Goal: Task Accomplishment & Management: Use online tool/utility

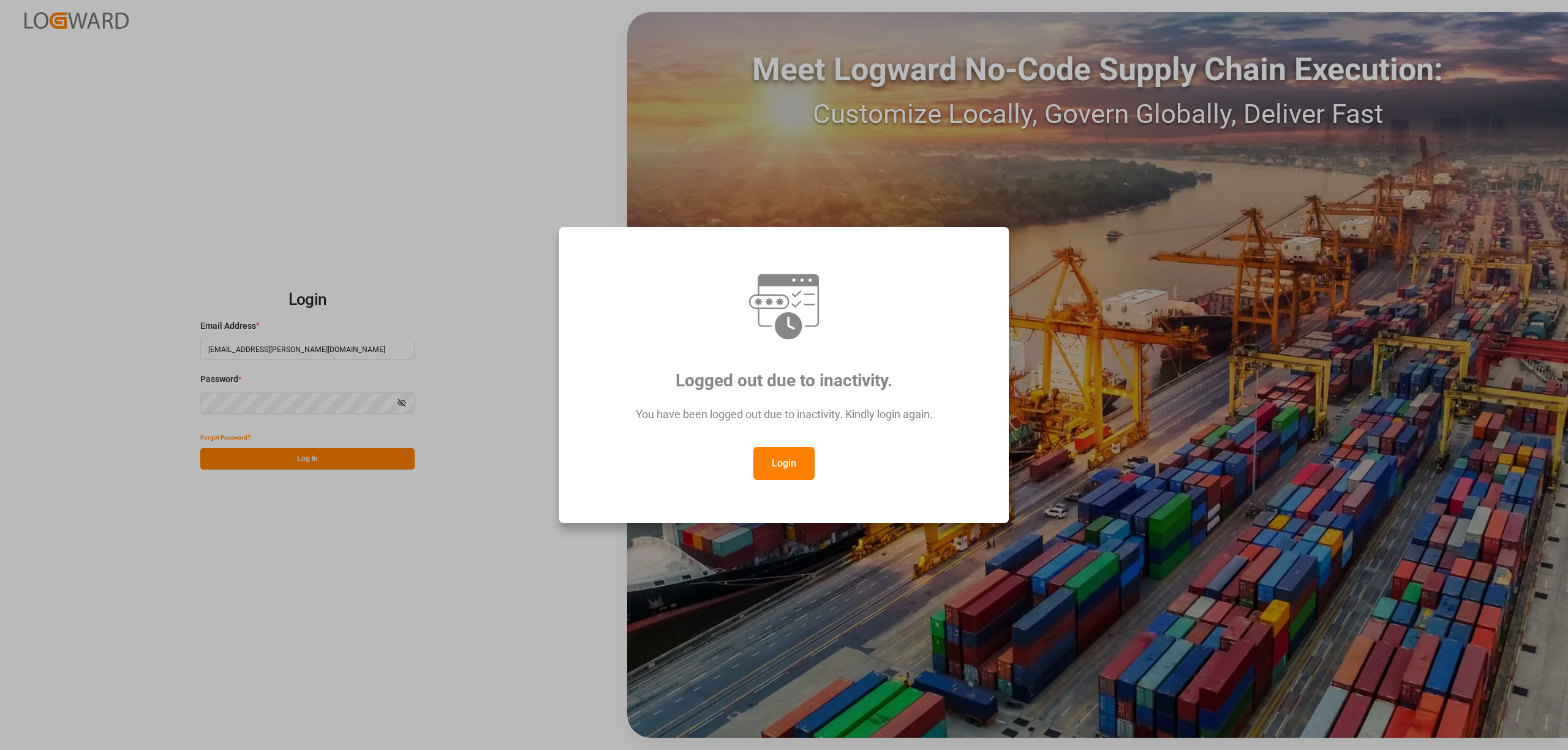
click at [786, 468] on button "Login" at bounding box center [784, 463] width 61 height 33
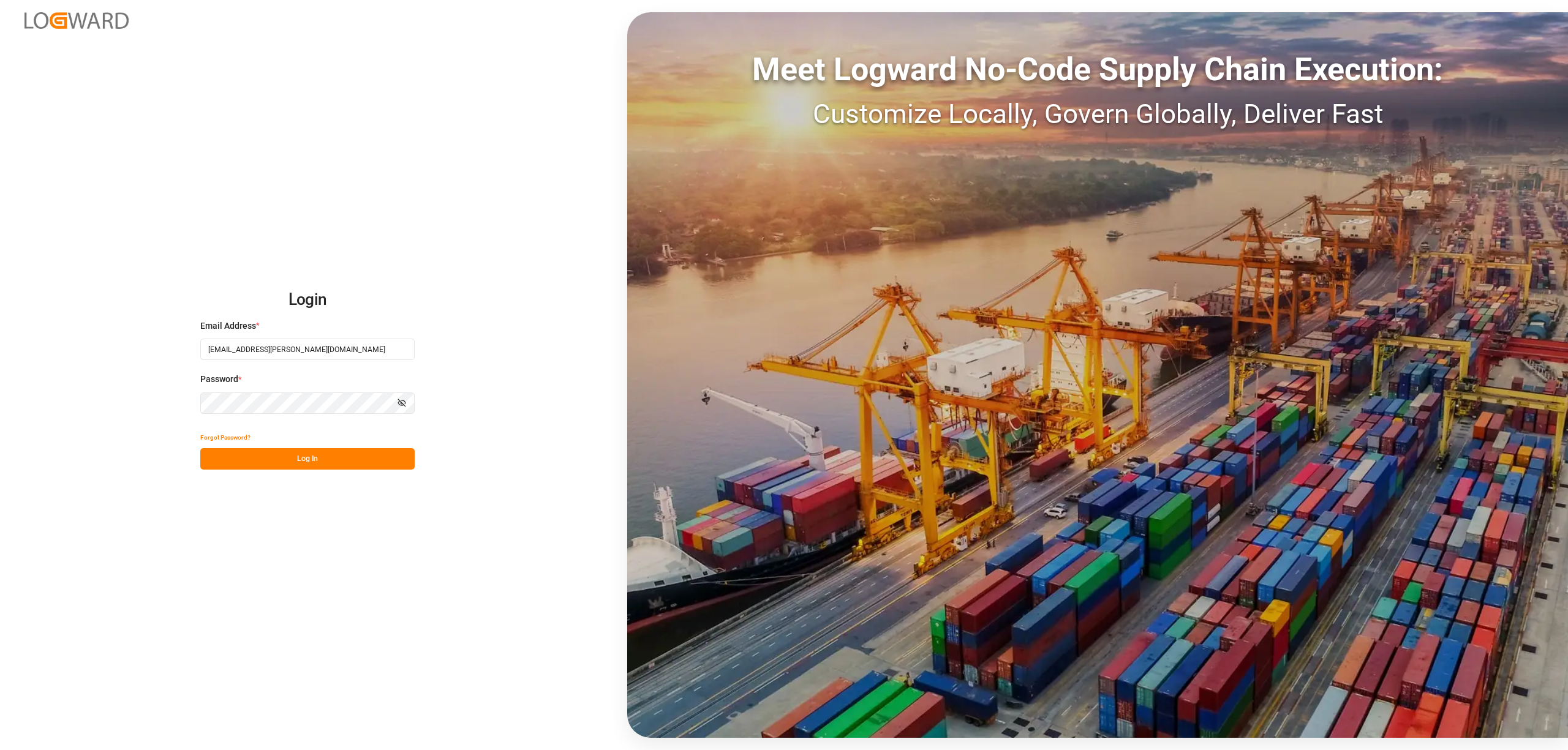
click at [371, 454] on button "Log In" at bounding box center [307, 459] width 214 height 21
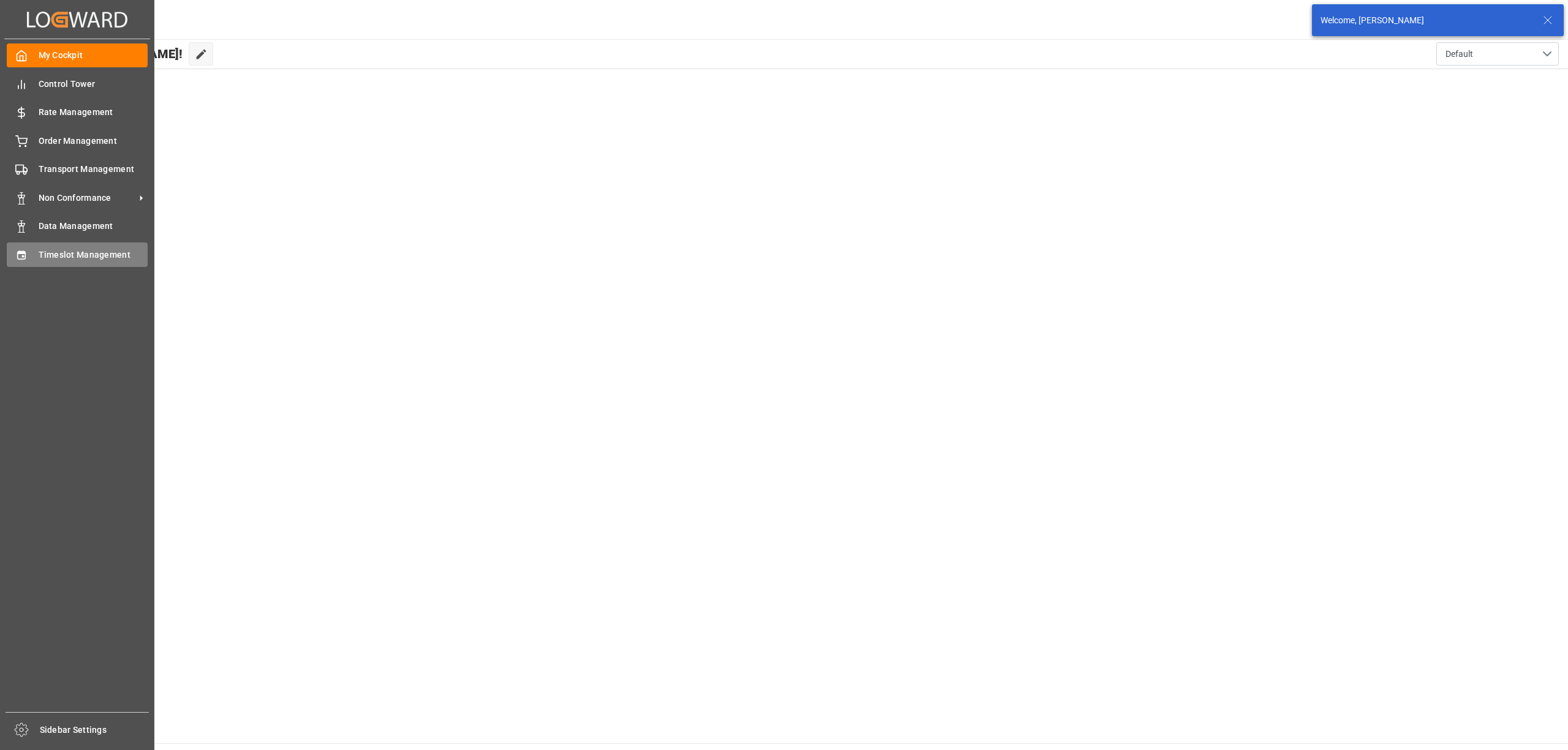
click at [11, 253] on div at bounding box center [17, 254] width 21 height 13
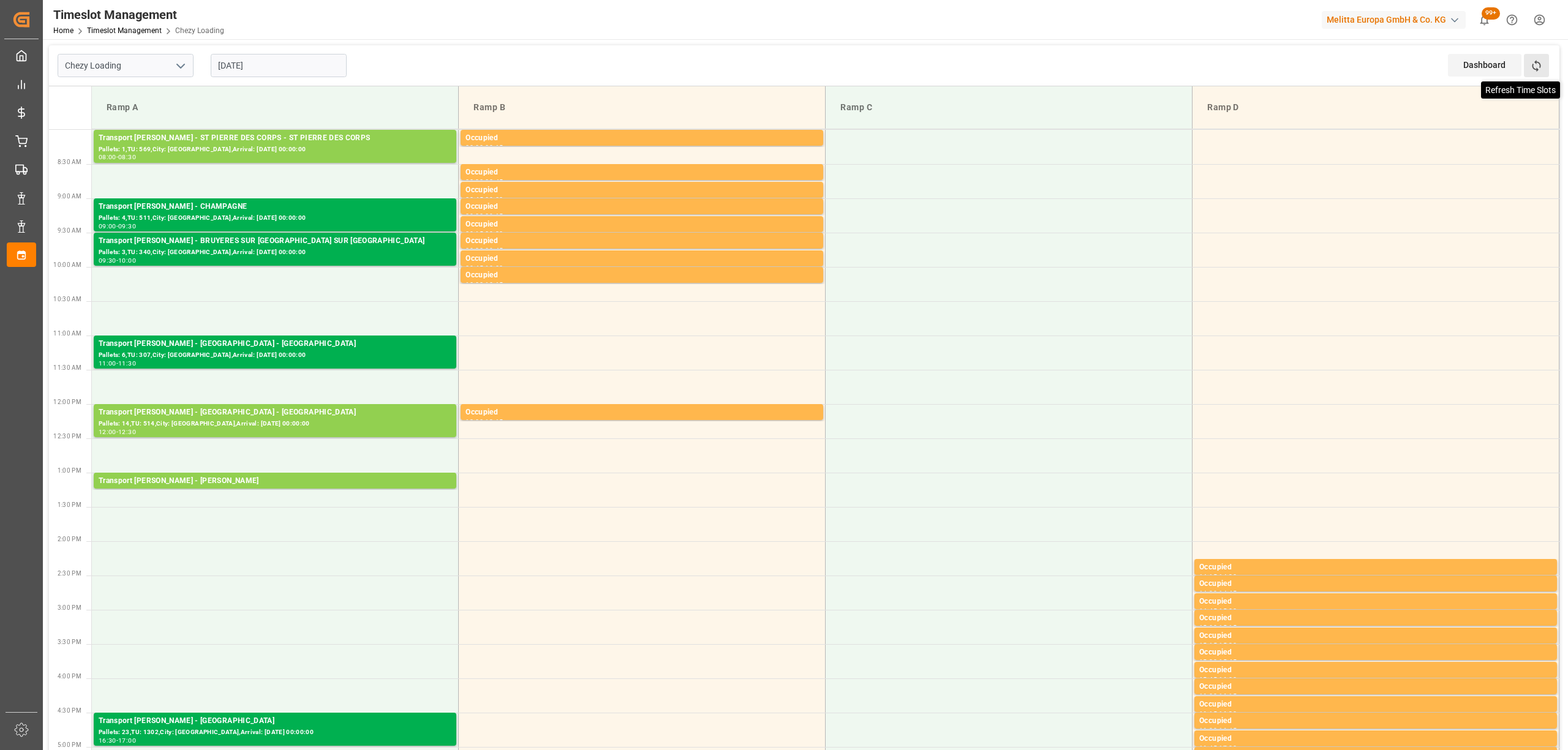
click at [1530, 64] on icon at bounding box center [1536, 66] width 13 height 13
click at [231, 67] on input "[DATE]" at bounding box center [279, 66] width 136 height 23
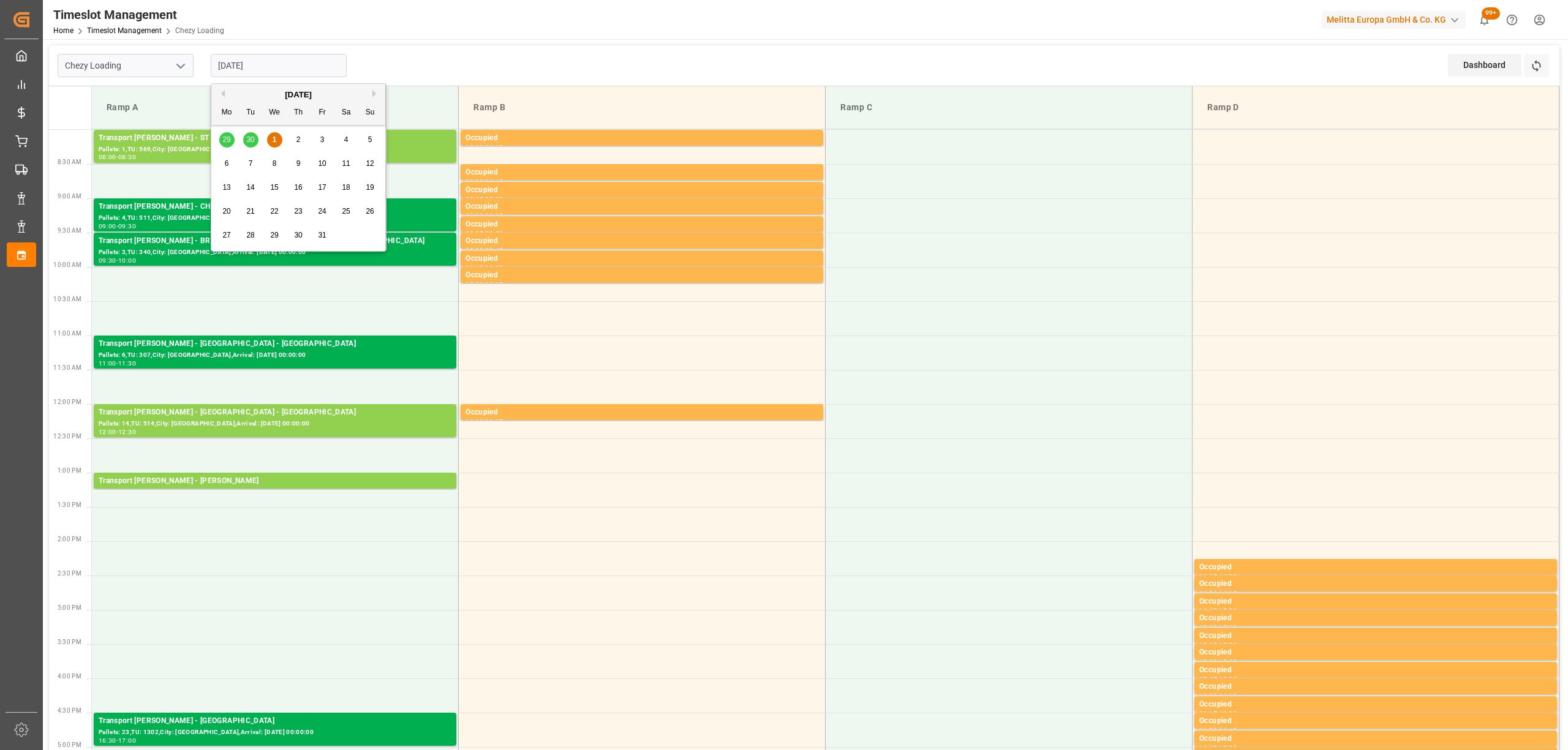
click at [376, 94] on button "Next Month" at bounding box center [376, 94] width 7 height 7
click at [225, 94] on div "[DATE]" at bounding box center [298, 95] width 174 height 12
click at [223, 94] on button "Previous Month" at bounding box center [221, 94] width 7 height 7
click at [293, 140] on div "2" at bounding box center [298, 140] width 15 height 15
type input "[DATE]"
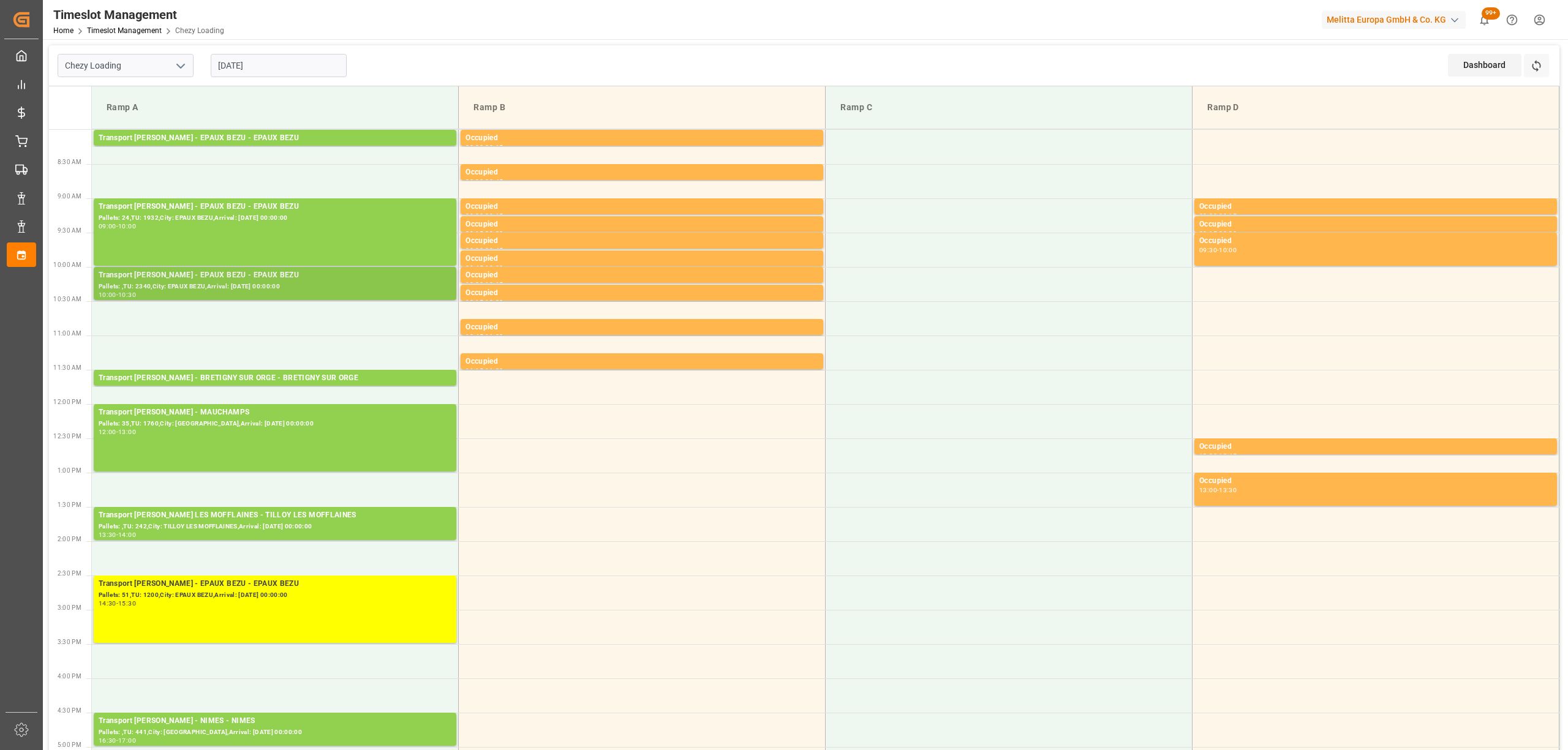
click at [239, 288] on div "Pallets: ,TU: 2340,City: EPAUX BEZU,Arrival: [DATE] 00:00:00" at bounding box center [275, 287] width 353 height 10
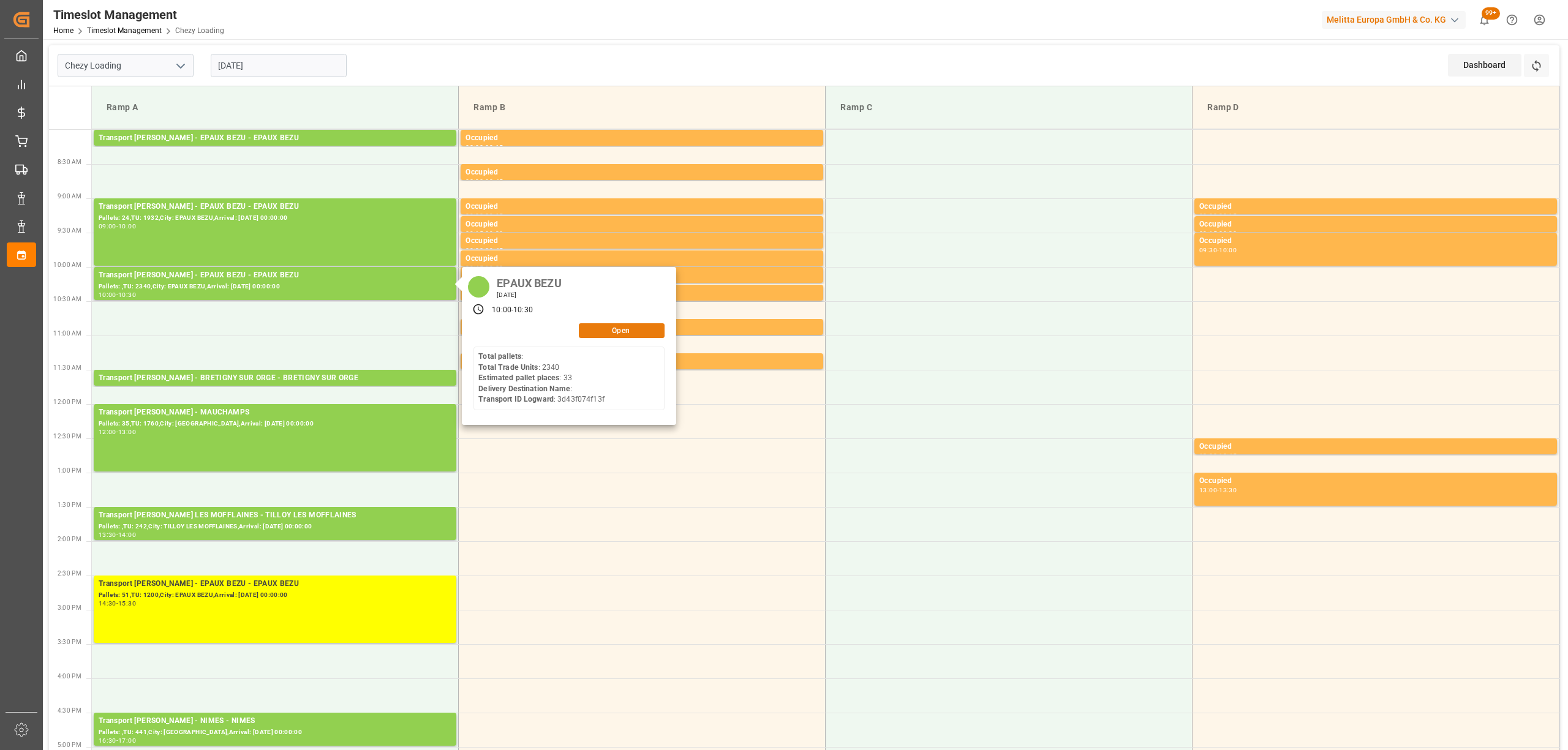
click at [612, 336] on button "Open" at bounding box center [622, 331] width 86 height 15
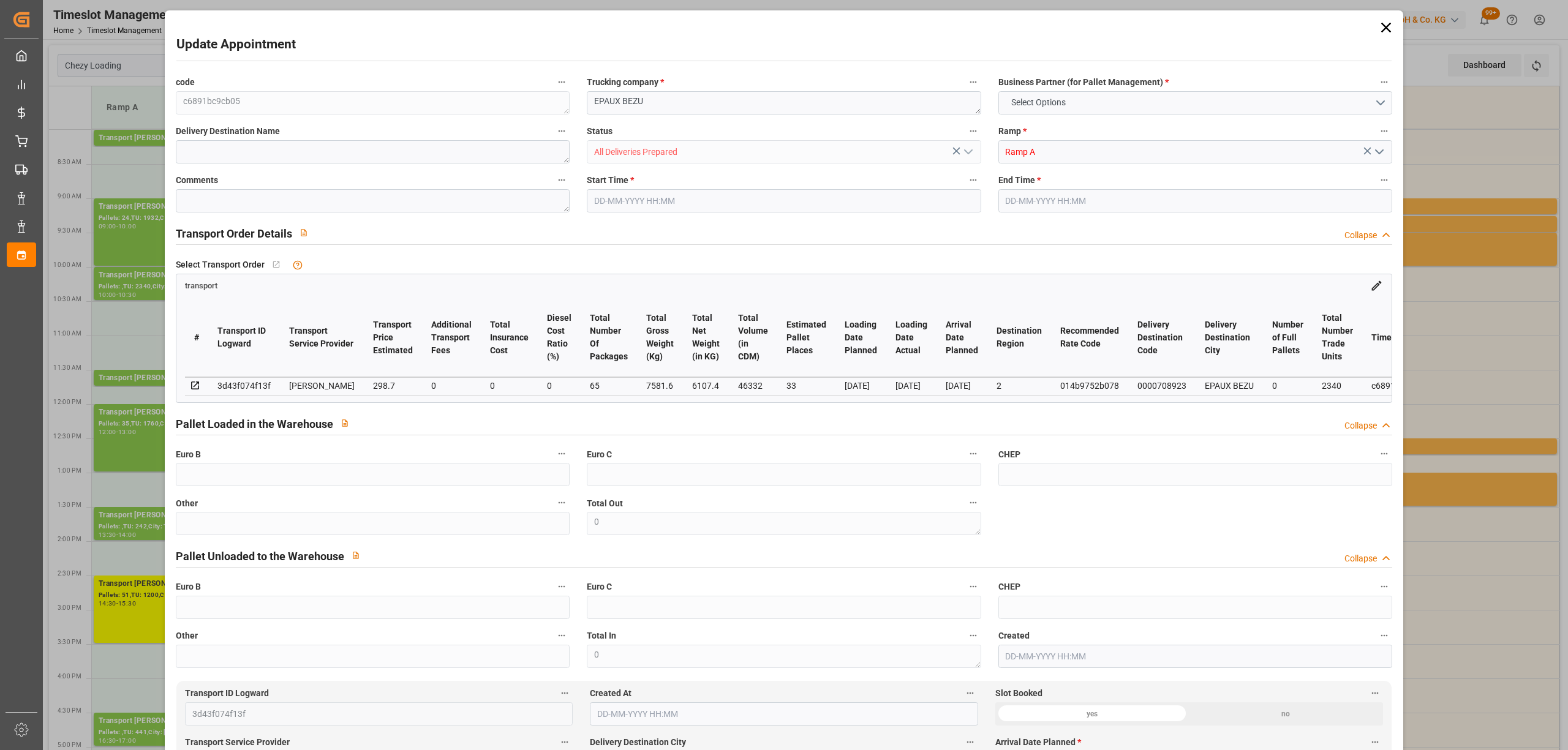
type input "33"
type input "298.7"
type input "0"
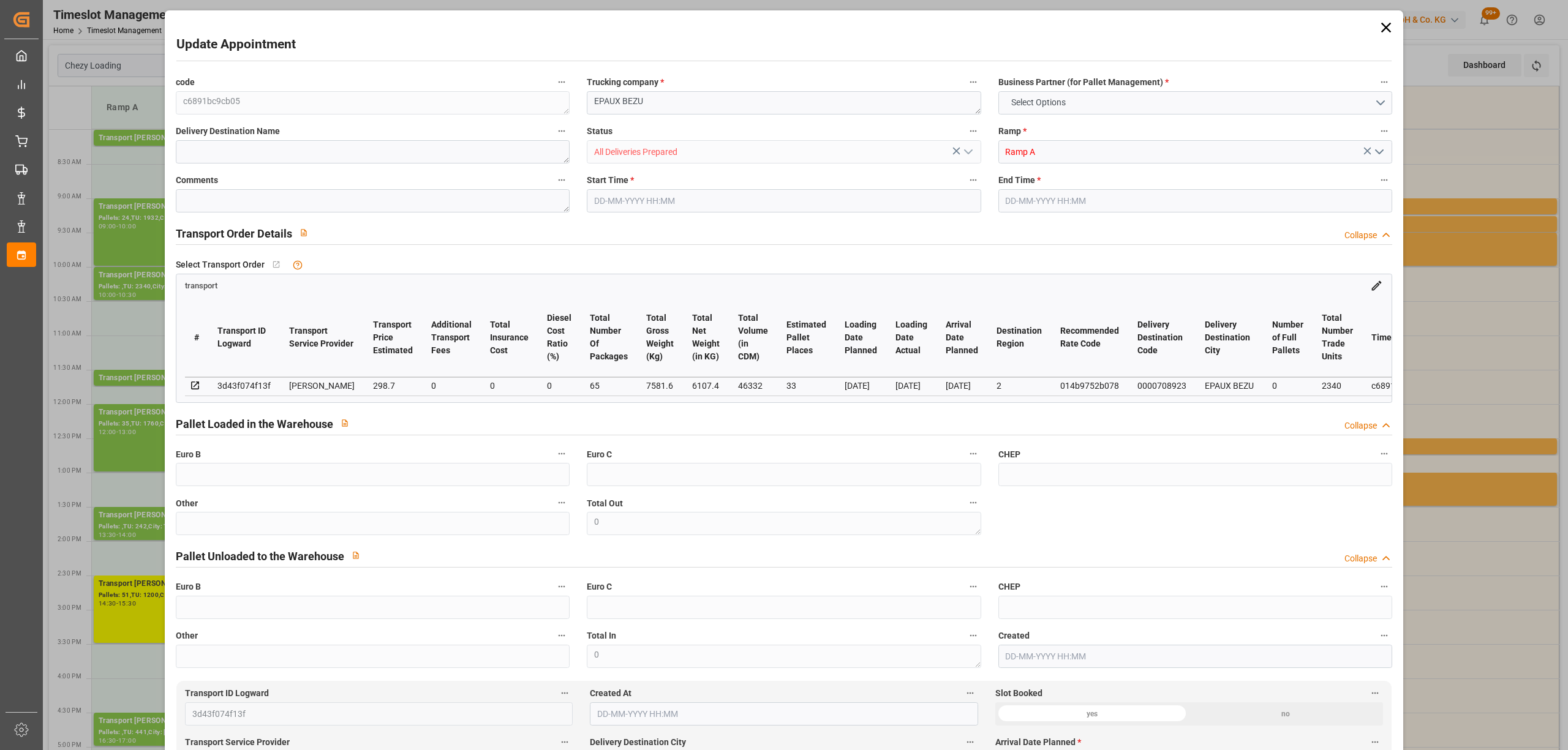
type input "288.6039"
type input "-10.0961"
type input "65"
type input "6107.4"
type input "9425"
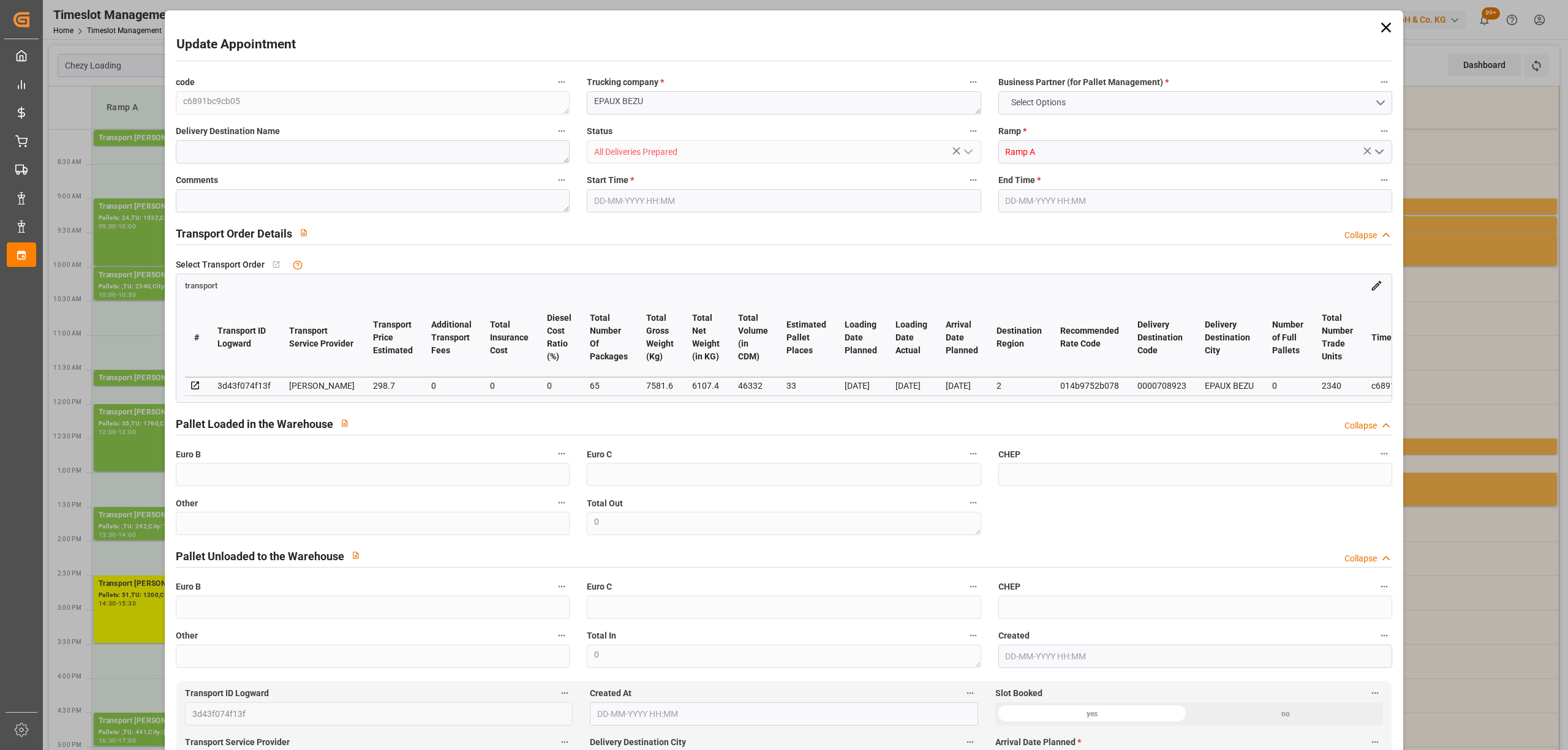
type input "46332"
type input "2"
type input "0"
type input "2340"
type input "65"
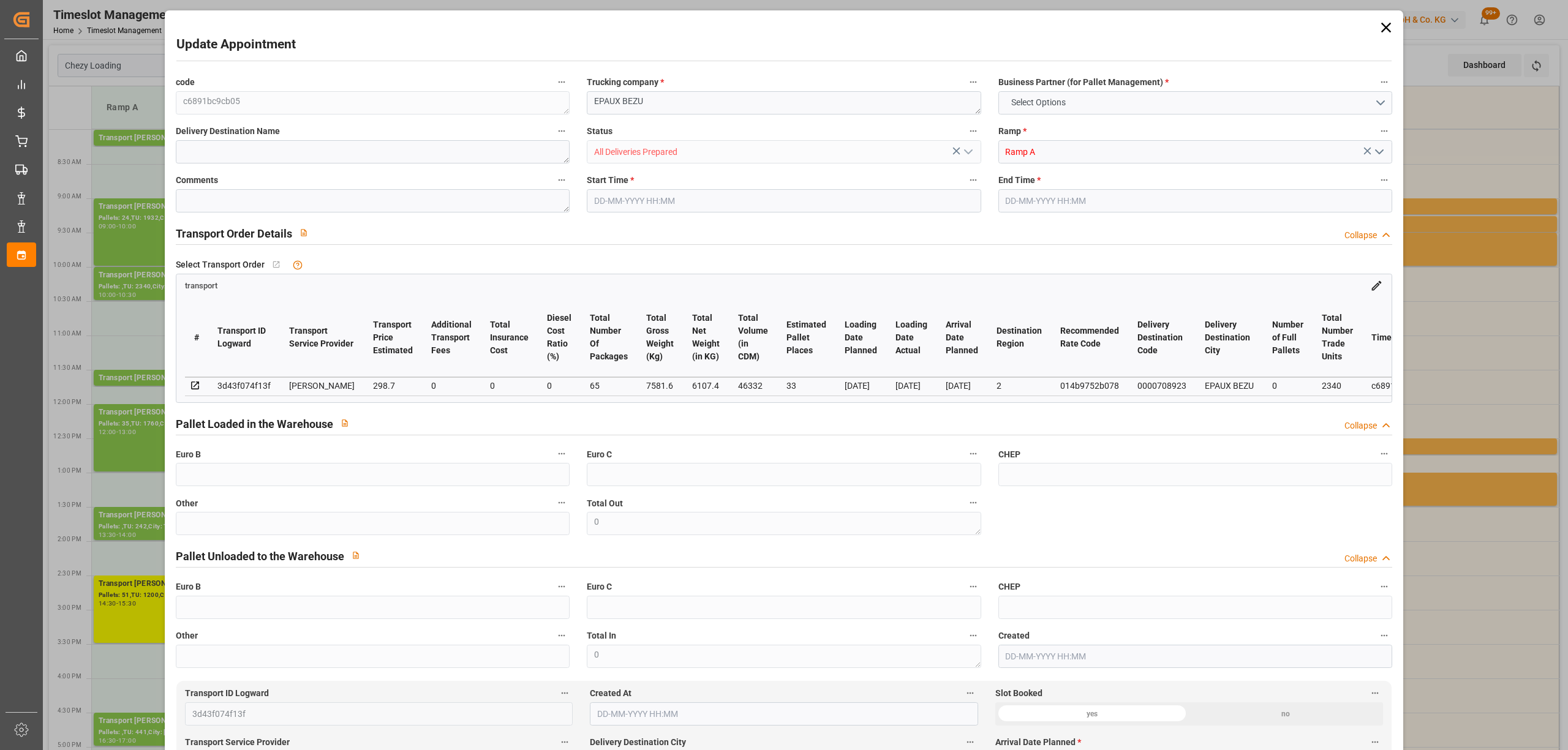
type input "101"
type input "7581.6"
type input "0"
type input "4710.8598"
type input "0"
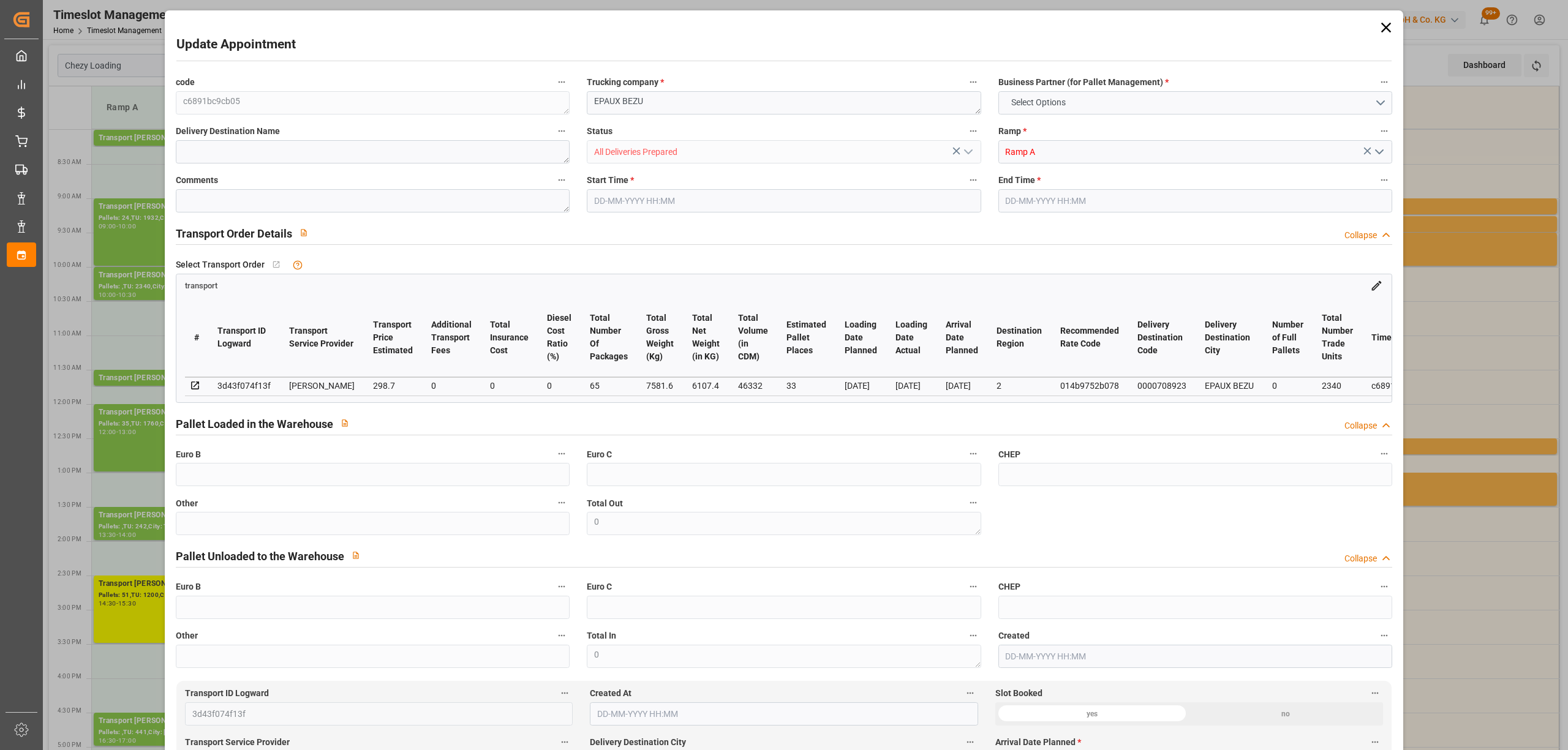
type input "0"
type input "21"
type input "35"
type input "[DATE] 10:00"
type input "[DATE] 10:30"
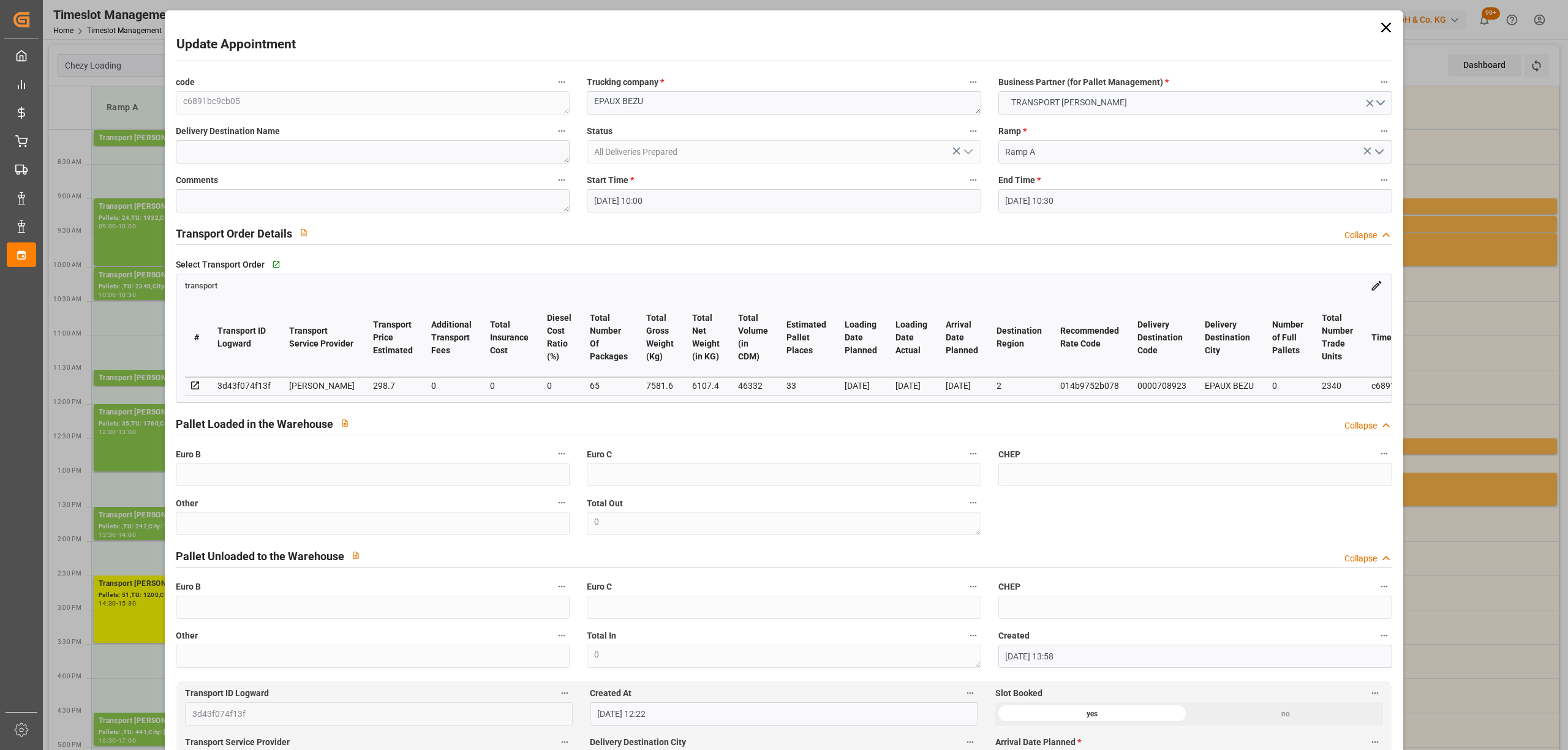
type input "[DATE] 13:58"
type input "[DATE] 12:22"
type input "[DATE]"
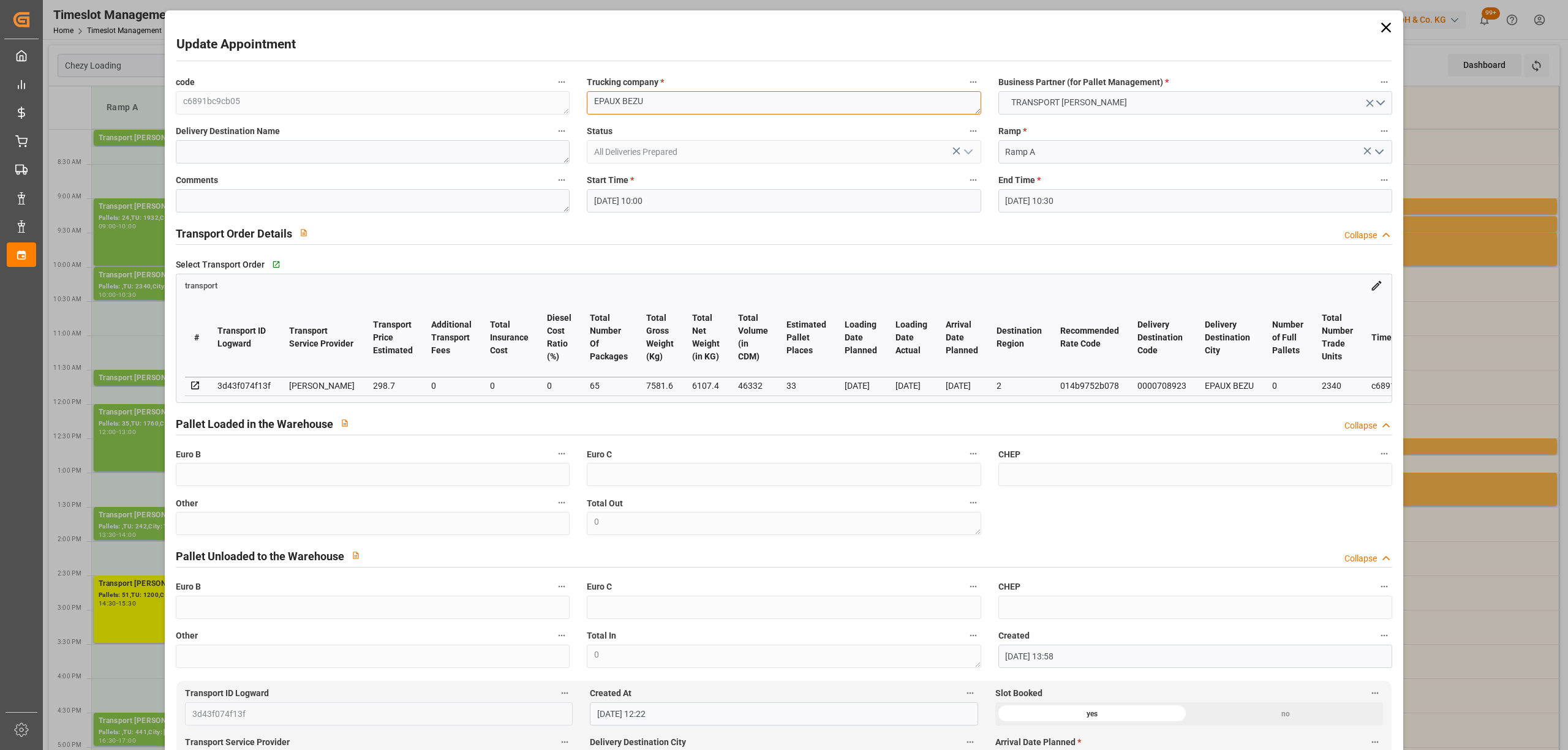
click at [590, 99] on textarea "EPAUX BEZU" at bounding box center [783, 103] width 394 height 23
type textarea "4279 EPAUX BEZU"
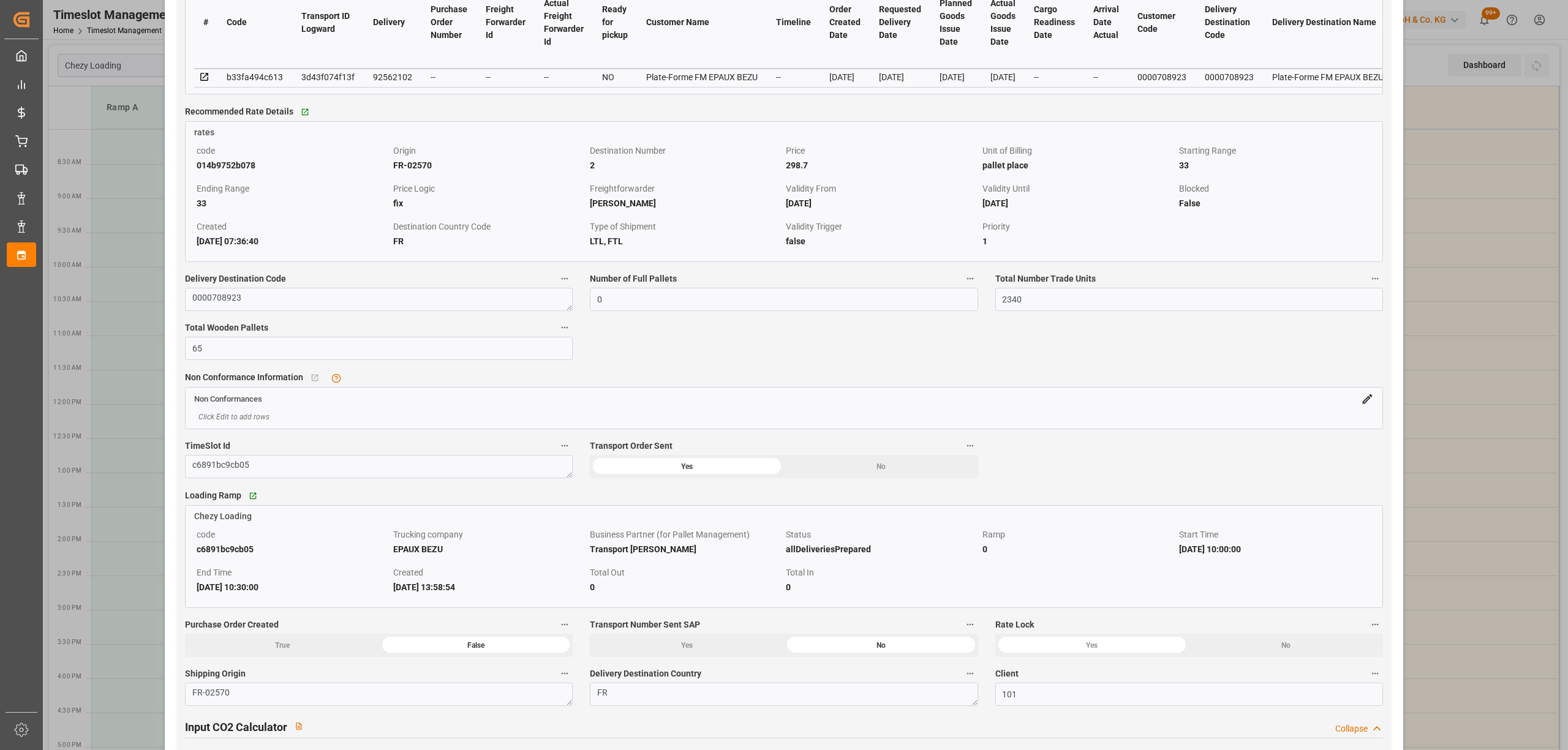
scroll to position [898, 0]
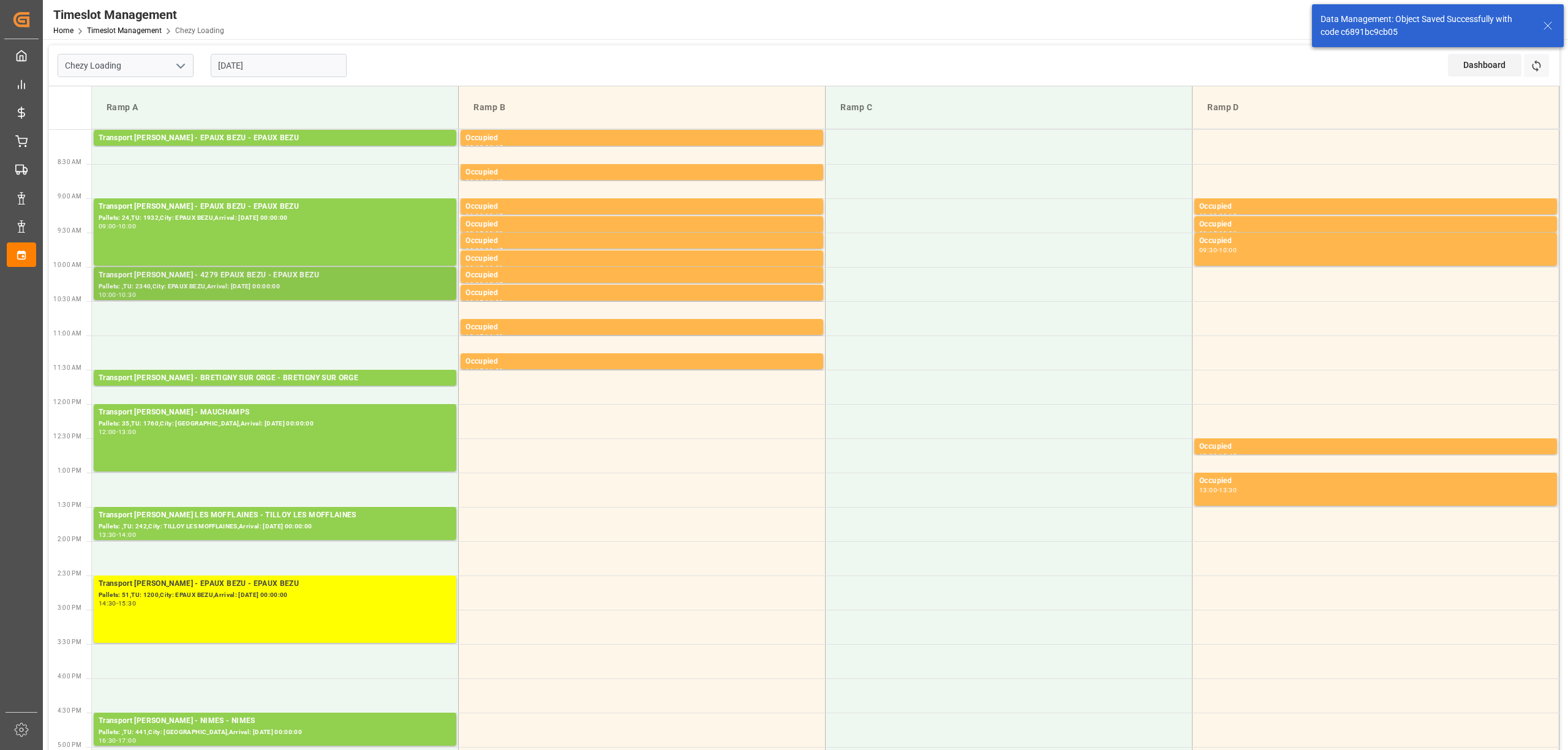
click at [233, 287] on div "Pallets: ,TU: 2340,City: EPAUX BEZU,Arrival: [DATE] 00:00:00" at bounding box center [275, 287] width 353 height 10
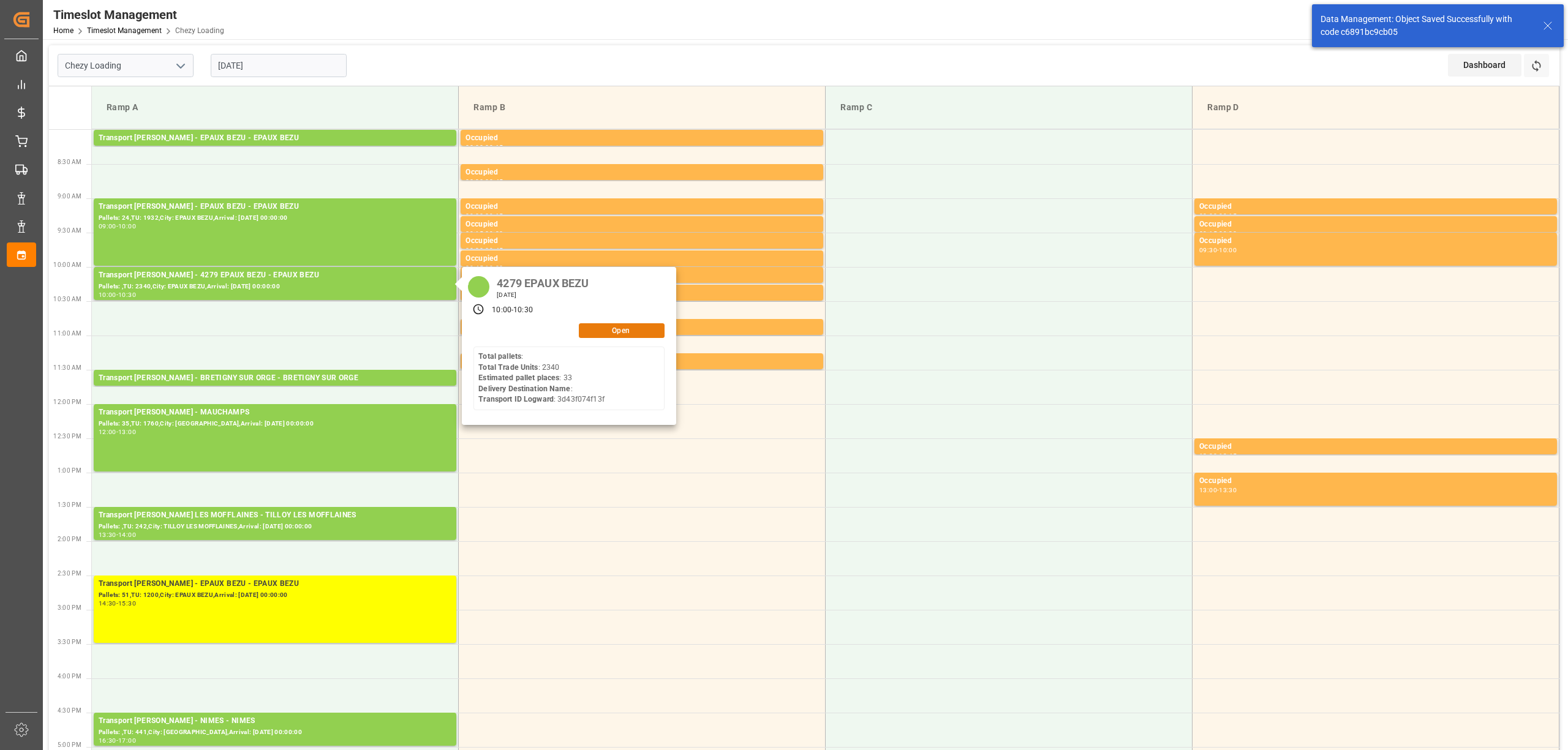
click at [630, 331] on button "Open" at bounding box center [622, 331] width 86 height 15
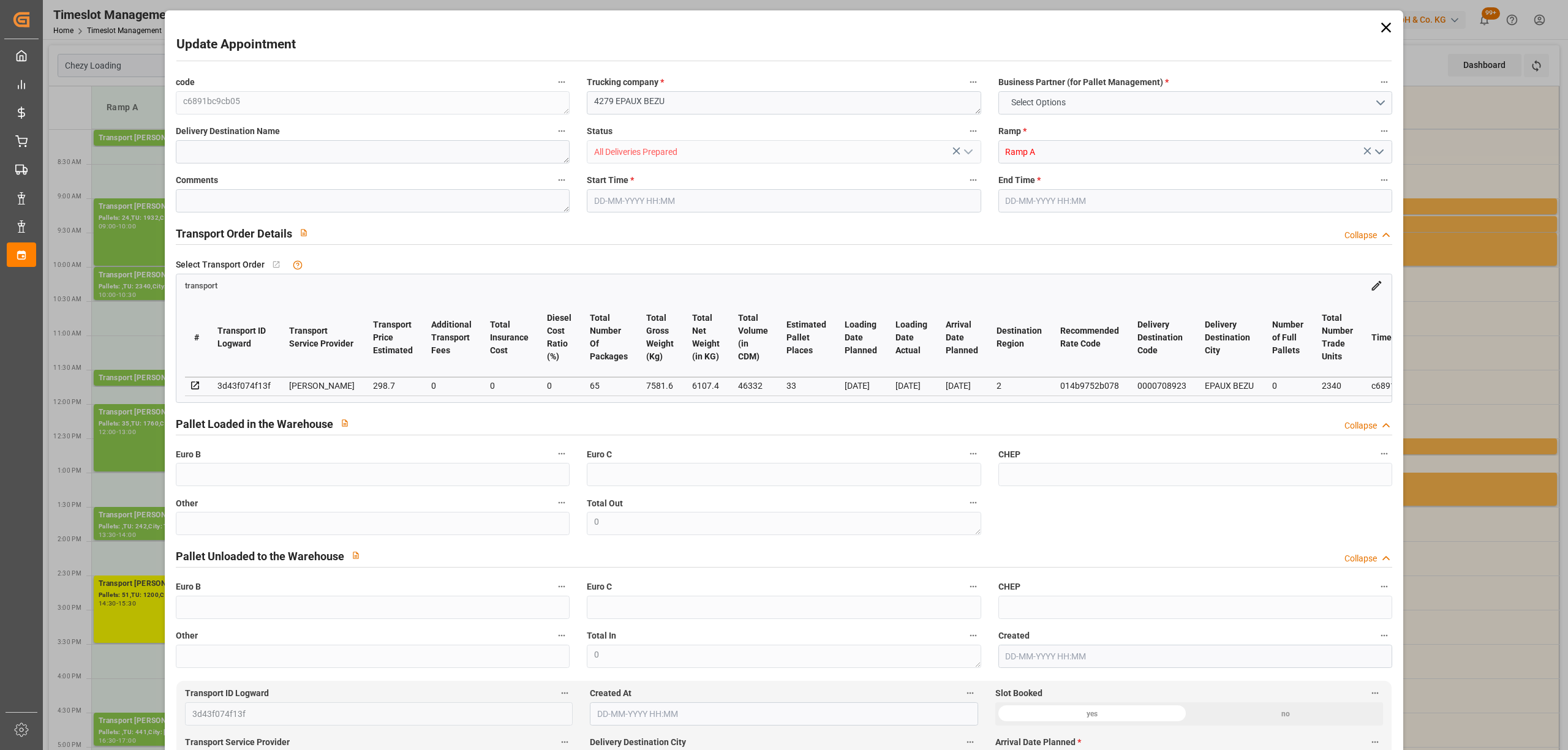
type input "33"
type input "298.7"
type input "0"
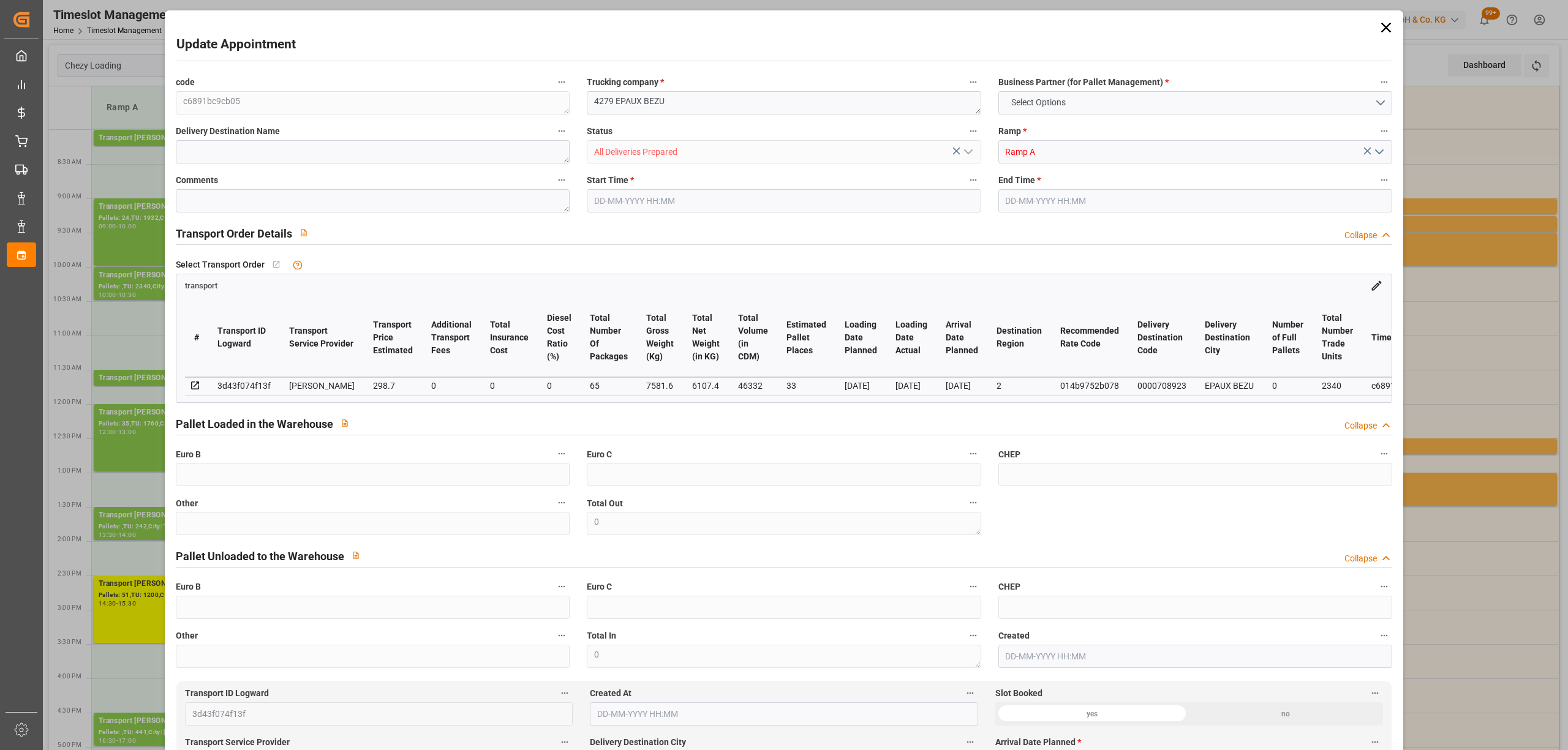
type input "288.6039"
type input "-10.0961"
type input "65"
type input "6107.4"
type input "9425"
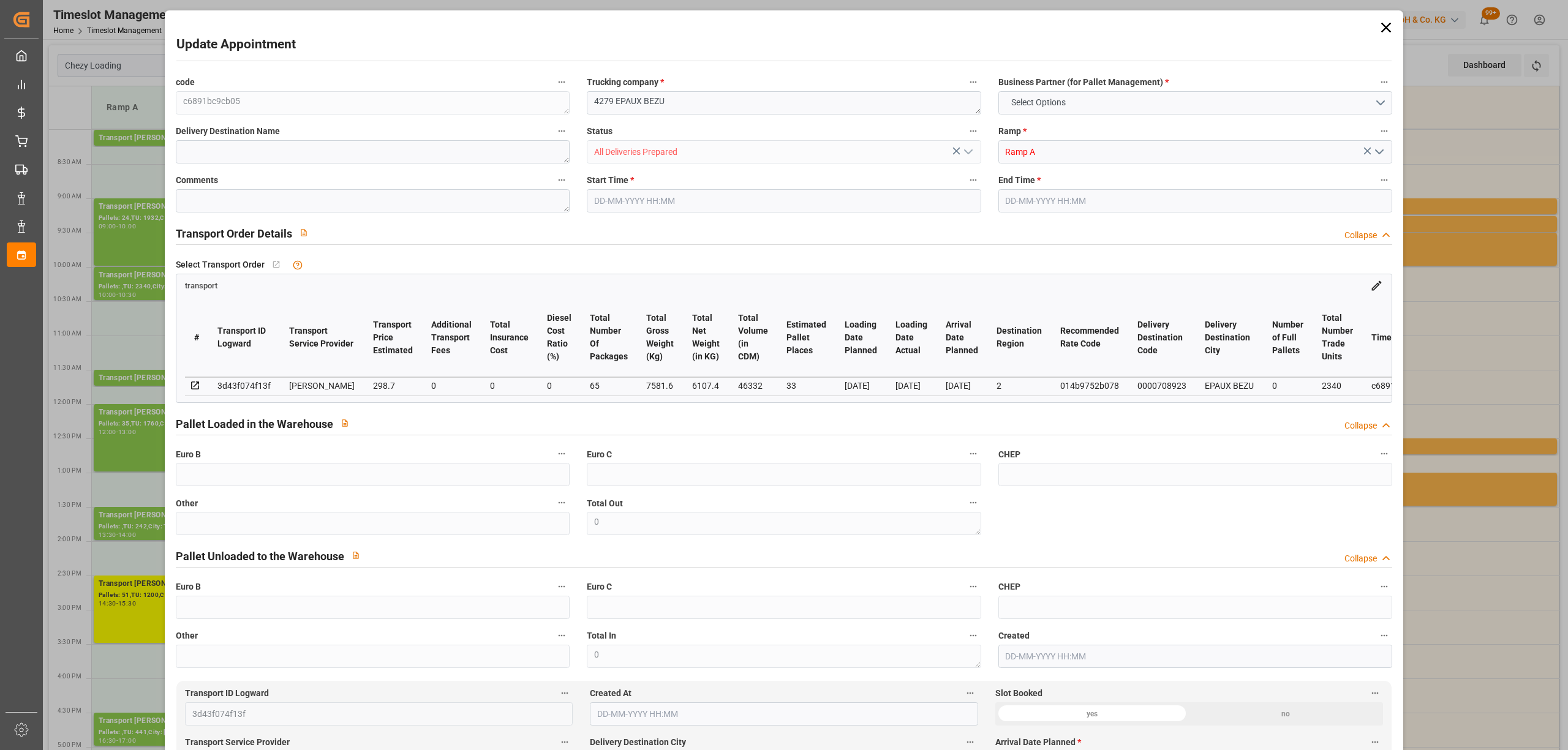
type input "46332"
type input "2"
type input "0"
type input "2340"
type input "65"
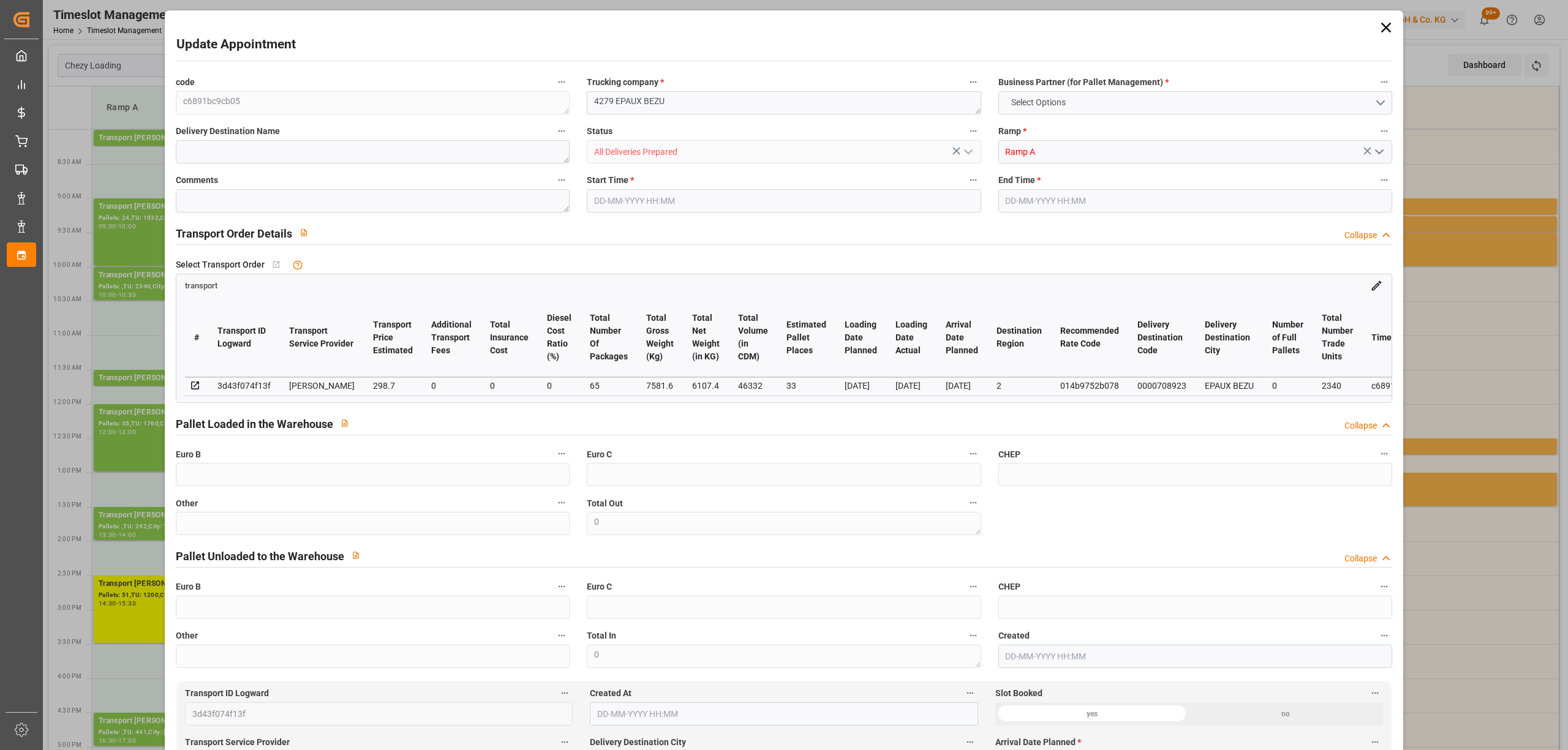
type input "101"
type input "7581.6"
type input "0"
type input "4710.8598"
type input "0"
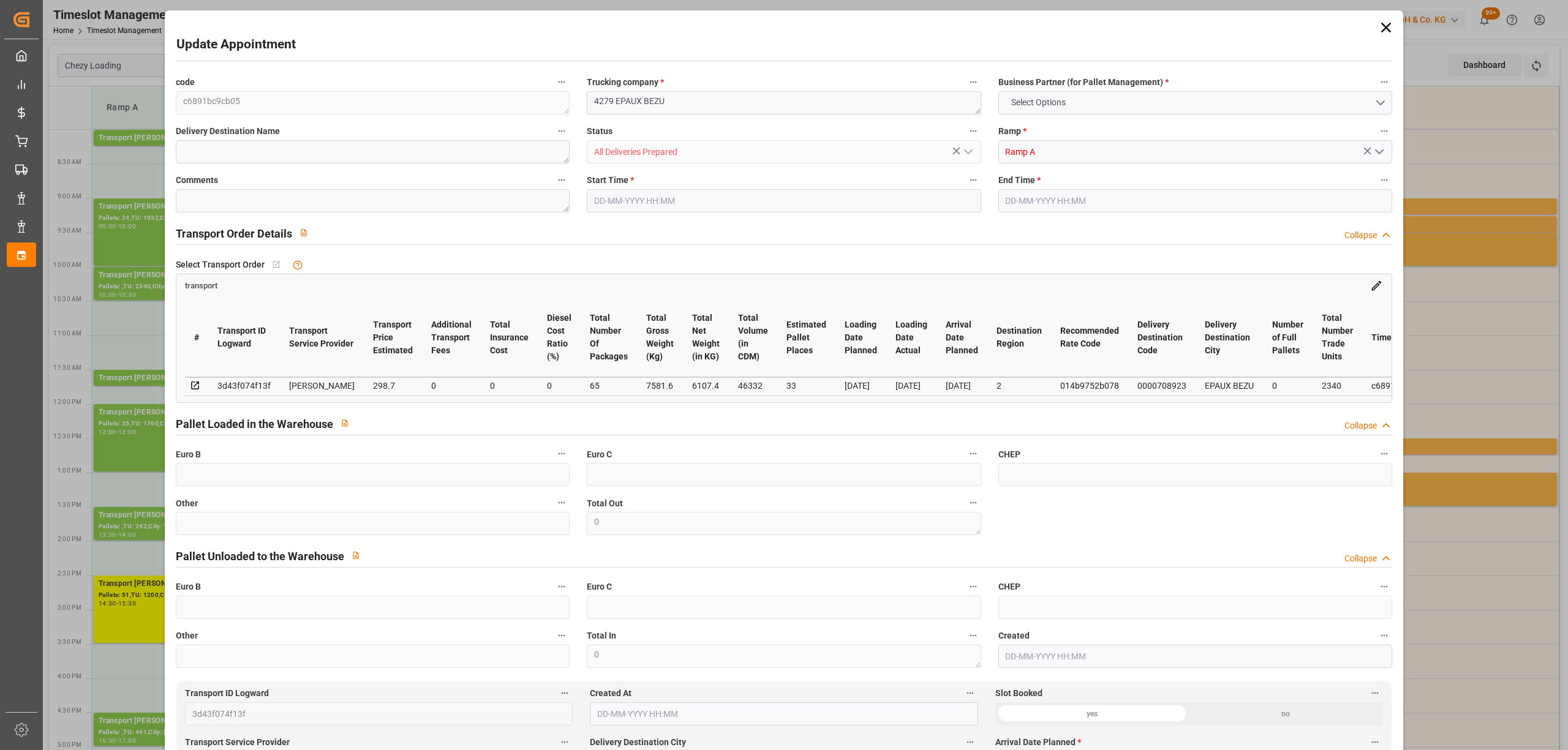
type input "0"
type input "21"
type input "35"
type input "[DATE] 10:00"
type input "[DATE] 10:30"
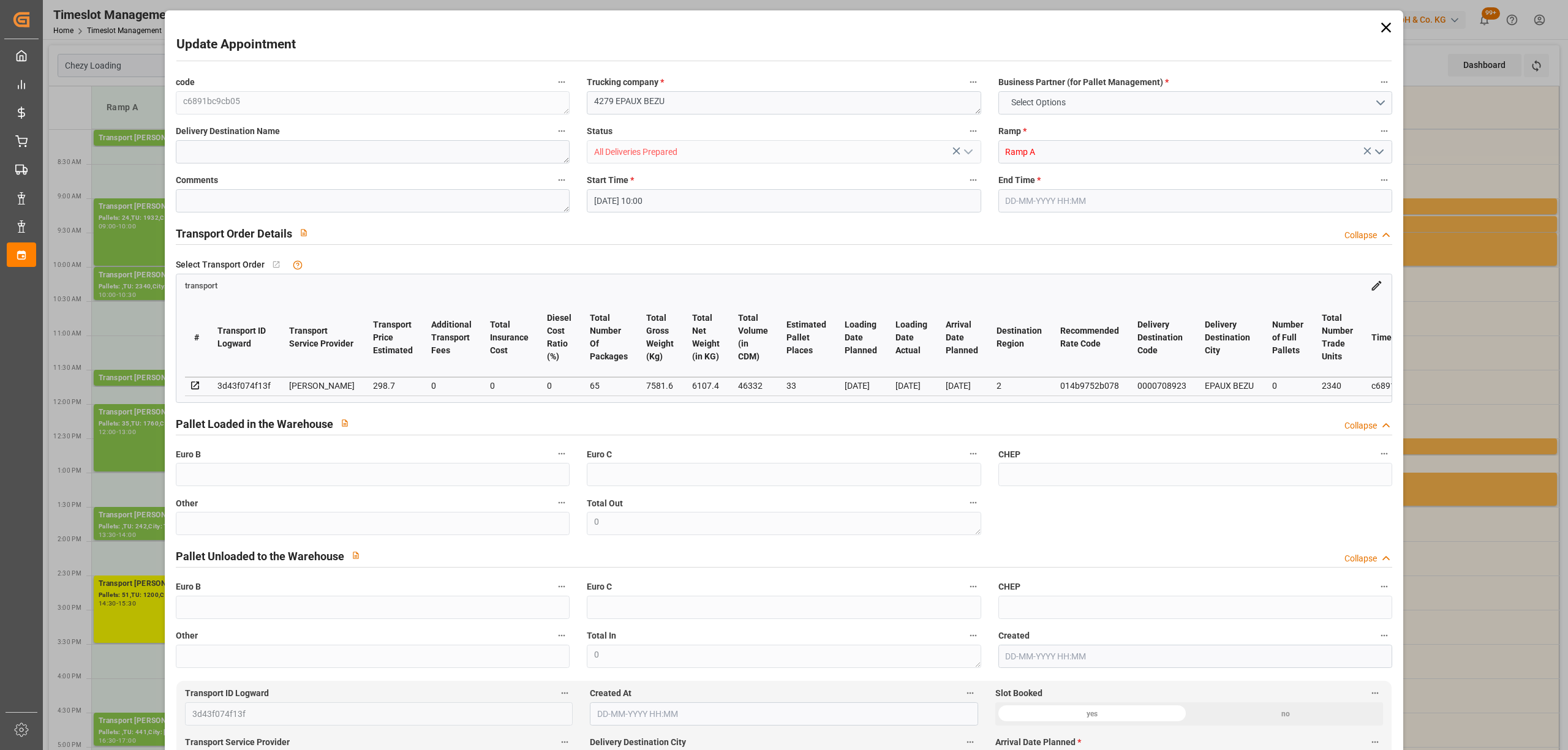
type input "[DATE] 13:58"
type input "[DATE] 12:22"
type input "[DATE]"
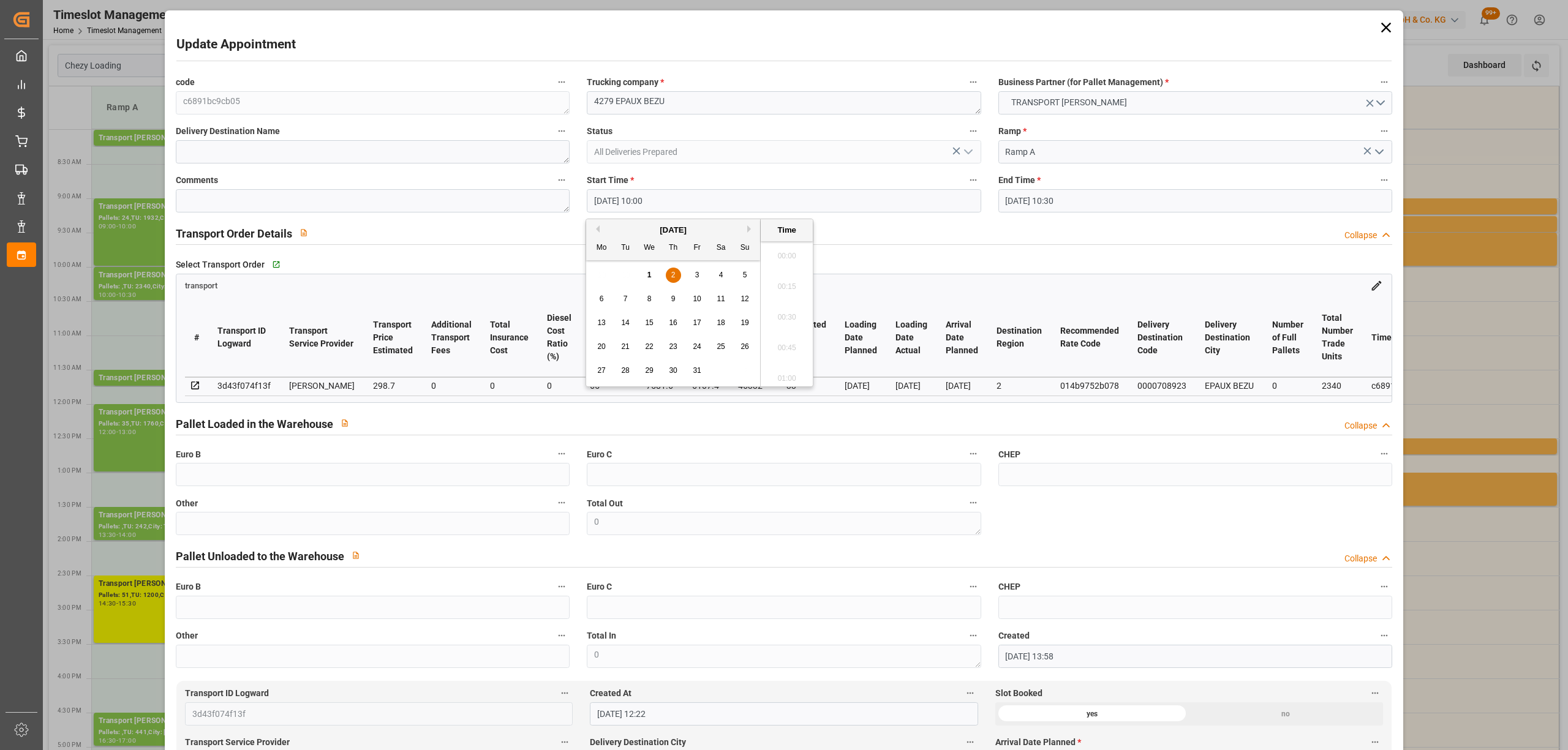
click at [604, 200] on input "[DATE] 10:00" at bounding box center [783, 201] width 394 height 23
click at [647, 271] on span "1" at bounding box center [649, 275] width 4 height 9
click at [788, 356] on li "17:00" at bounding box center [786, 354] width 52 height 31
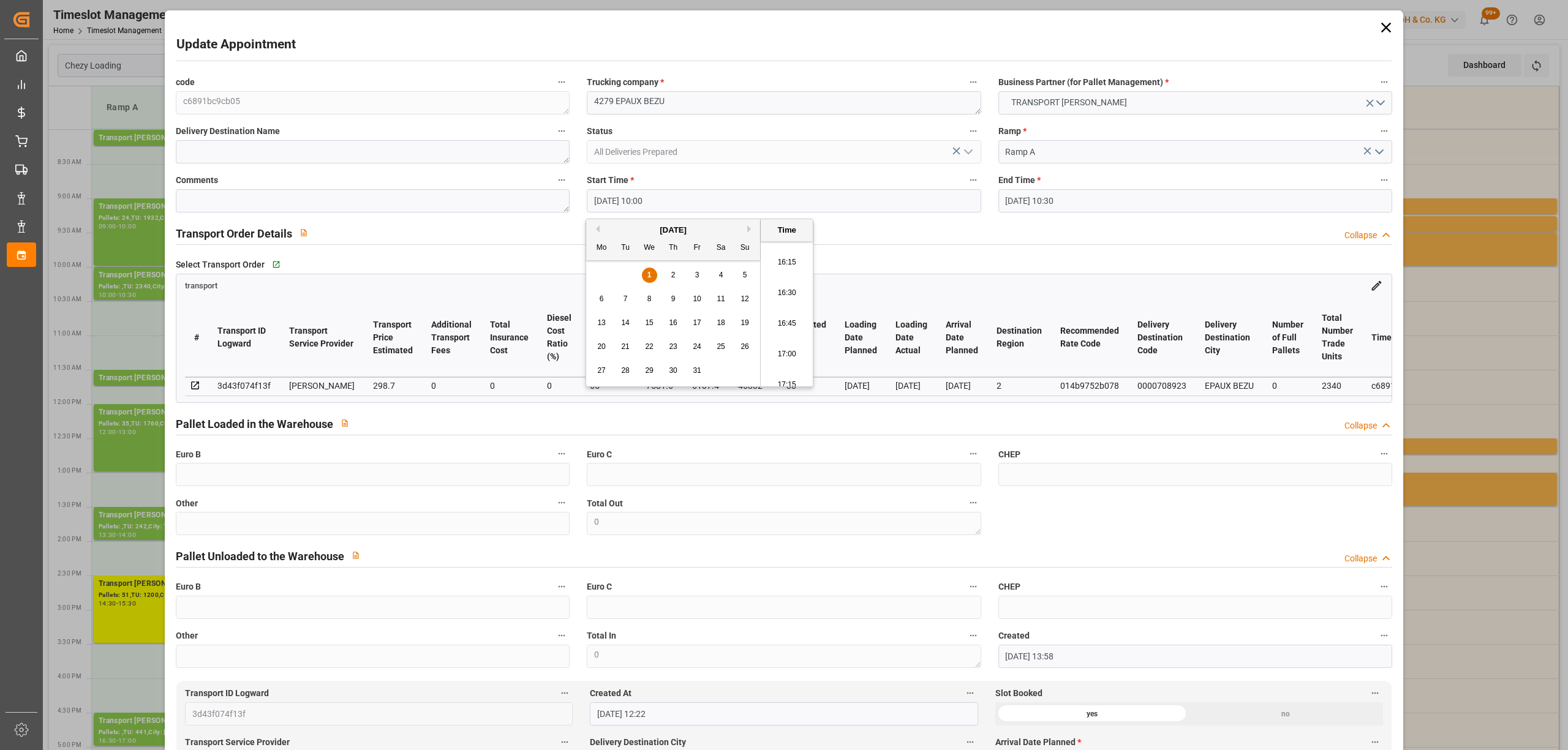
type input "[DATE] 17:00"
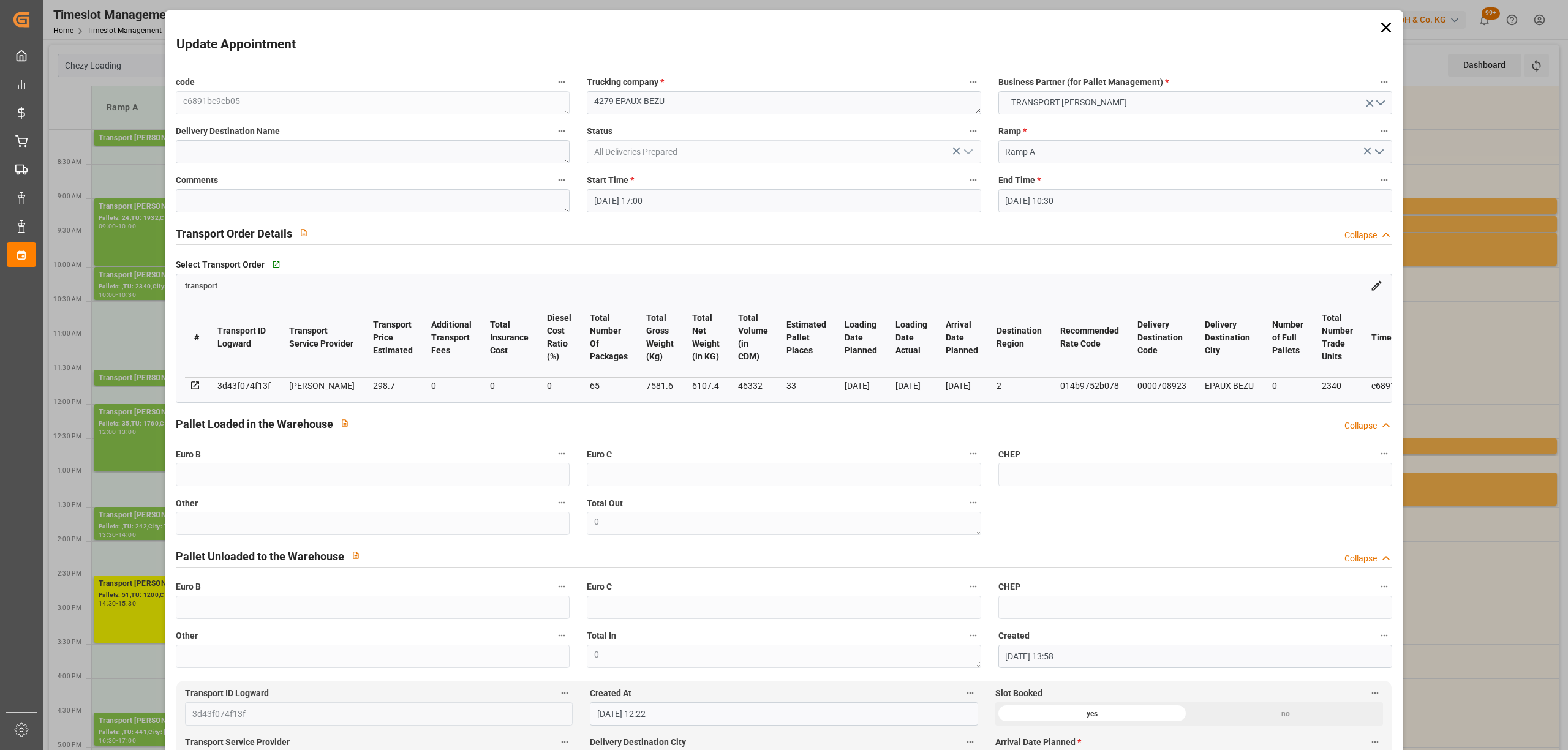
click at [1023, 203] on input "[DATE] 10:30" at bounding box center [1195, 201] width 394 height 23
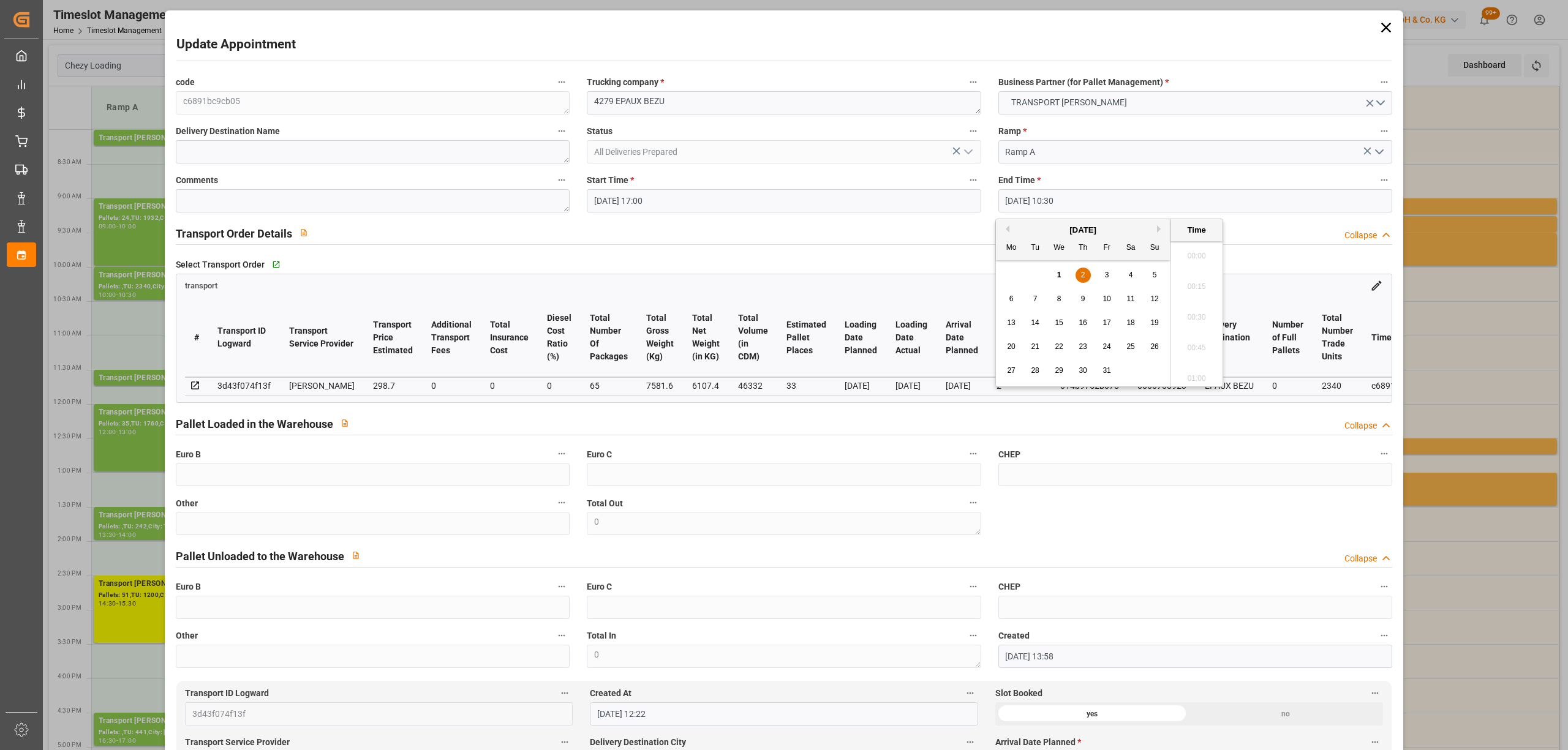
scroll to position [1228, 0]
click at [1057, 280] on div "1" at bounding box center [1059, 276] width 15 height 15
click at [1196, 282] on li "17:30" at bounding box center [1196, 273] width 52 height 31
type input "[DATE] 17:30"
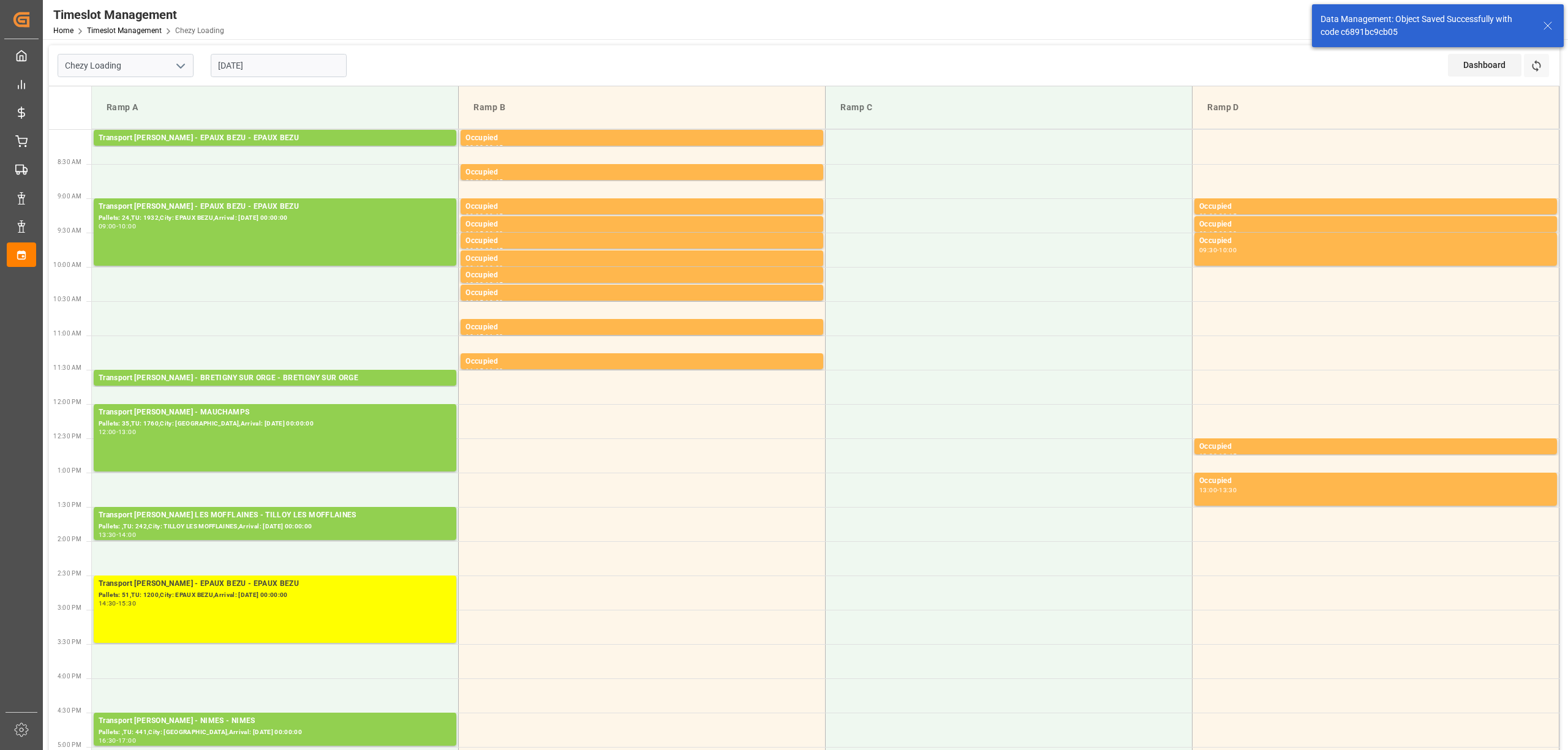
click at [268, 65] on input "[DATE]" at bounding box center [279, 66] width 136 height 23
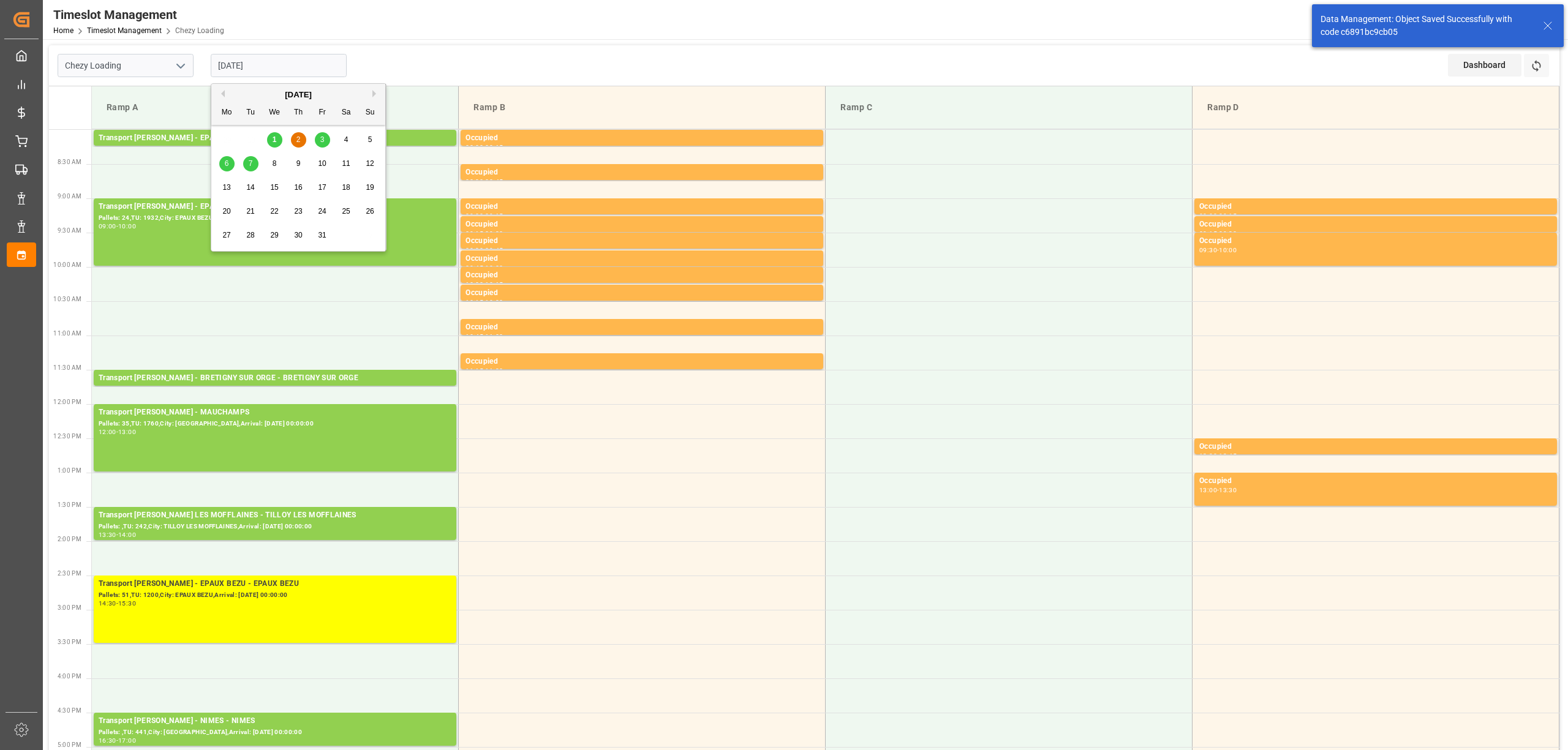
click at [281, 146] on div "1" at bounding box center [274, 140] width 15 height 15
type input "[DATE]"
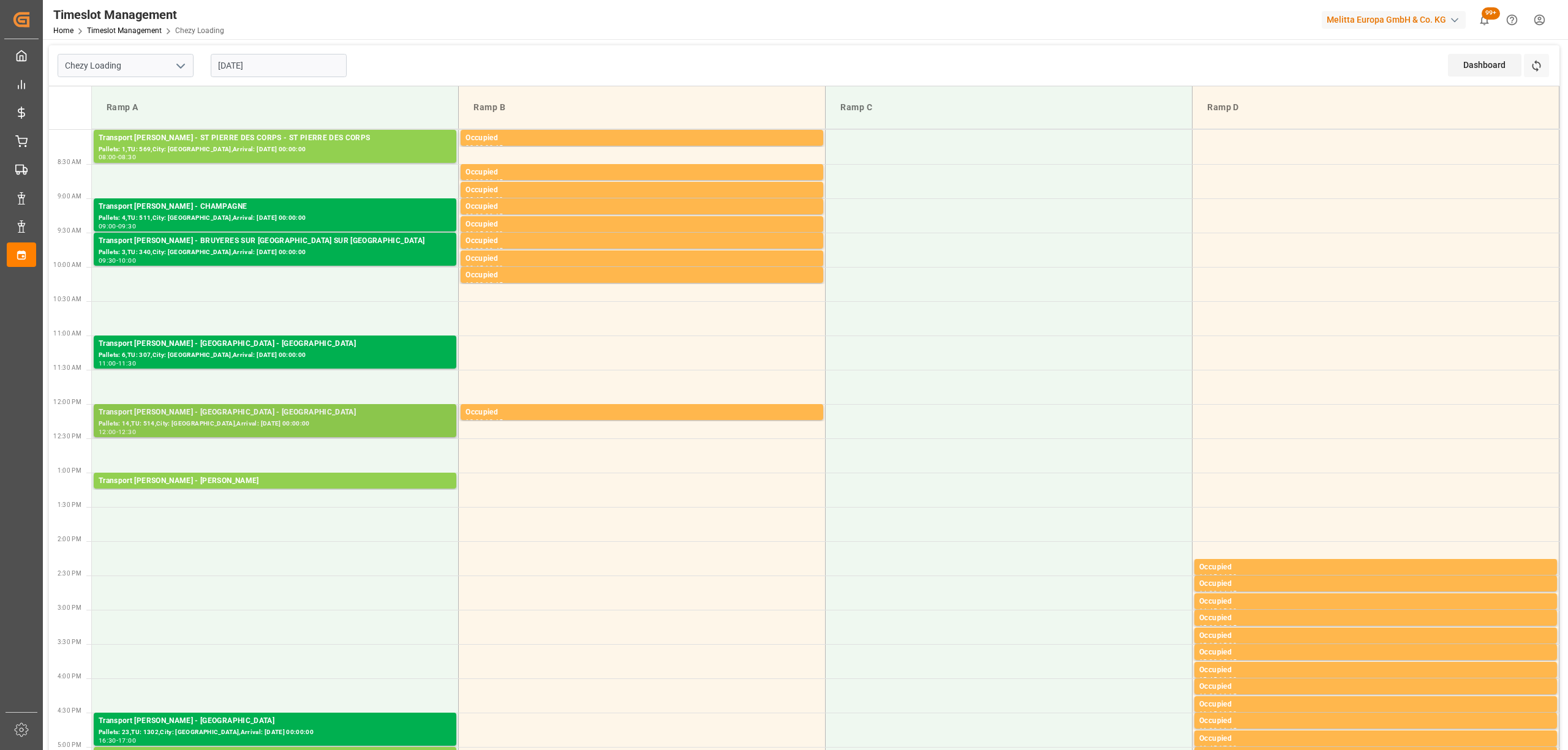
scroll to position [408, 0]
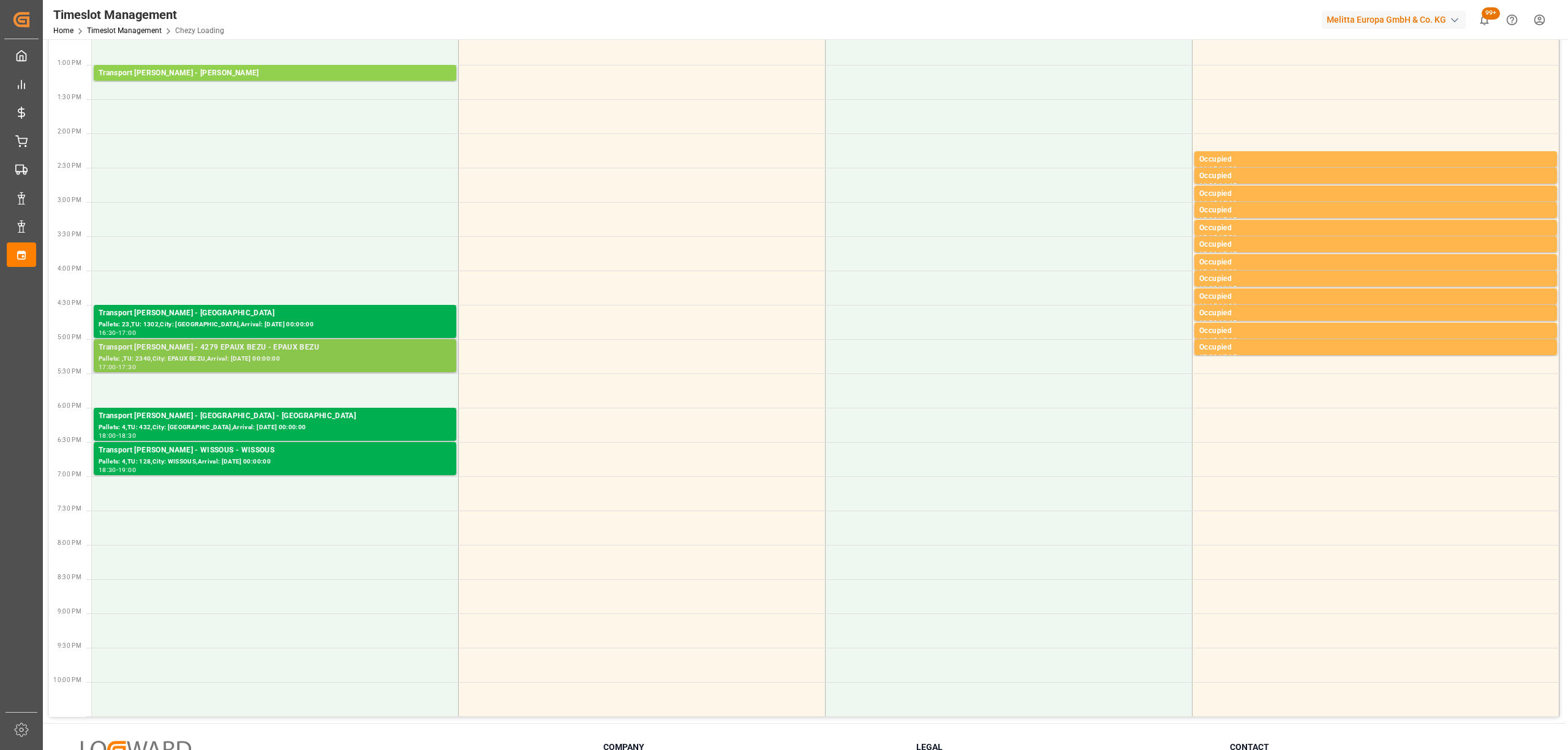
click at [218, 369] on div "17:00 - 17:30" at bounding box center [275, 367] width 353 height 7
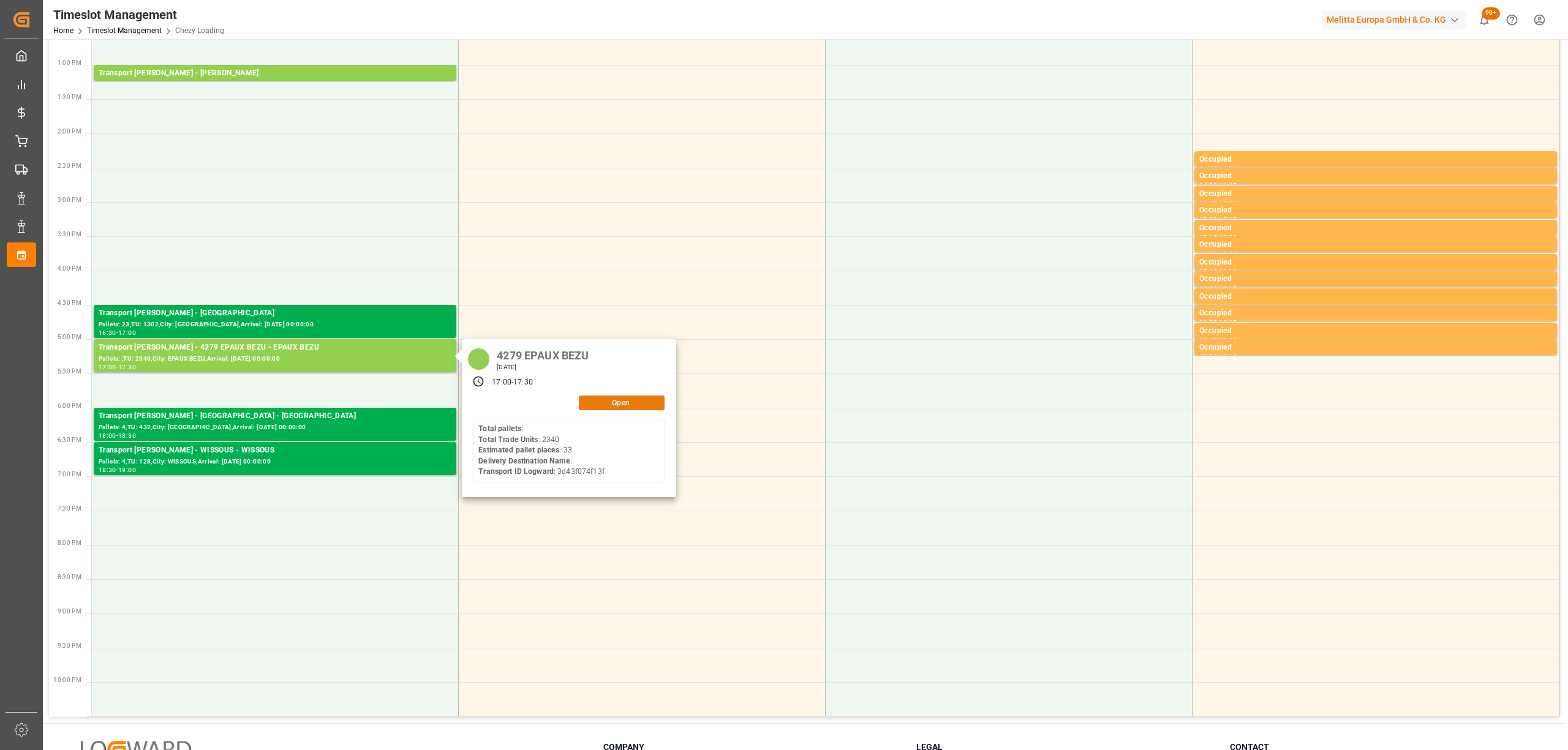
click at [613, 402] on button "Open" at bounding box center [622, 403] width 86 height 15
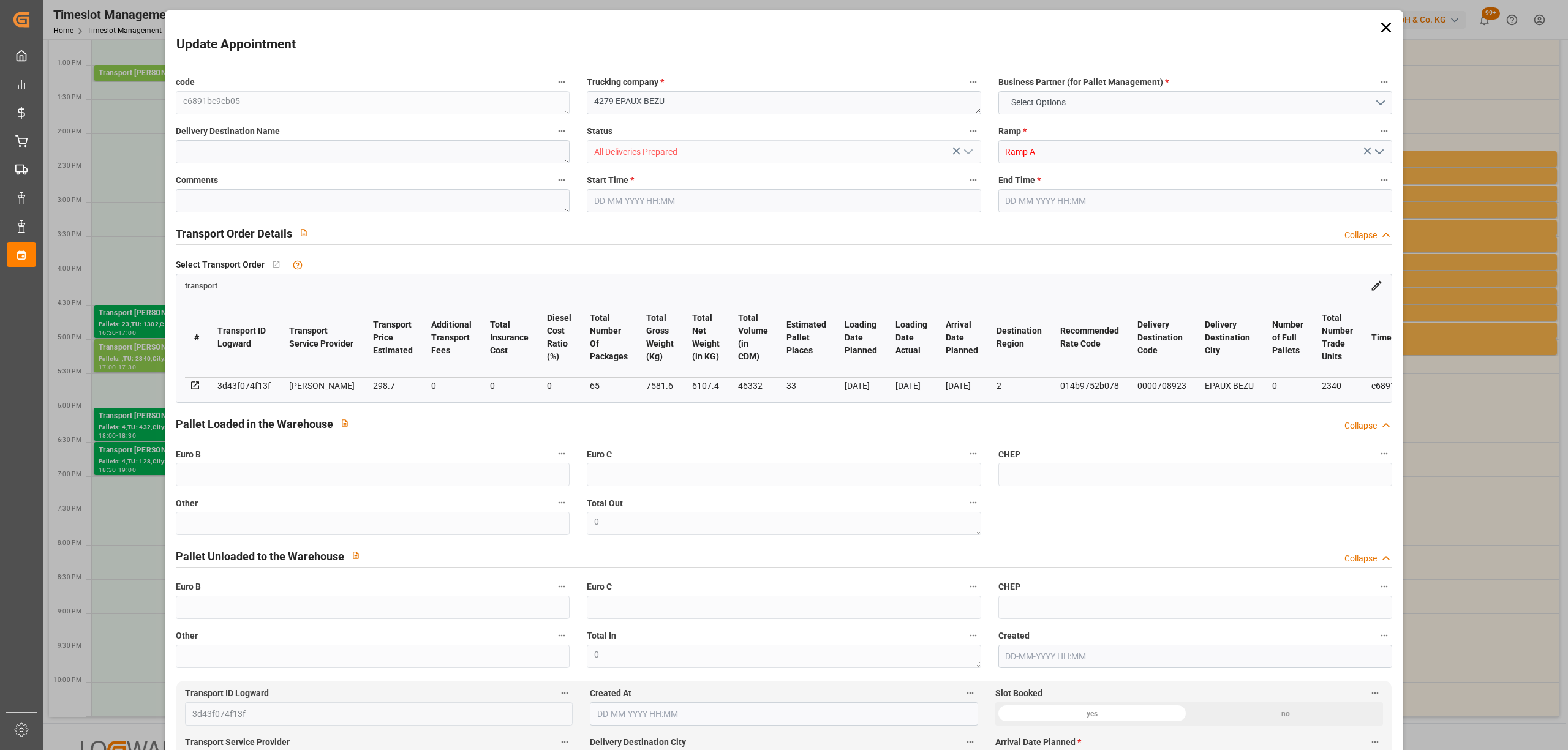
type input "33"
type input "298.7"
type input "0"
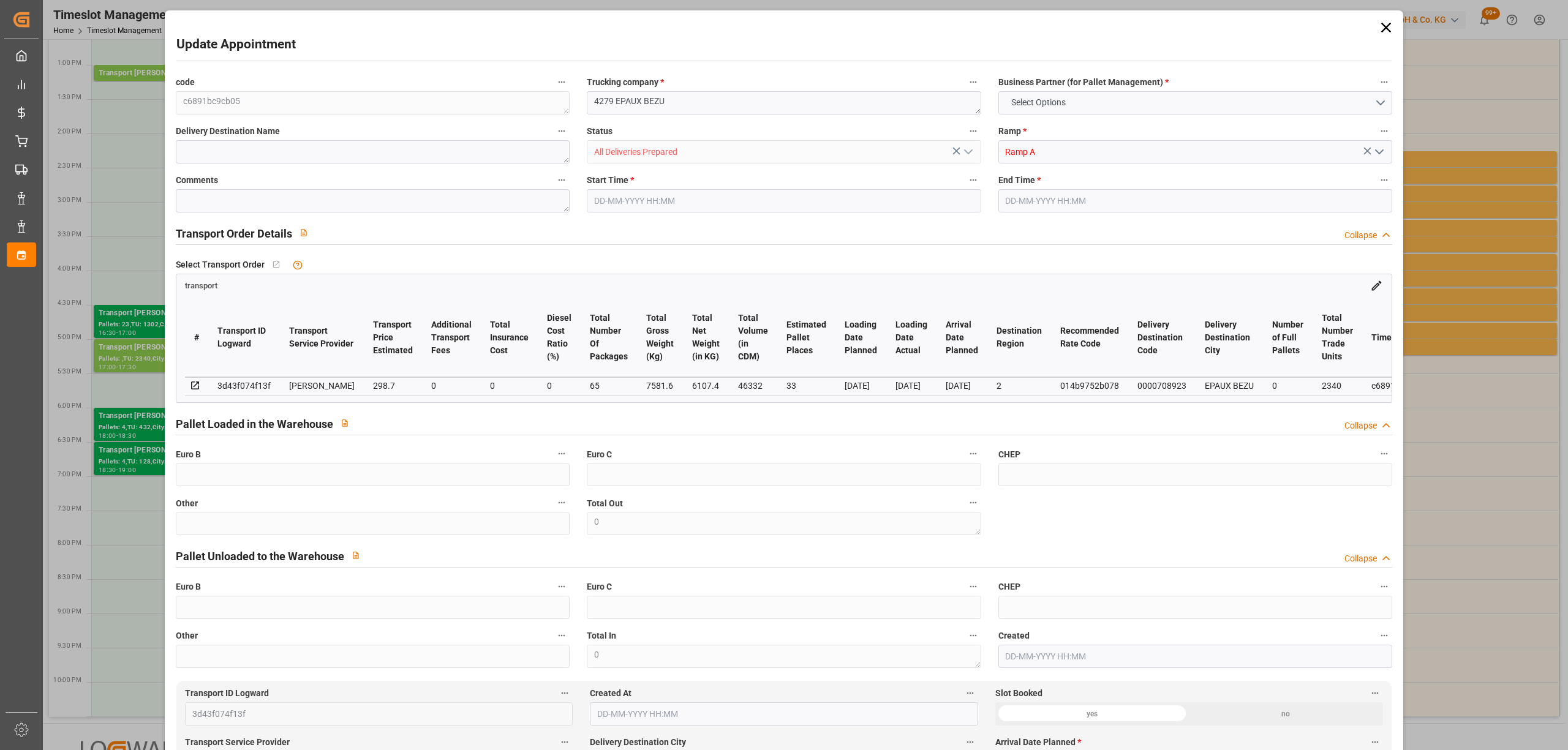
type input "288.6039"
type input "-10.0961"
type input "65"
type input "6107.4"
type input "9425"
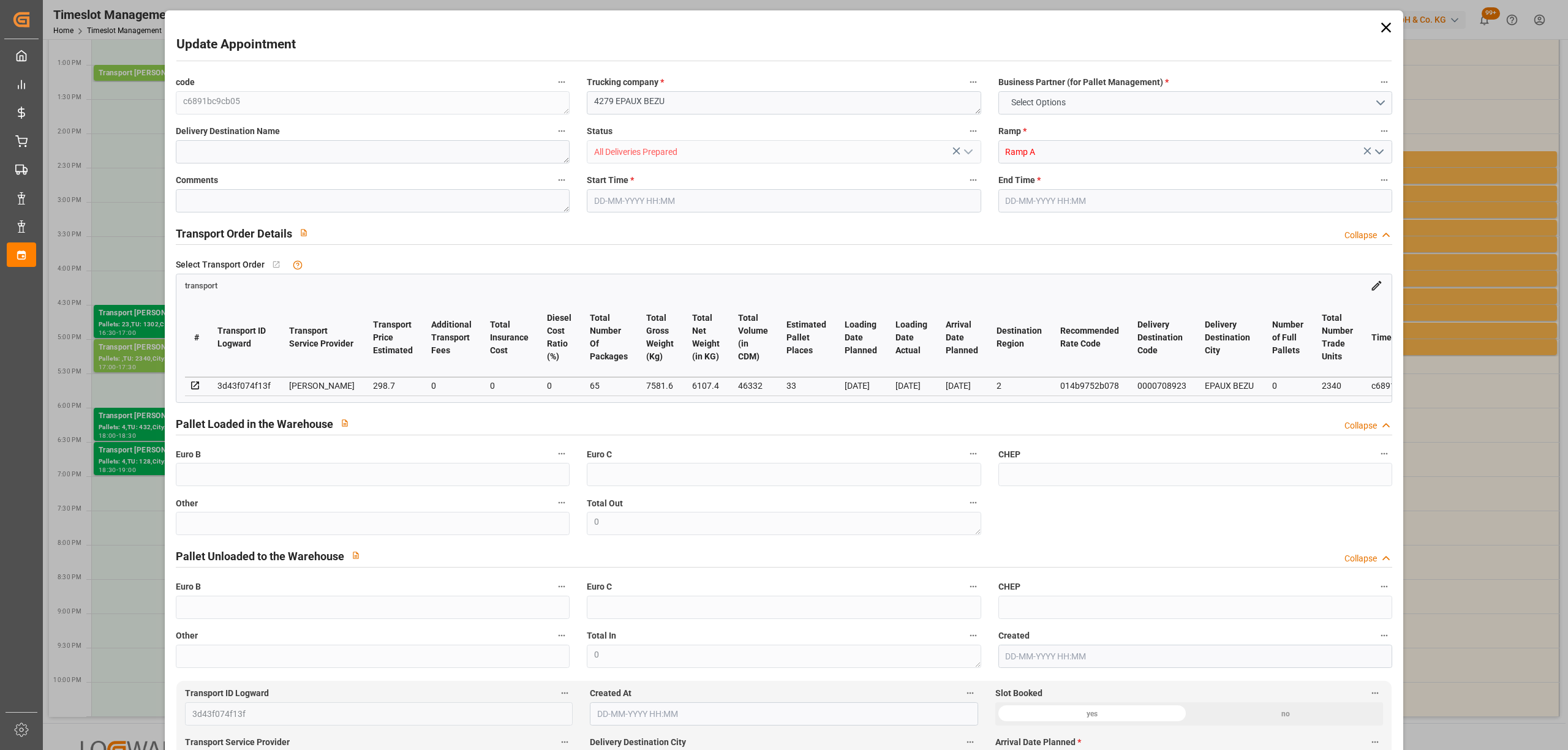
type input "46332"
type input "2"
type input "0"
type input "2340"
type input "65"
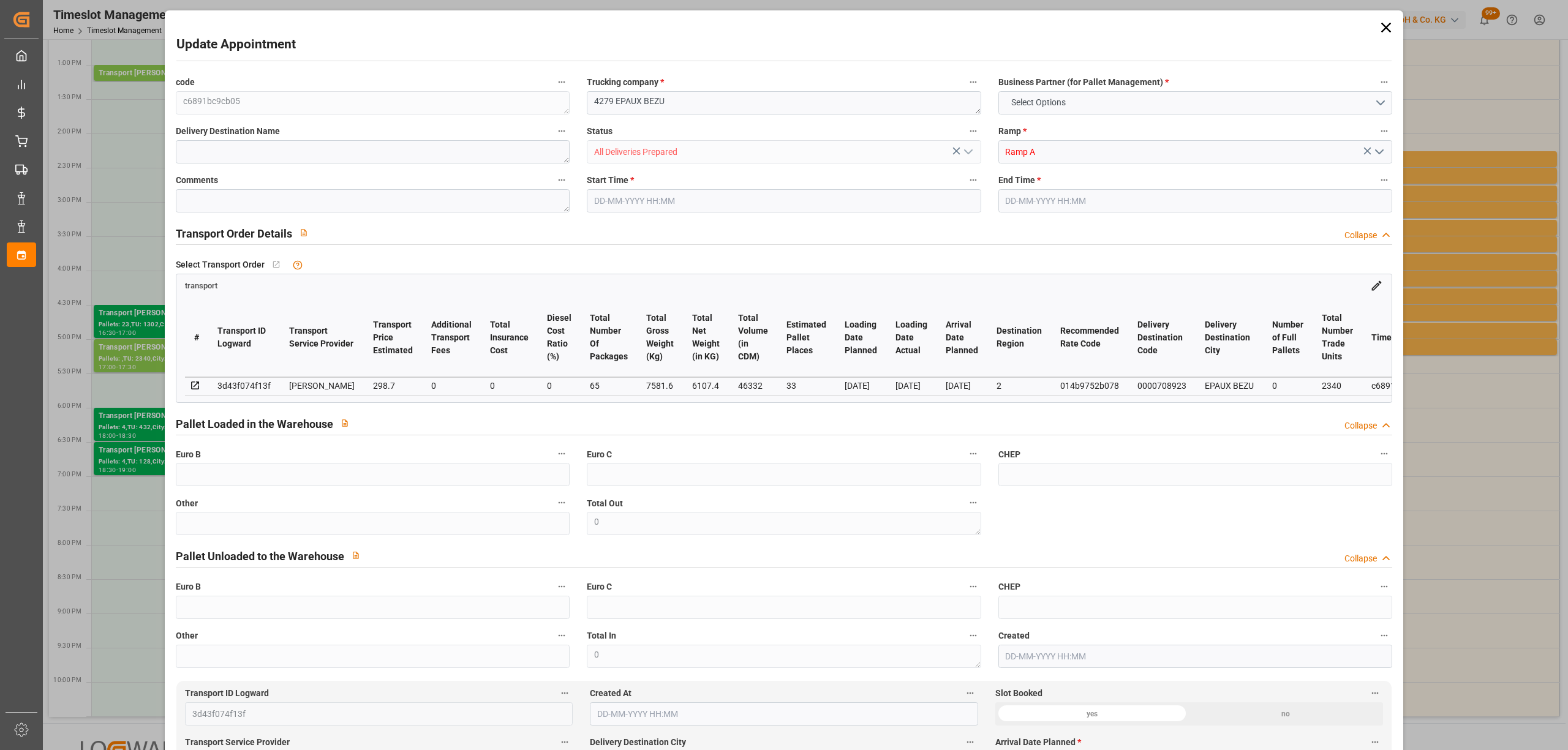
type input "101"
type input "7581.6"
type input "0"
type input "4710.8598"
type input "0"
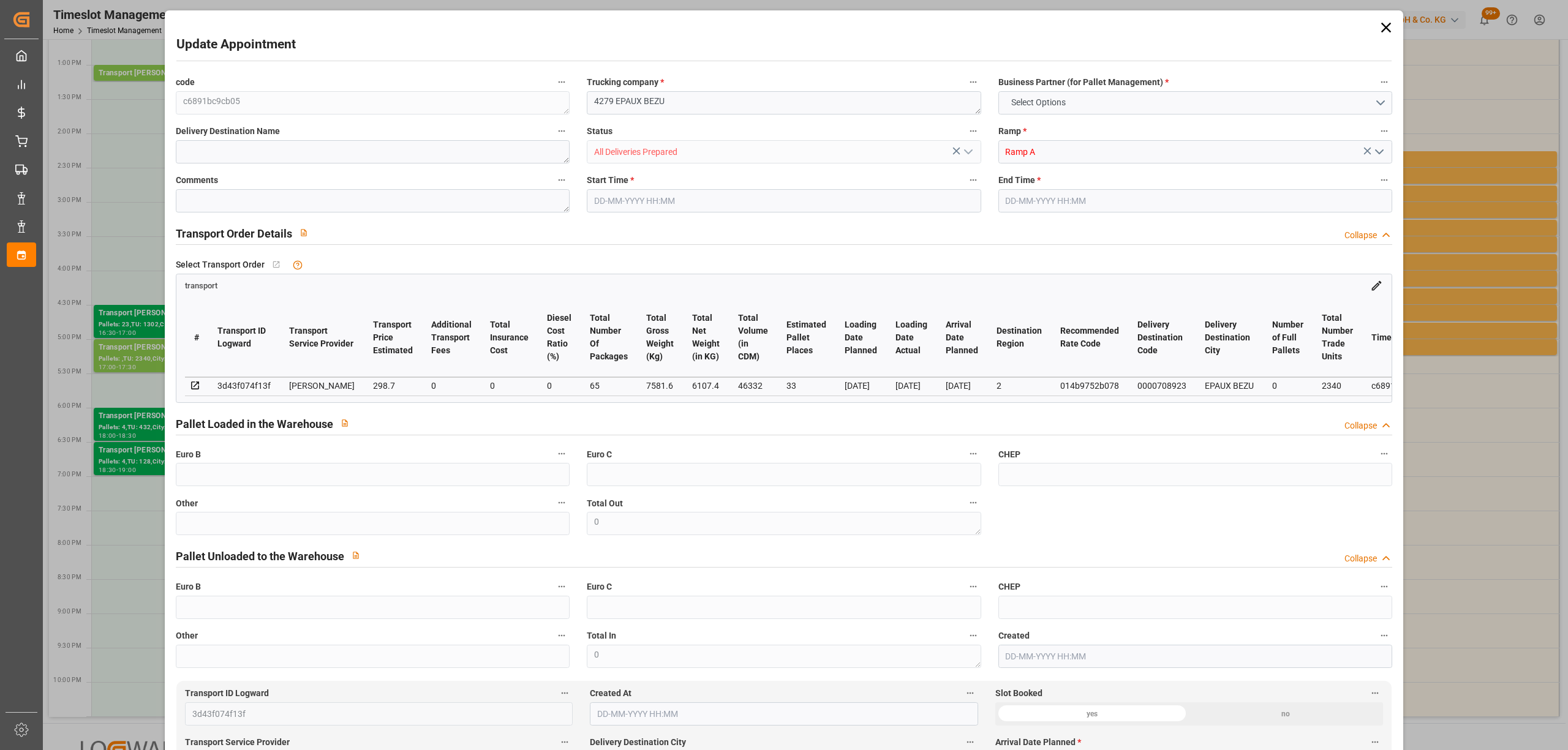
type input "0"
type input "21"
type input "35"
type input "[DATE] 17:00"
type input "[DATE] 17:30"
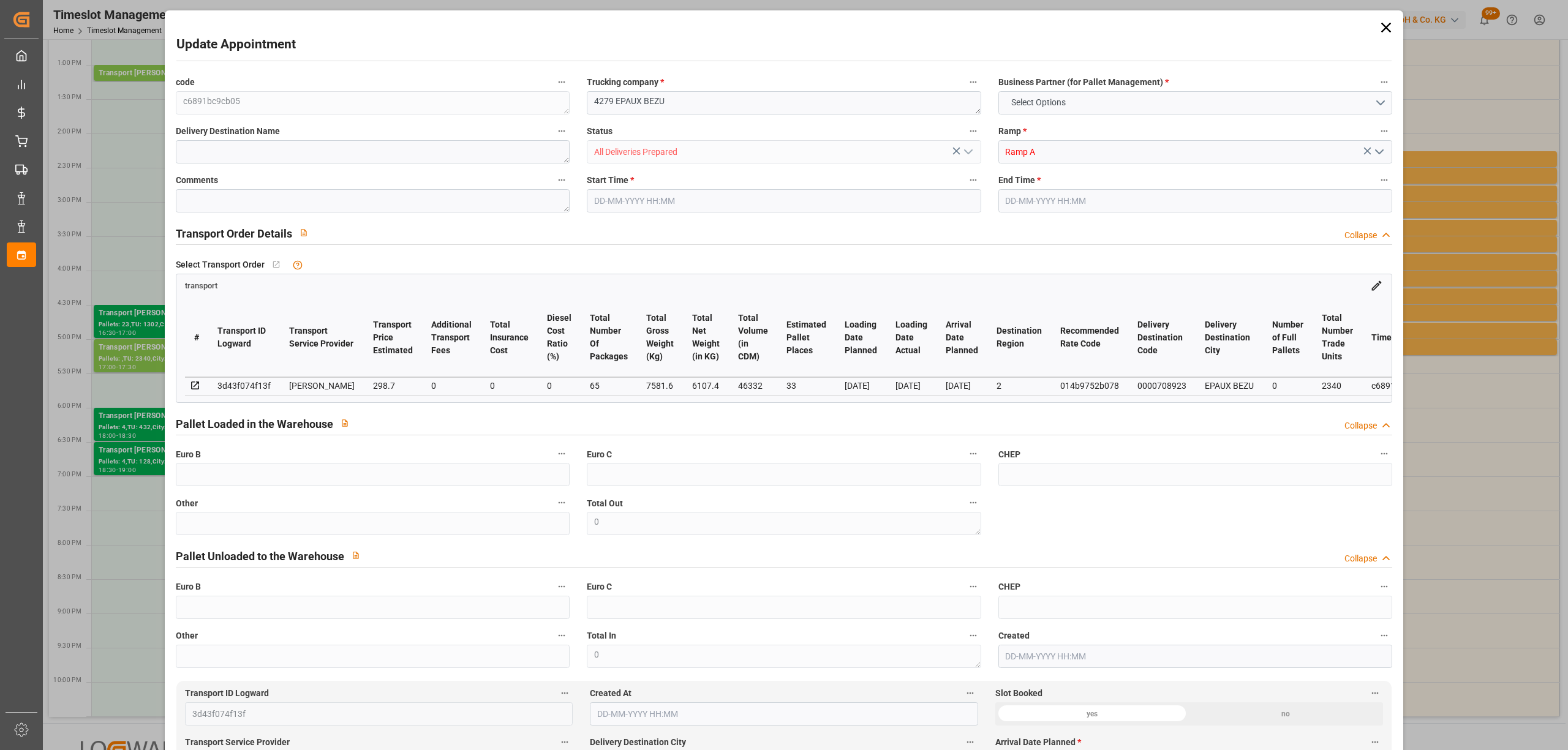
type input "[DATE] 13:58"
type input "[DATE] 12:22"
type input "[DATE]"
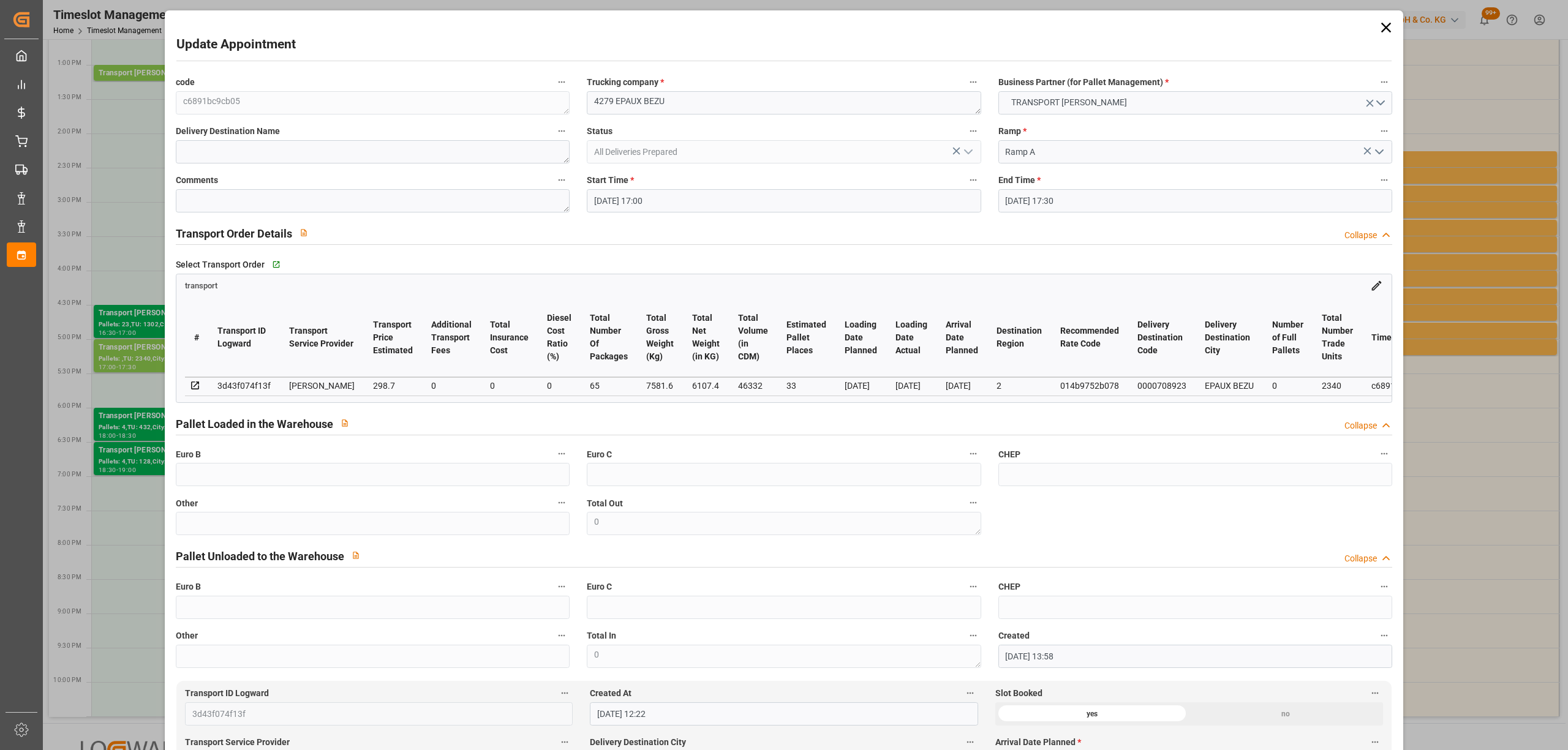
click at [712, 194] on input "[DATE] 17:00" at bounding box center [783, 201] width 394 height 23
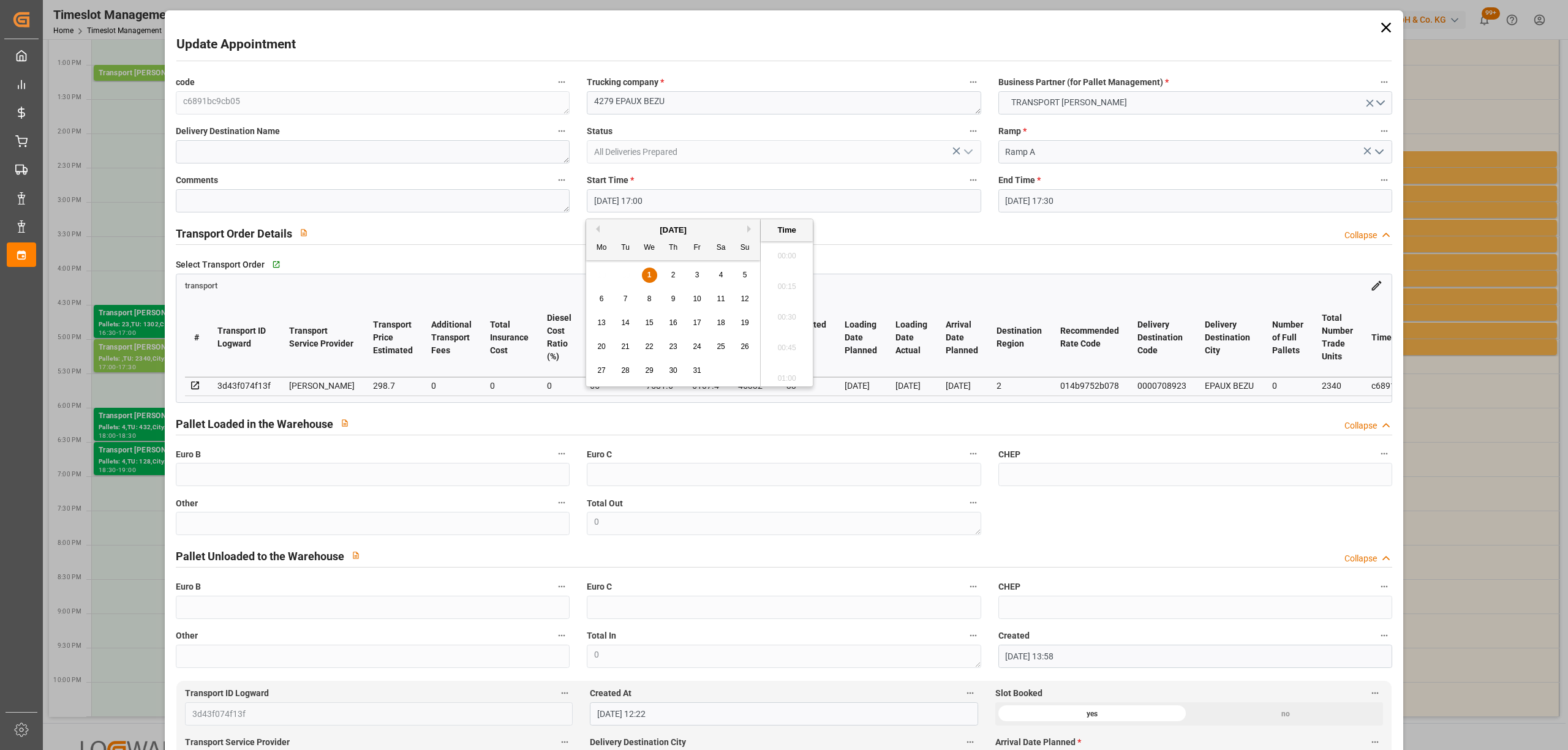
scroll to position [2024, 0]
click at [655, 273] on div "1" at bounding box center [649, 276] width 15 height 15
drag, startPoint x: 790, startPoint y: 368, endPoint x: 853, endPoint y: 341, distance: 68.5
click at [790, 369] on li "15:30" at bounding box center [786, 375] width 52 height 31
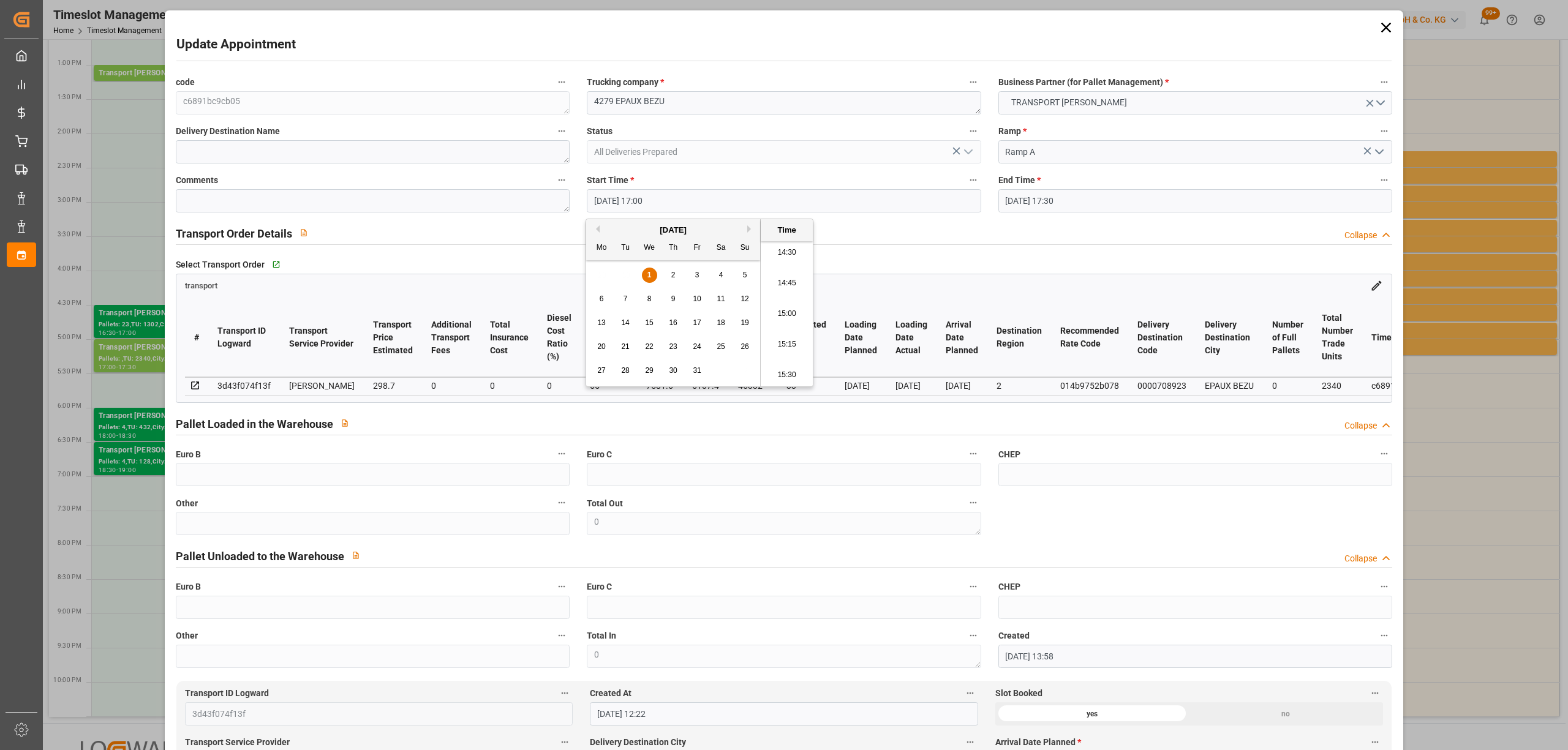
type input "[DATE] 15:30"
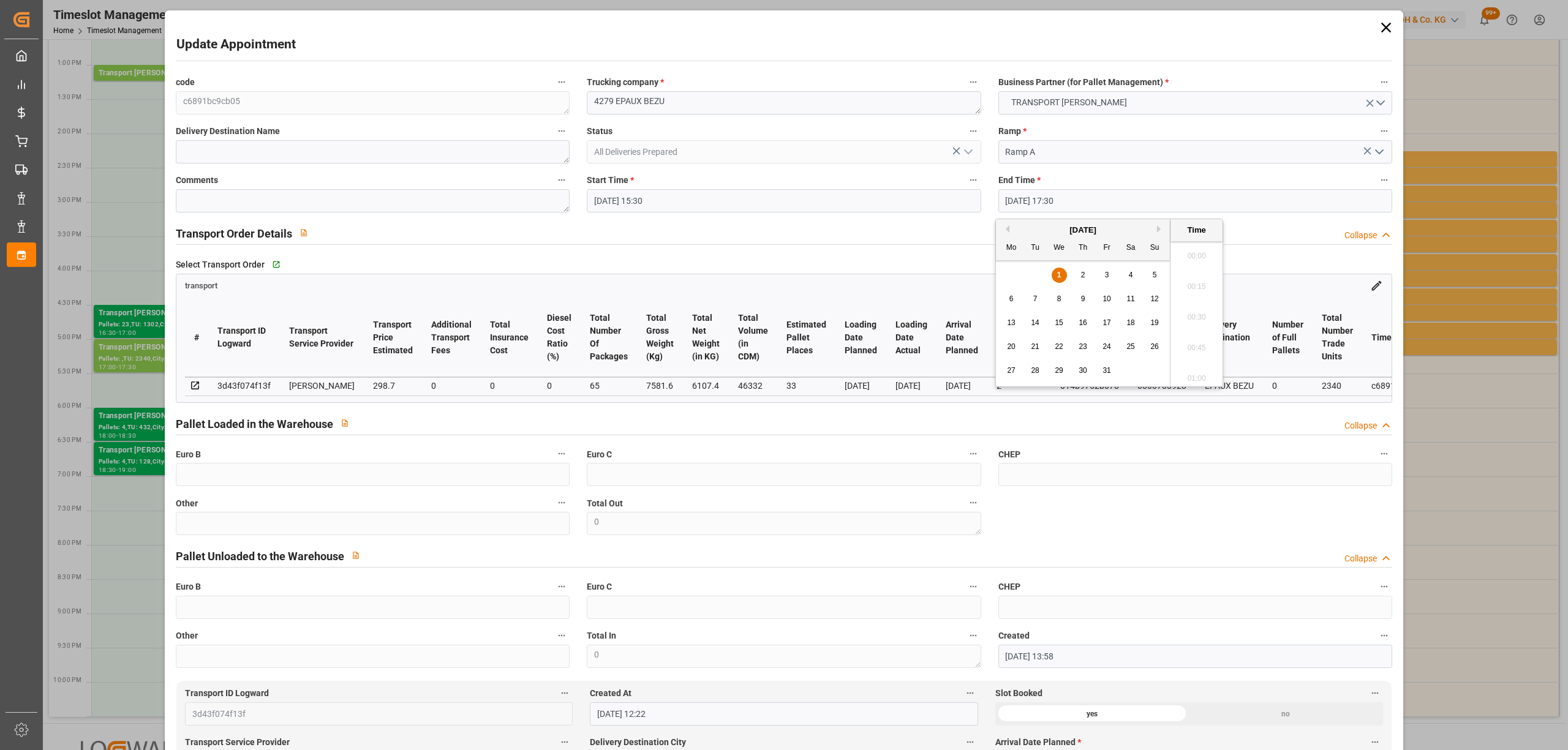
click at [1050, 201] on input "[DATE] 17:30" at bounding box center [1195, 201] width 394 height 23
click at [1062, 274] on div "1" at bounding box center [1059, 276] width 15 height 15
click at [1204, 287] on li "16:00" at bounding box center [1196, 293] width 52 height 31
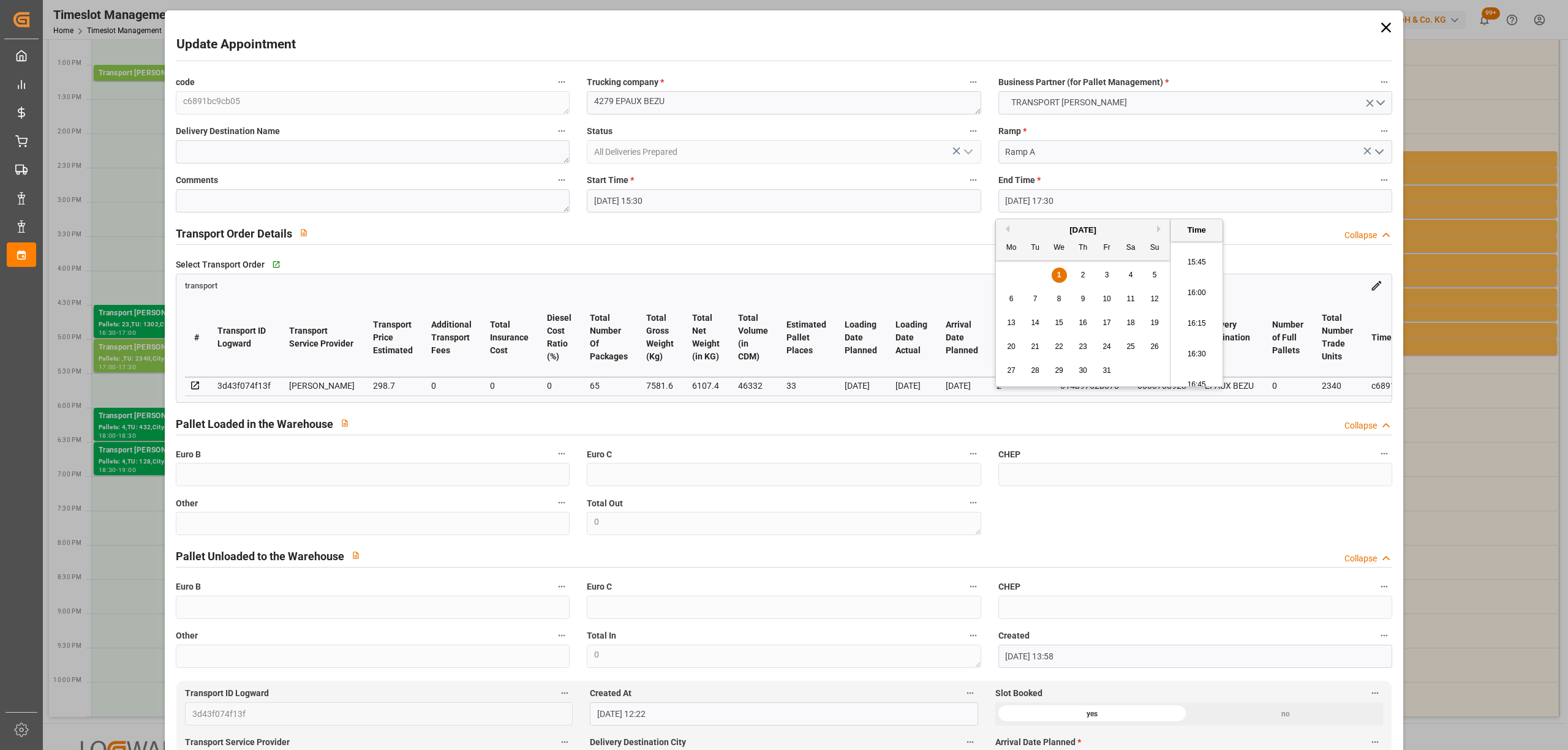
type input "[DATE] 16:00"
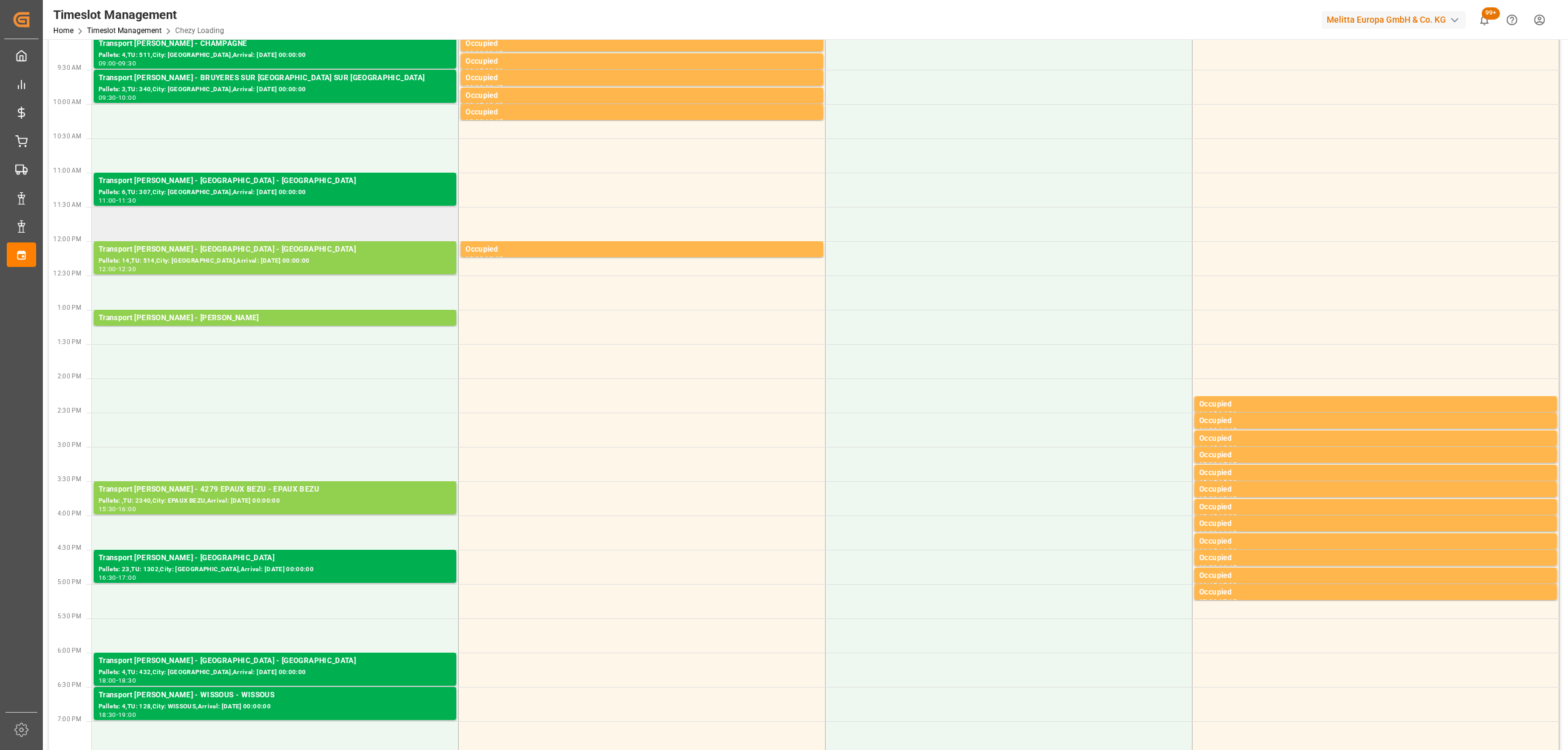
scroll to position [0, 0]
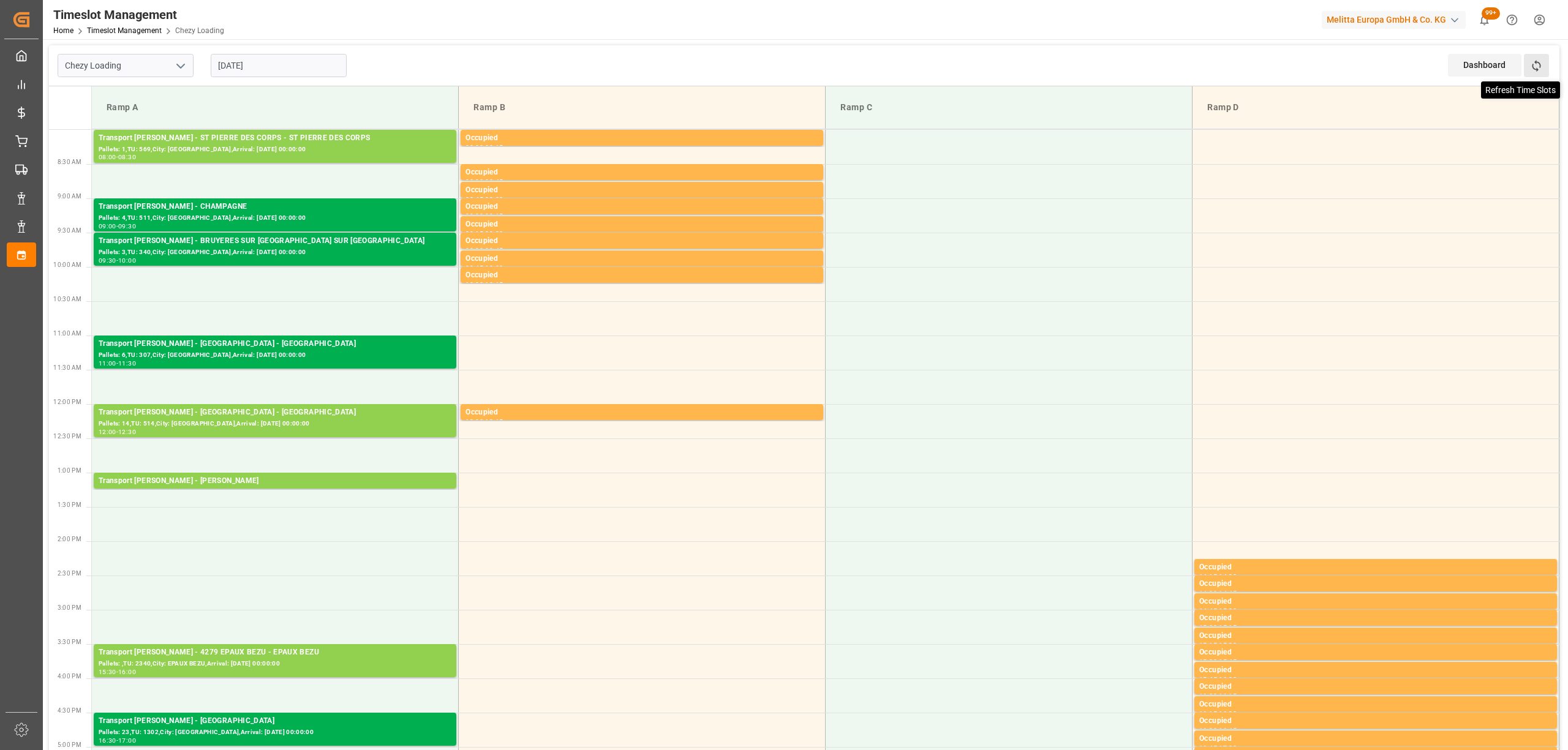
click at [1532, 67] on icon at bounding box center [1536, 66] width 13 height 13
click at [1542, 64] on icon at bounding box center [1536, 66] width 13 height 13
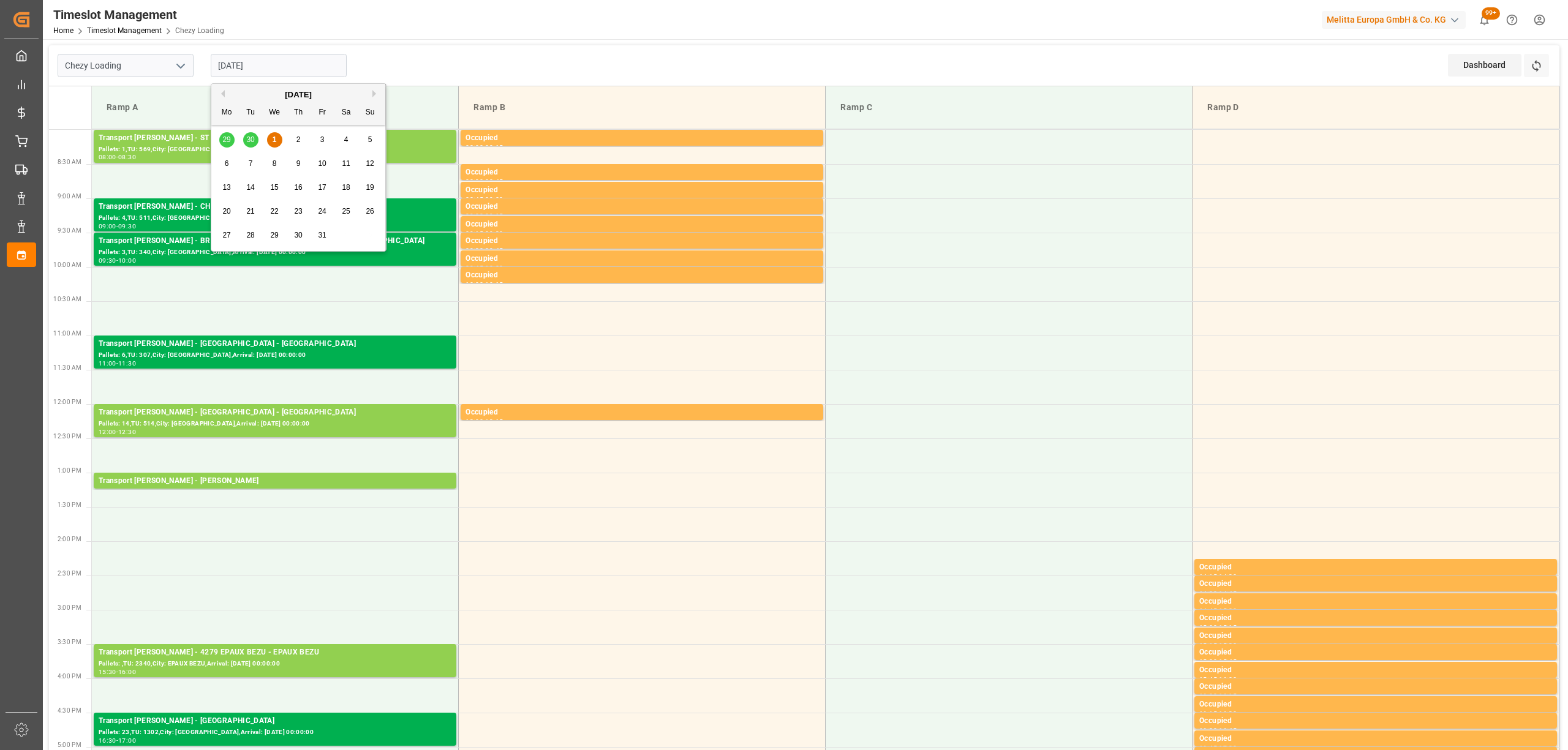
click at [307, 70] on input "[DATE]" at bounding box center [279, 66] width 136 height 23
click at [293, 140] on div "2" at bounding box center [298, 140] width 15 height 15
type input "[DATE]"
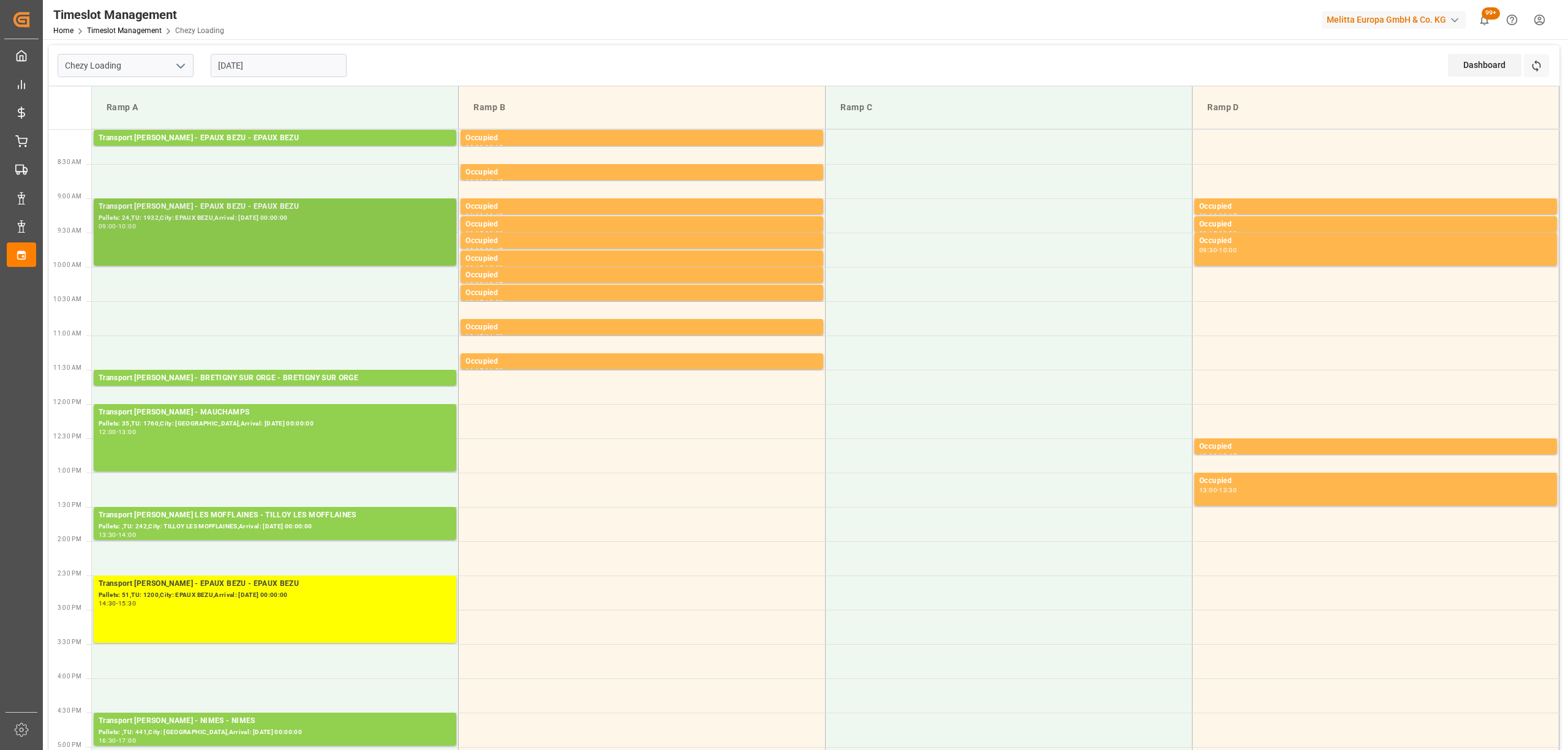
click at [315, 248] on div "Transport [PERSON_NAME] - EPAUX BEZU - EPAUX BEZU Pallets: 24,TU: 1932,City: EP…" at bounding box center [275, 232] width 353 height 62
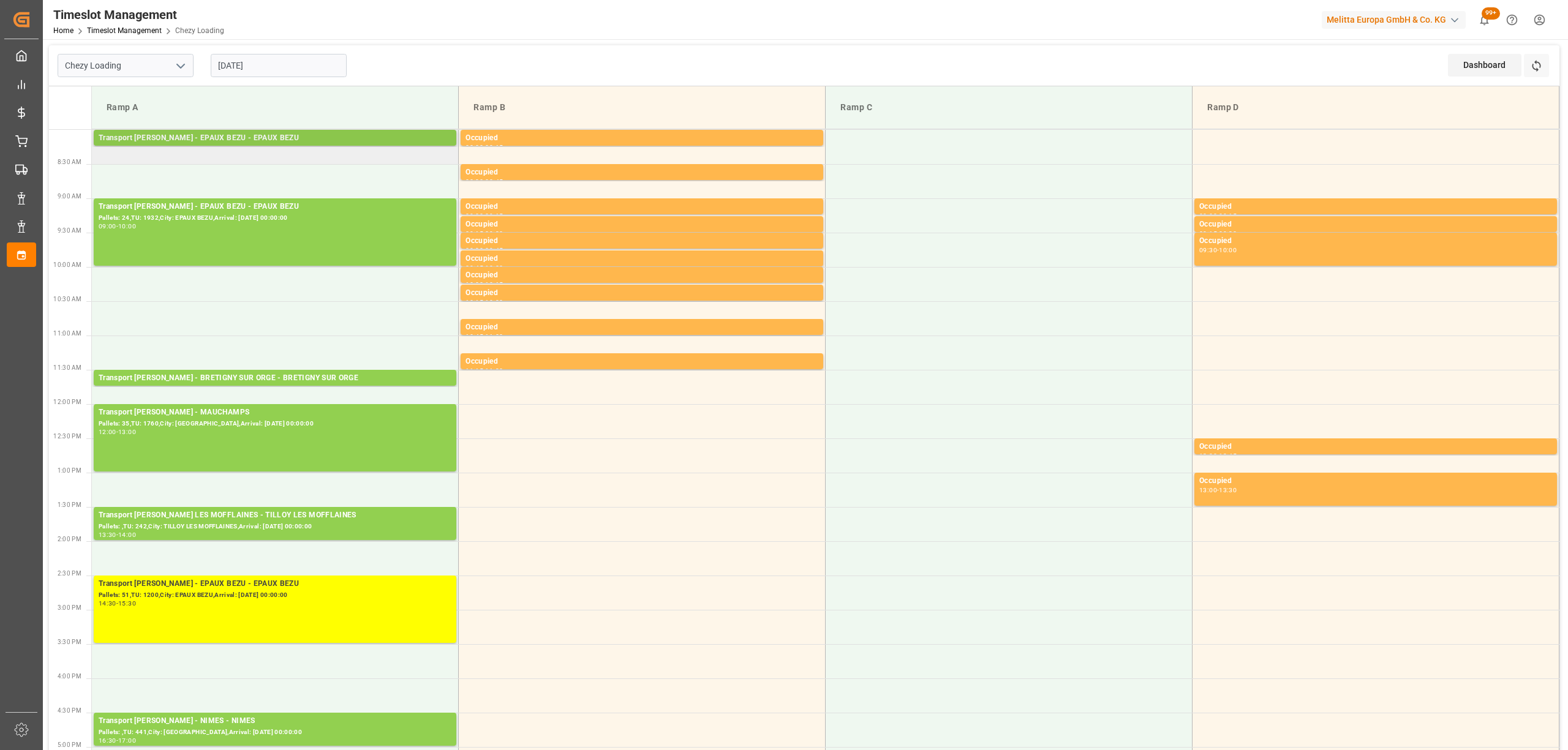
click at [241, 140] on div "Transport [PERSON_NAME] - EPAUX BEZU - EPAUX BEZU" at bounding box center [275, 138] width 353 height 12
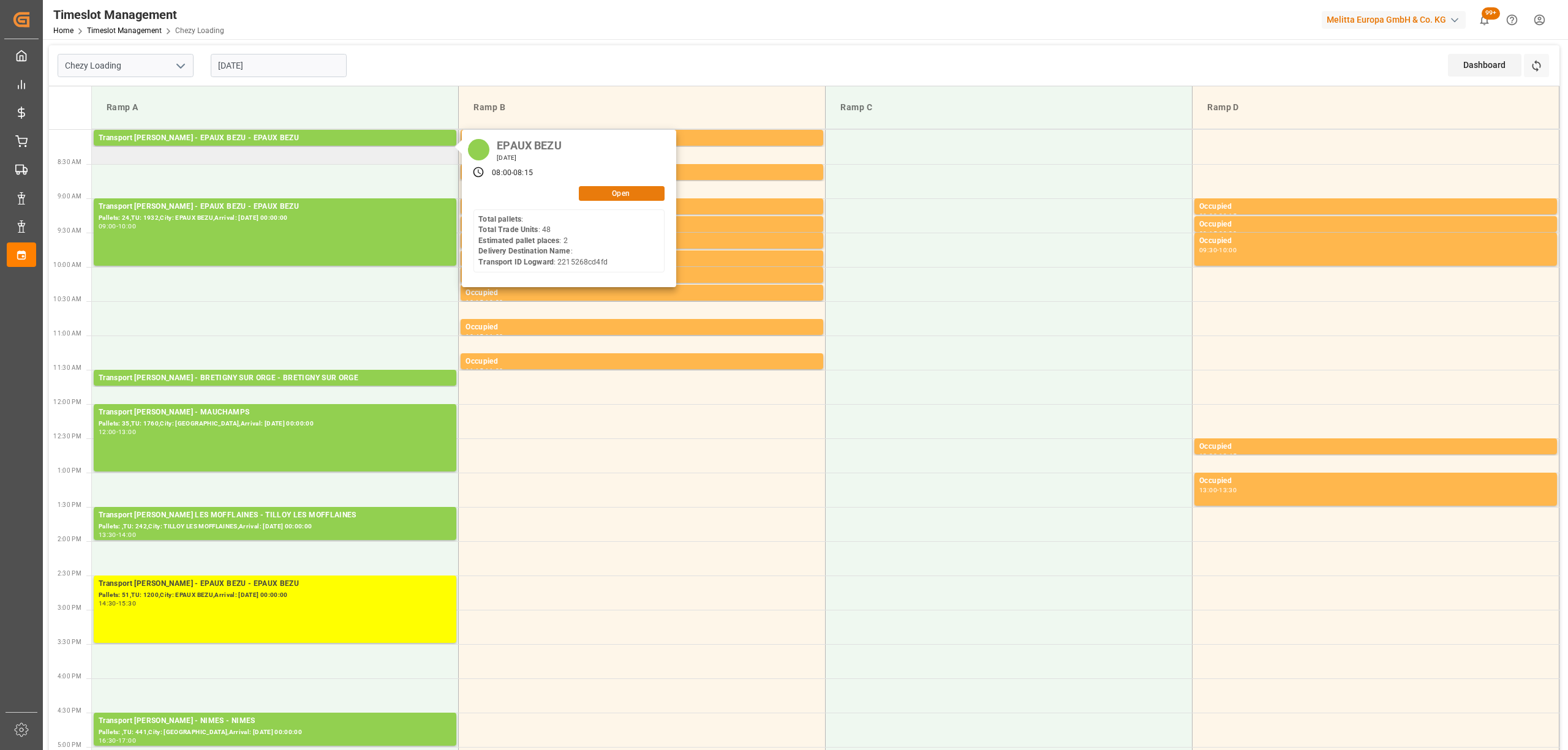
click at [633, 194] on button "Open" at bounding box center [622, 193] width 86 height 15
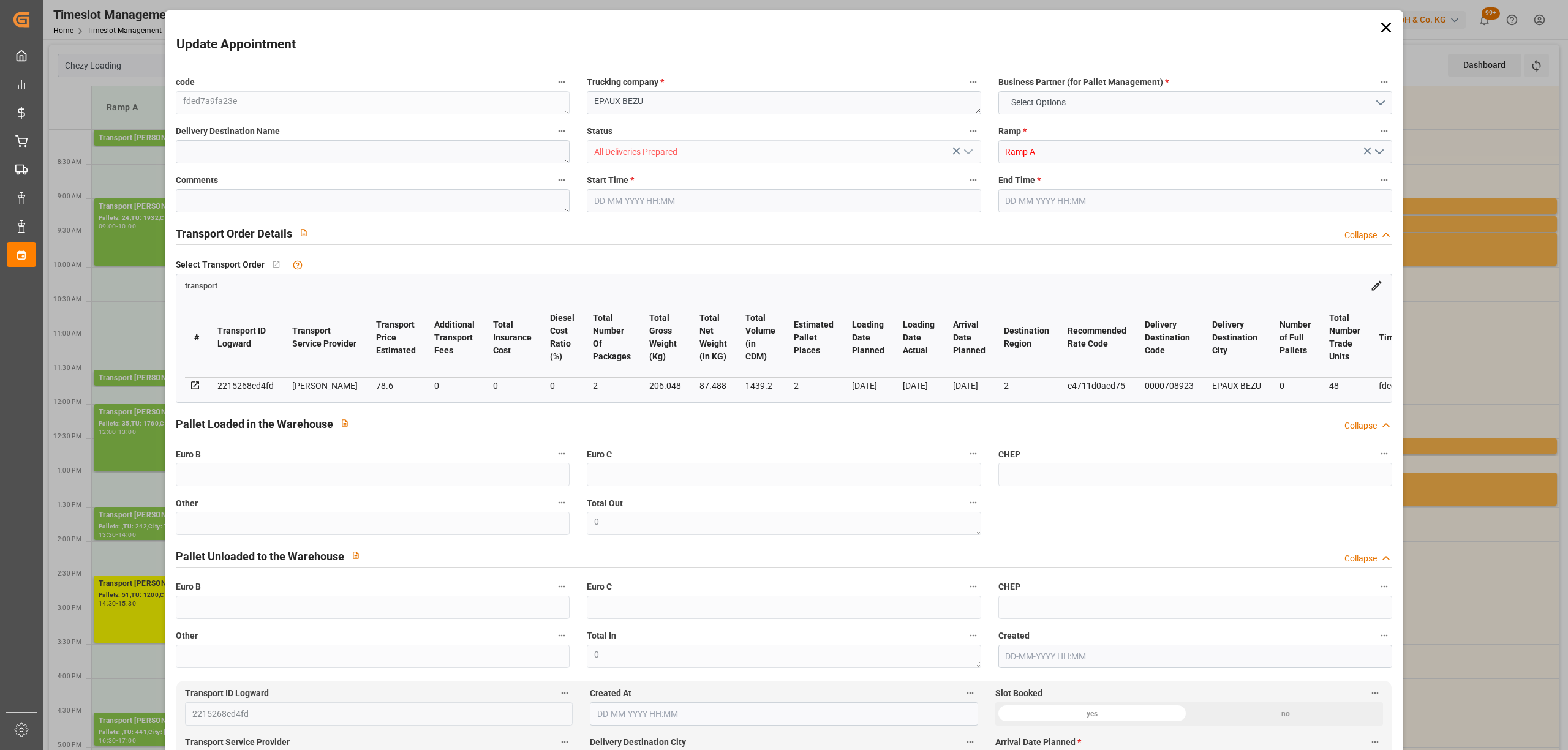
type input "2"
type input "78.6"
type input "0"
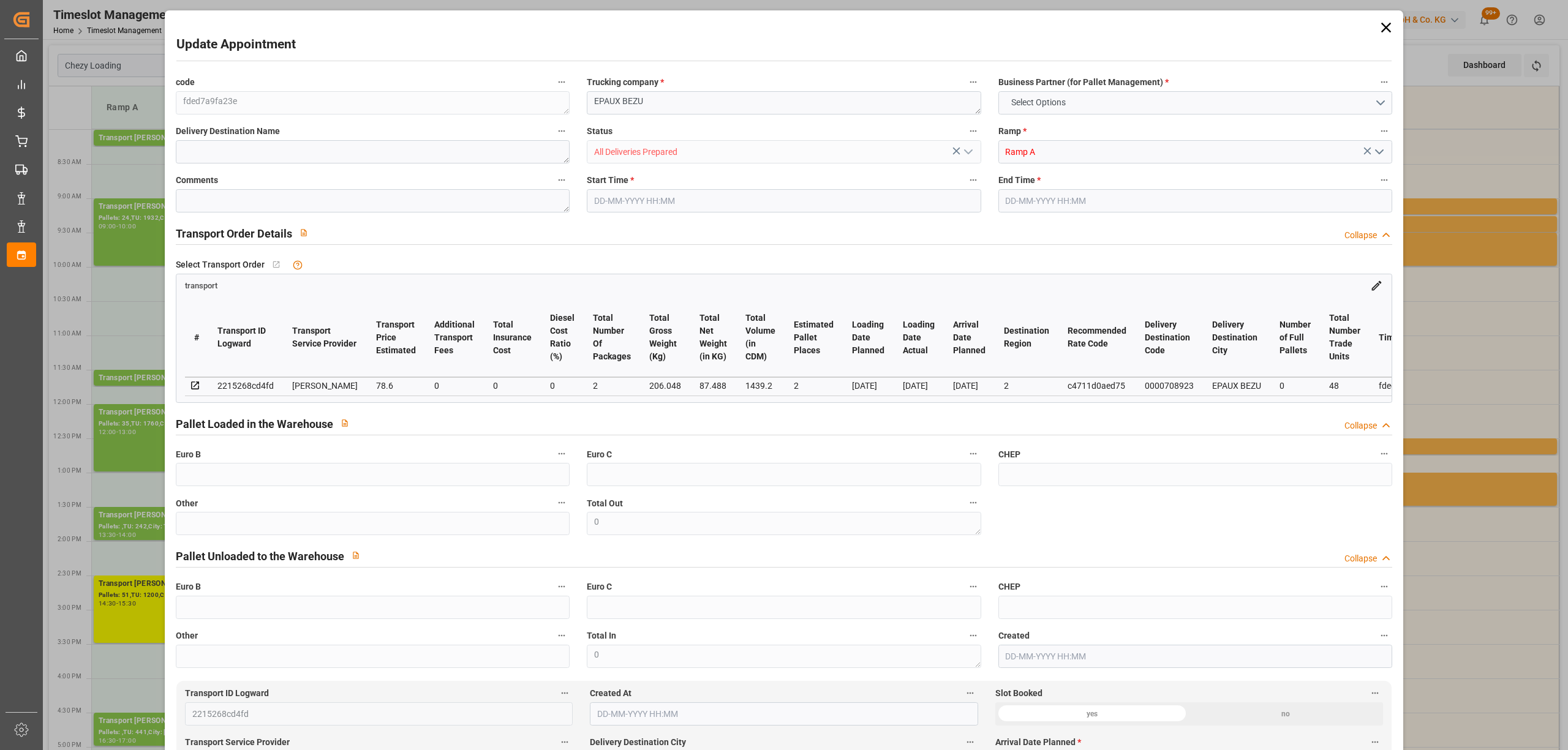
type input "75.9433"
type input "-2.6567"
type input "2"
type input "87.488"
type input "253.268"
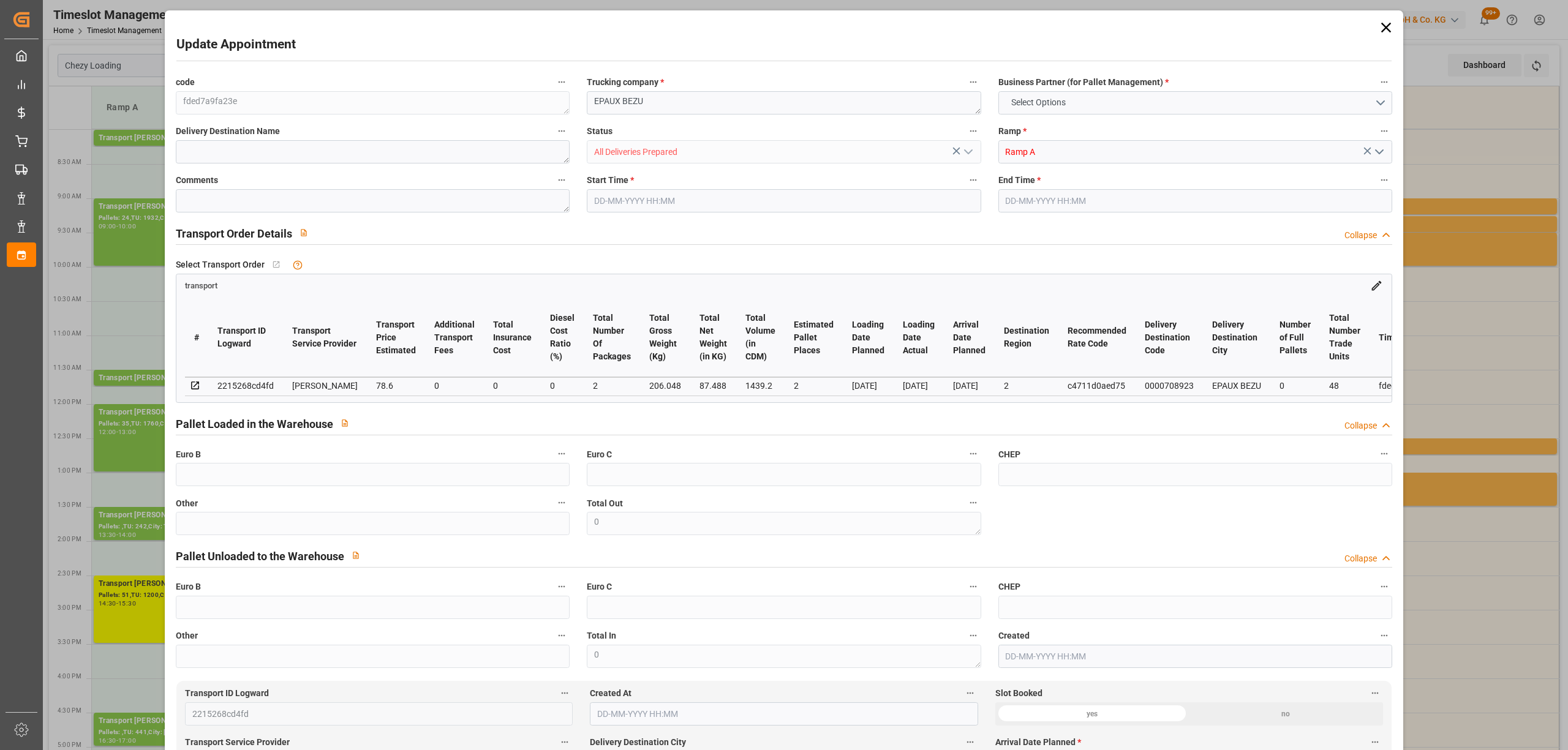
type input "1439.2"
type input "2"
type input "0"
type input "48"
type input "2"
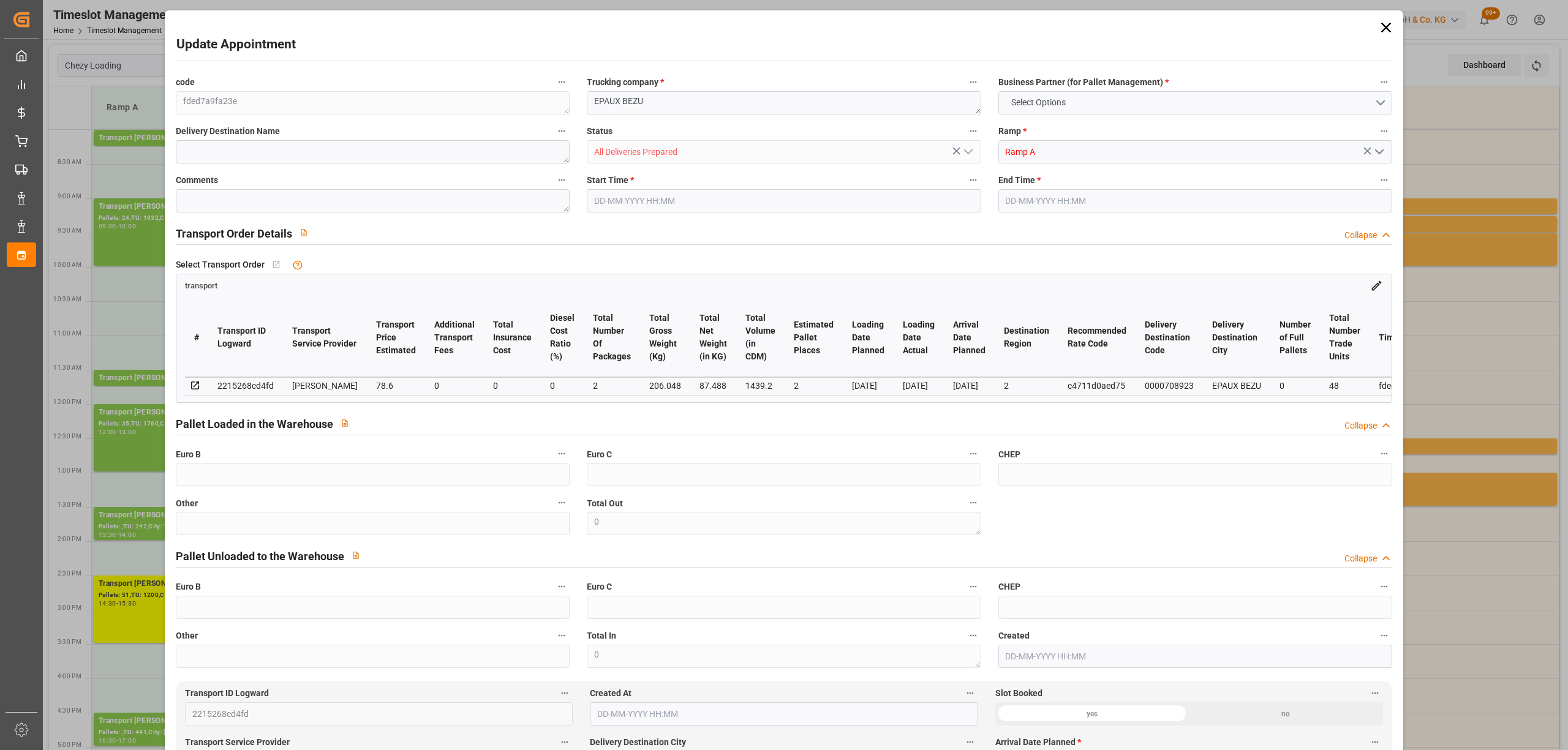
type input "101"
type input "206.048"
type input "0"
type input "4710.8598"
type input "0"
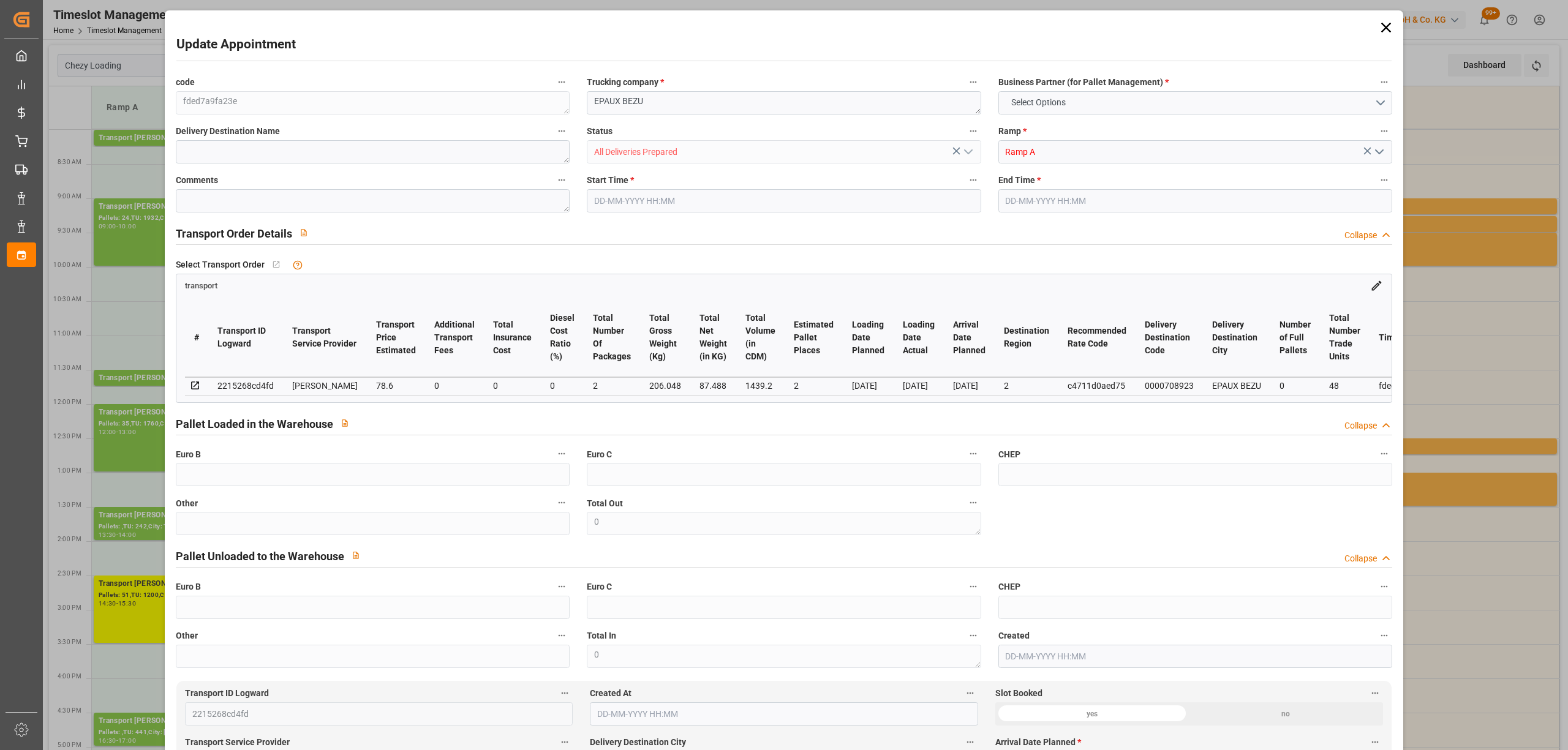
type input "0"
type input "21"
type input "35"
type input "[DATE] 08:00"
type input "[DATE] 08:15"
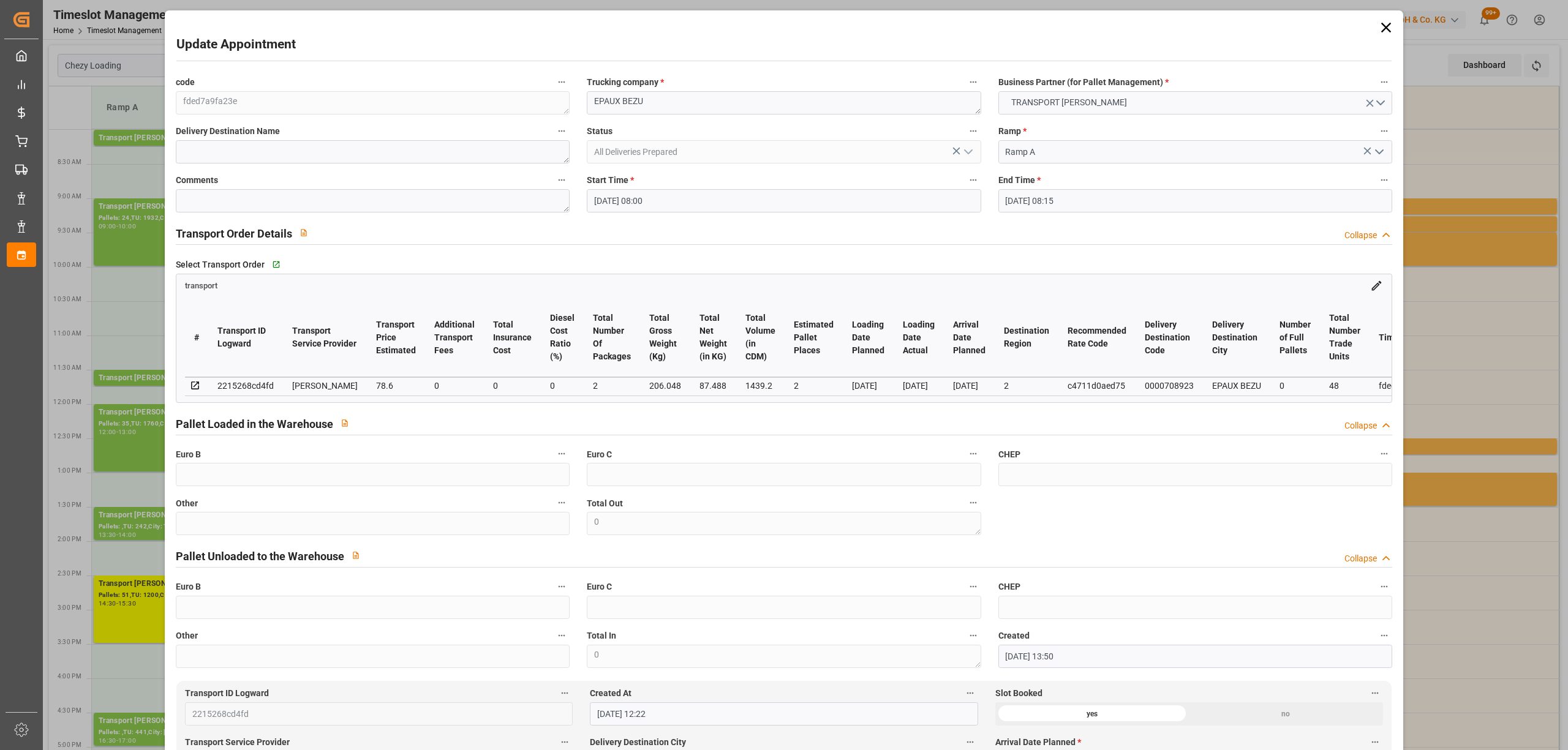
type input "[DATE] 13:50"
type input "[DATE] 12:22"
type input "[DATE]"
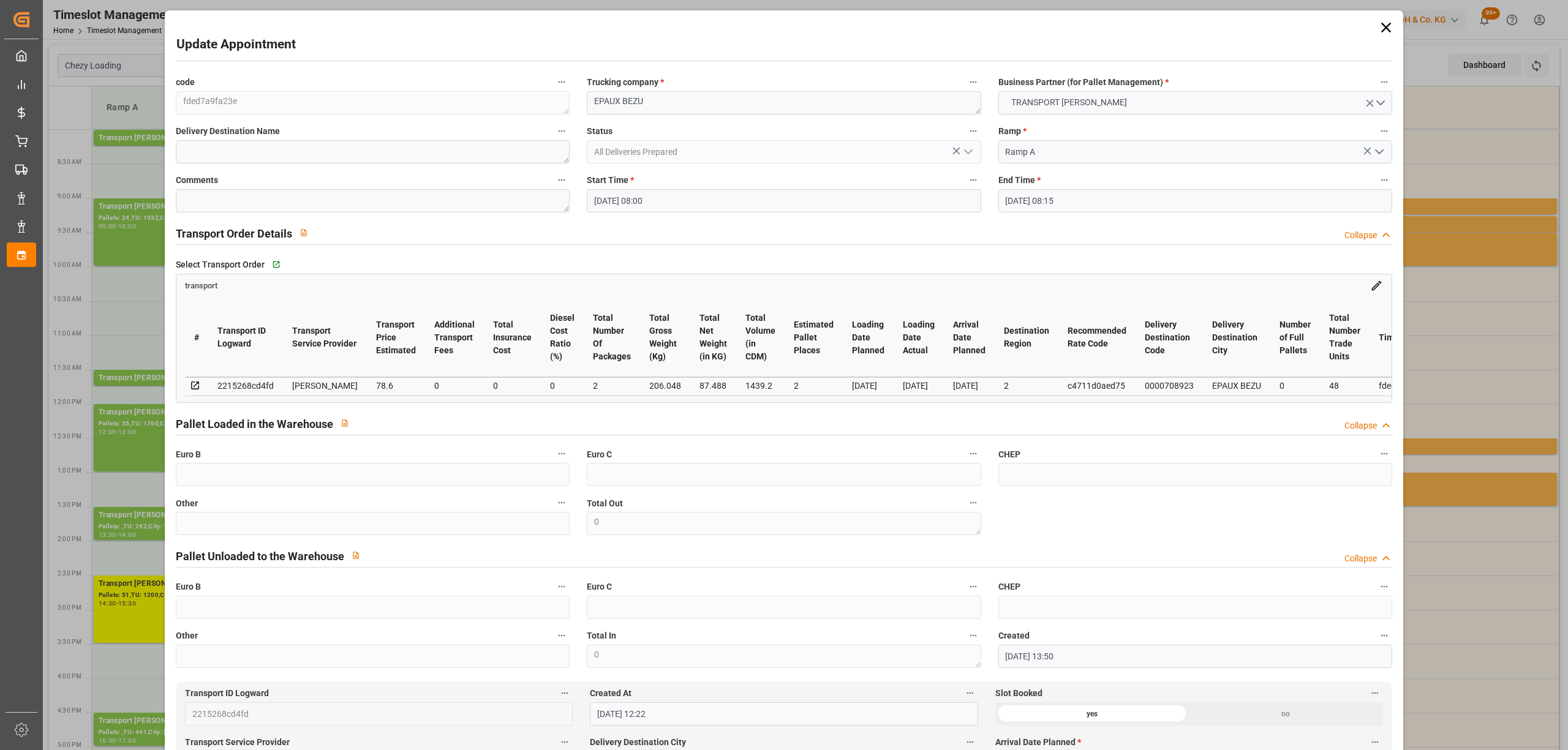
click at [1378, 23] on icon at bounding box center [1386, 28] width 17 height 17
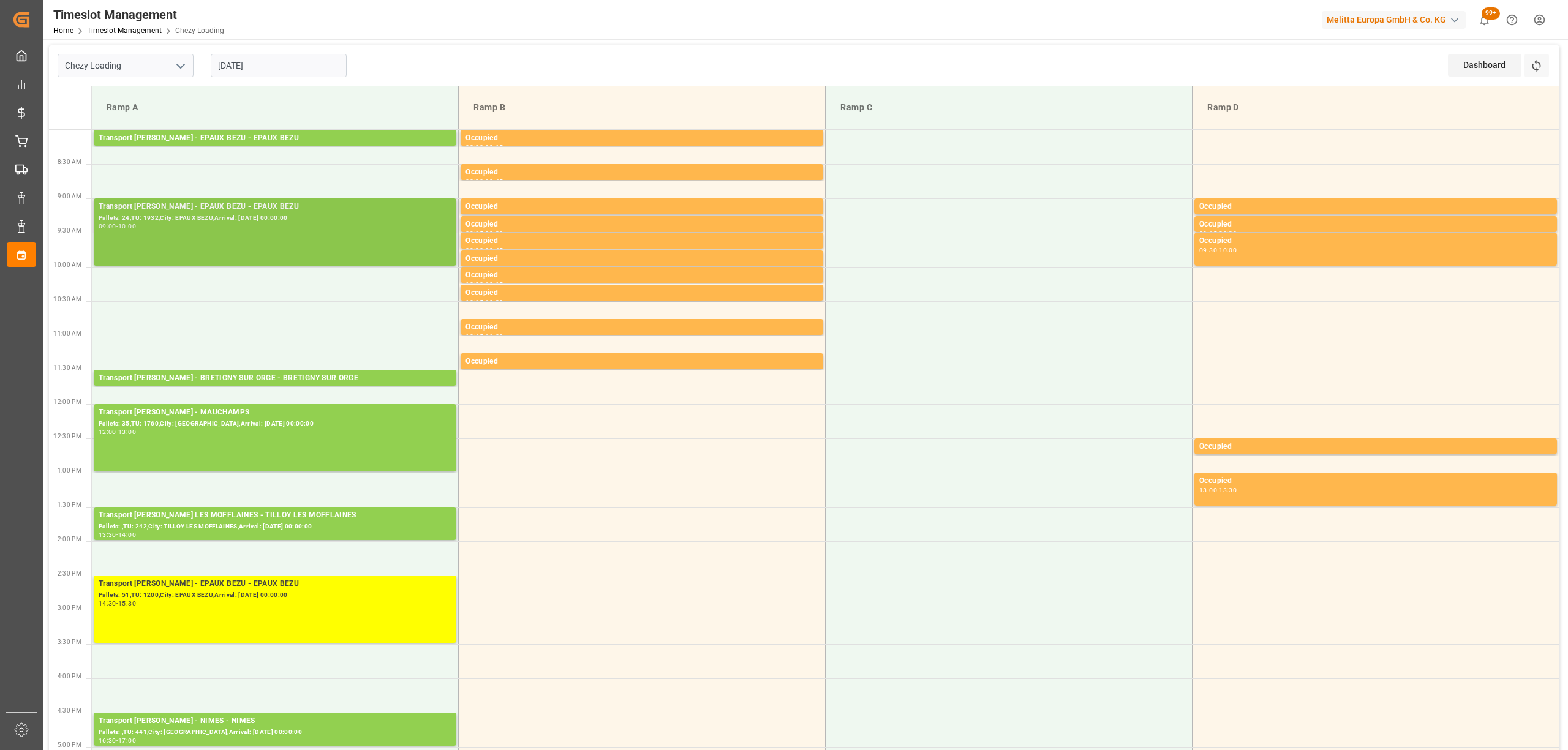
click at [254, 224] on div "09:00 - 10:00" at bounding box center [275, 227] width 353 height 7
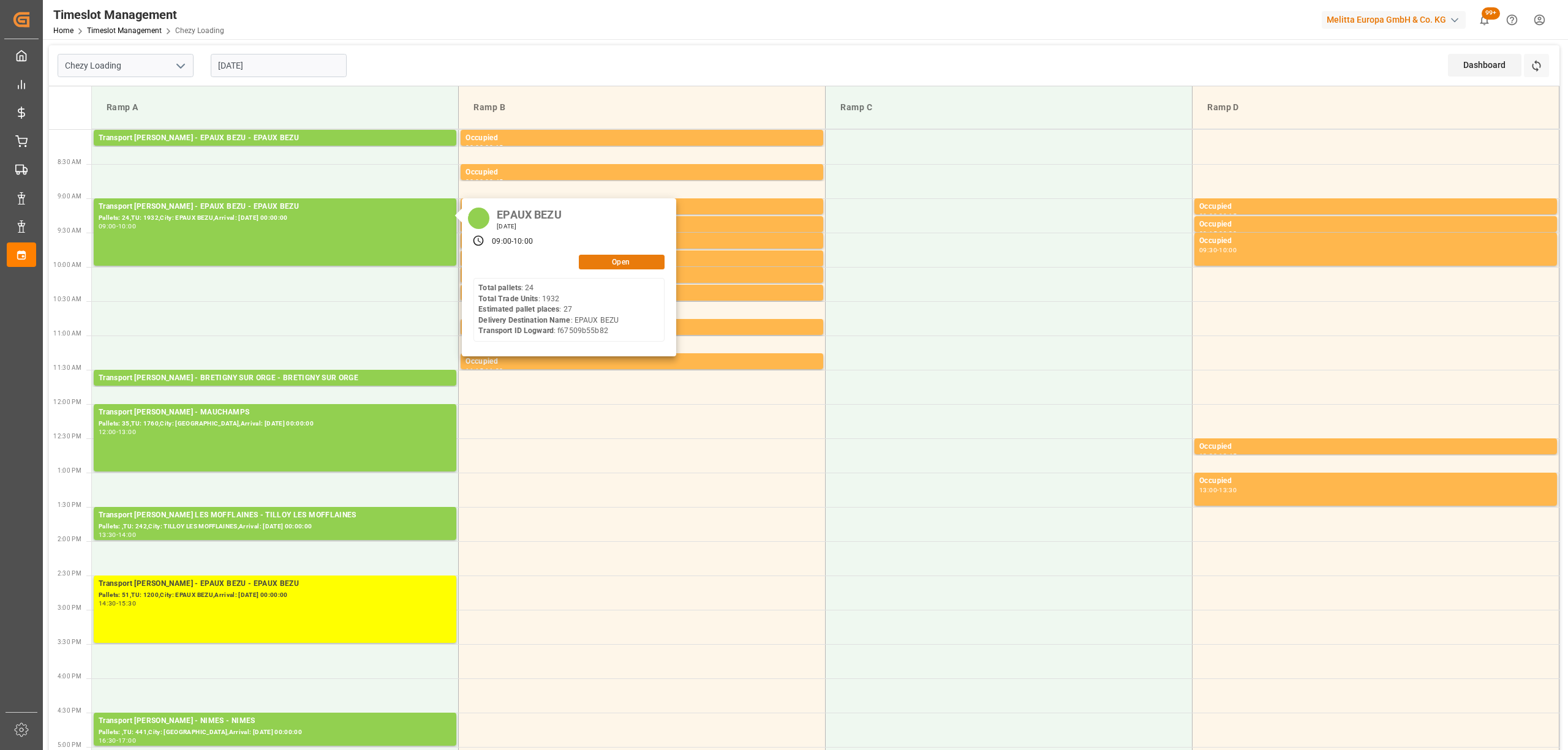
click at [638, 266] on button "Open" at bounding box center [622, 262] width 86 height 15
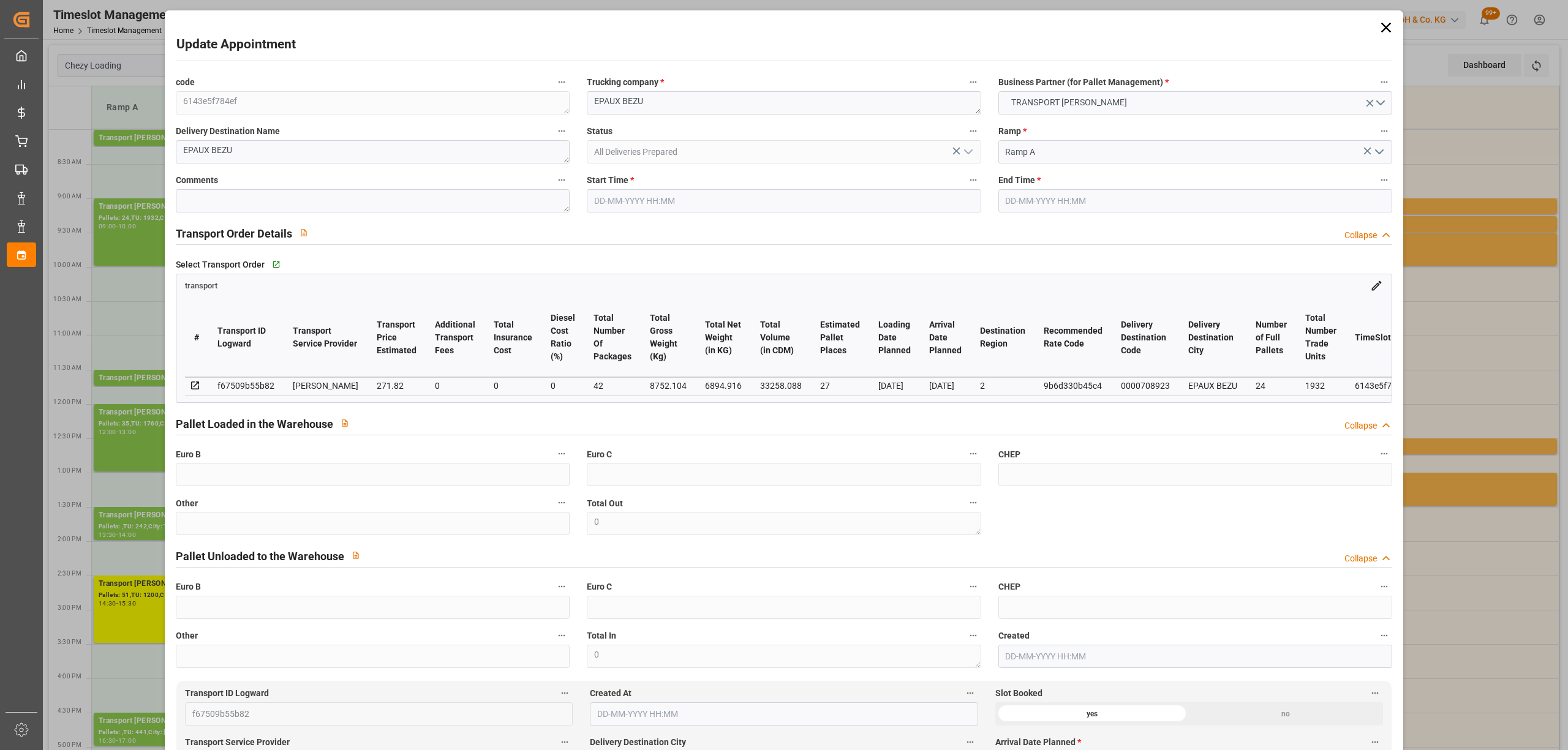
type input "27"
type input "271.82"
type input "0"
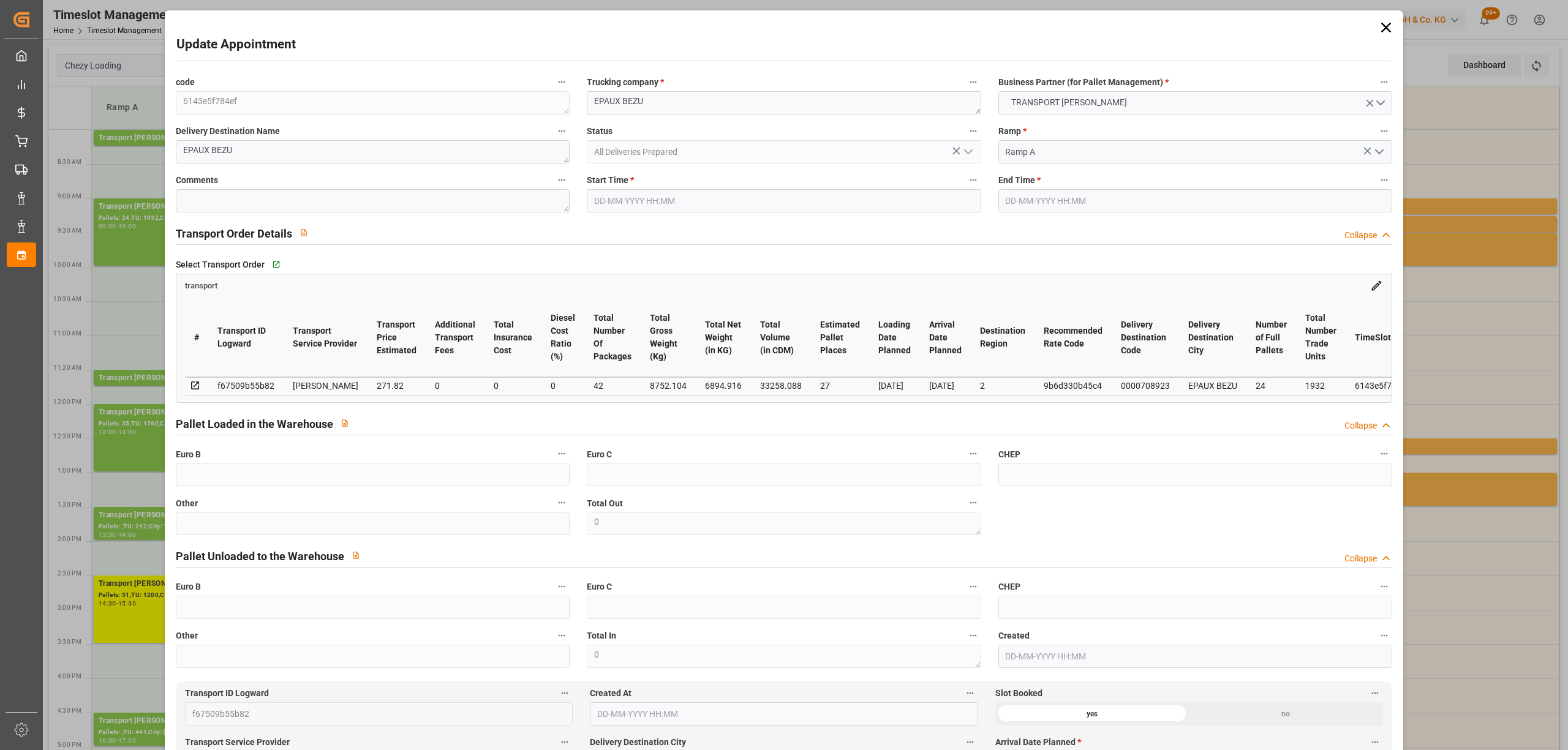
type input "262.6325"
type input "-9.1875"
type input "42"
type input "6894.916"
type input "10187.108"
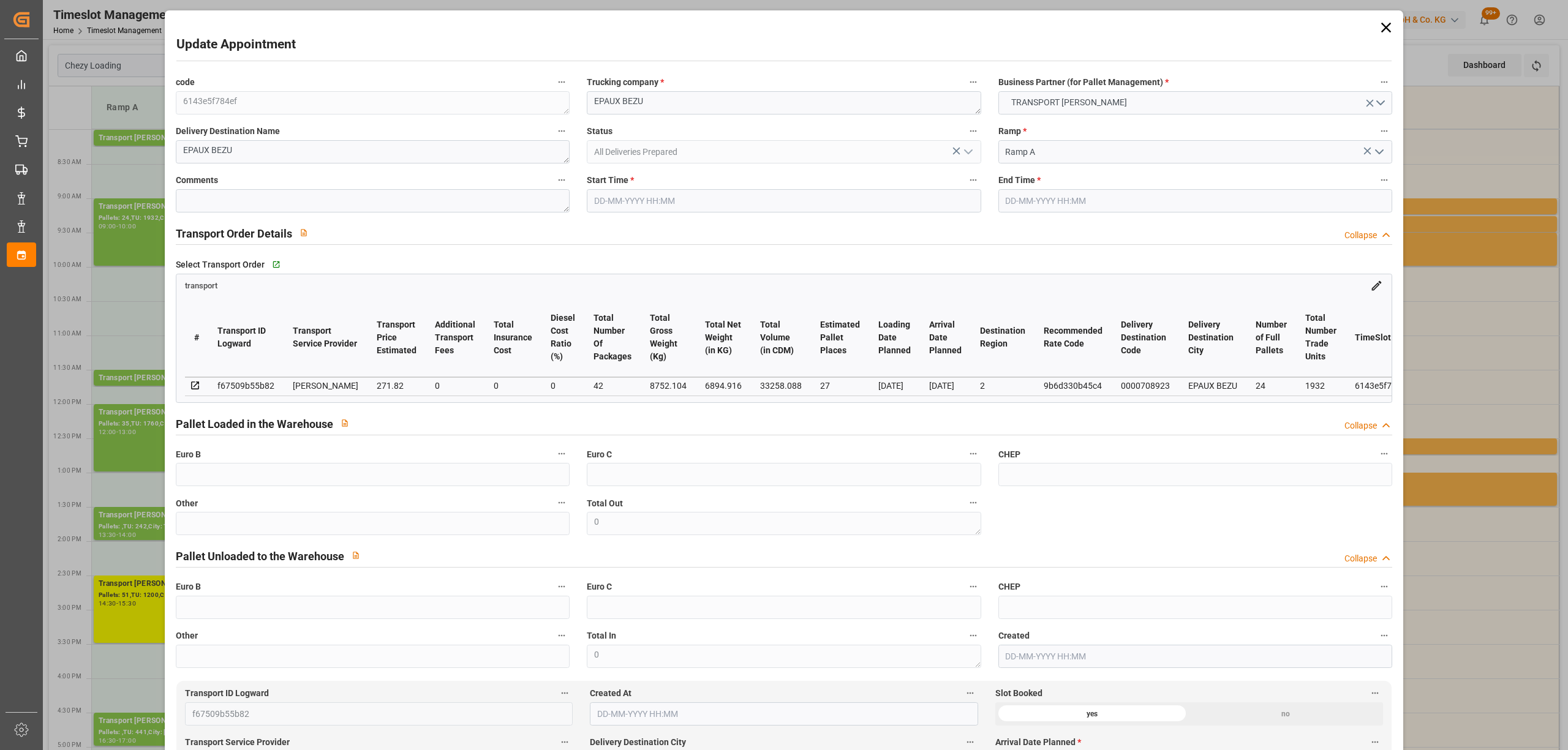
type input "33258.088"
type input "2"
type input "24"
type input "1932"
type input "42"
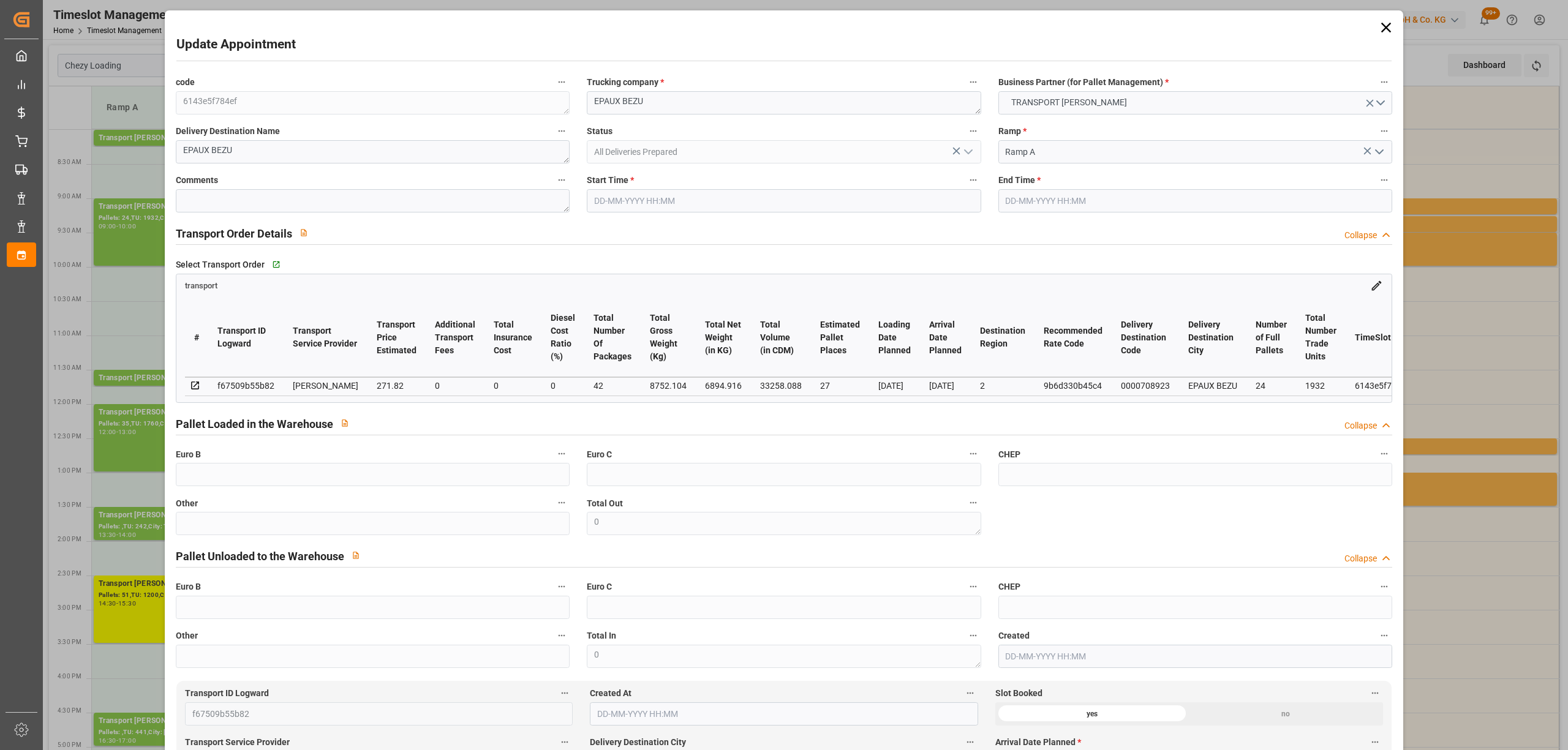
type input "101"
type input "8752.104"
type input "0"
type input "4710.8598"
type input "0"
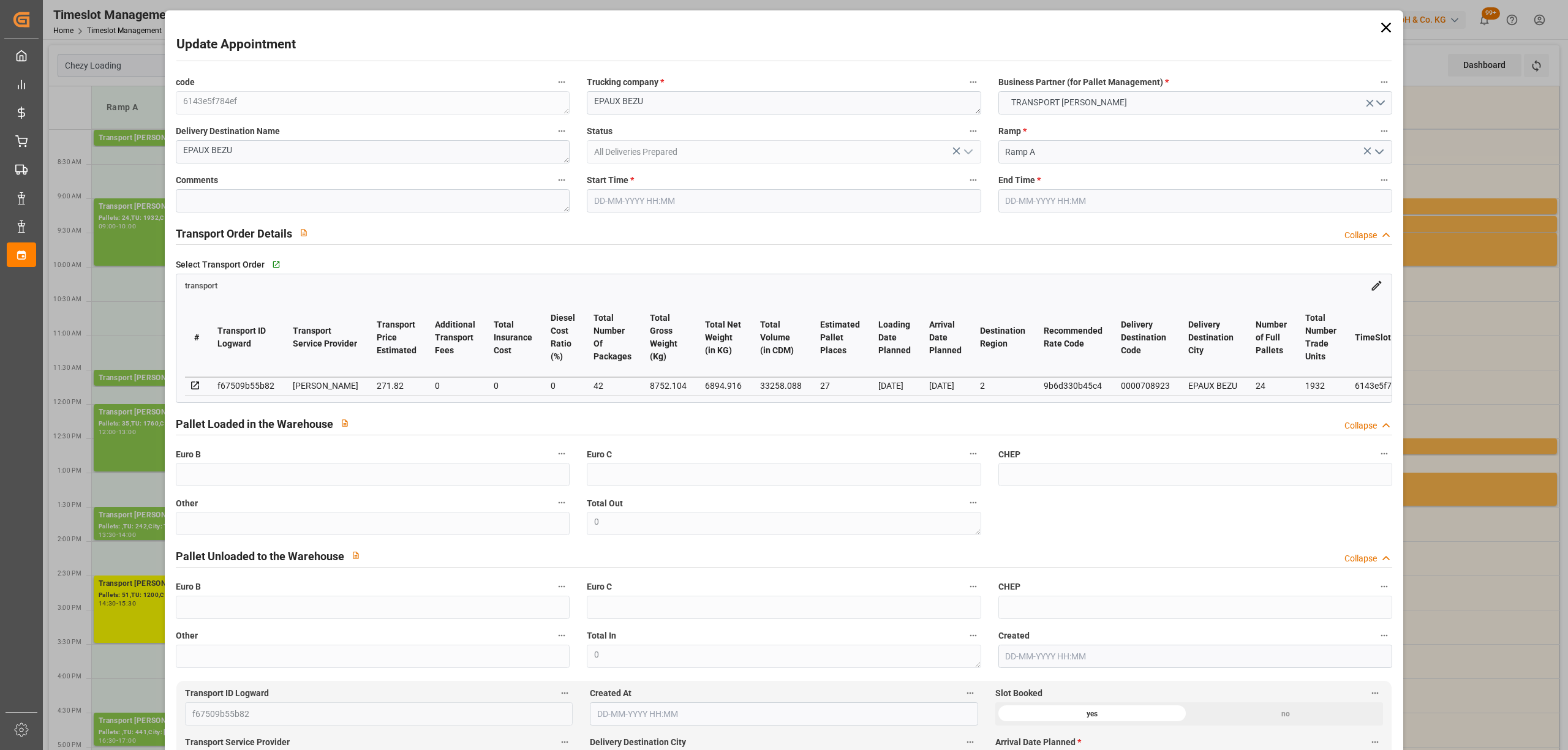
type input "0"
type input "21"
type input "35"
type input "[DATE] 09:00"
type input "[DATE] 10:00"
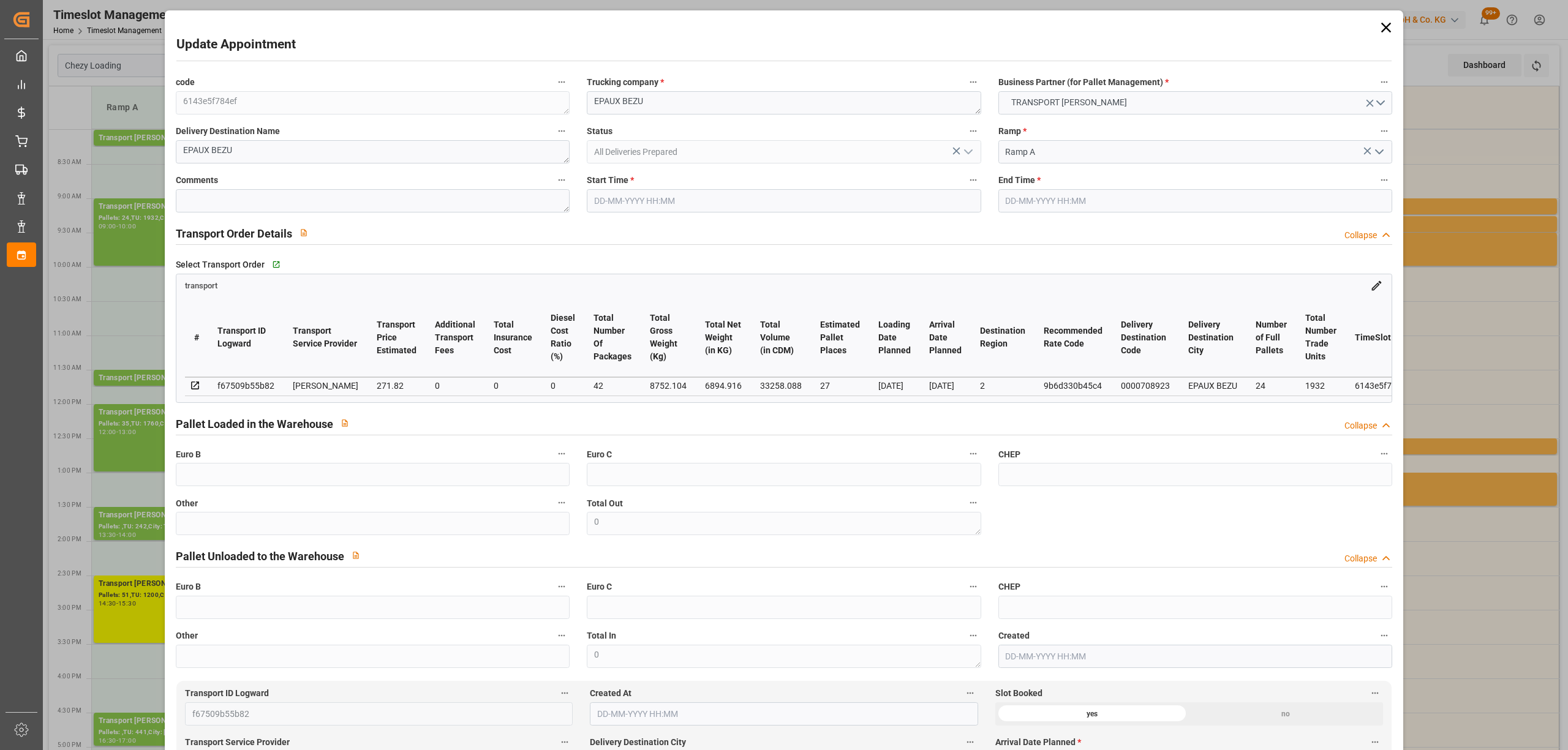
type input "[DATE] 14:23"
type input "[DATE] 11:37"
type input "[DATE]"
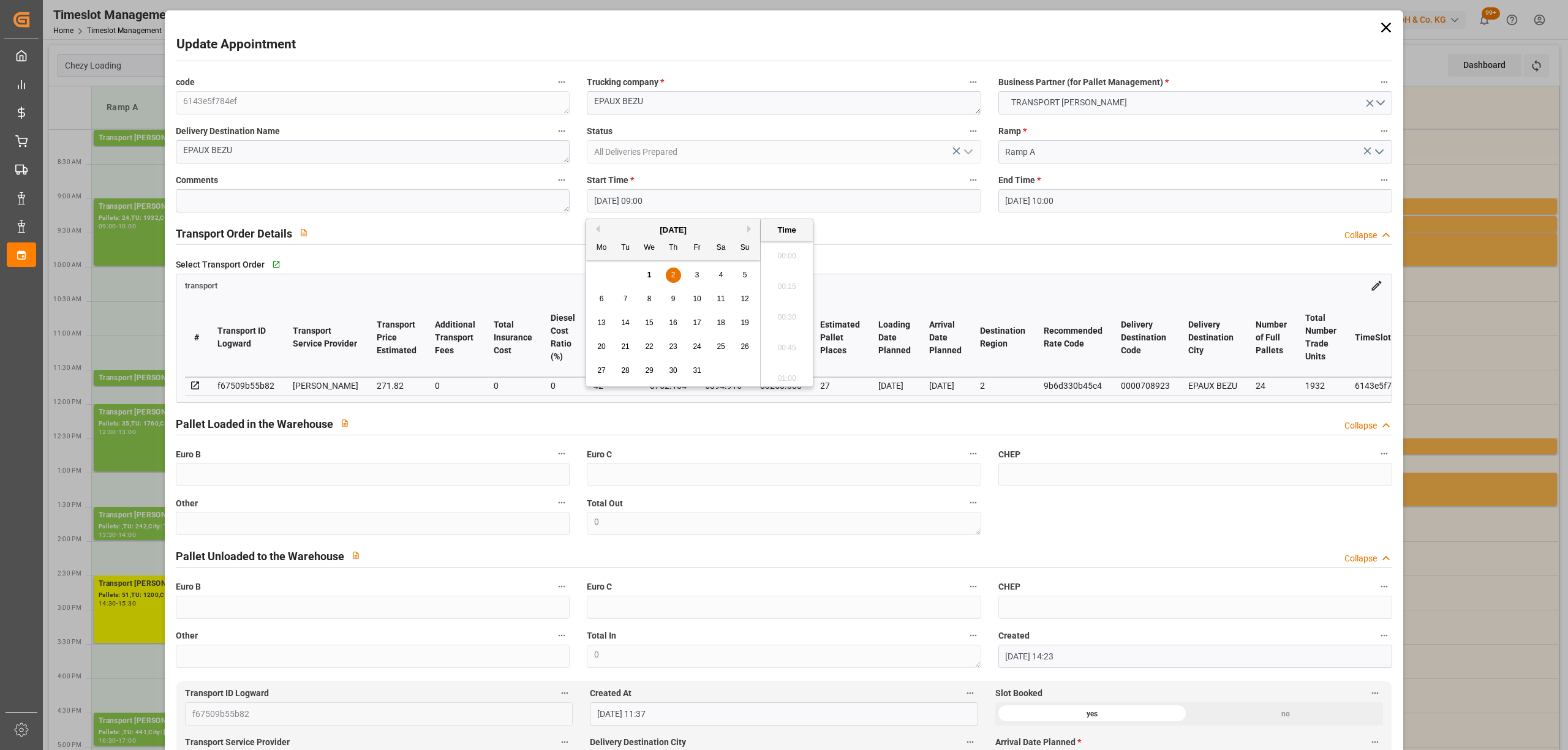
drag, startPoint x: 599, startPoint y: 203, endPoint x: 570, endPoint y: 219, distance: 33.1
click at [570, 219] on div "code 6143e5f784ef Trucking company * EPAUX BEZU Business Partner (for Pallet Ma…" at bounding box center [783, 371] width 1233 height 602
click at [699, 272] on span "3" at bounding box center [697, 275] width 4 height 9
type input "[DATE] 09:00"
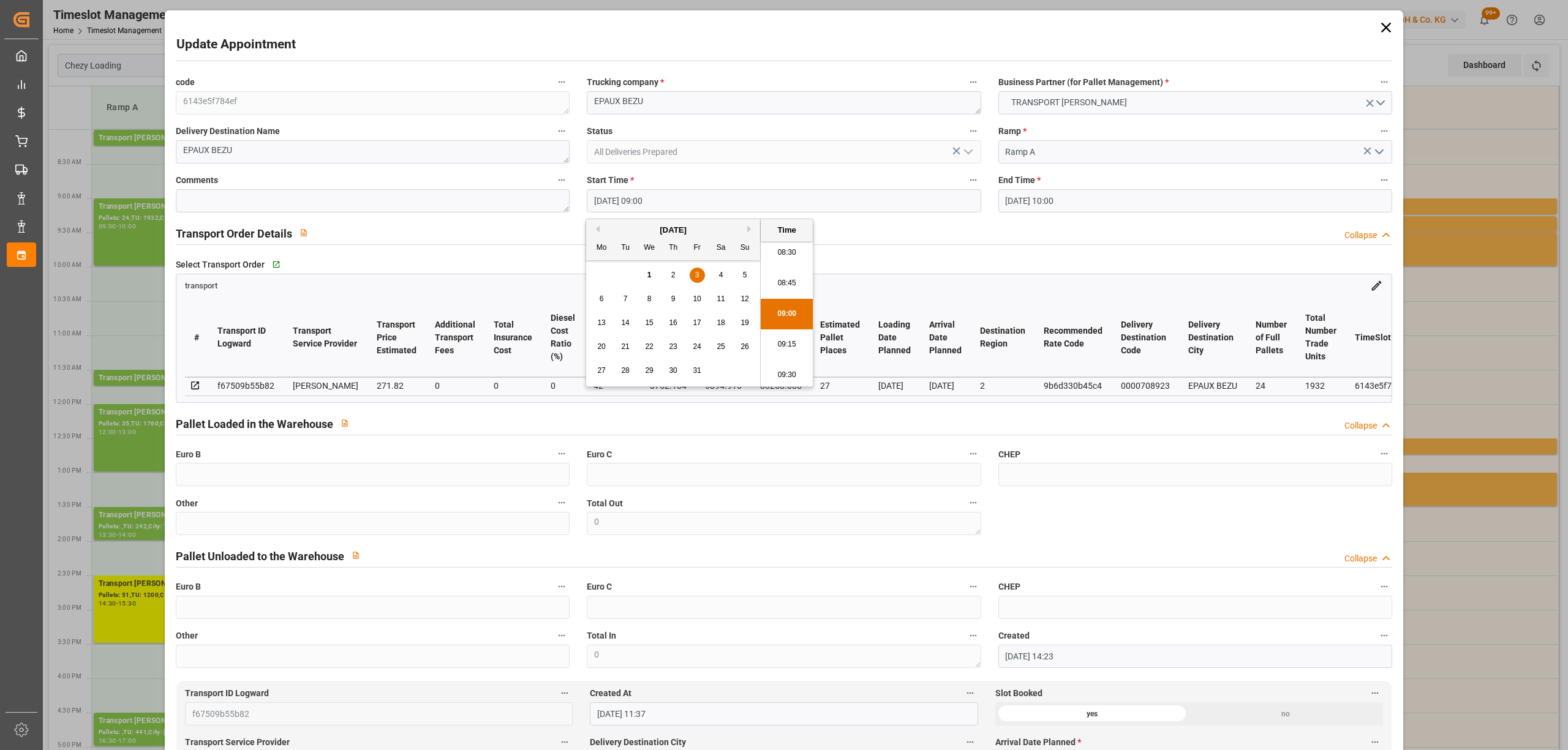
click at [790, 312] on li "09:00" at bounding box center [786, 314] width 52 height 31
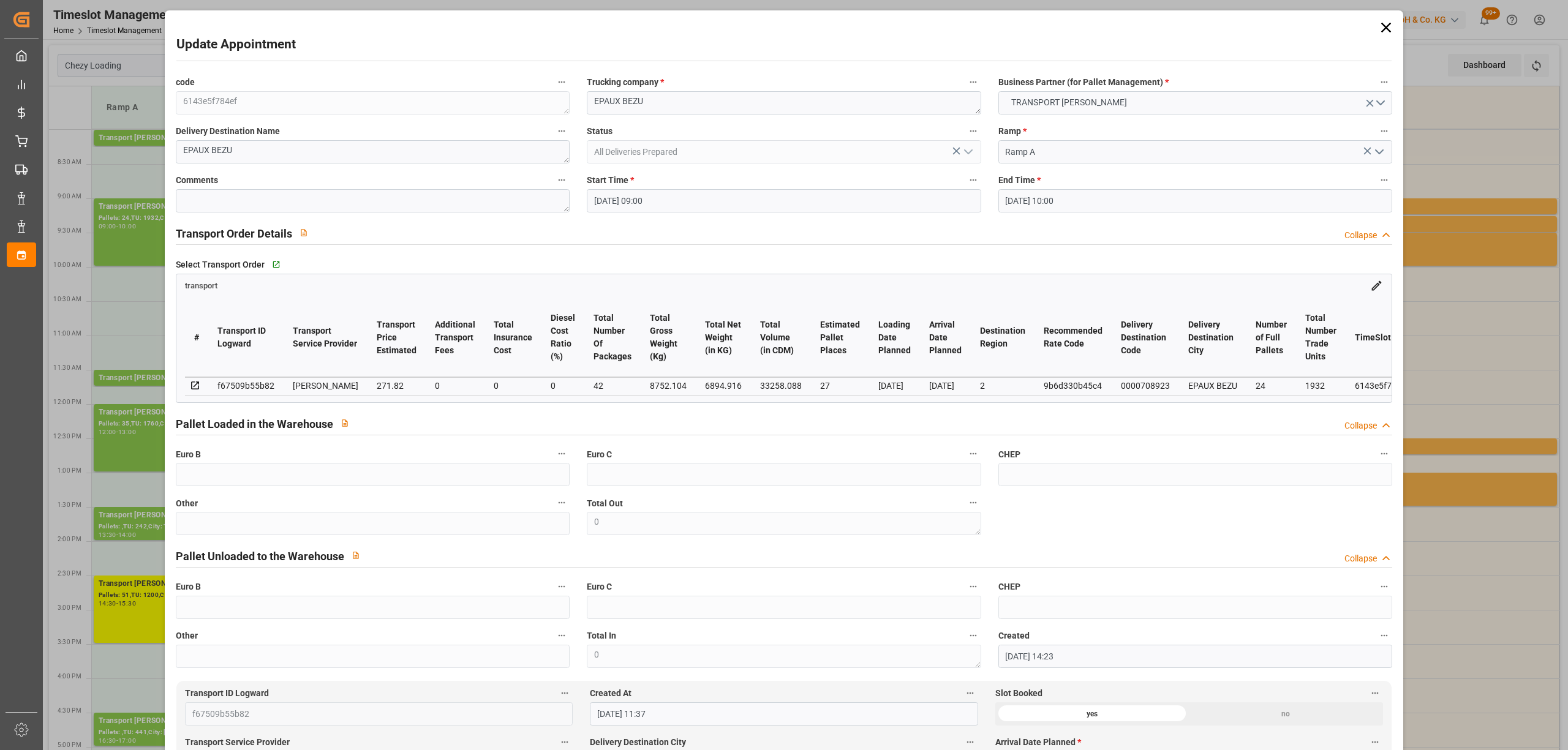
click at [1051, 197] on input "[DATE] 10:00" at bounding box center [1195, 201] width 394 height 23
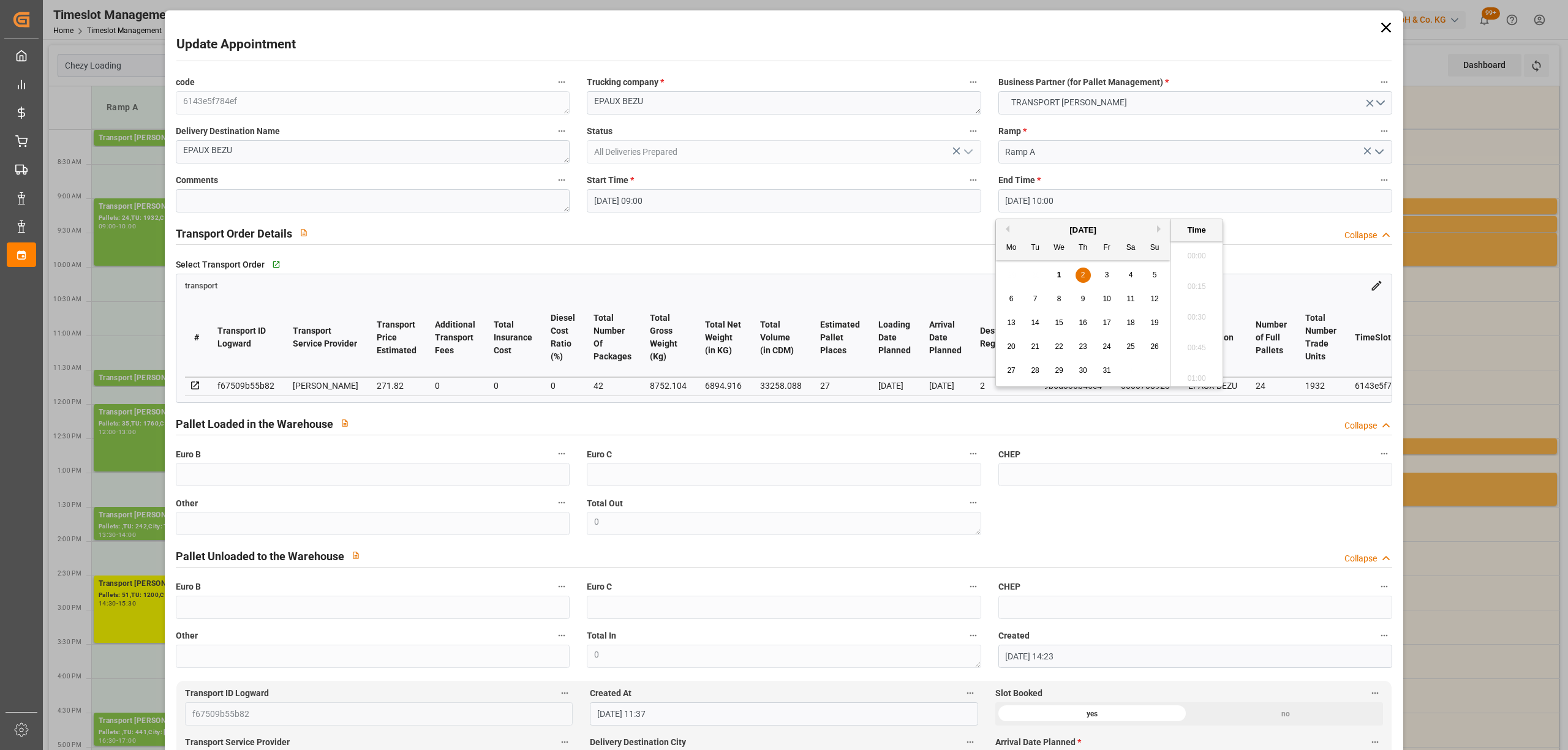
scroll to position [1167, 0]
click at [1099, 272] on div "3" at bounding box center [1107, 276] width 15 height 15
type input "[DATE] 10:00"
click at [1194, 307] on li "10:00" at bounding box center [1196, 314] width 52 height 31
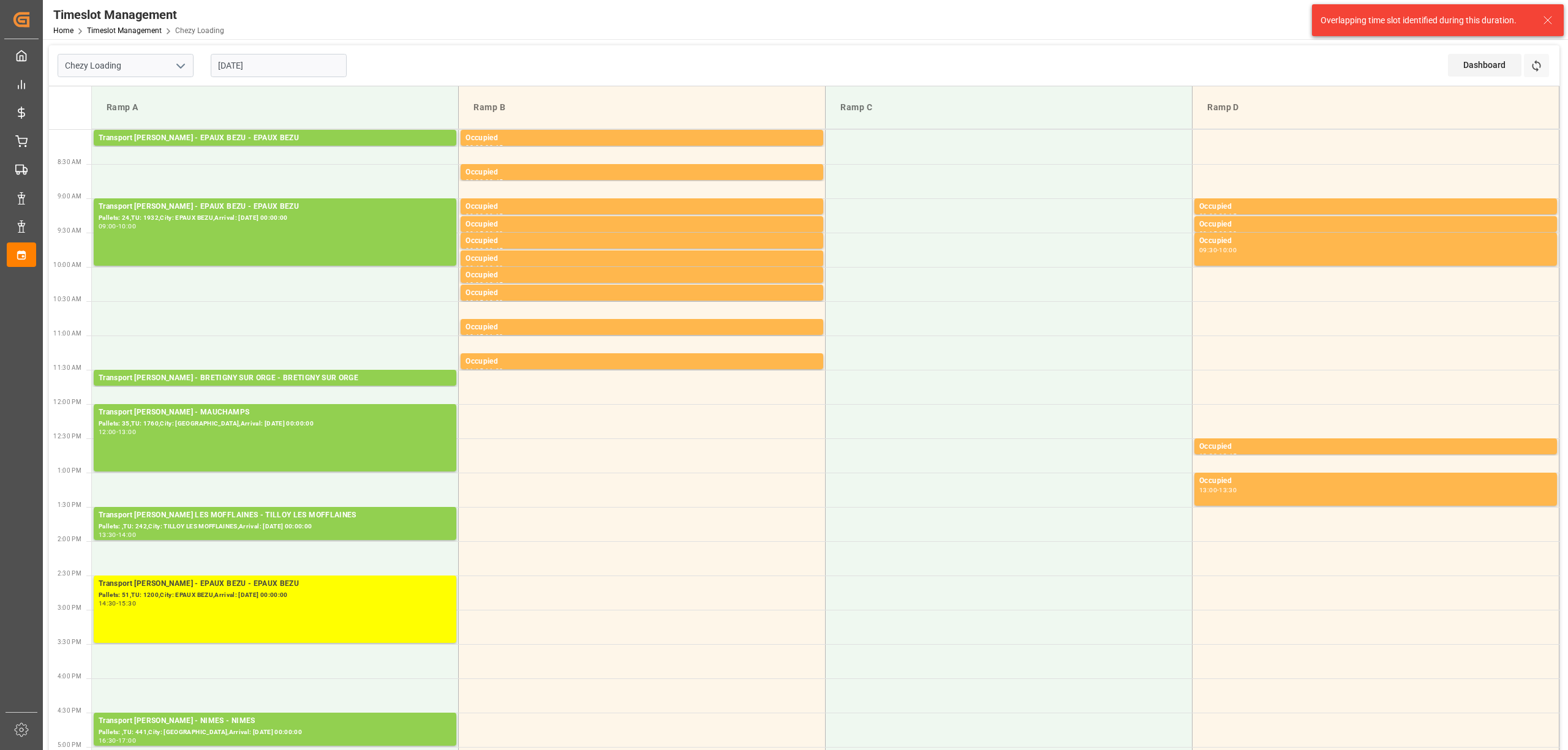
click at [290, 225] on div "09:00 - 10:00" at bounding box center [275, 227] width 353 height 7
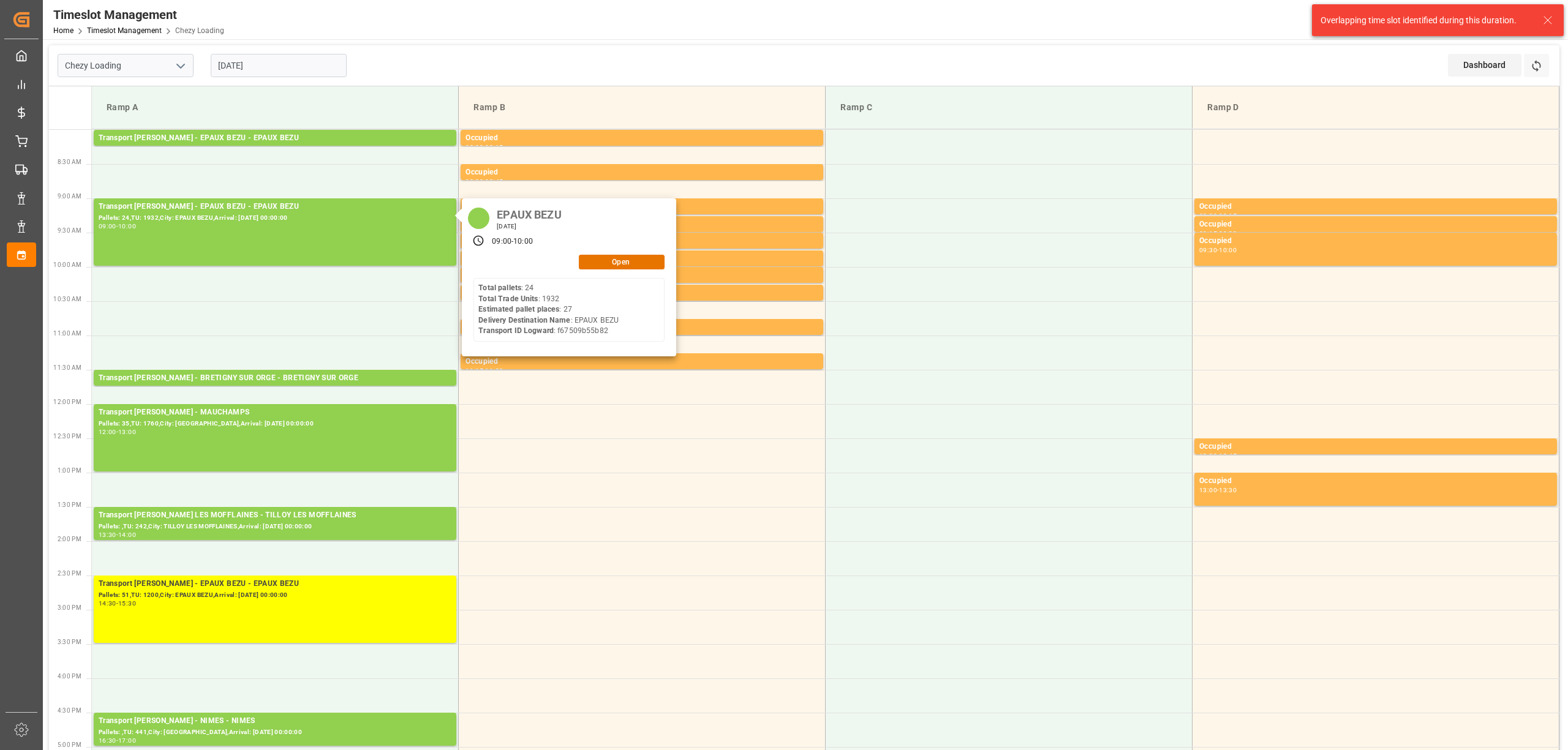
click at [635, 270] on div "EPAUX BEZU [DATE] 09:00 - 10:00 Open Total pallets : 24 Total Trade Units : 193…" at bounding box center [569, 277] width 214 height 158
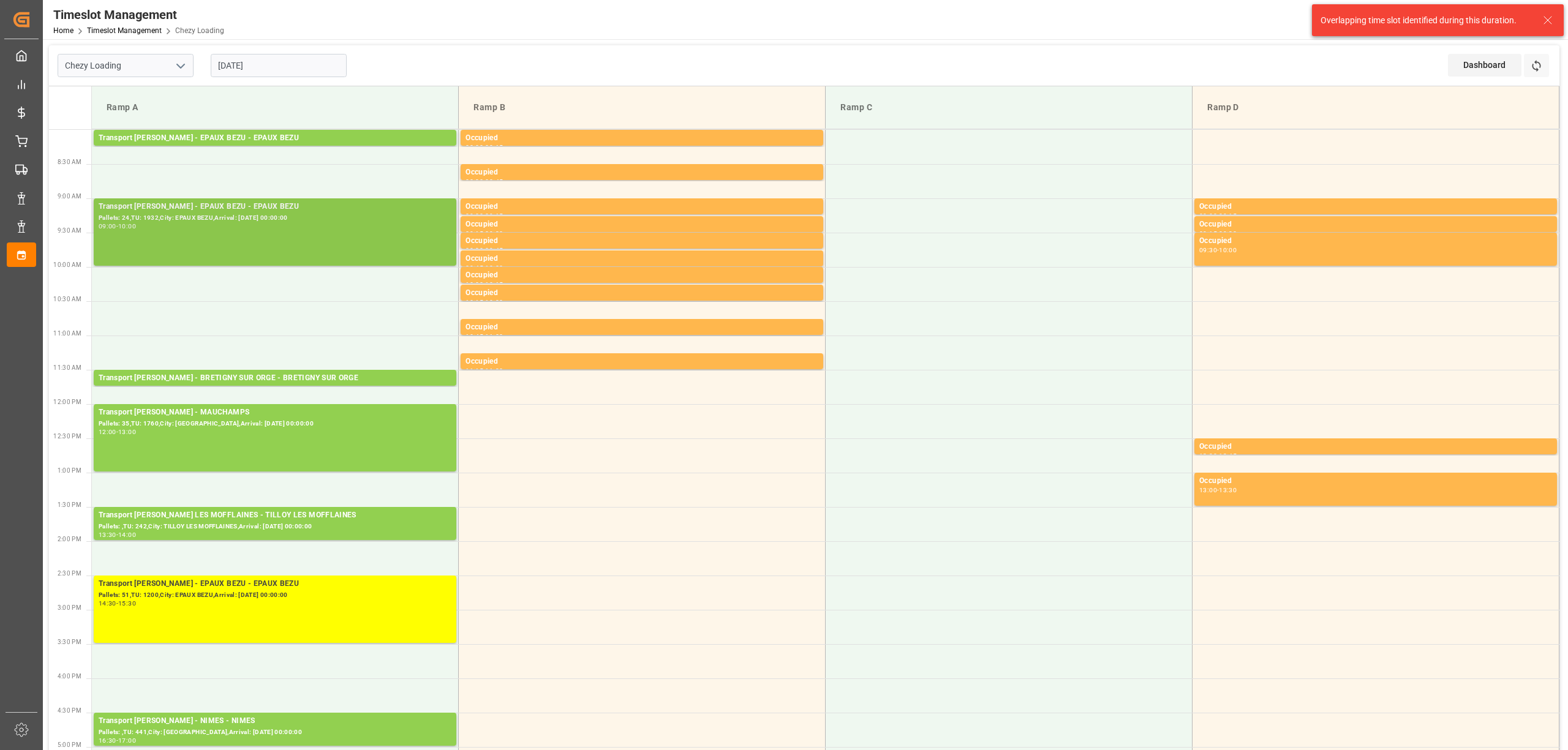
click at [228, 214] on div "Pallets: 24,TU: 1932,City: EPAUX BEZU,Arrival: [DATE] 00:00:00" at bounding box center [275, 218] width 353 height 10
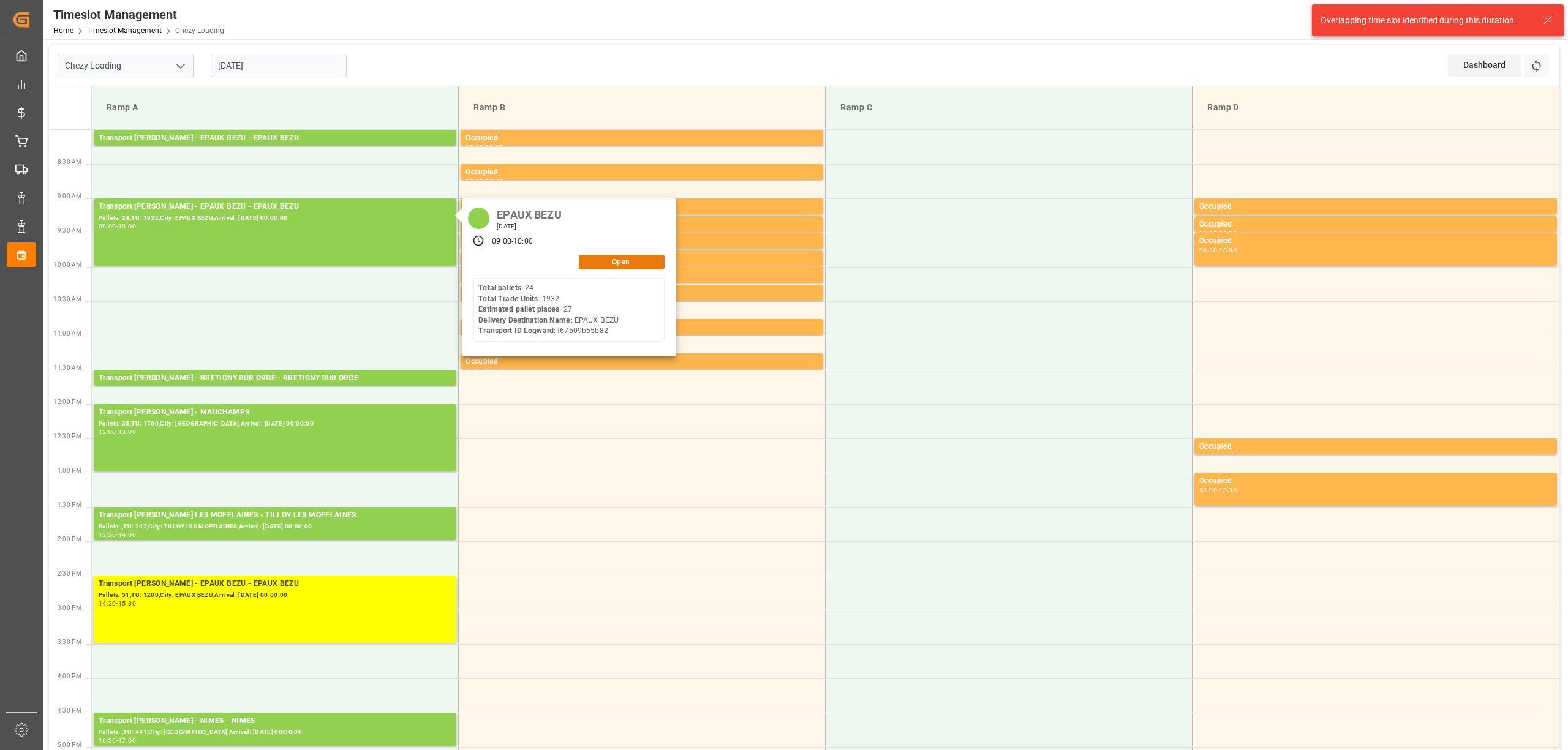
click at [663, 258] on button "Open" at bounding box center [622, 262] width 86 height 15
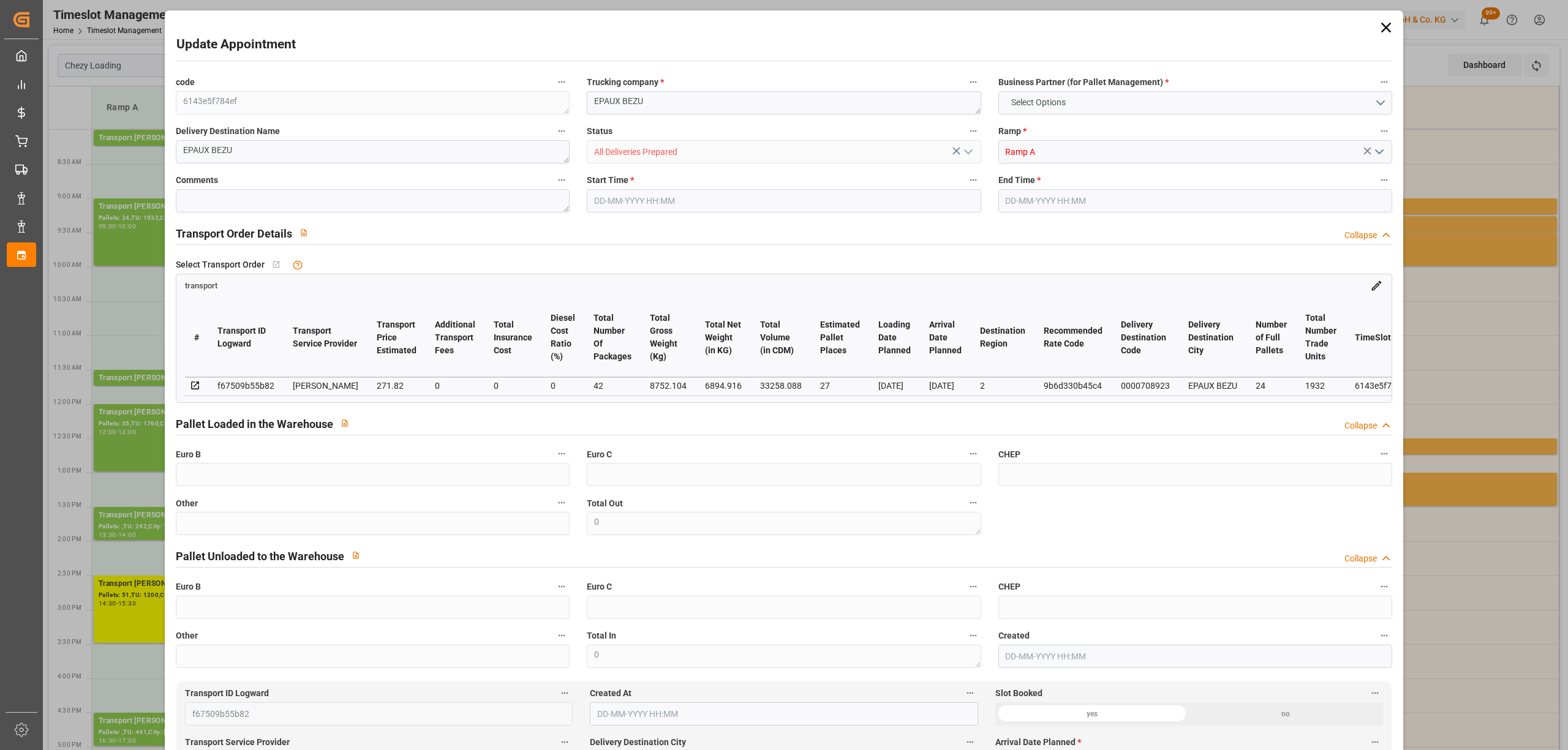
type input "27"
type input "271.82"
type input "0"
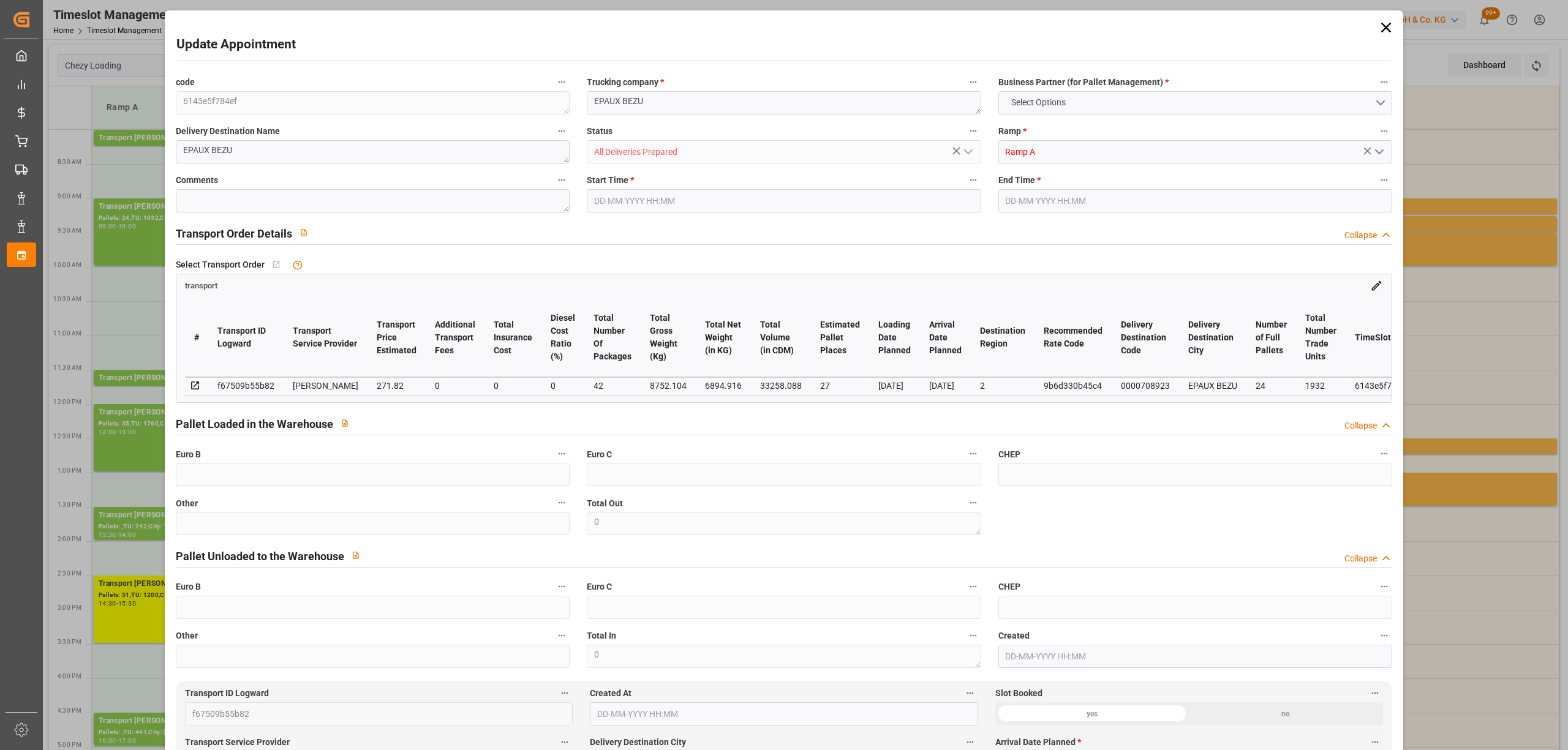
type input "262.6325"
type input "-9.1875"
type input "42"
type input "6894.916"
type input "10187.108"
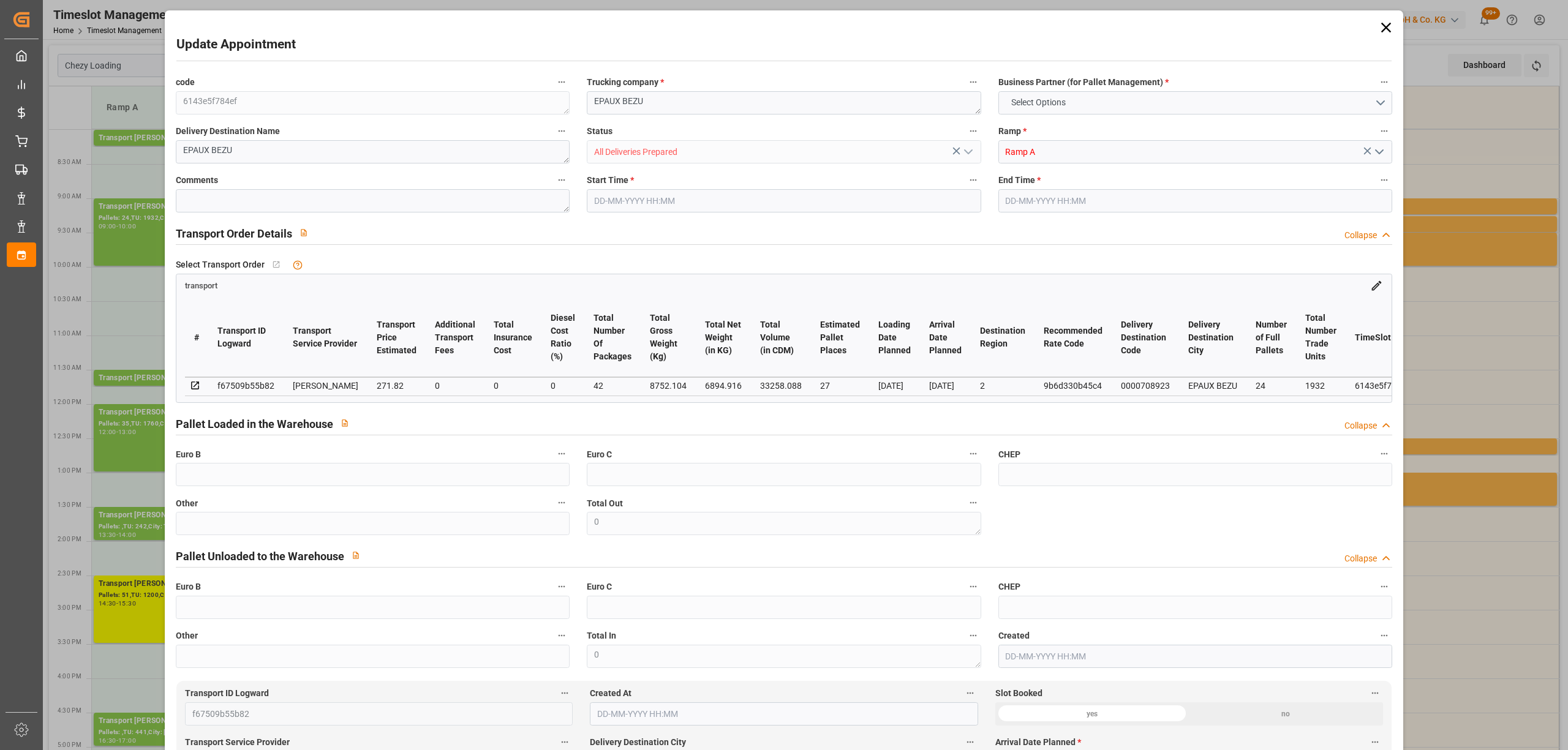
type input "33258.088"
type input "2"
type input "24"
type input "1932"
type input "42"
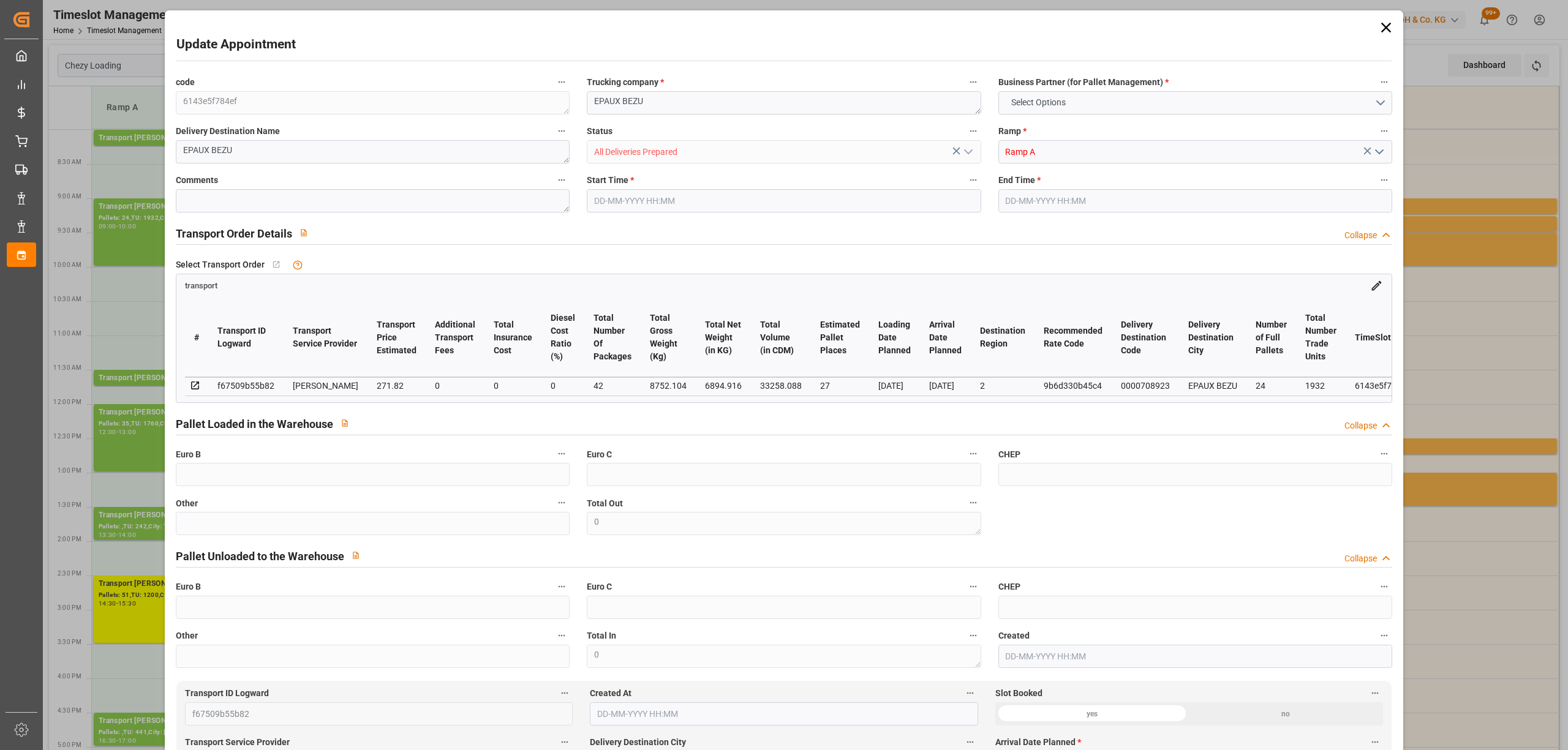
type input "101"
type input "8752.104"
type input "0"
type input "4710.8598"
type input "0"
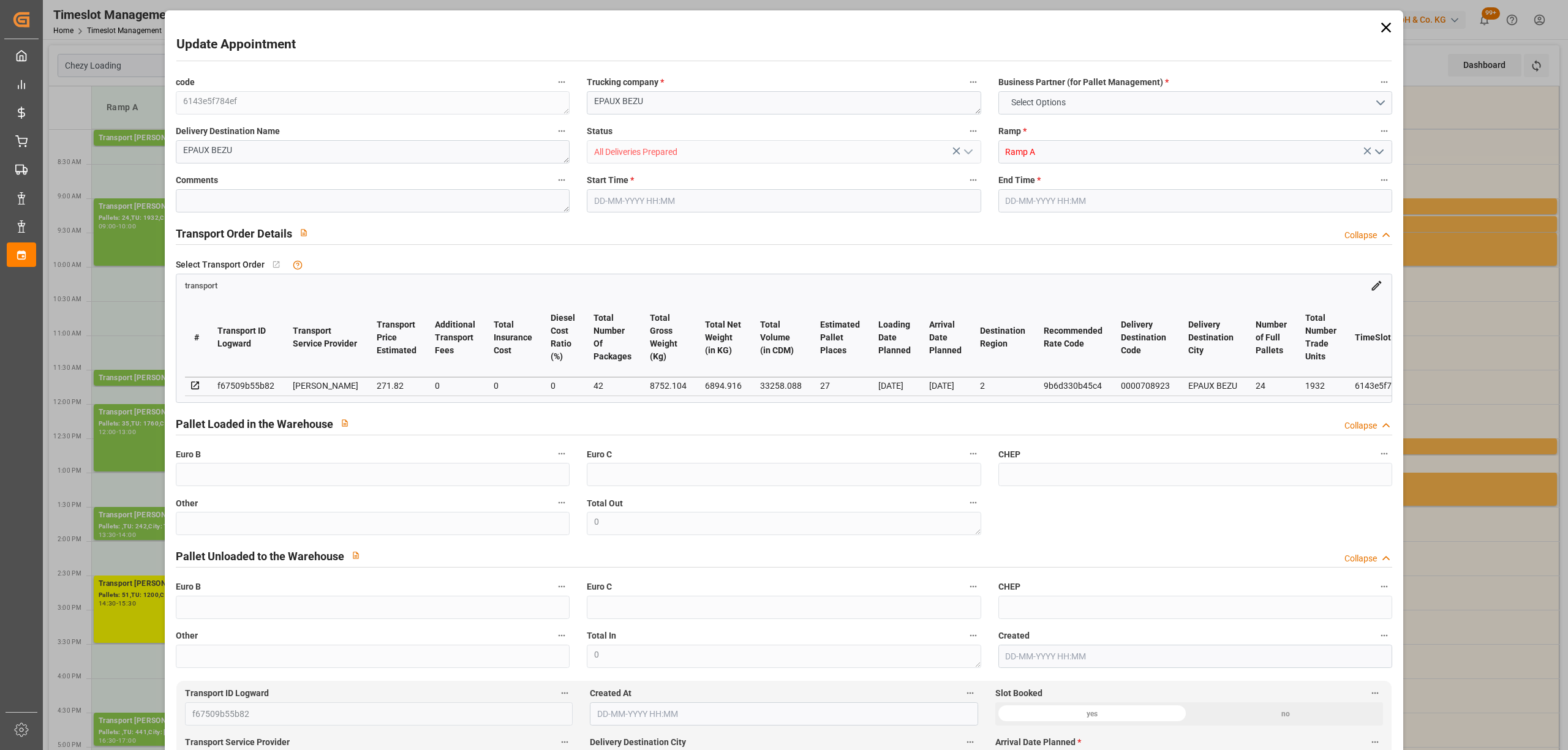
type input "0"
type input "21"
type input "35"
type input "[DATE] 09:00"
type input "[DATE] 10:00"
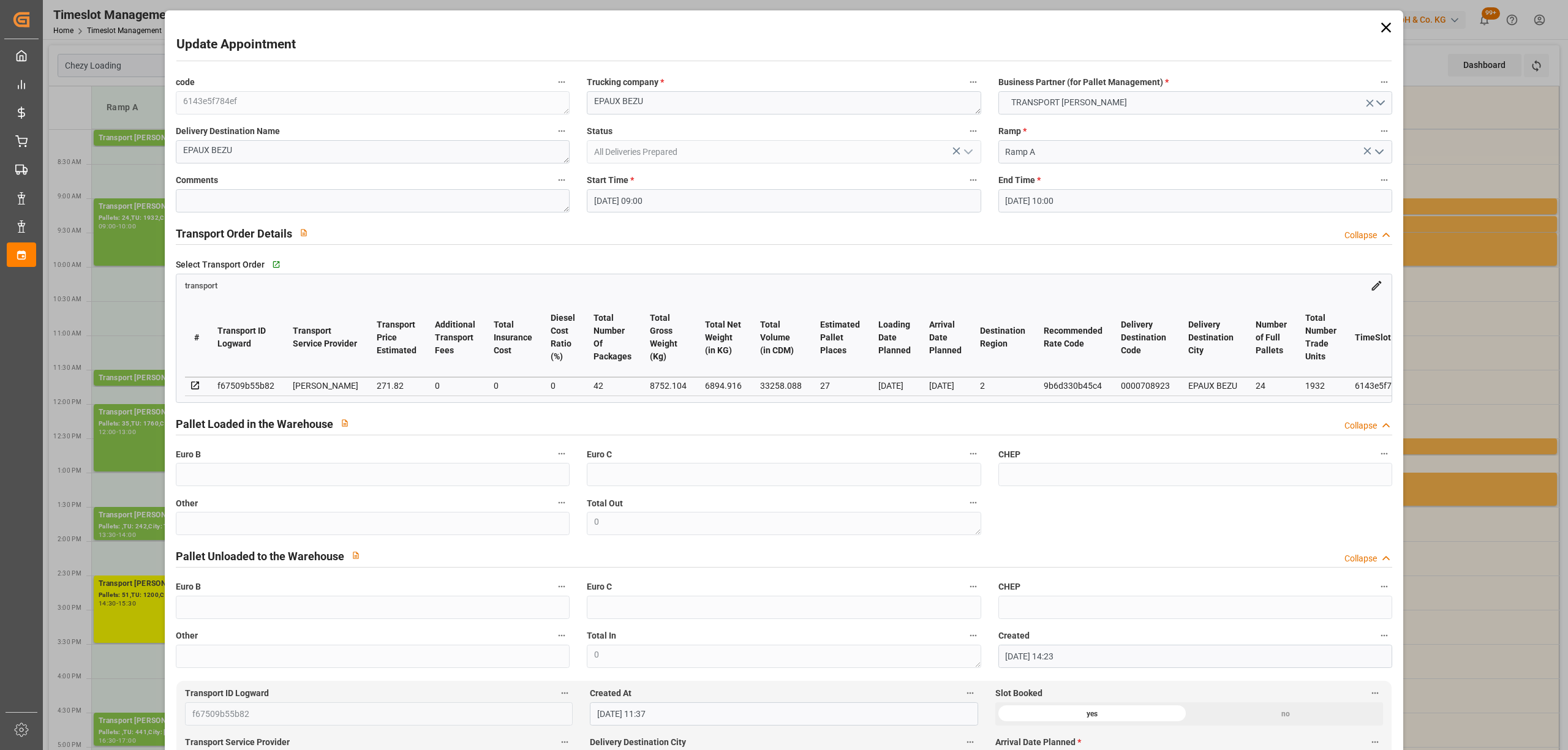
type input "[DATE] 14:23"
type input "[DATE] 11:37"
type input "[DATE]"
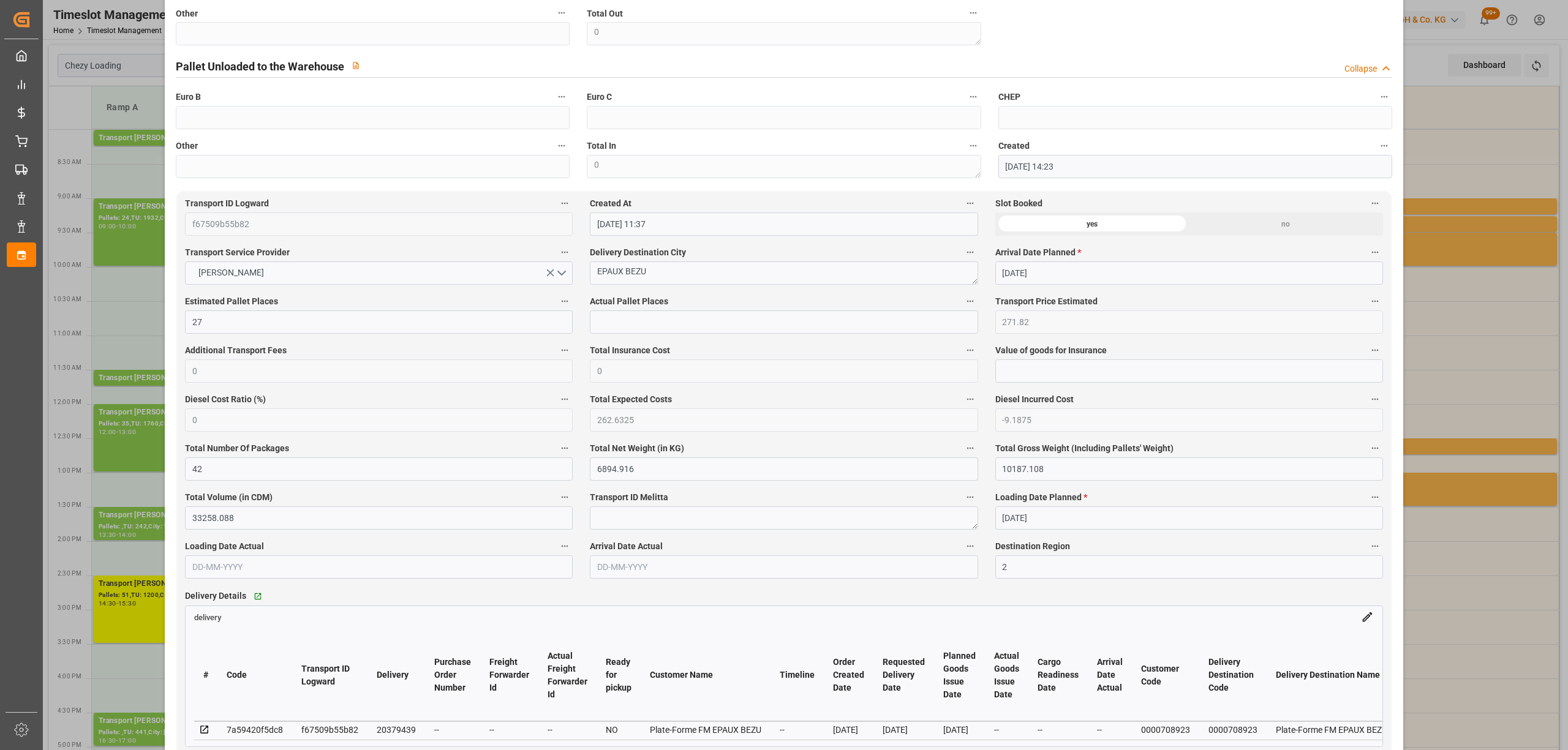
scroll to position [0, 0]
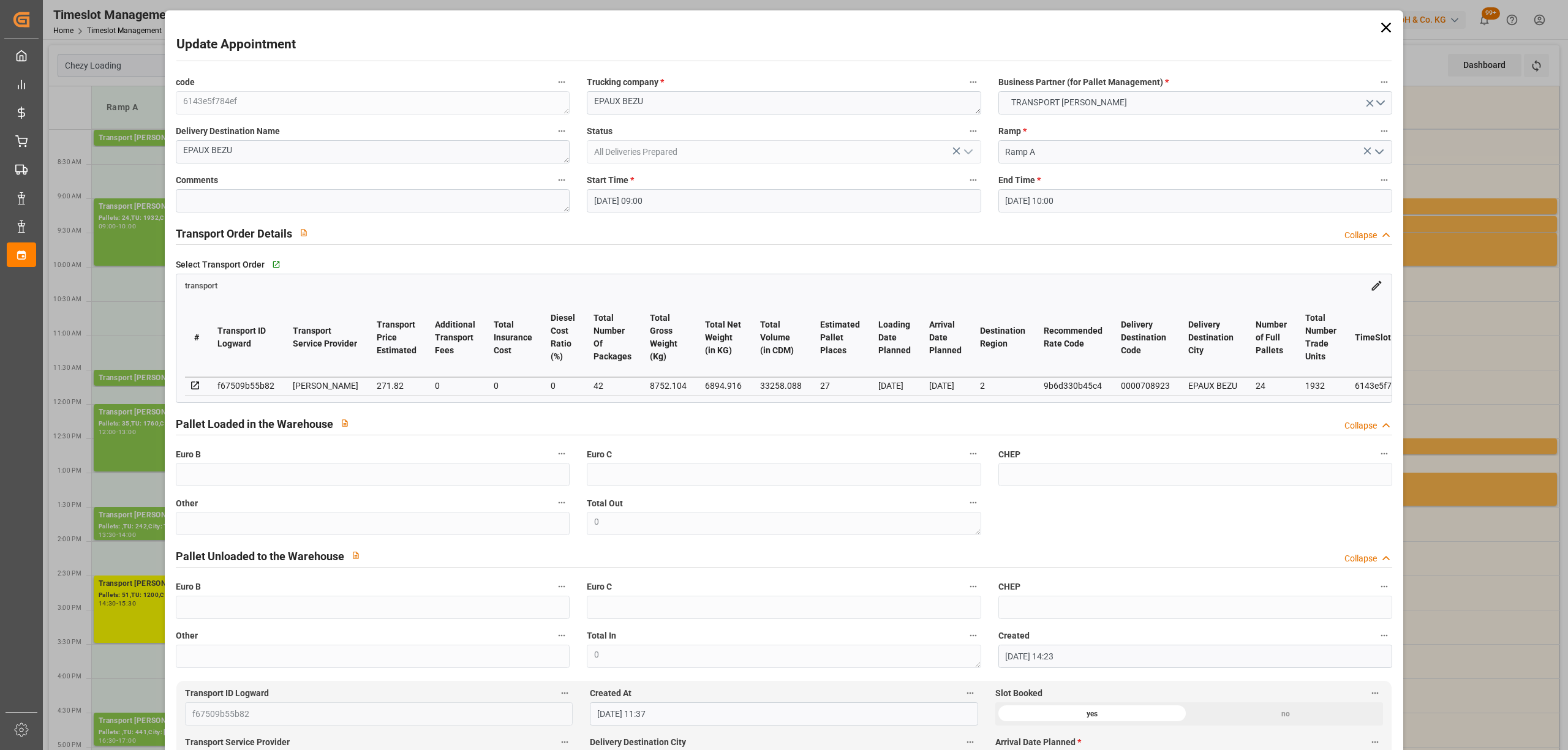
click at [639, 187] on label "Start Time *" at bounding box center [783, 181] width 394 height 17
click at [965, 187] on button "Start Time *" at bounding box center [973, 180] width 16 height 16
click at [637, 200] on div at bounding box center [784, 375] width 1568 height 750
click at [652, 208] on input "[DATE] 09:00" at bounding box center [783, 201] width 394 height 23
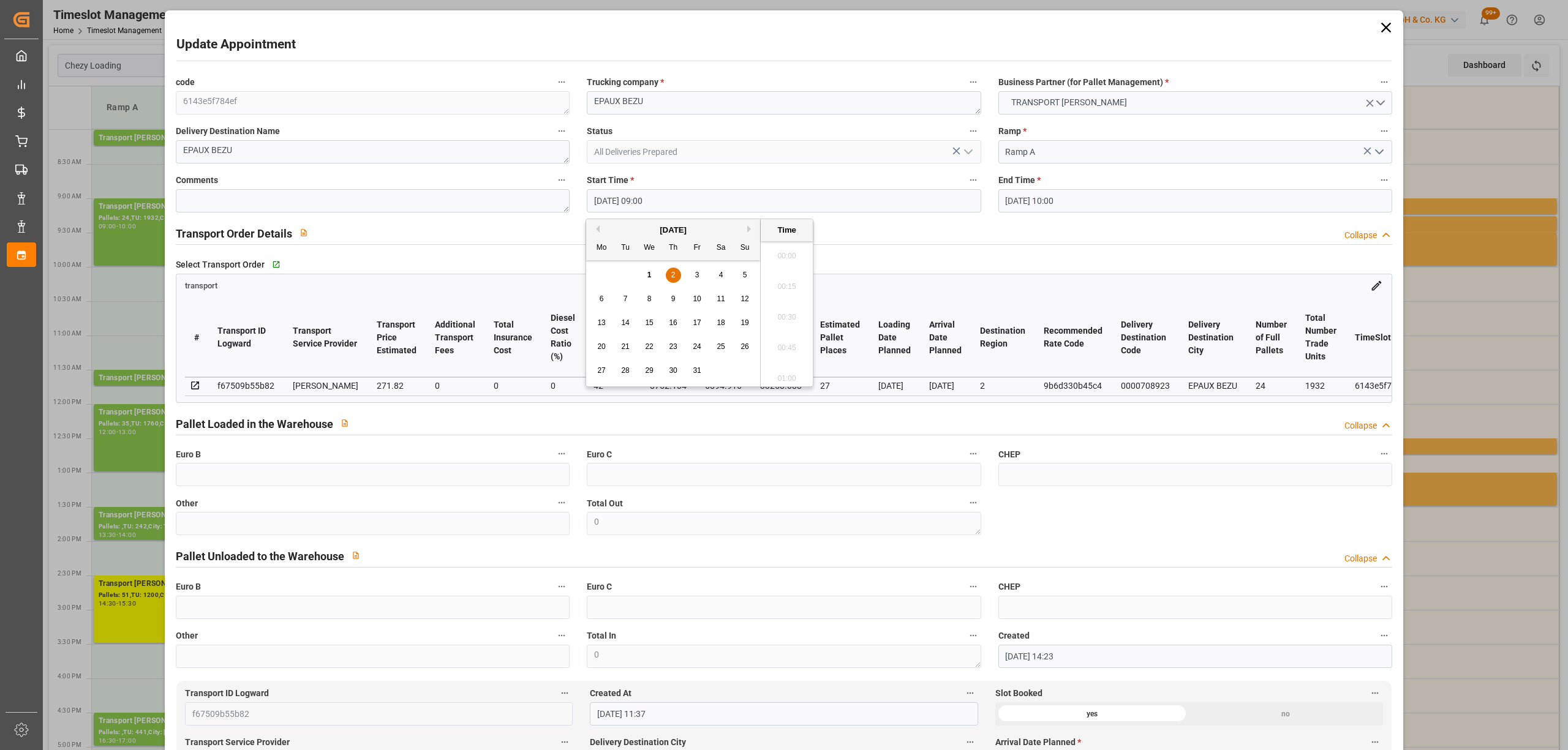
scroll to position [1044, 0]
click at [699, 274] on span "3" at bounding box center [697, 275] width 4 height 9
click at [796, 293] on li "15:30" at bounding box center [786, 293] width 52 height 31
type input "[DATE] 15:30"
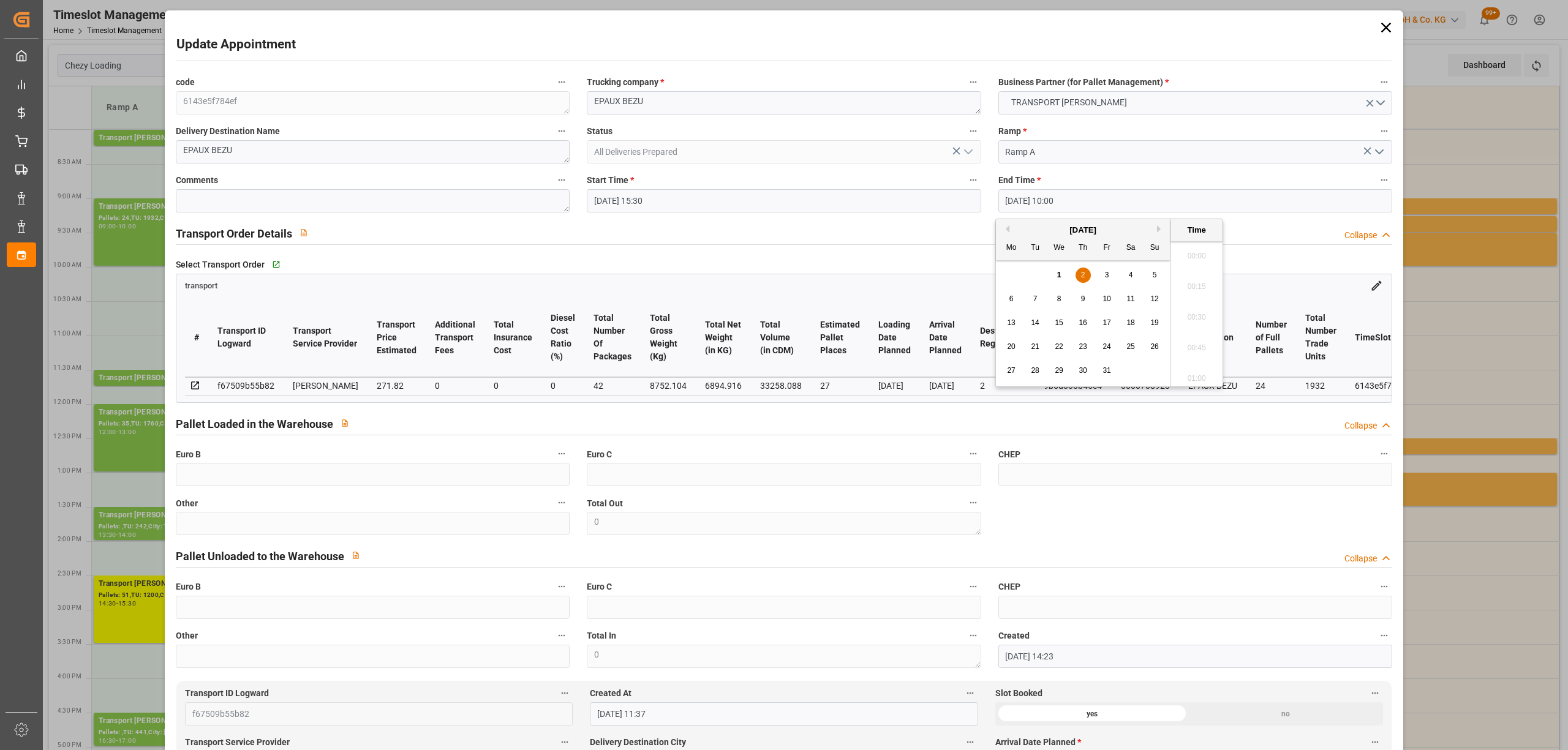
click at [1049, 190] on input "[DATE] 10:00" at bounding box center [1195, 201] width 394 height 23
click at [1083, 279] on span "2" at bounding box center [1083, 275] width 4 height 9
click at [1188, 305] on li "16:00" at bounding box center [1196, 314] width 52 height 31
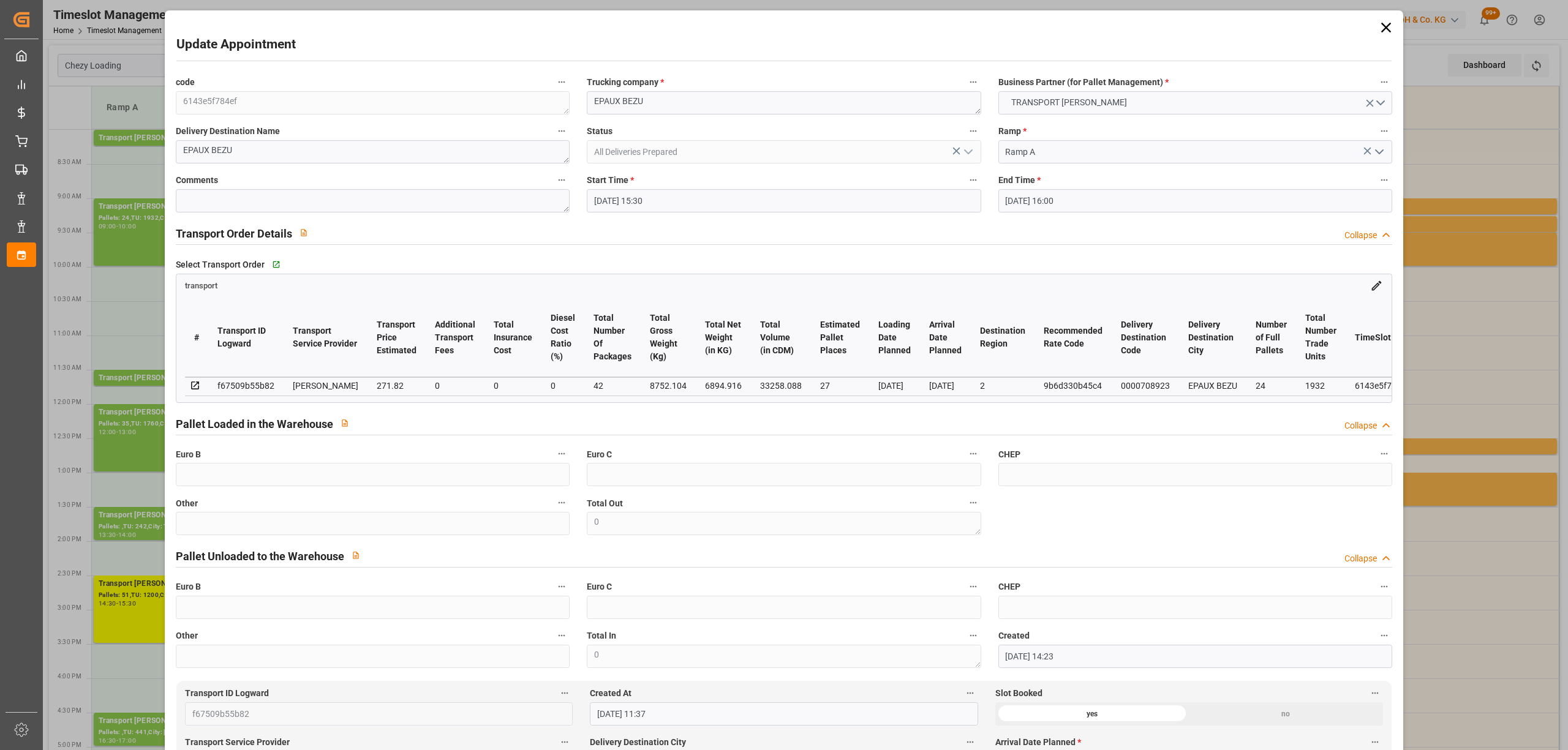
click at [1017, 201] on input "[DATE] 16:00" at bounding box center [1195, 201] width 394 height 23
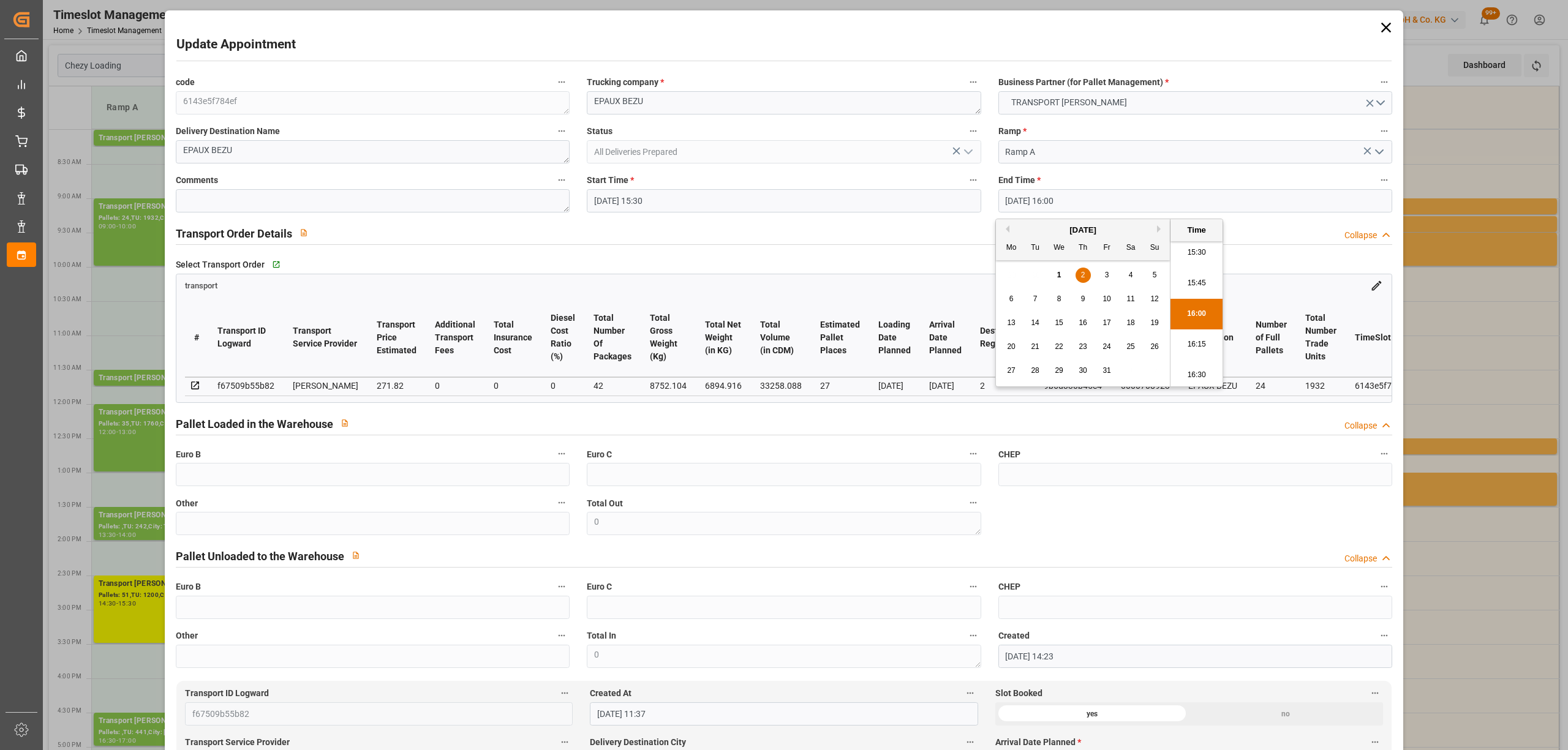
click at [1101, 272] on div "3" at bounding box center [1107, 276] width 15 height 15
type input "[DATE] 16:00"
click at [1185, 307] on li "16:00" at bounding box center [1196, 314] width 52 height 31
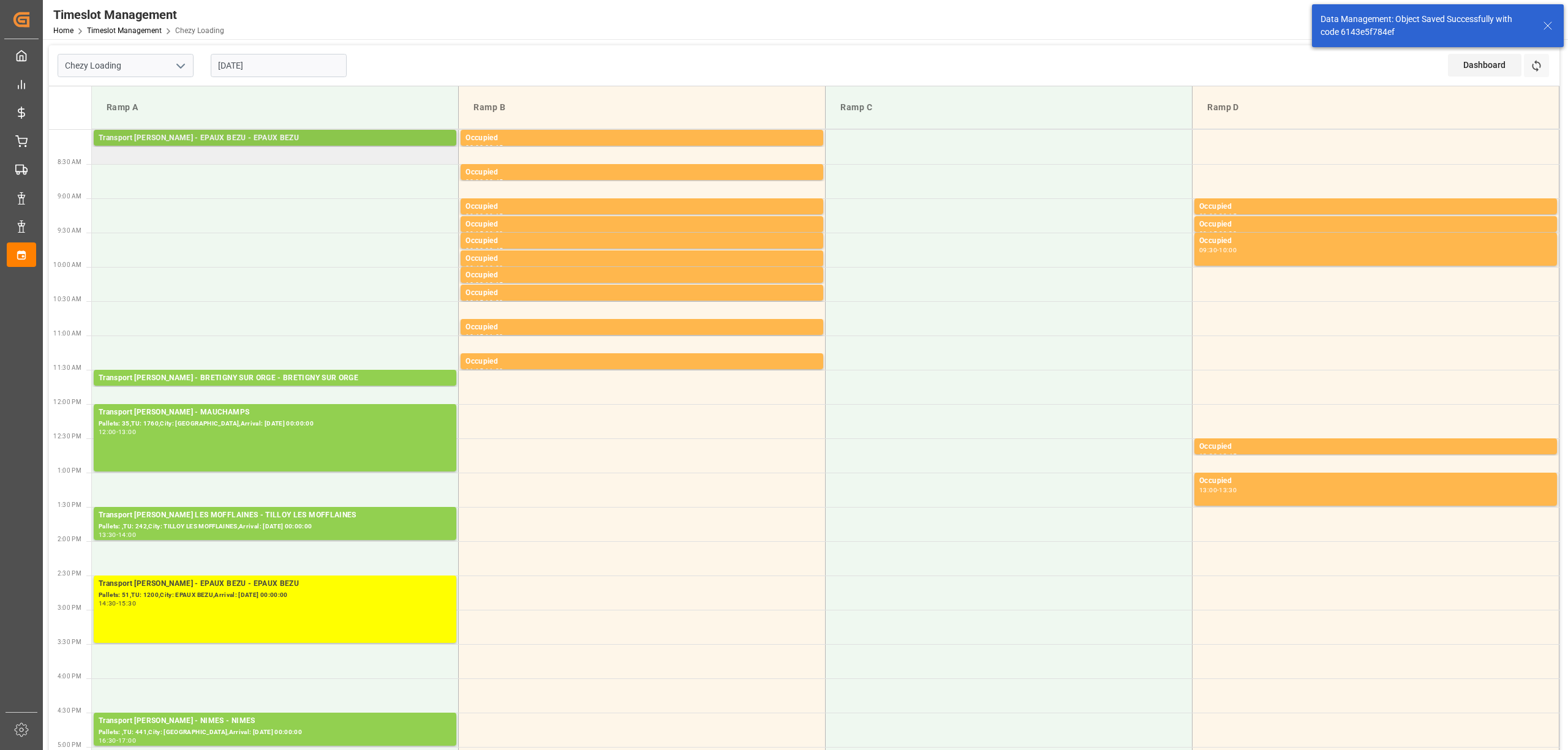
click at [206, 142] on div "Transport [PERSON_NAME] - EPAUX BEZU - EPAUX BEZU" at bounding box center [275, 138] width 353 height 12
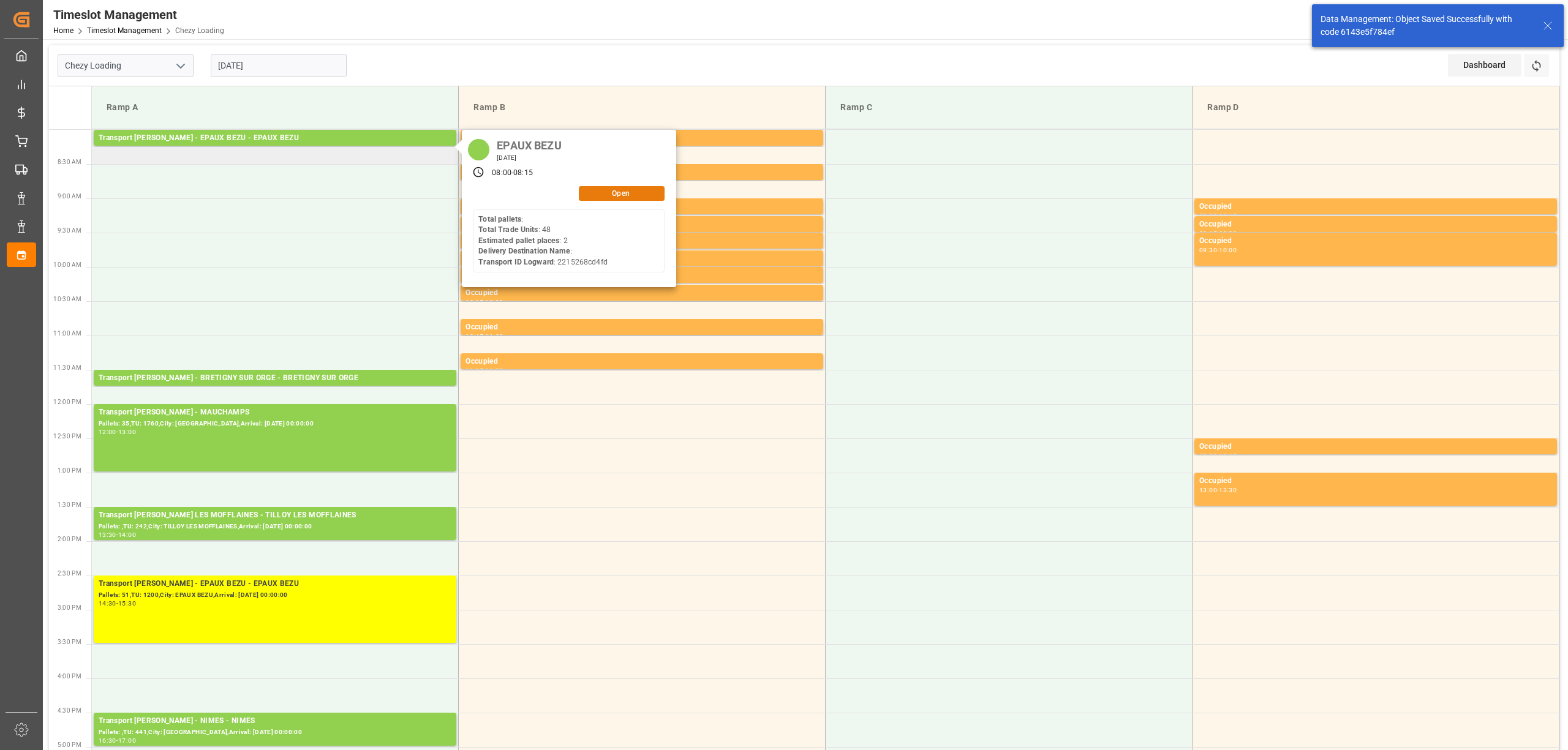
click at [618, 197] on button "Open" at bounding box center [622, 193] width 86 height 15
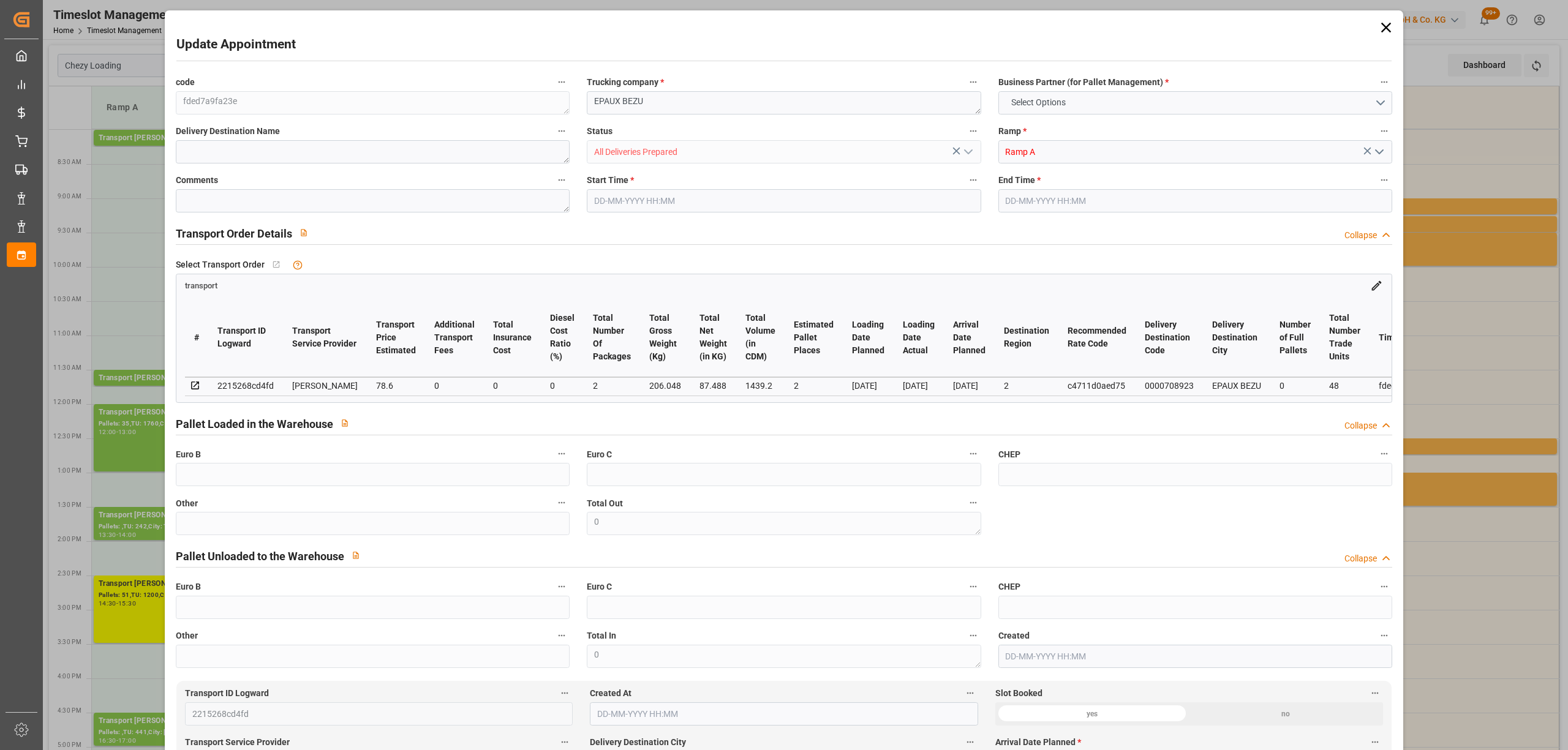
type input "2"
type input "78.6"
type input "0"
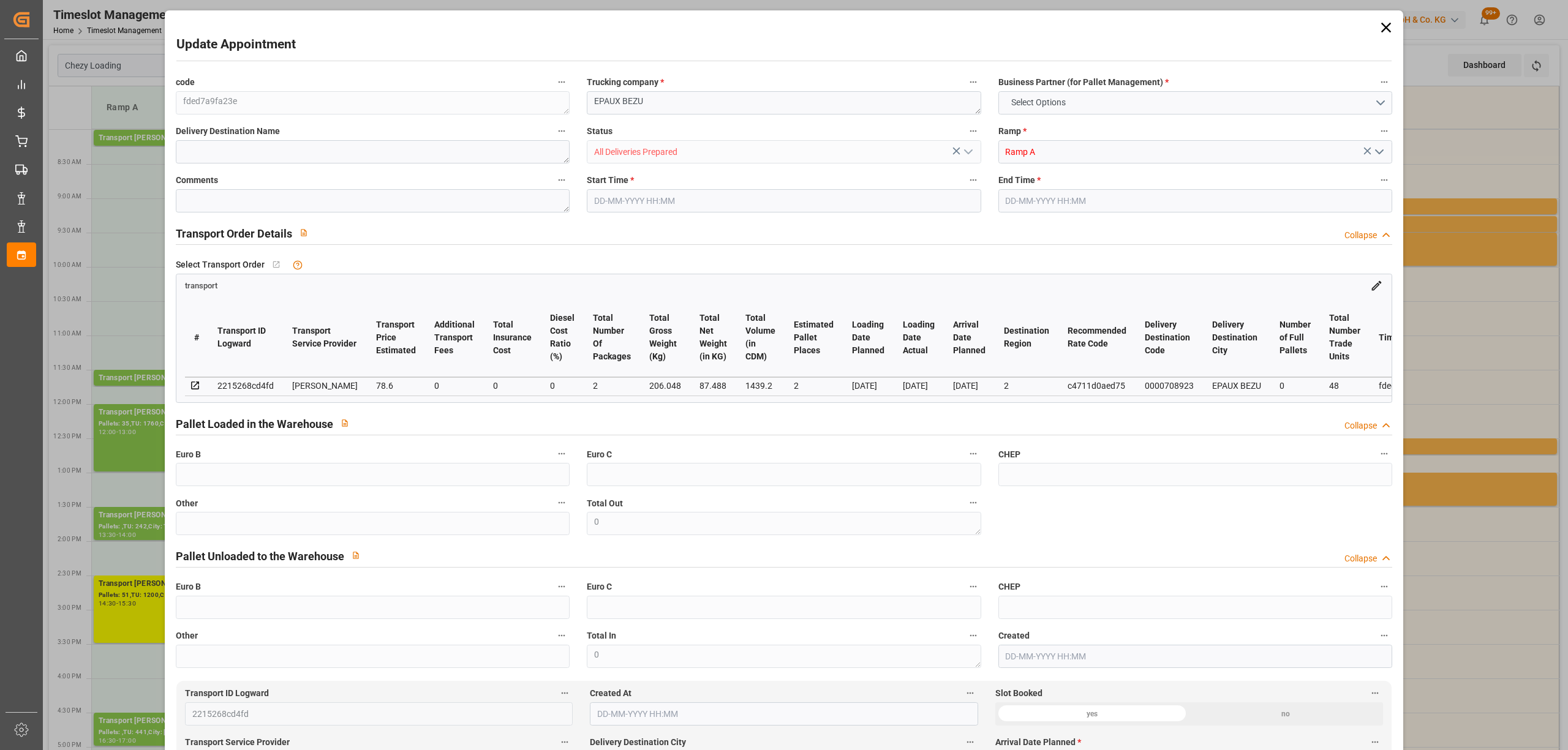
type input "75.9433"
type input "-2.6567"
type input "2"
type input "87.488"
type input "253.268"
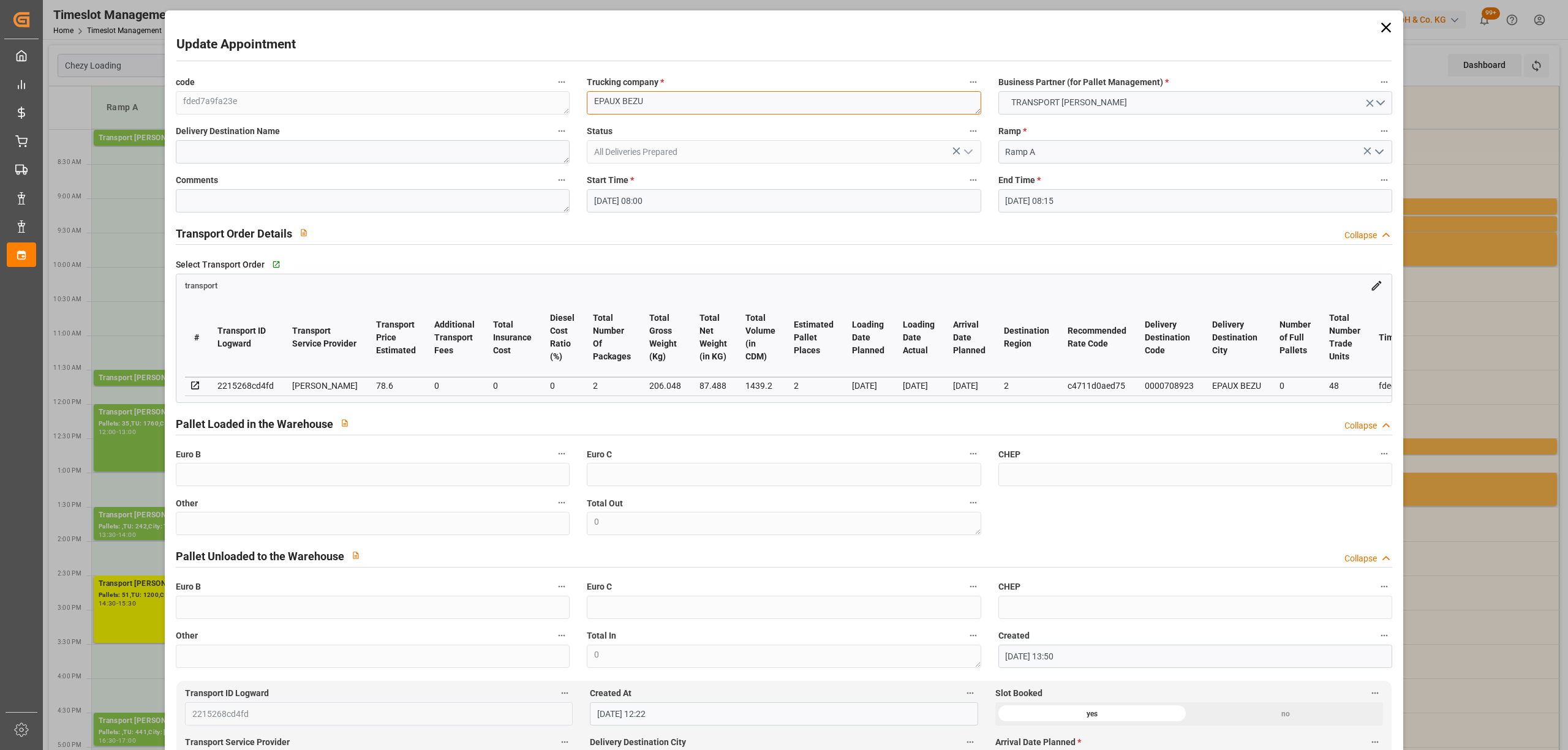
click at [663, 97] on textarea "EPAUX BEZU" at bounding box center [783, 103] width 394 height 23
click at [1084, 203] on input "[DATE] 08:15" at bounding box center [1195, 201] width 394 height 23
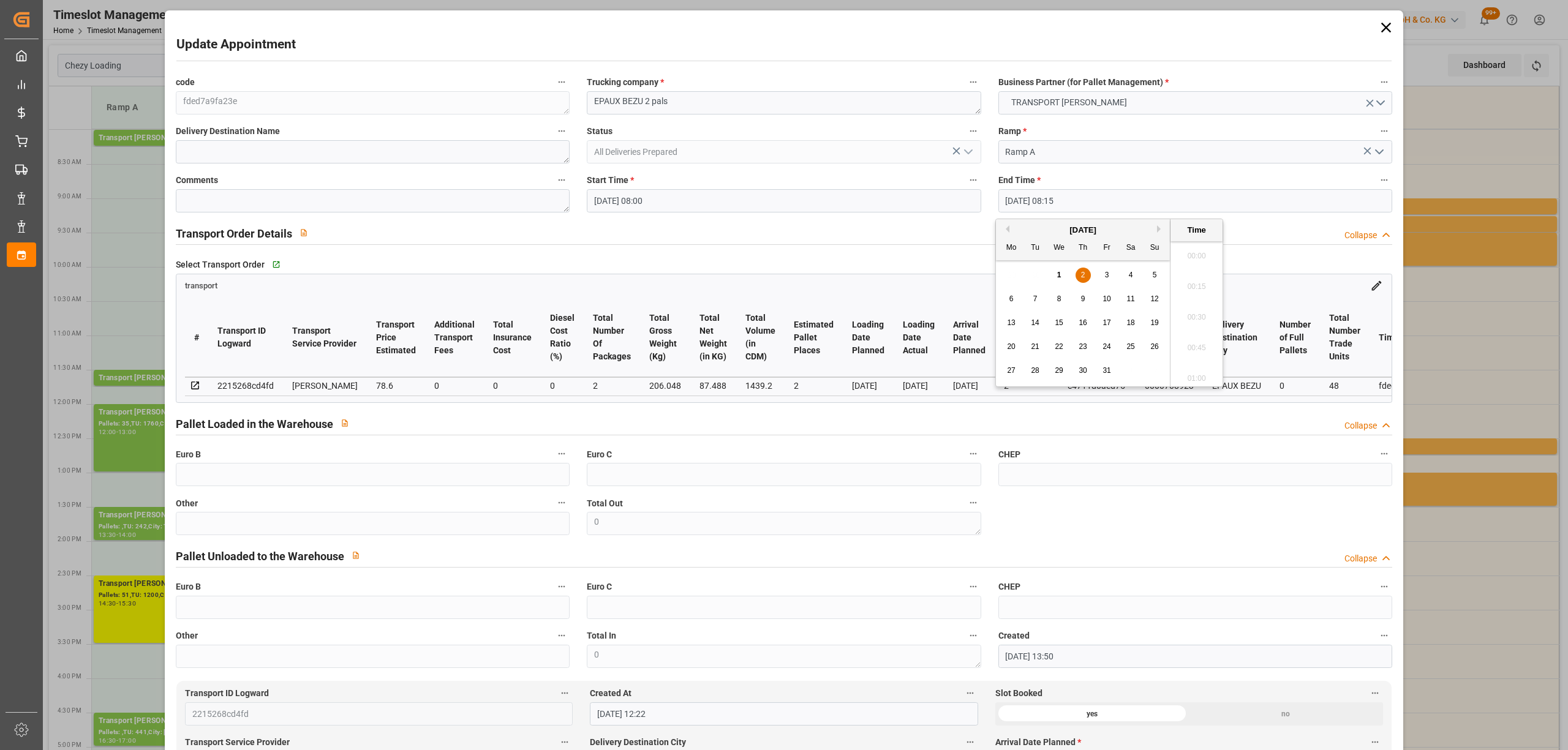
scroll to position [953, 0]
click at [1077, 273] on div "2" at bounding box center [1083, 276] width 15 height 15
click at [1191, 343] on li "08:30" at bounding box center [1196, 345] width 52 height 31
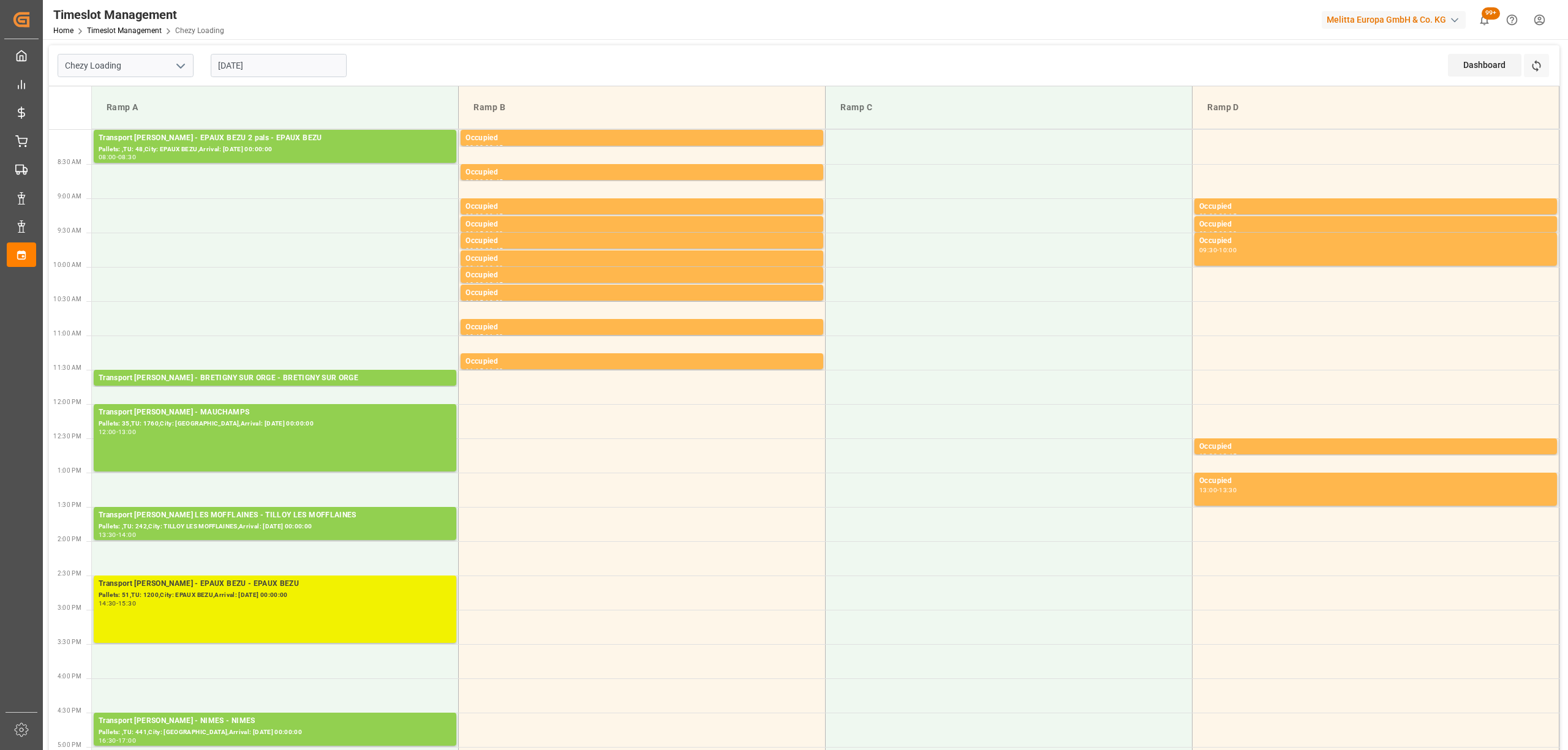
click at [262, 616] on div "Transport [PERSON_NAME] - EPAUX BEZU - EPAUX BEZU Pallets: 51,TU: 1200,City: EP…" at bounding box center [275, 609] width 353 height 62
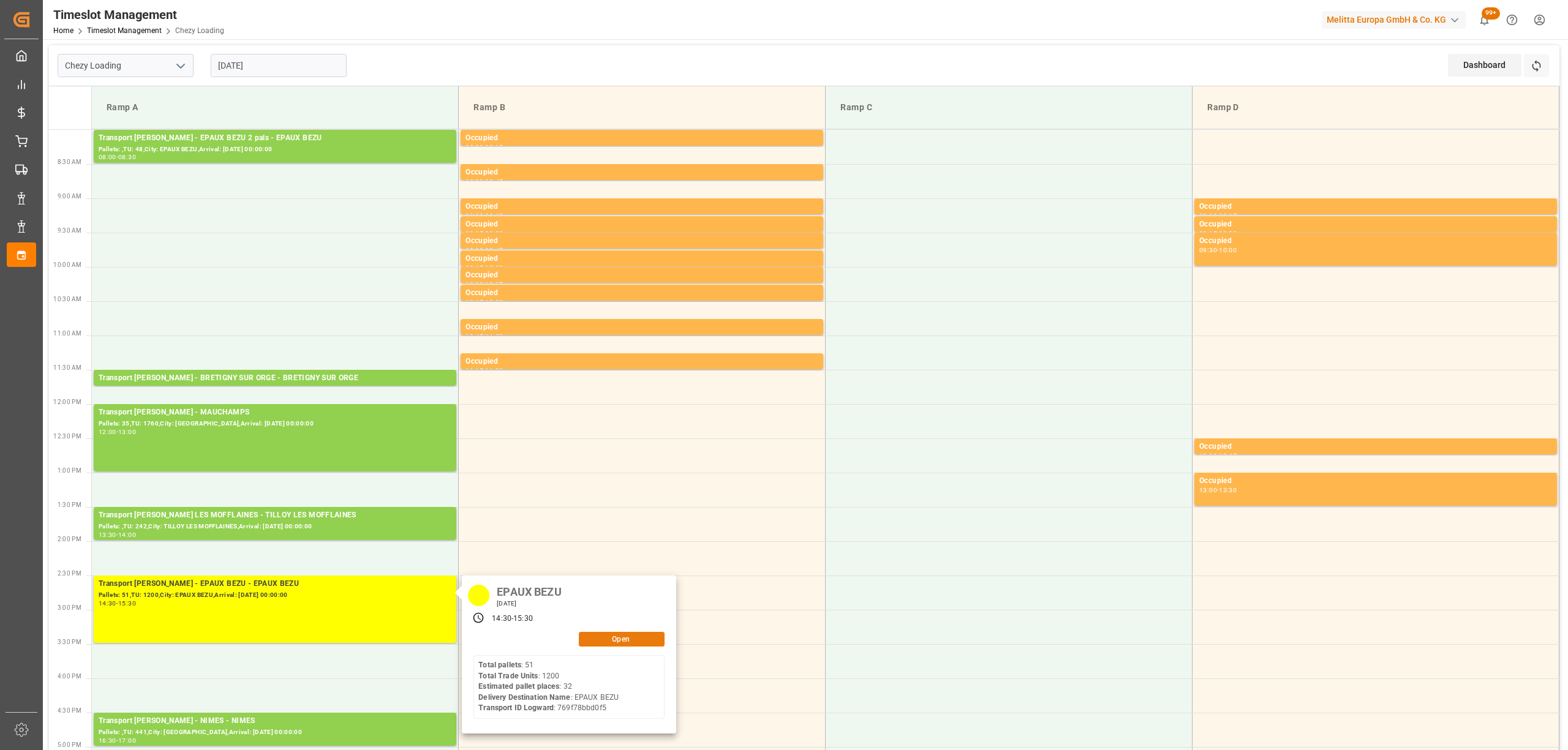
click at [625, 642] on button "Open" at bounding box center [622, 639] width 86 height 15
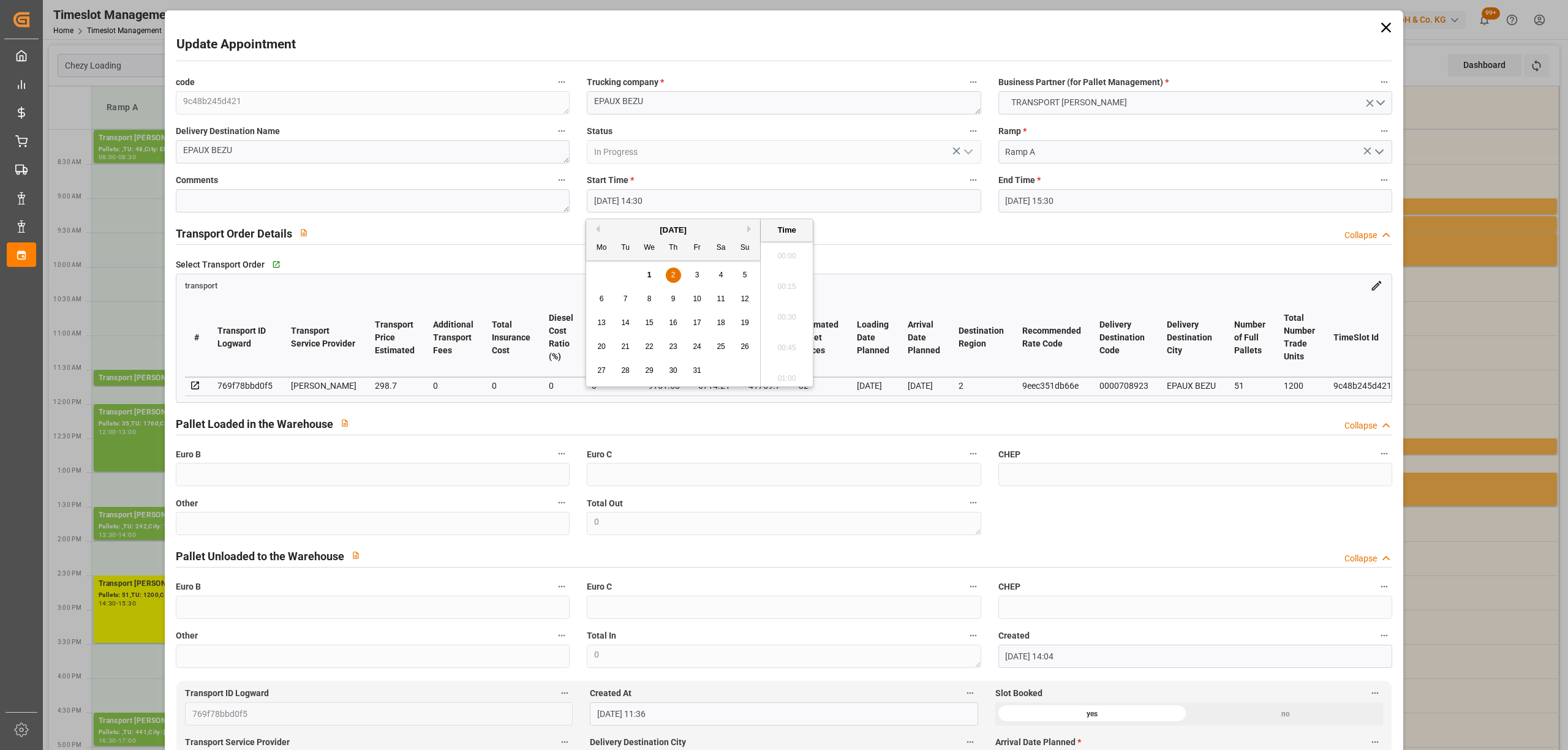
click at [624, 200] on input "[DATE] 14:30" at bounding box center [783, 201] width 394 height 23
click at [676, 277] on div "2" at bounding box center [673, 276] width 15 height 15
click at [782, 372] on li "09:00" at bounding box center [786, 375] width 52 height 31
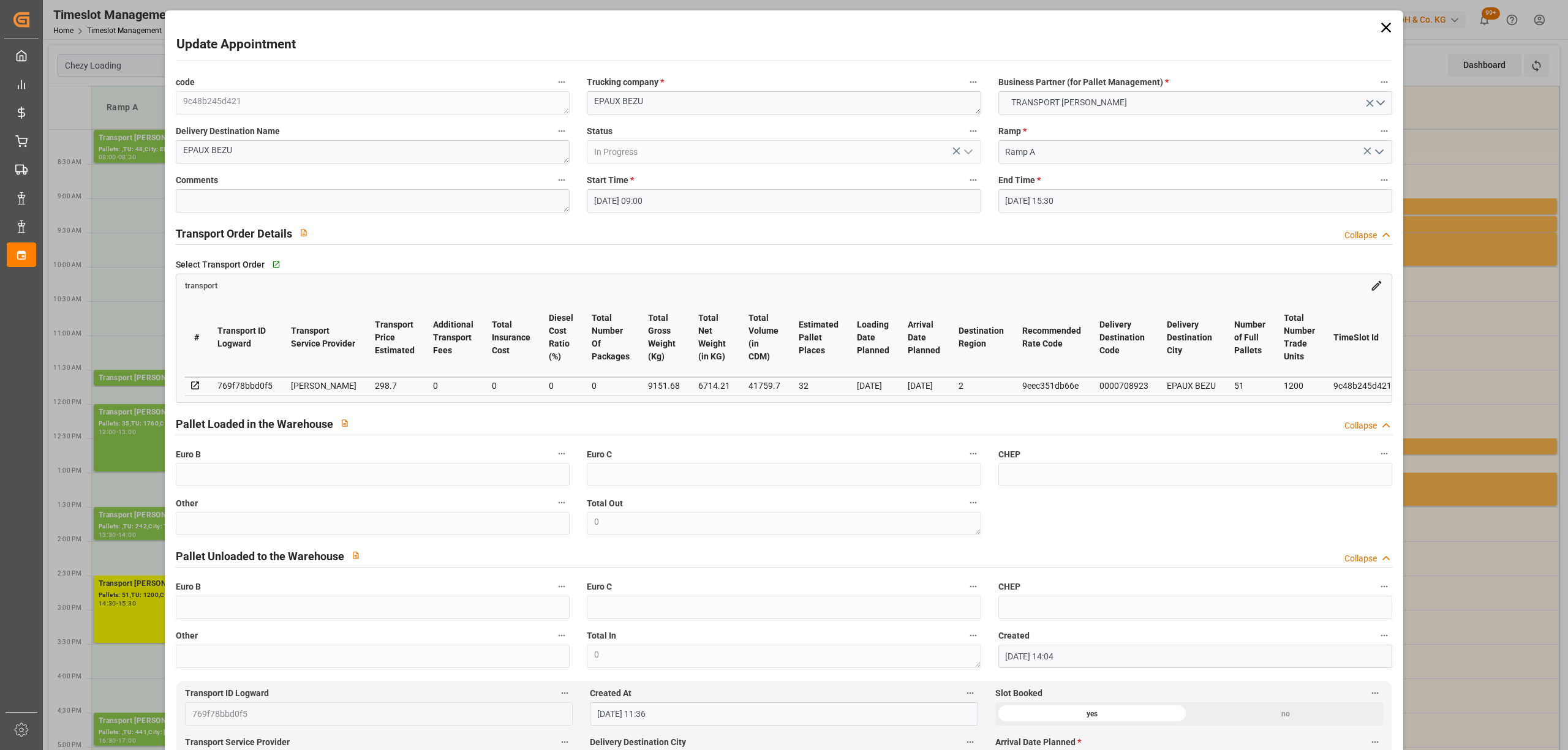
click at [1022, 189] on input "[DATE] 15:30" at bounding box center [1195, 201] width 394 height 23
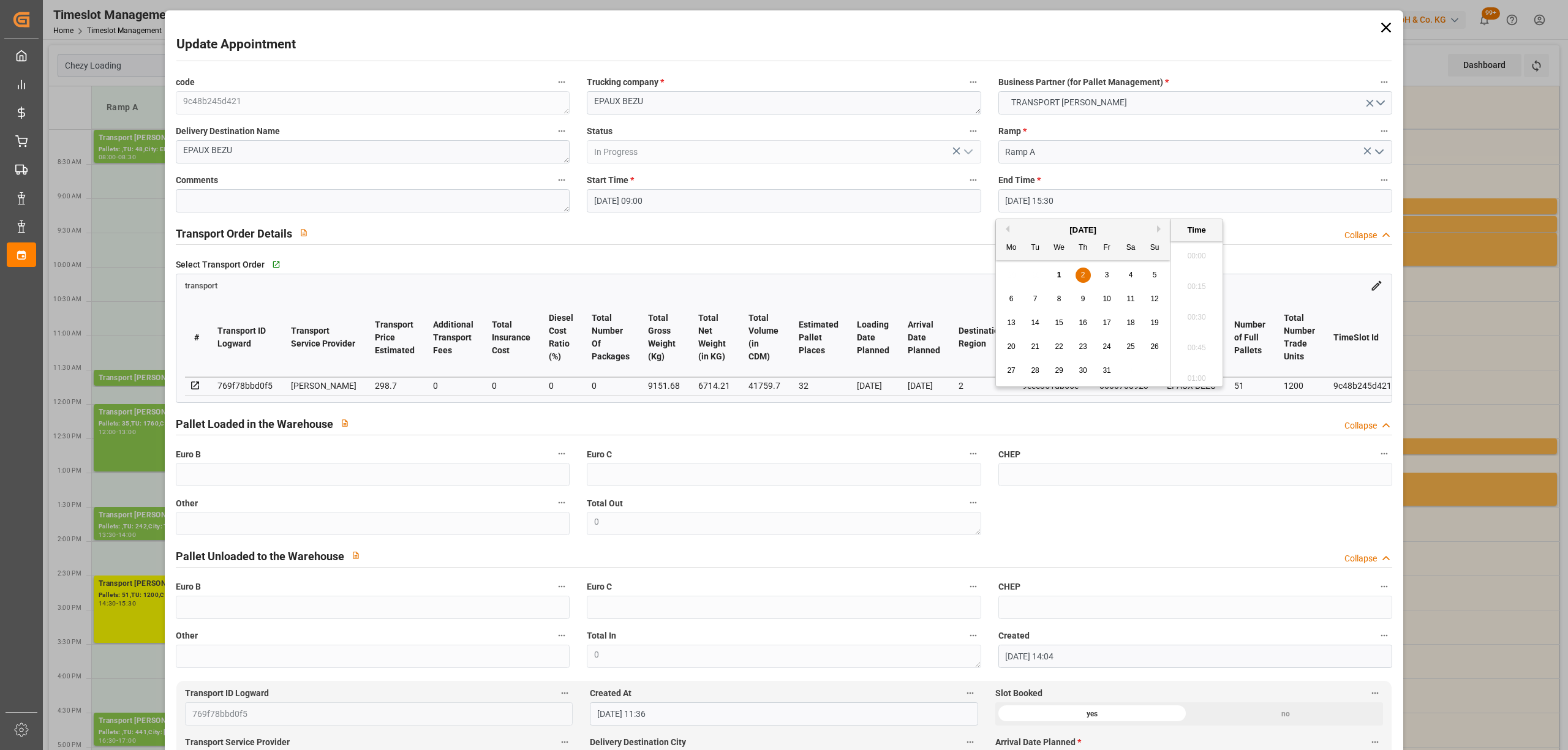
scroll to position [1840, 0]
click at [1079, 277] on div "2" at bounding box center [1083, 276] width 15 height 15
click at [1200, 314] on li "09:30" at bounding box center [1196, 314] width 52 height 31
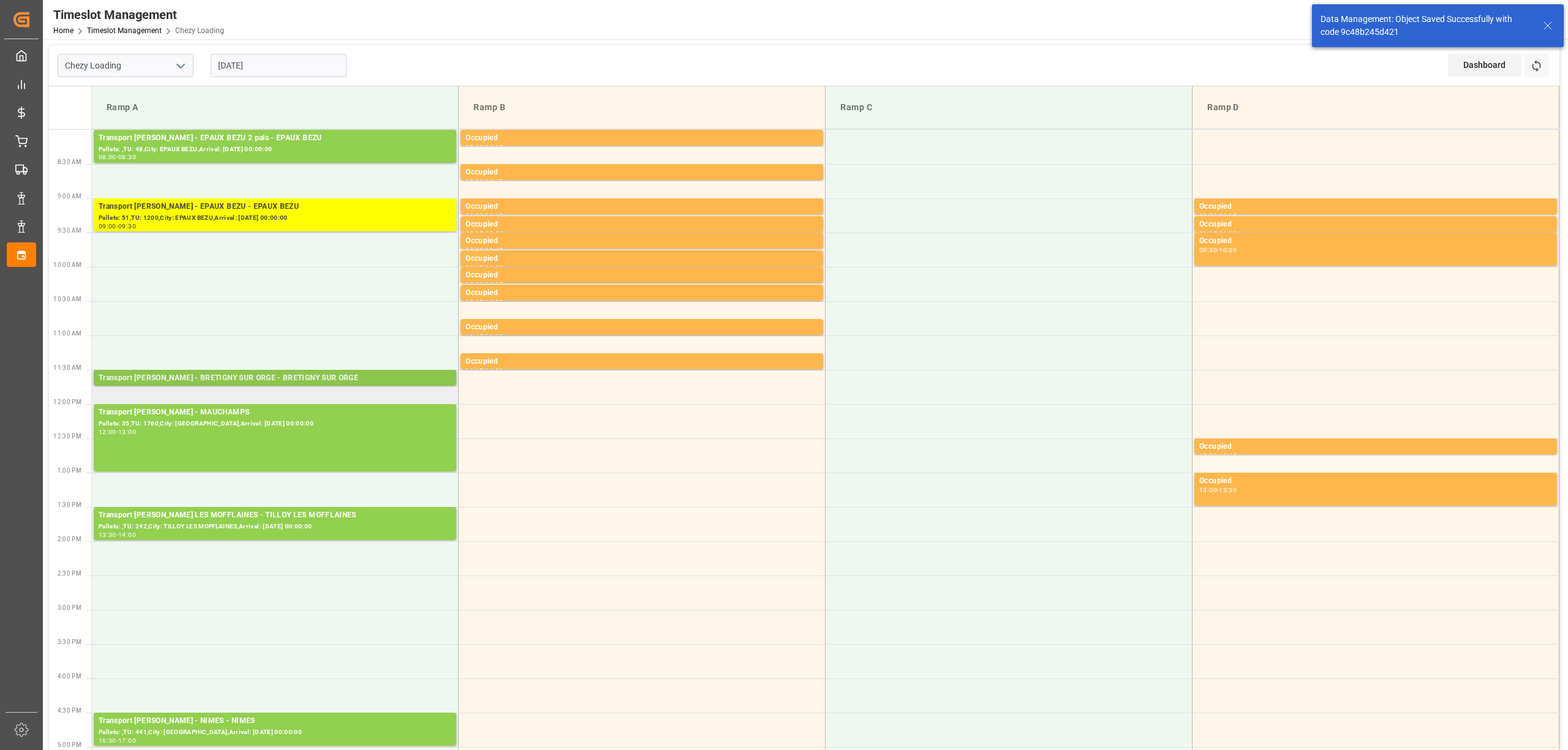
click at [295, 385] on div "Pallets: 5,TU: ,City: [GEOGRAPHIC_DATA],Arrival: [DATE] 00:00:00" at bounding box center [275, 389] width 353 height 10
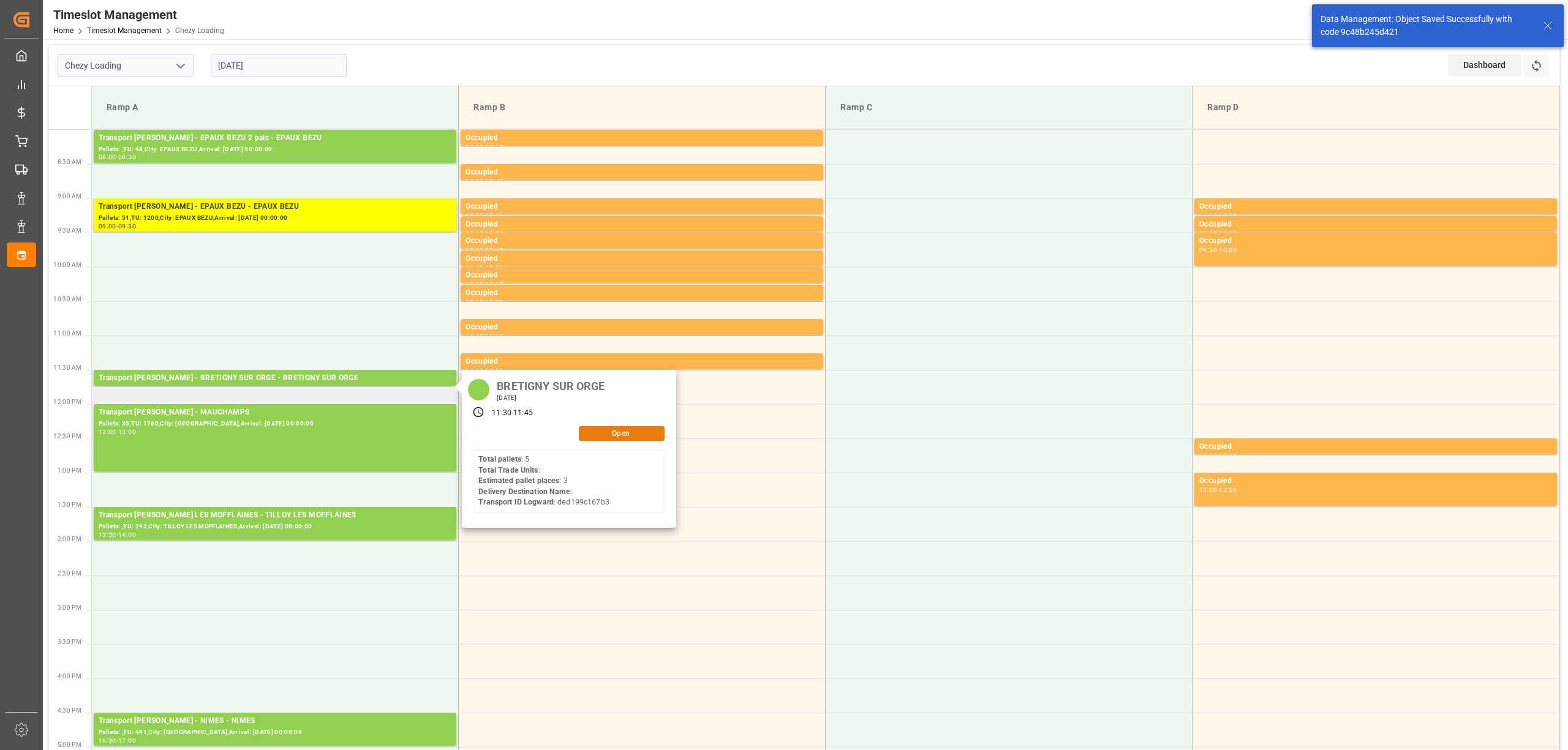
click at [616, 435] on button "Open" at bounding box center [622, 433] width 86 height 15
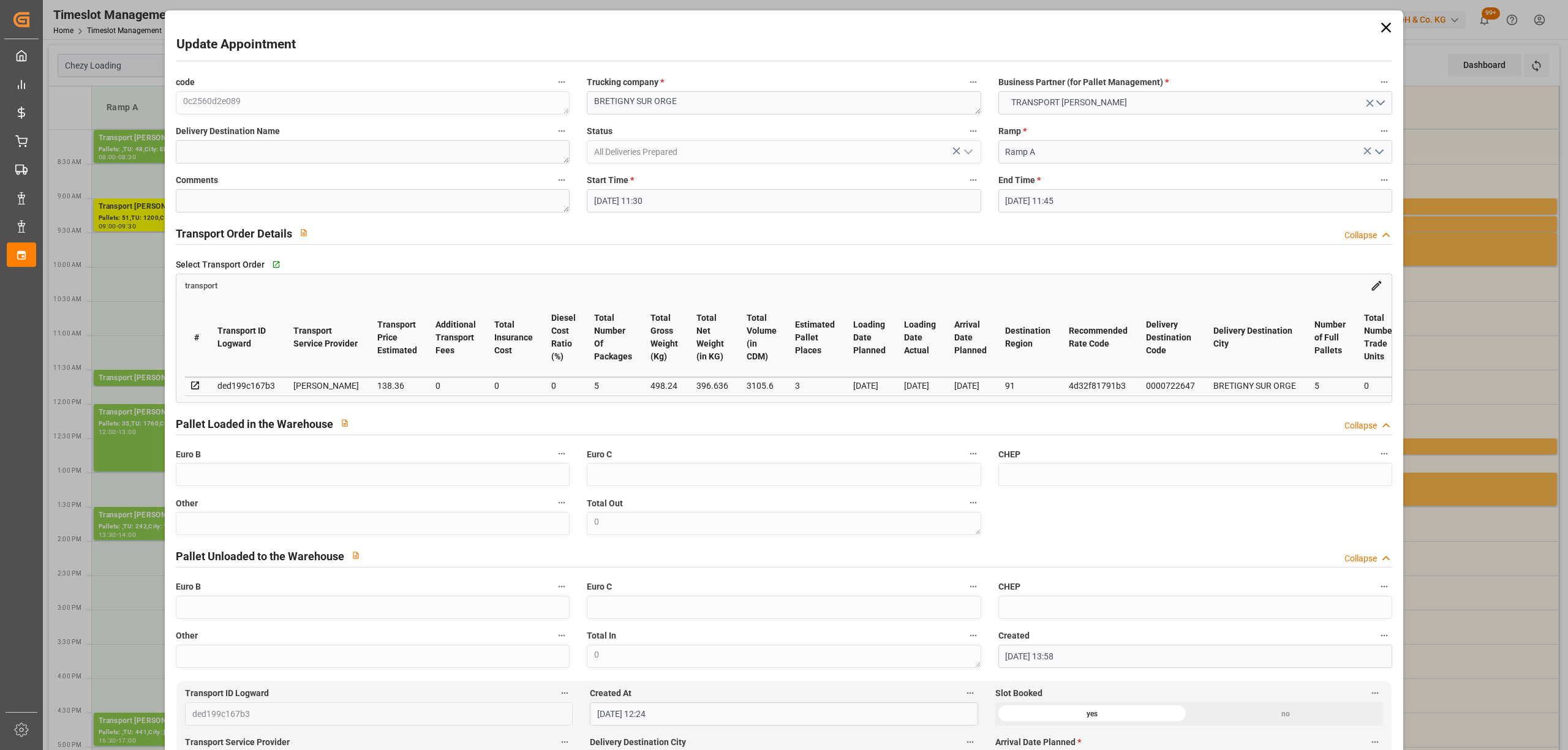
click at [692, 208] on input "[DATE] 11:30" at bounding box center [783, 201] width 394 height 23
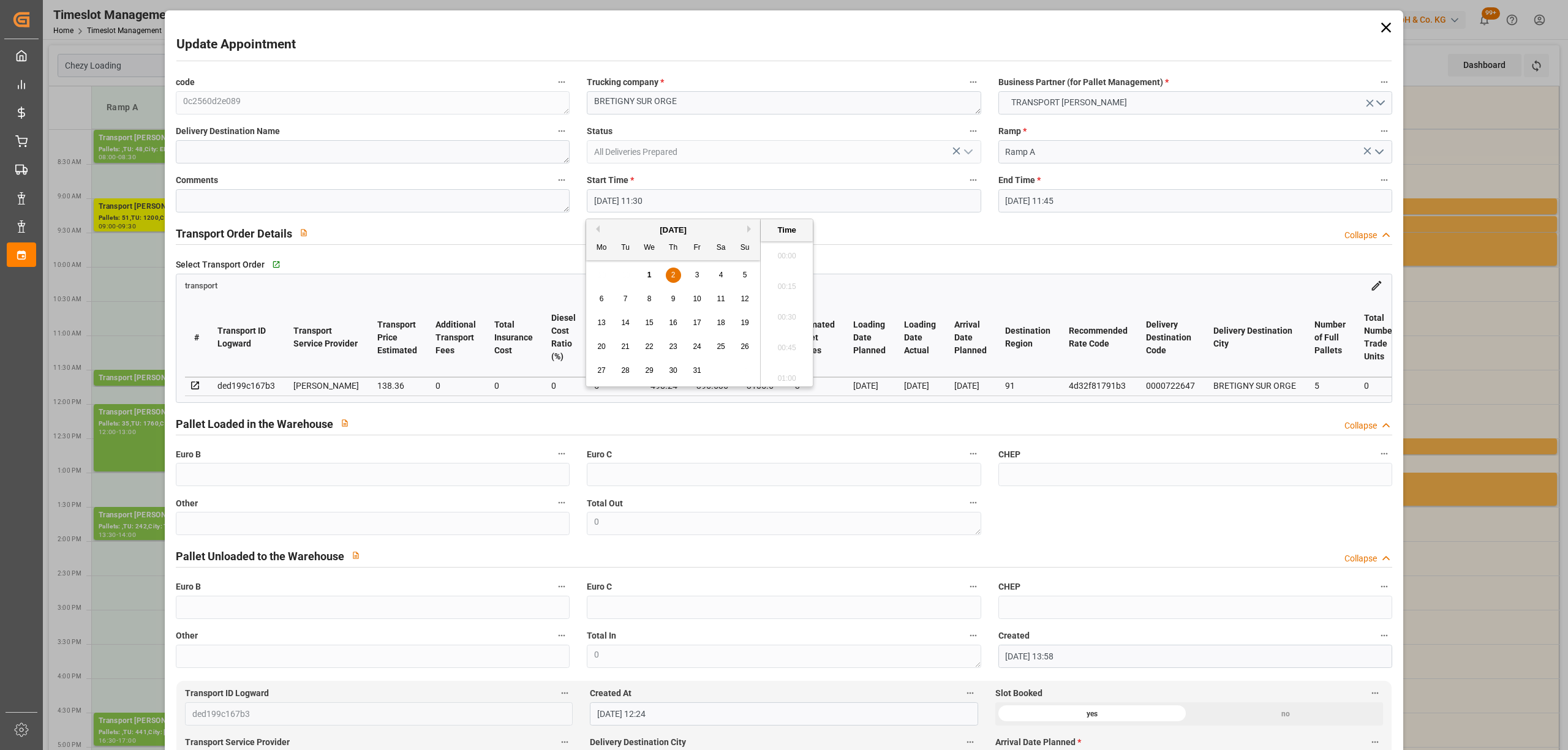
scroll to position [1351, 0]
click at [1123, 206] on input "[DATE] 11:45" at bounding box center [1195, 201] width 394 height 23
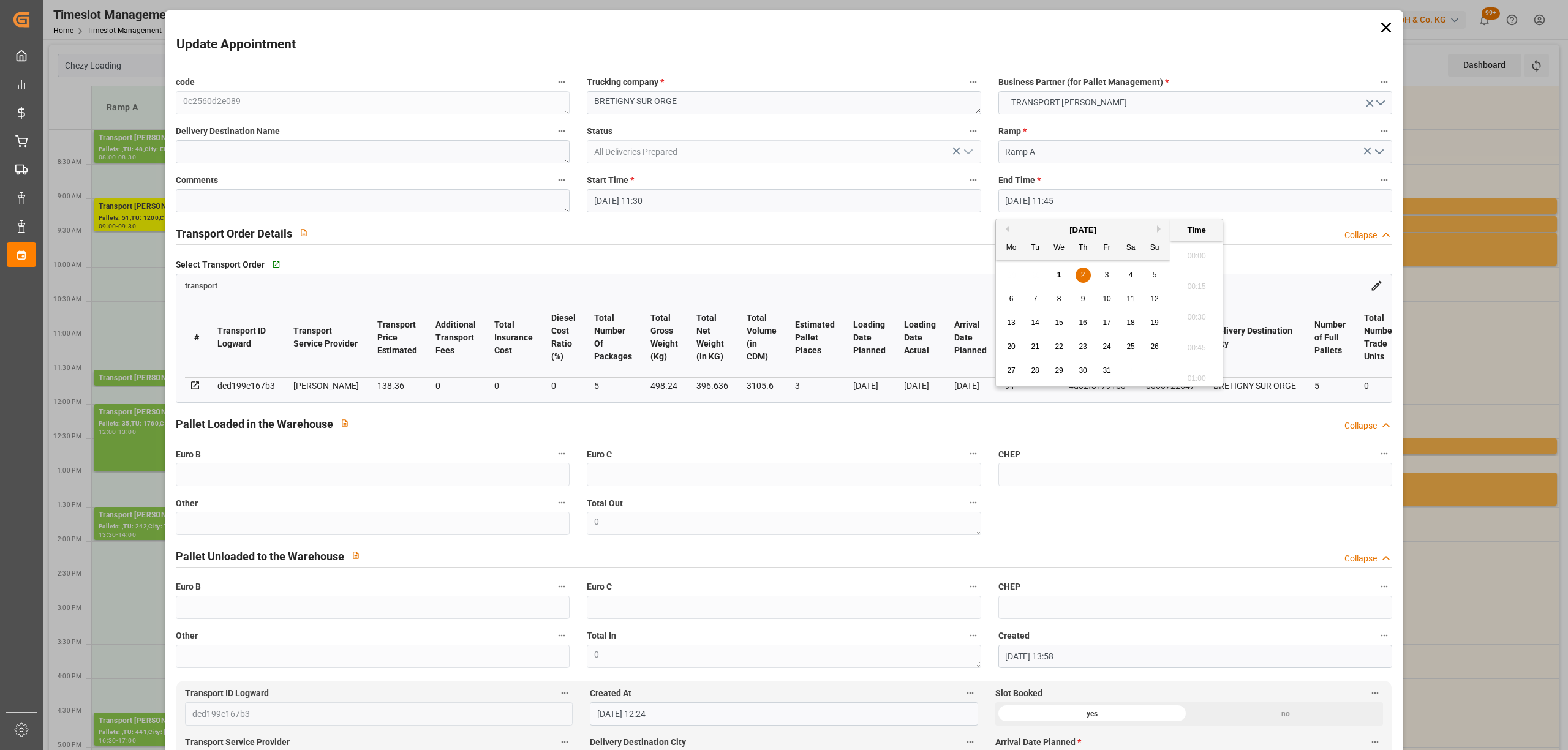
scroll to position [1381, 0]
click at [1088, 276] on div "2" at bounding box center [1083, 276] width 15 height 15
click at [1182, 339] on li "12:00" at bounding box center [1196, 345] width 52 height 31
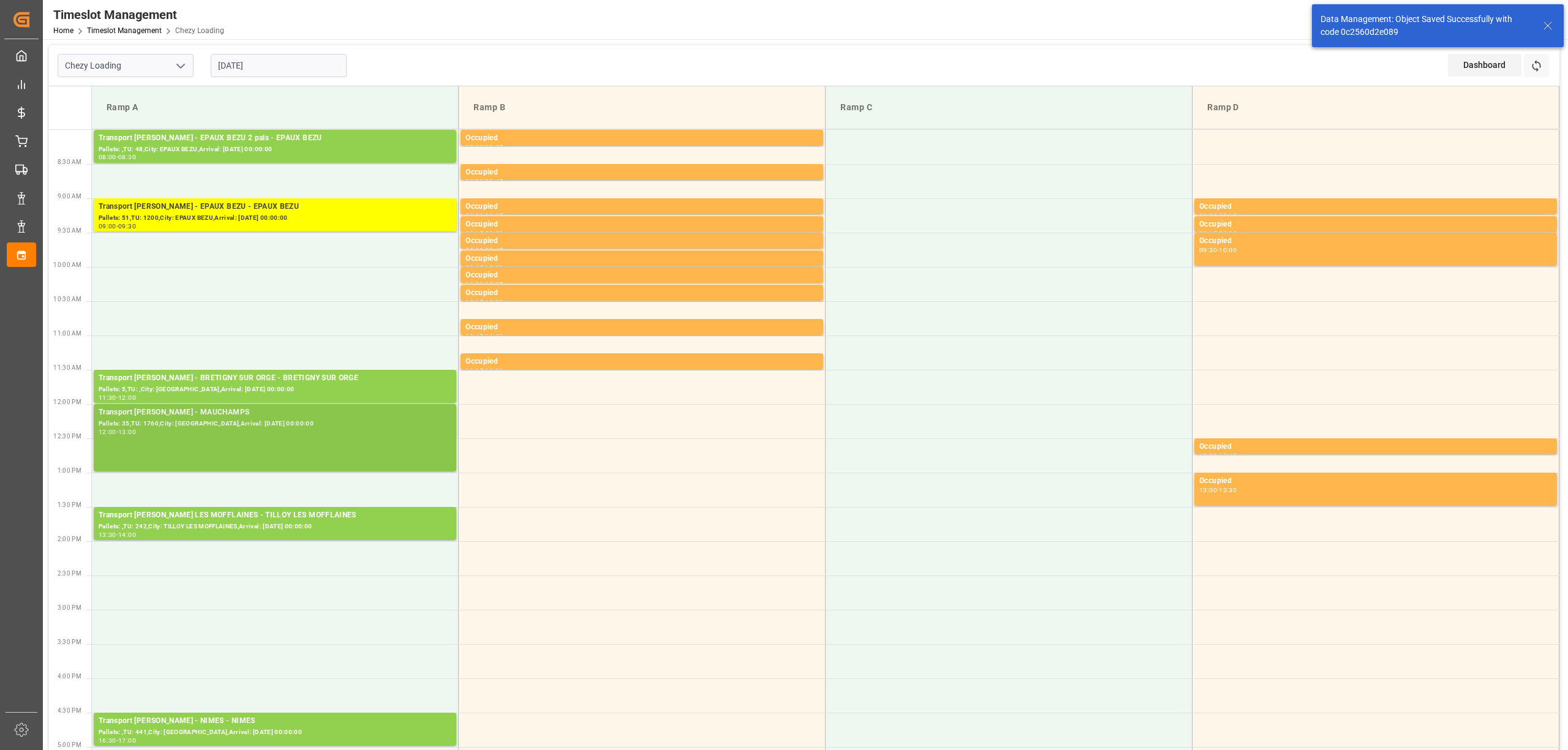
click at [206, 432] on div "12:00 - 13:00" at bounding box center [275, 432] width 353 height 7
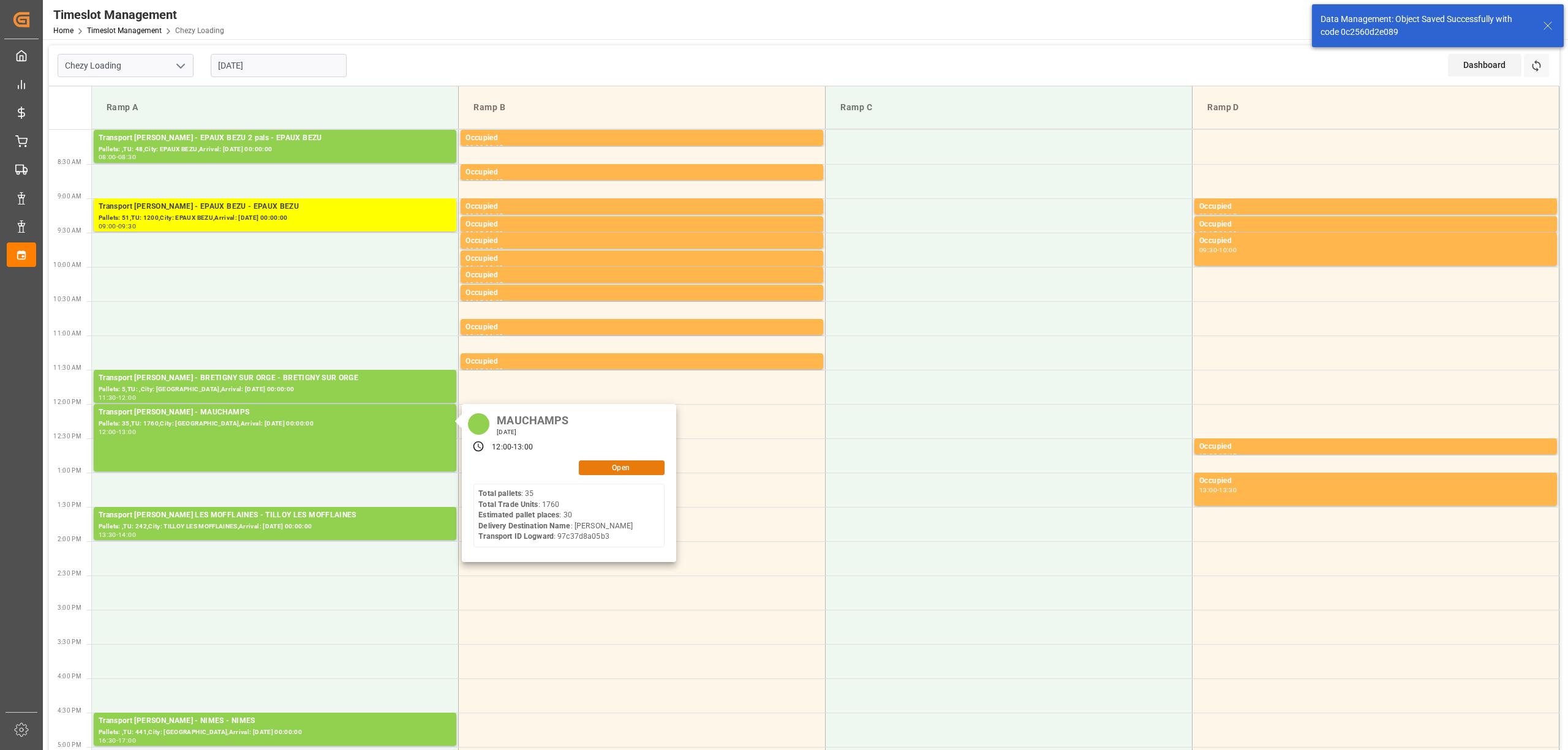
click at [632, 467] on button "Open" at bounding box center [622, 468] width 86 height 15
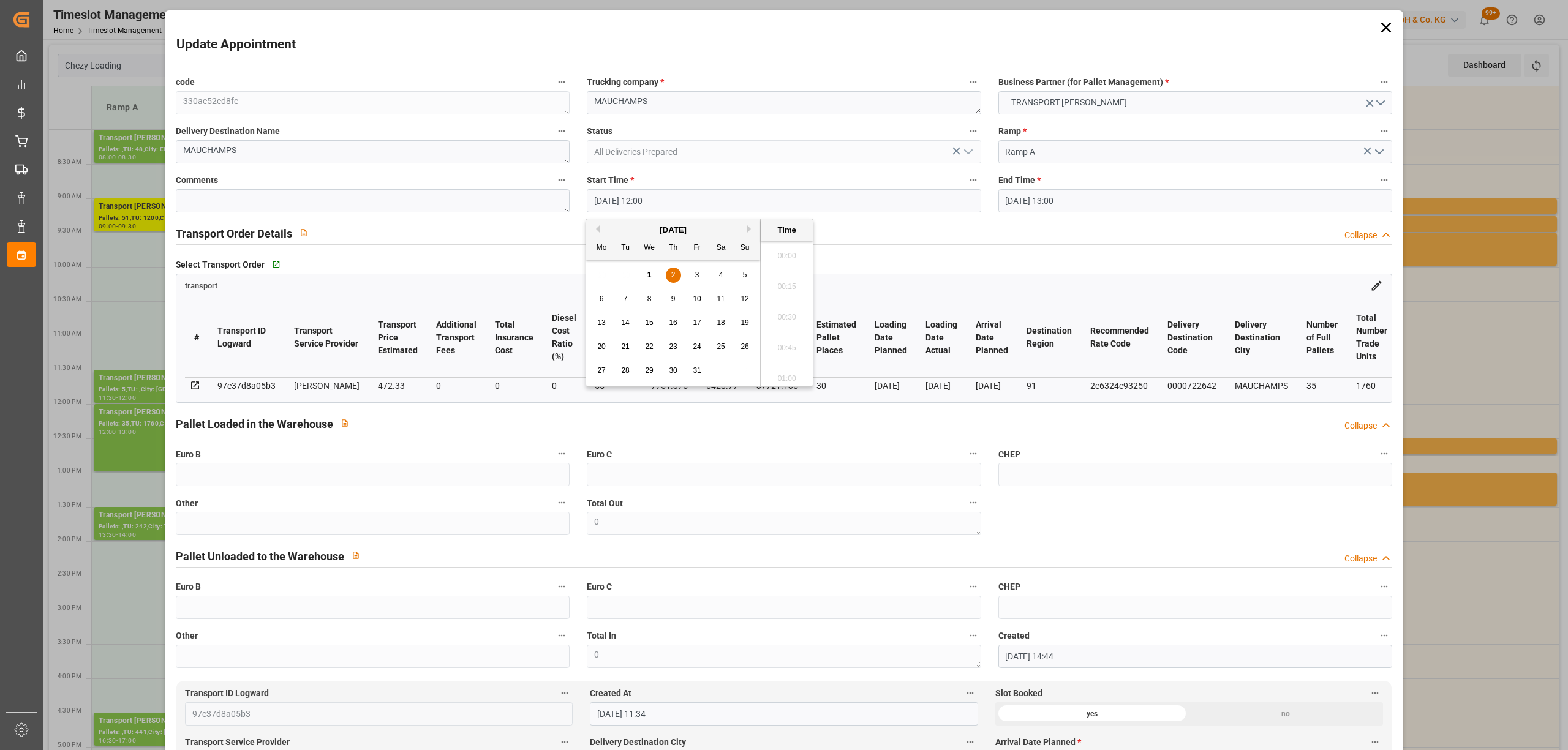
click at [734, 204] on input "[DATE] 12:00" at bounding box center [783, 201] width 394 height 23
drag, startPoint x: 672, startPoint y: 271, endPoint x: 720, endPoint y: 282, distance: 49.2
click at [673, 270] on div "2" at bounding box center [673, 276] width 15 height 15
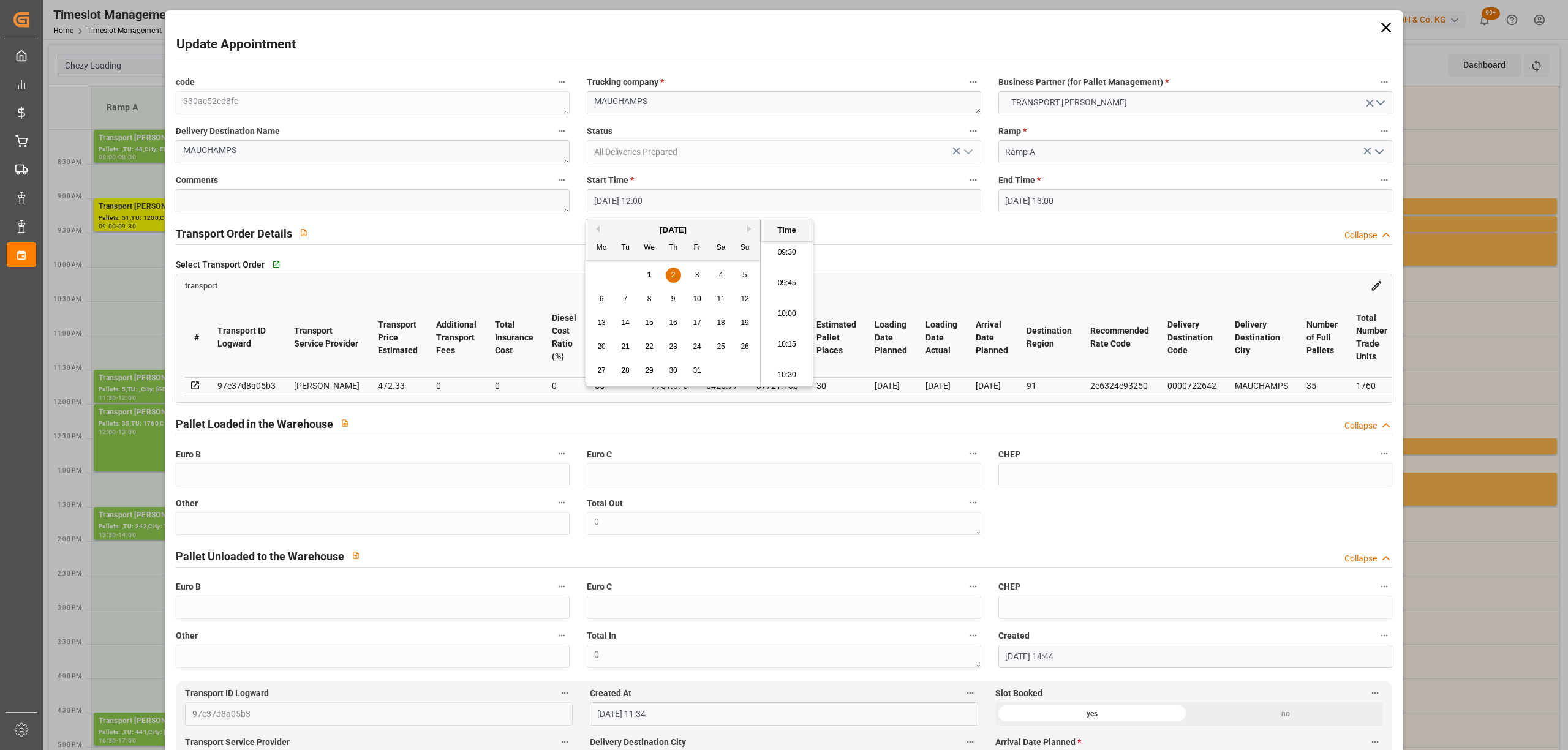
click at [804, 320] on li "10:00" at bounding box center [786, 314] width 52 height 31
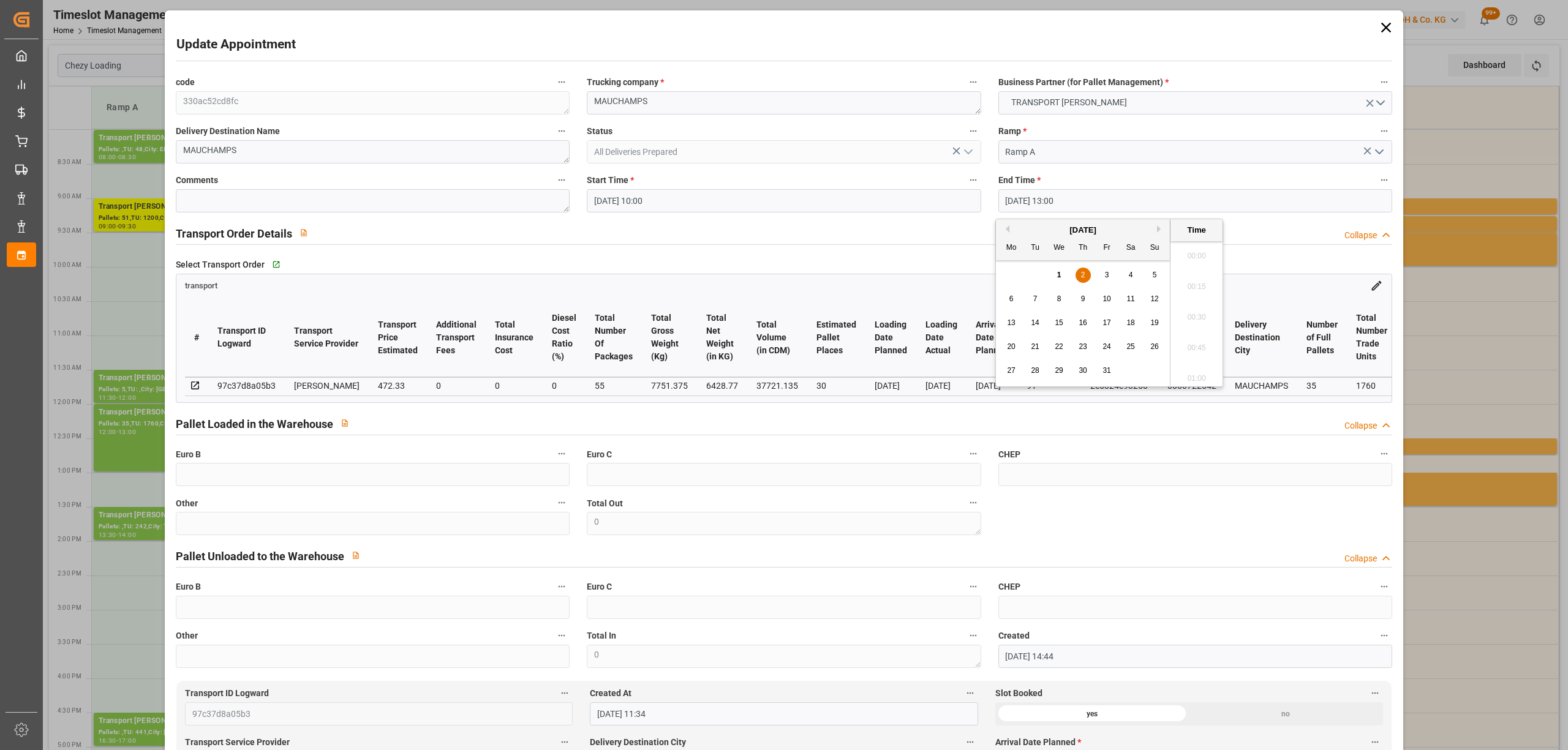
click at [1035, 197] on input "[DATE] 13:00" at bounding box center [1195, 201] width 394 height 23
click at [1079, 270] on div "2" at bounding box center [1083, 276] width 15 height 15
click at [1200, 250] on li "10:30" at bounding box center [1196, 253] width 52 height 31
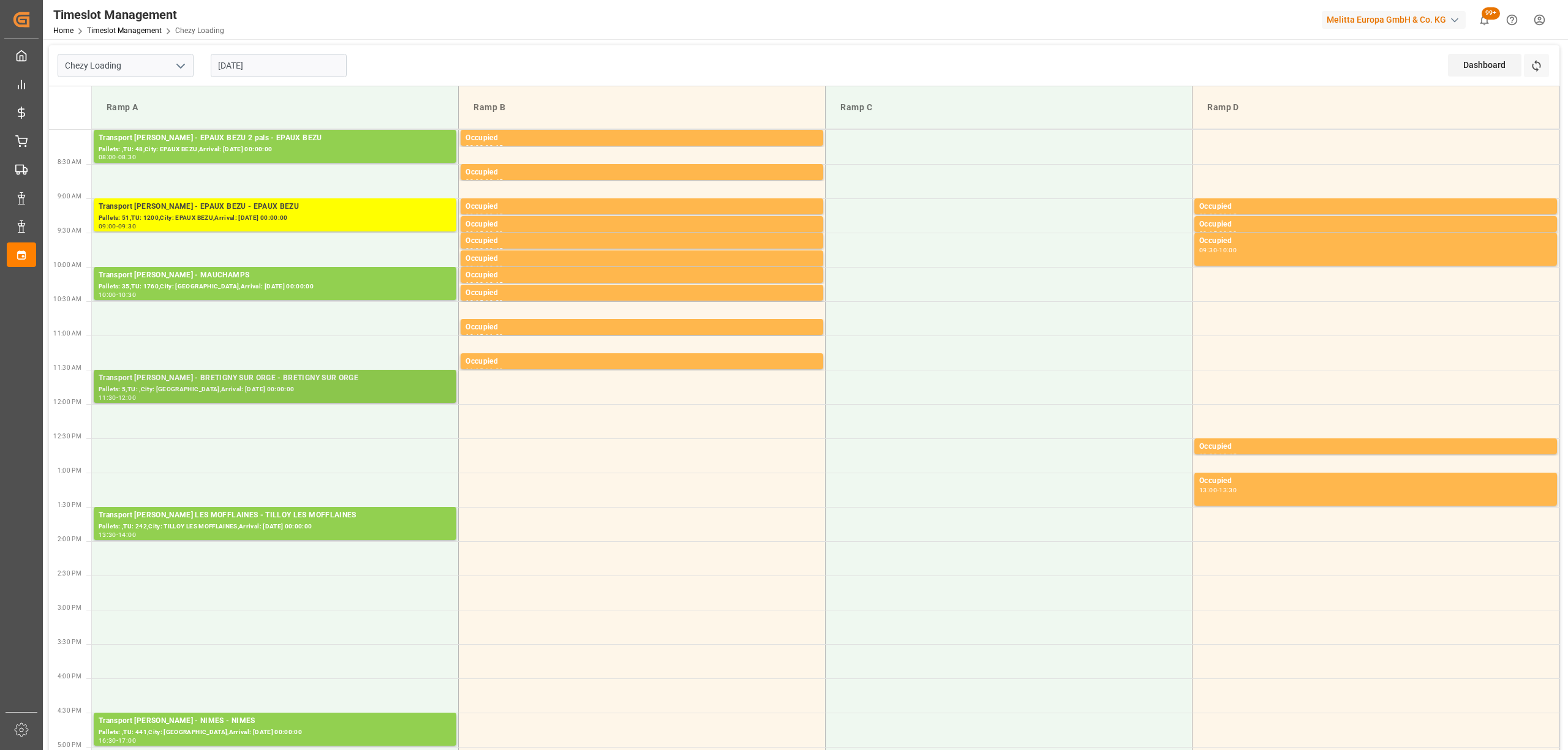
click at [245, 397] on div "11:30 - 12:00" at bounding box center [275, 398] width 353 height 7
click at [287, 530] on div "Pallets: ,TU: 242,City: TILLOY LES MOFFLAINES,Arrival: [DATE] 00:00:00" at bounding box center [275, 527] width 353 height 10
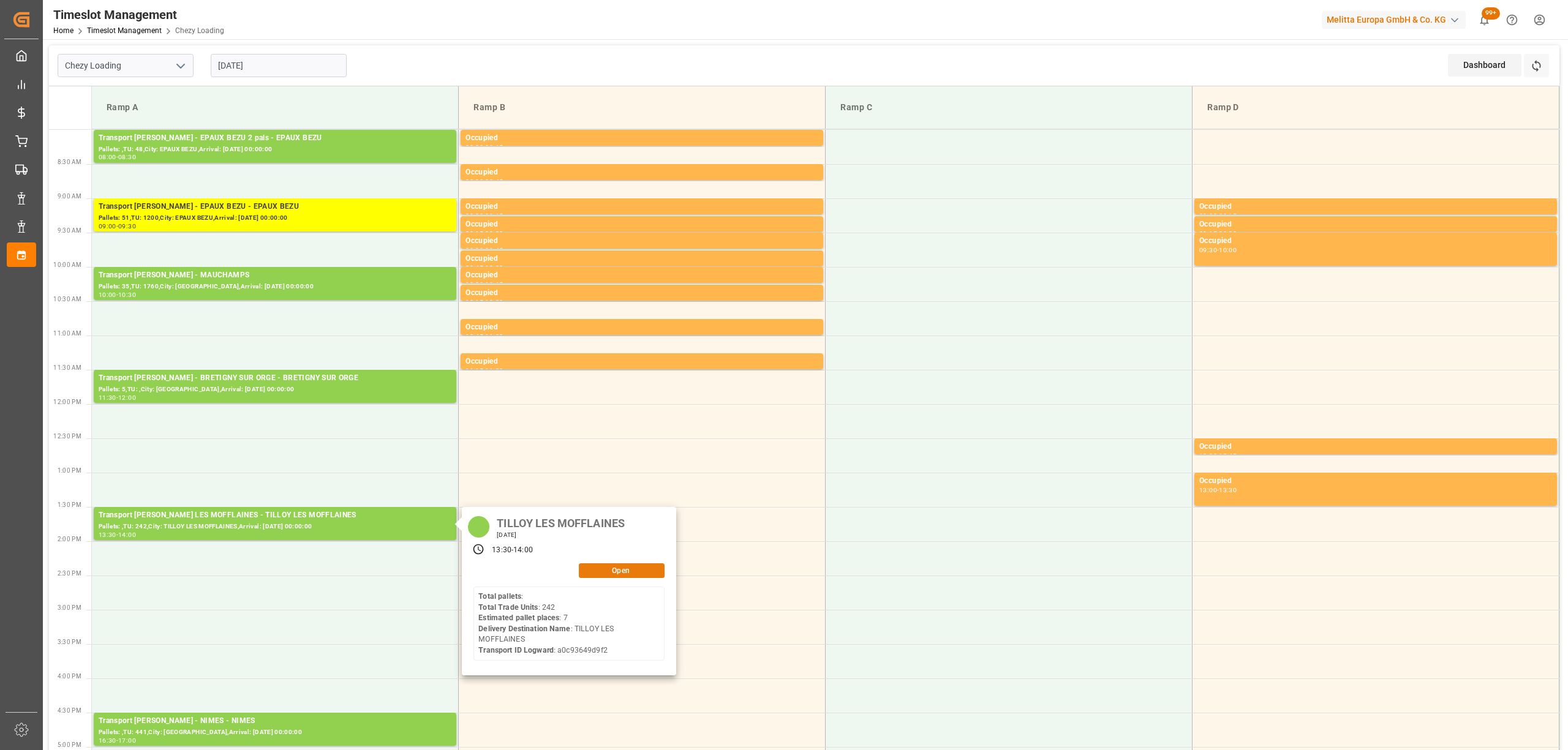
click at [635, 571] on button "Open" at bounding box center [622, 571] width 86 height 15
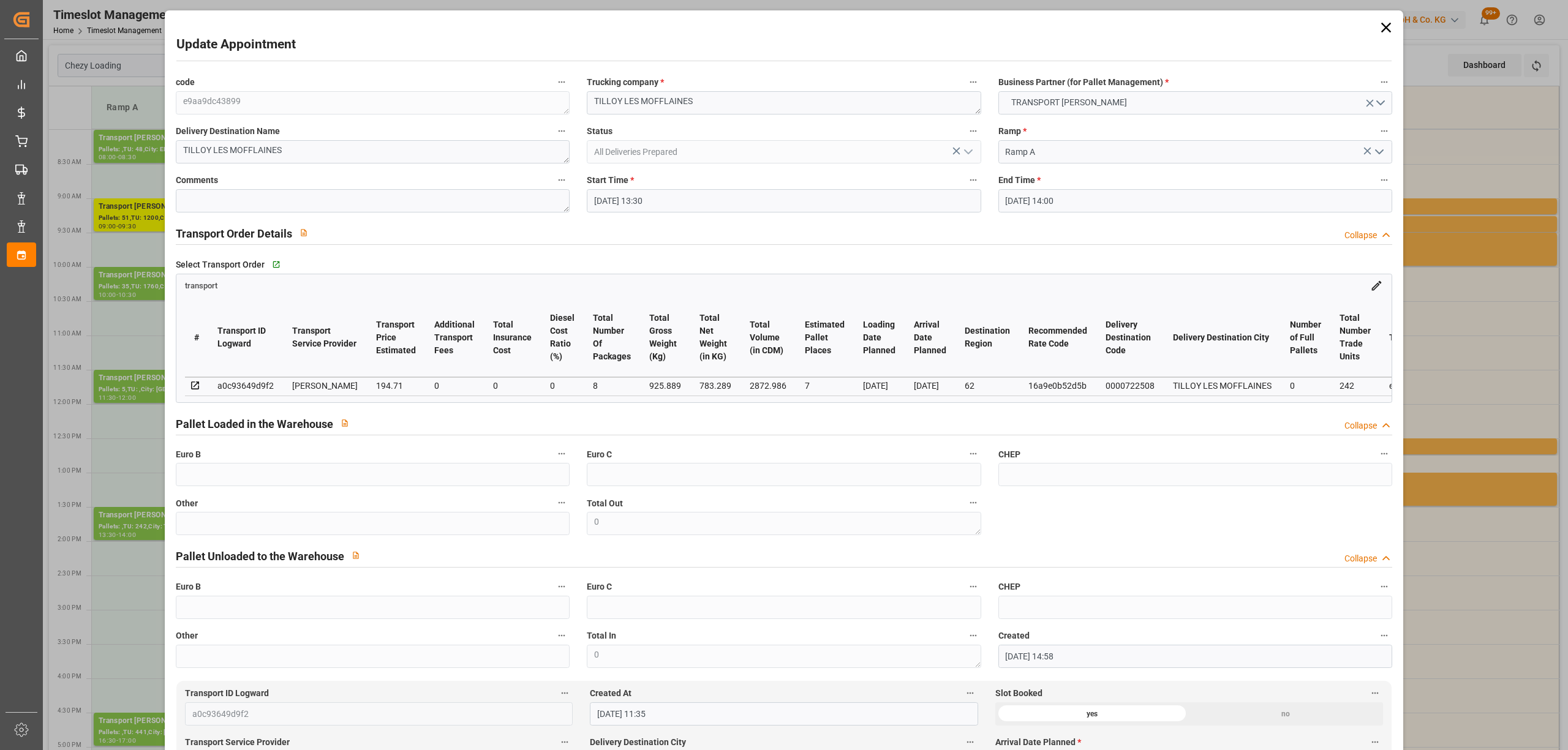
click at [1378, 24] on icon at bounding box center [1386, 28] width 17 height 17
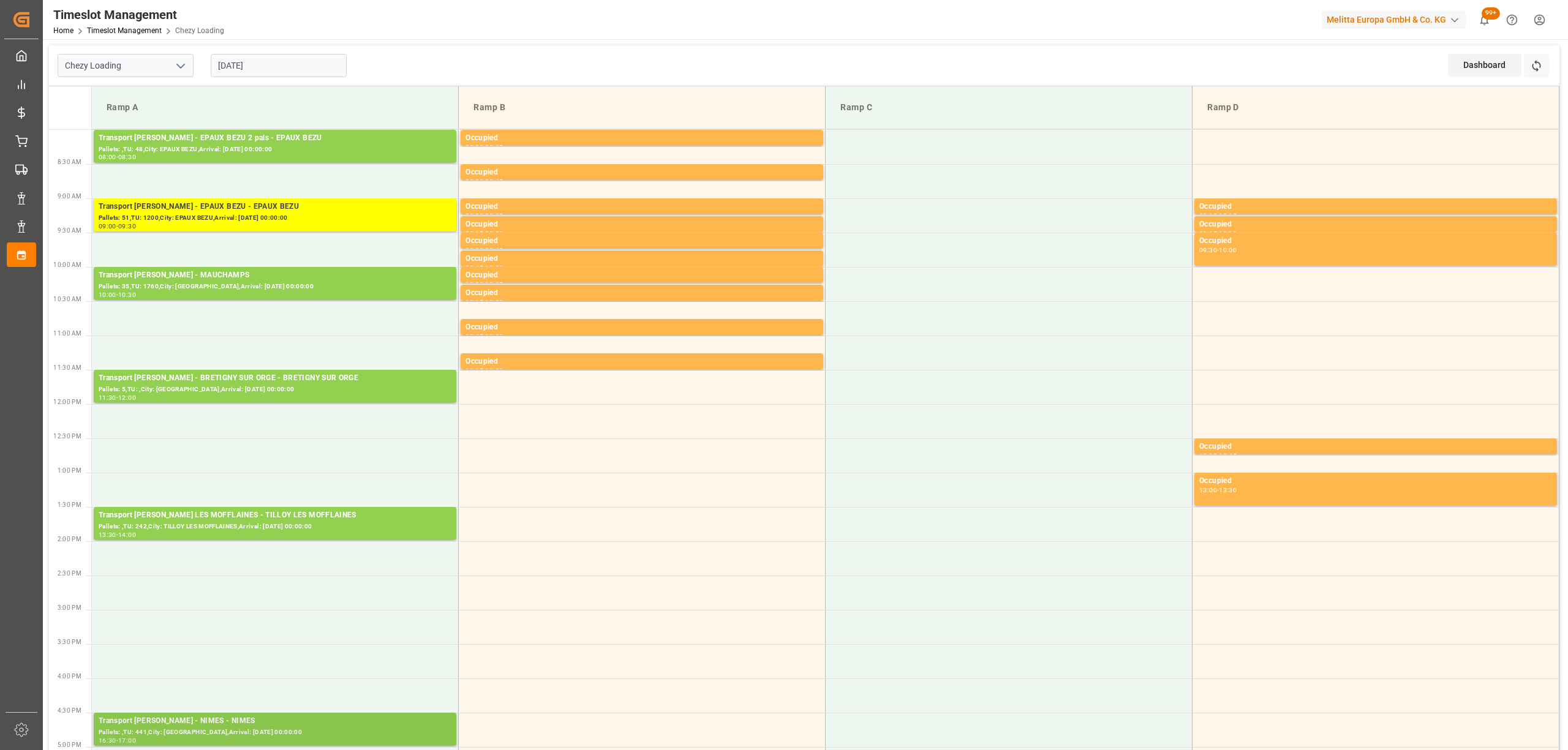
click at [276, 732] on div "Pallets: ,TU: 441,City: [GEOGRAPHIC_DATA],Arrival: [DATE] 00:00:00" at bounding box center [275, 732] width 353 height 10
click at [375, 735] on div "Pallets: ,TU: 441,City: [GEOGRAPHIC_DATA],Arrival: [DATE] 00:00:00" at bounding box center [275, 732] width 353 height 10
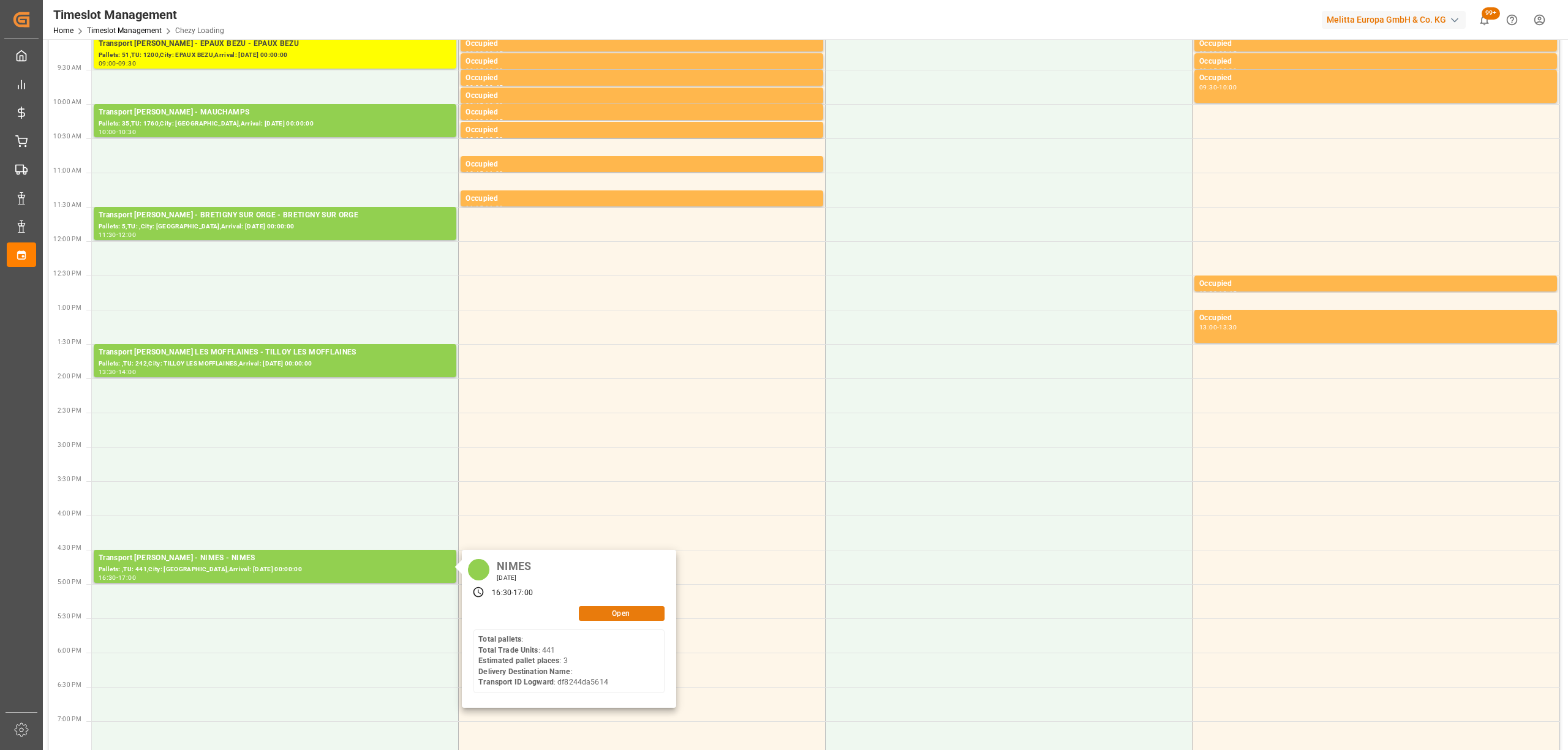
click at [611, 616] on button "Open" at bounding box center [622, 613] width 86 height 15
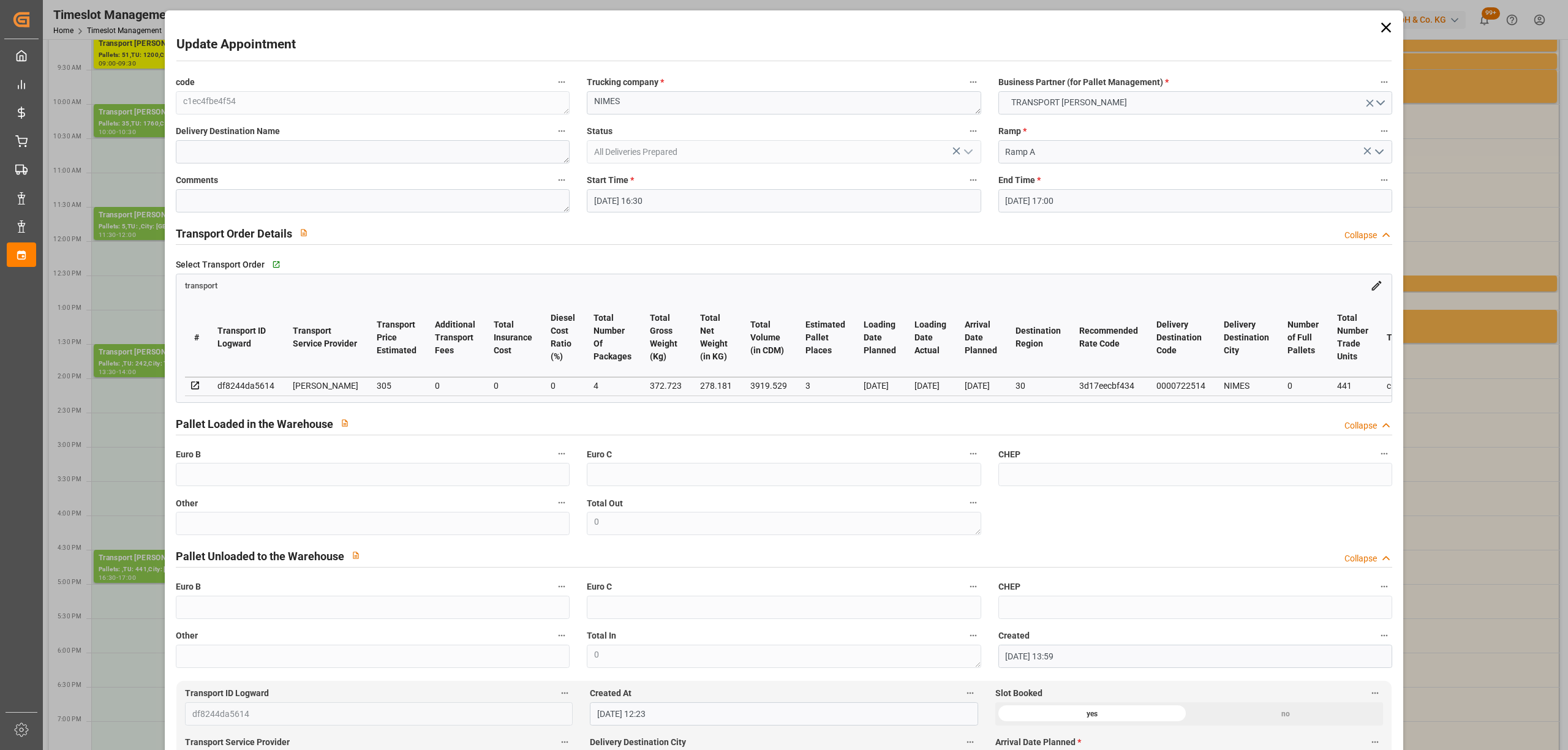
click at [654, 194] on input "[DATE] 16:30" at bounding box center [783, 201] width 394 height 23
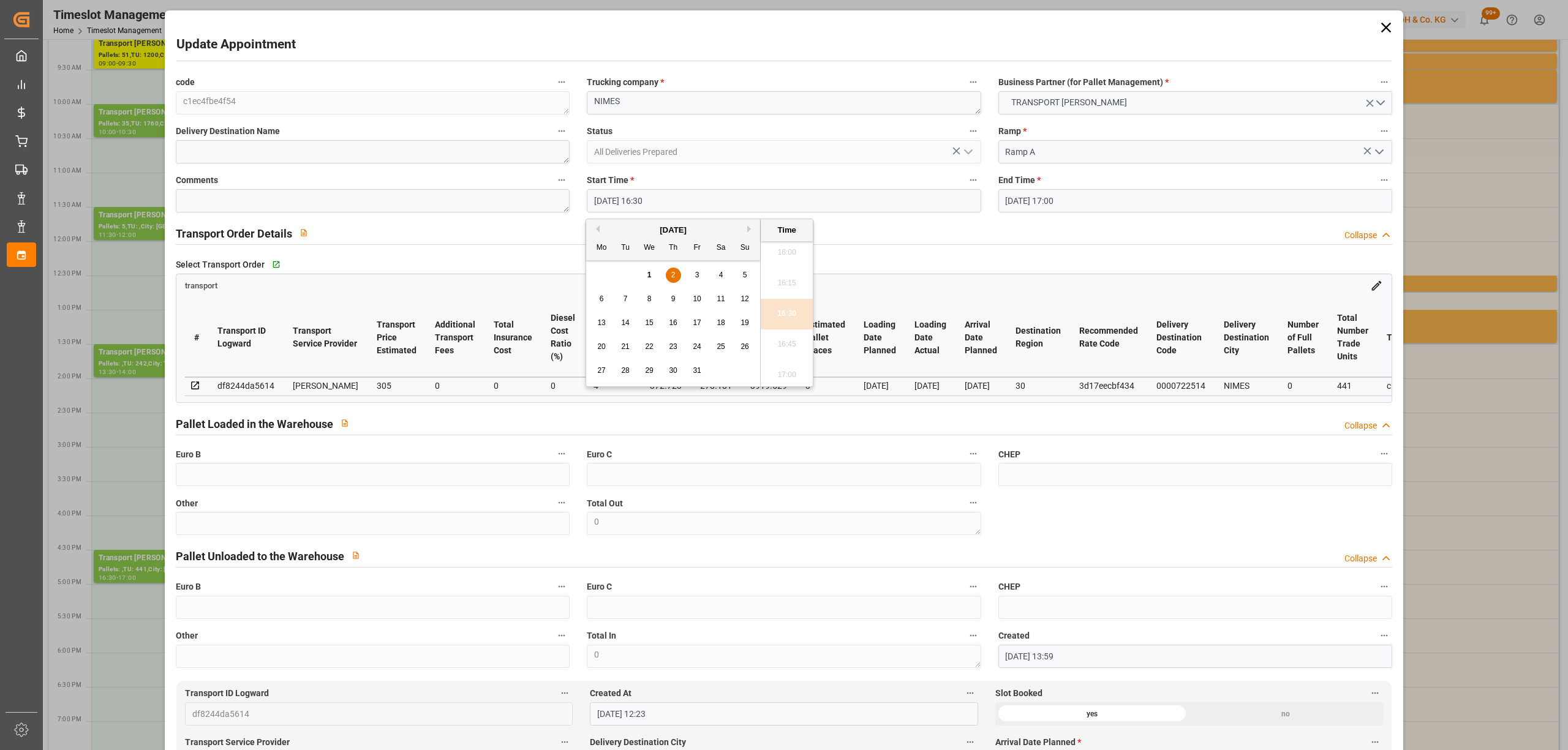
click at [671, 273] on span "2" at bounding box center [673, 275] width 4 height 9
click at [791, 312] on li "12:30" at bounding box center [786, 314] width 52 height 31
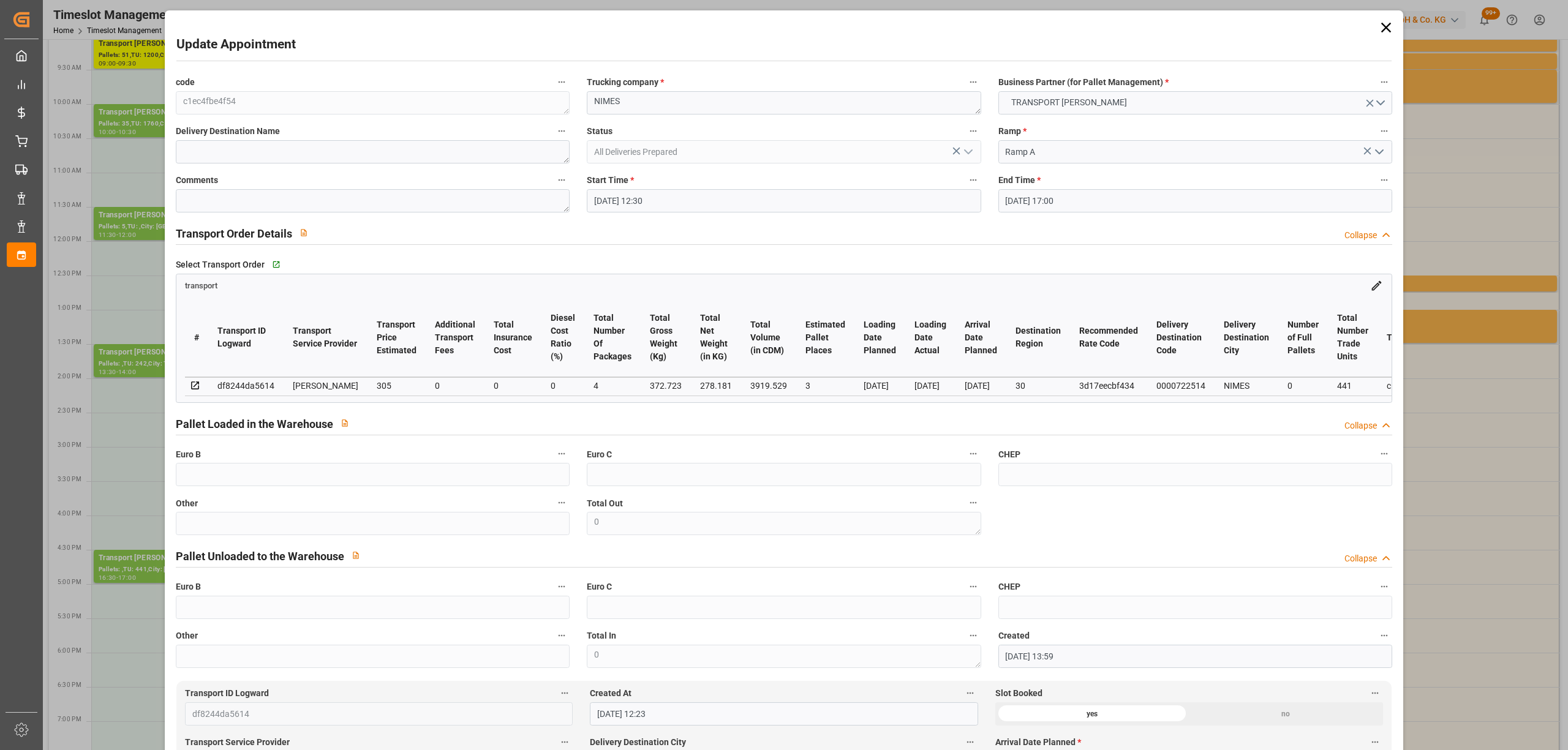
click at [1080, 200] on input "[DATE] 17:00" at bounding box center [1195, 201] width 394 height 23
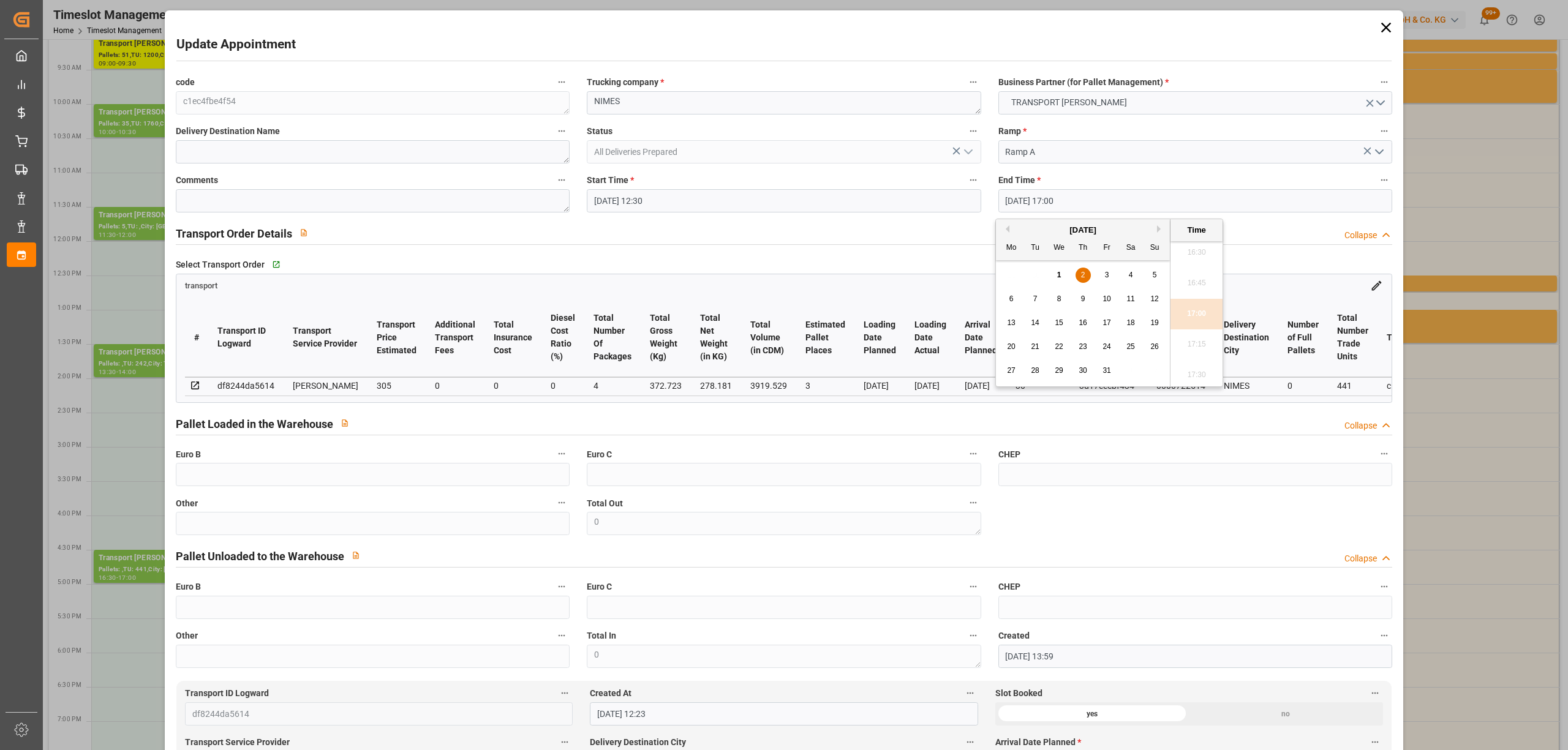
click at [1085, 273] on div "2" at bounding box center [1083, 276] width 15 height 15
click at [1207, 318] on li "13:00" at bounding box center [1196, 314] width 52 height 31
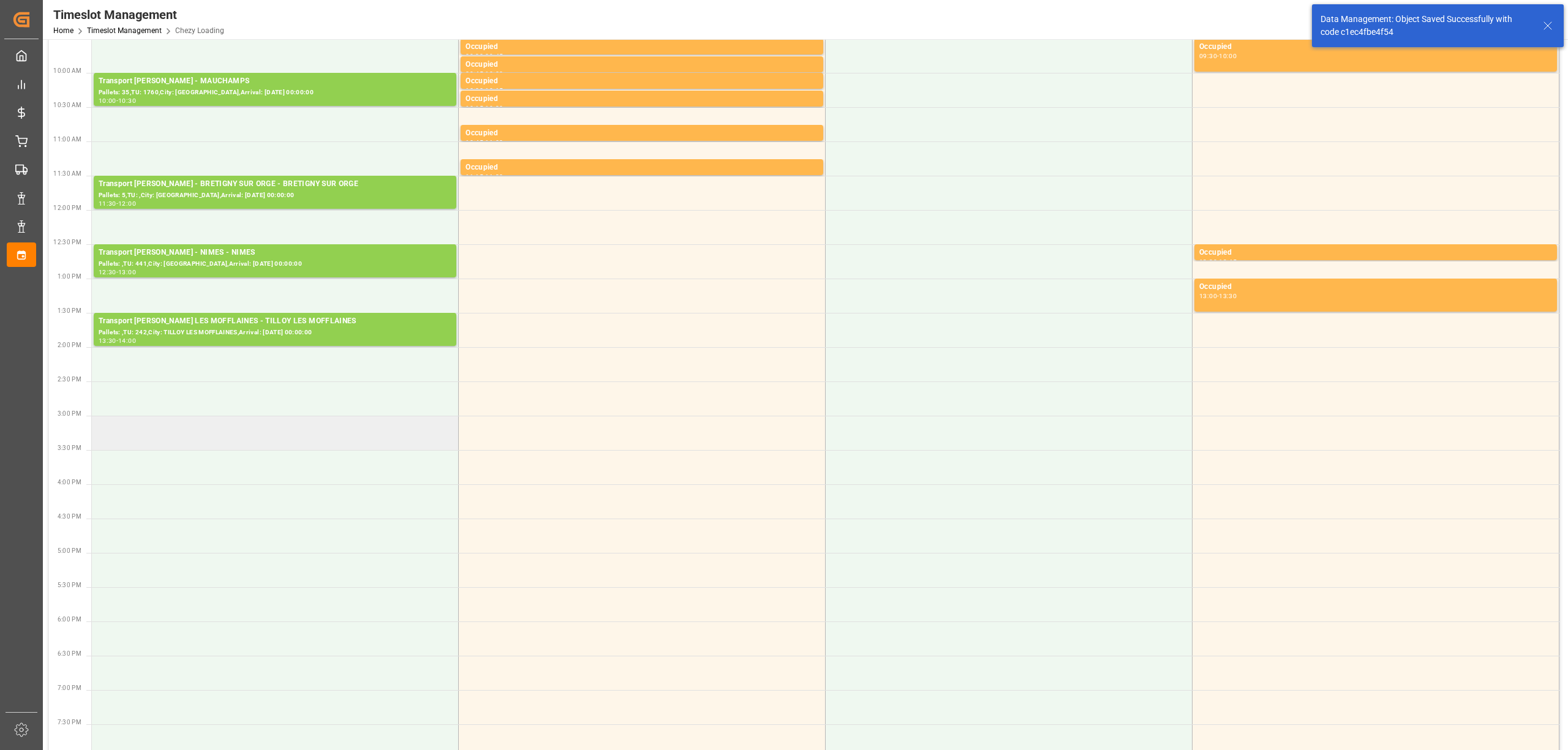
scroll to position [0, 0]
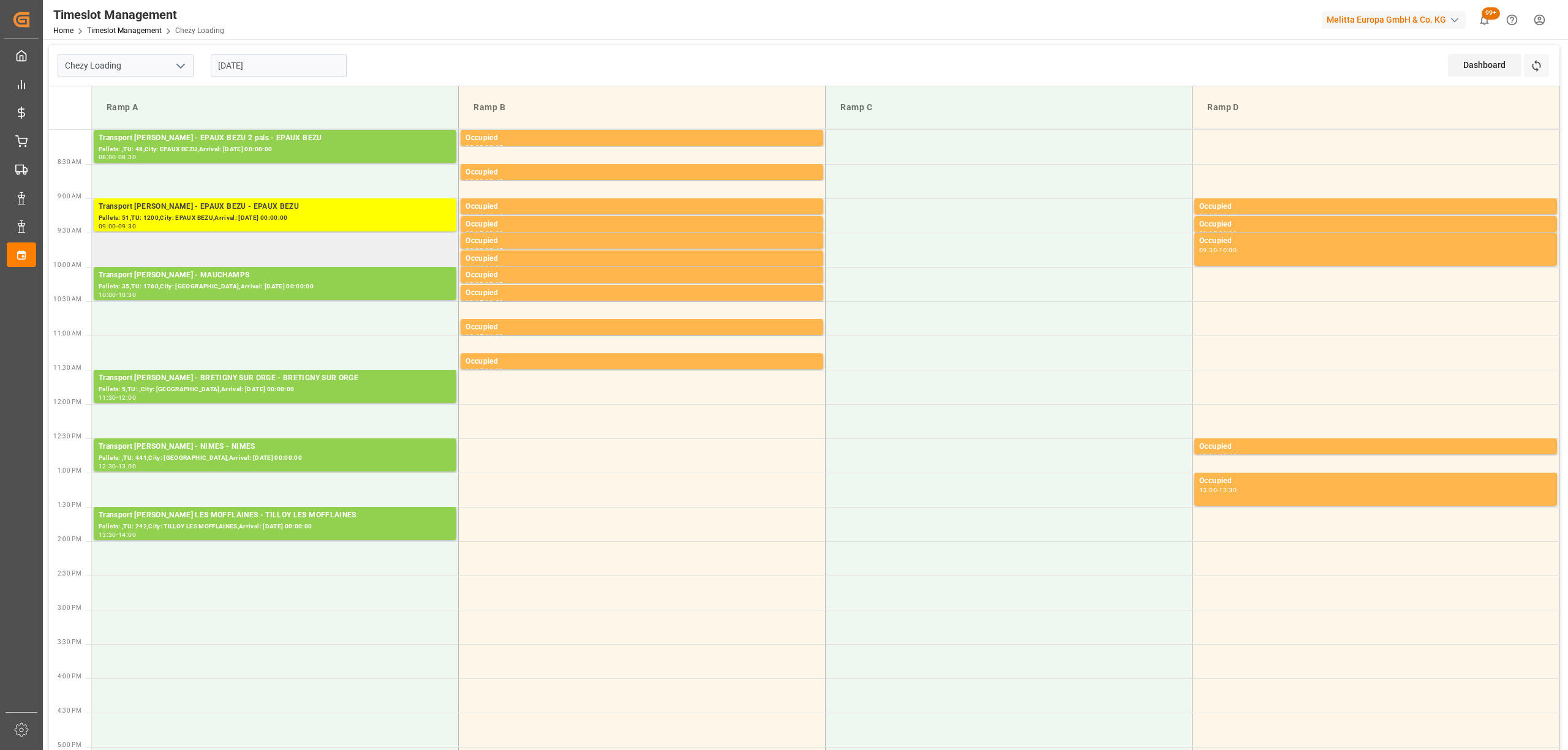
click at [309, 266] on tbody "Transport [PERSON_NAME] - EPAUX BEZU 2 pals - EPAUX BEZU Pallets: ,TU: 48,City:…" at bounding box center [826, 627] width 1468 height 994
click at [401, 290] on div "Pallets: 35,TU: 1760,City: [GEOGRAPHIC_DATA],Arrival: [DATE] 00:00:00" at bounding box center [275, 287] width 353 height 10
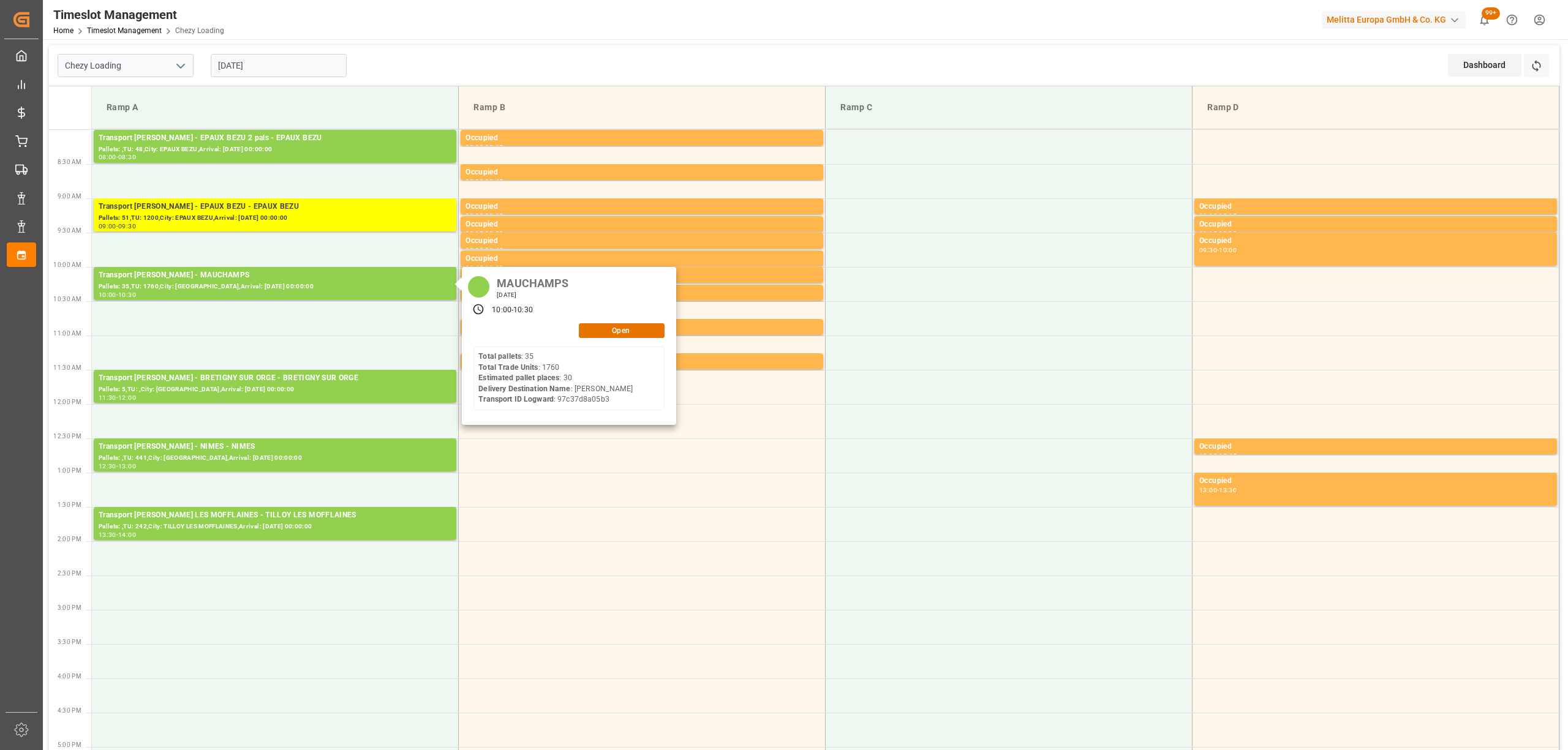
click at [625, 321] on div "MAUCHAMPS [DATE] 10:00 - 10:30 Open Total pallets : 35 Total Trade Units : 1760…" at bounding box center [569, 346] width 214 height 158
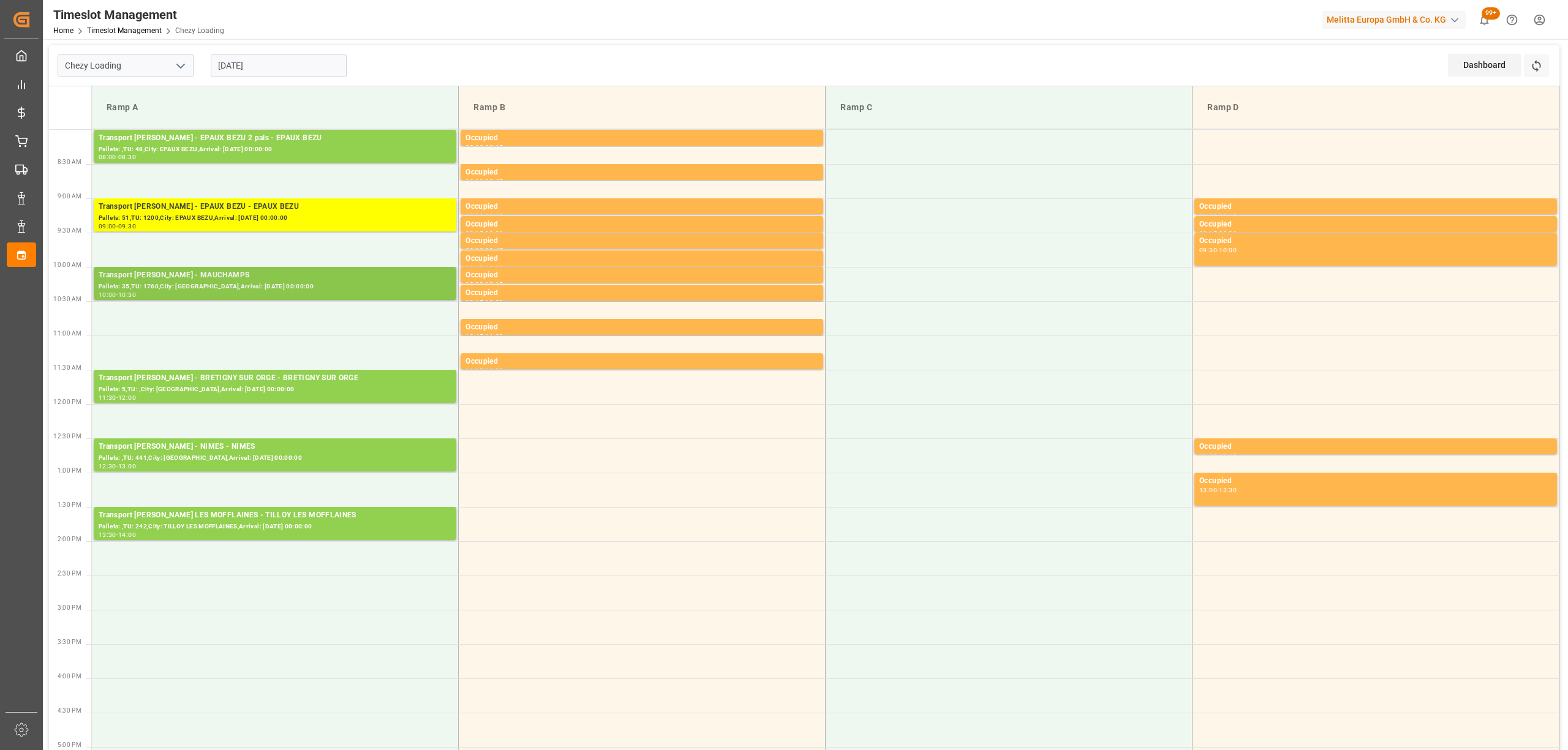
click at [356, 292] on div "10:00 - 10:30" at bounding box center [275, 295] width 353 height 7
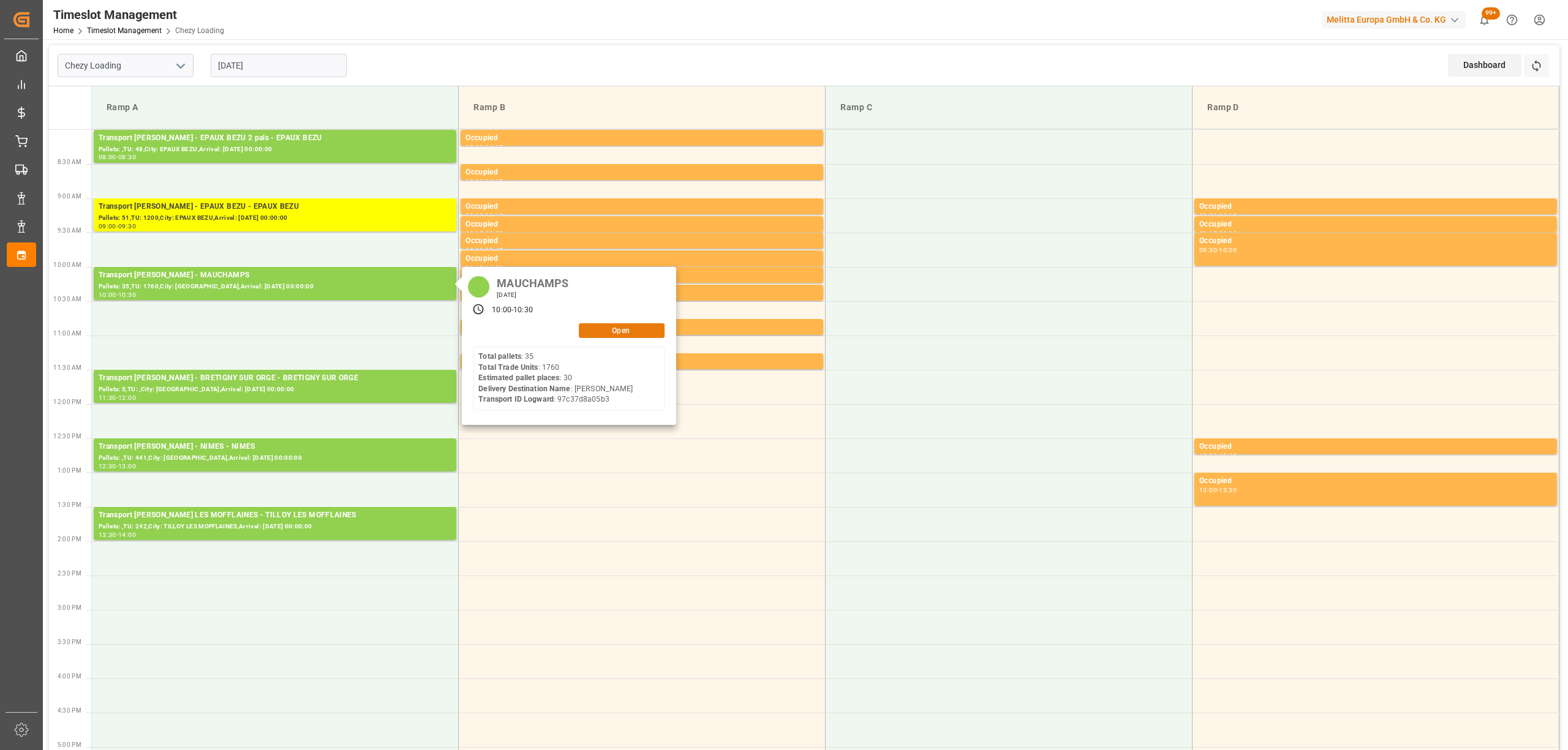
click at [608, 333] on button "Open" at bounding box center [622, 331] width 86 height 15
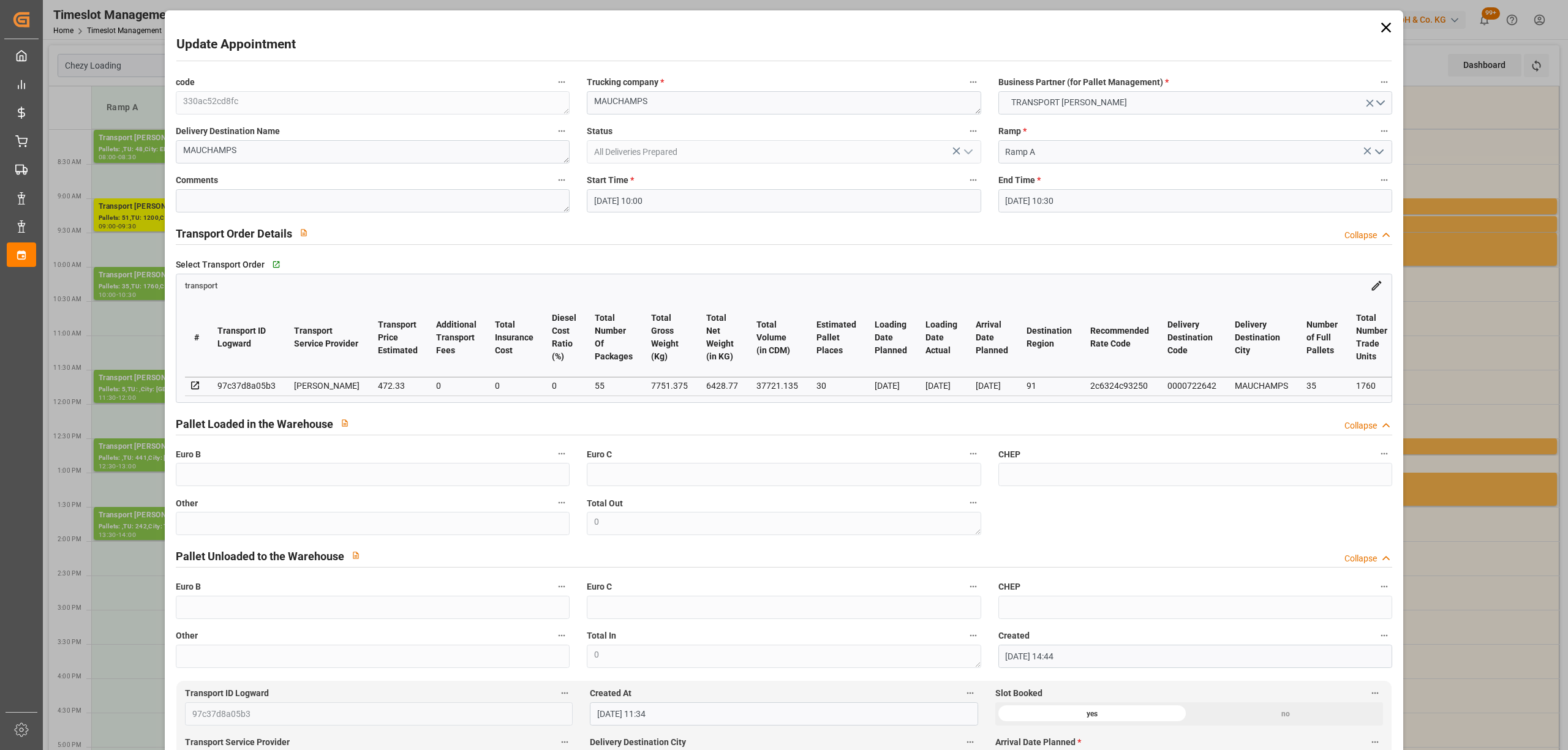
click at [687, 209] on input "[DATE] 10:00" at bounding box center [783, 201] width 394 height 23
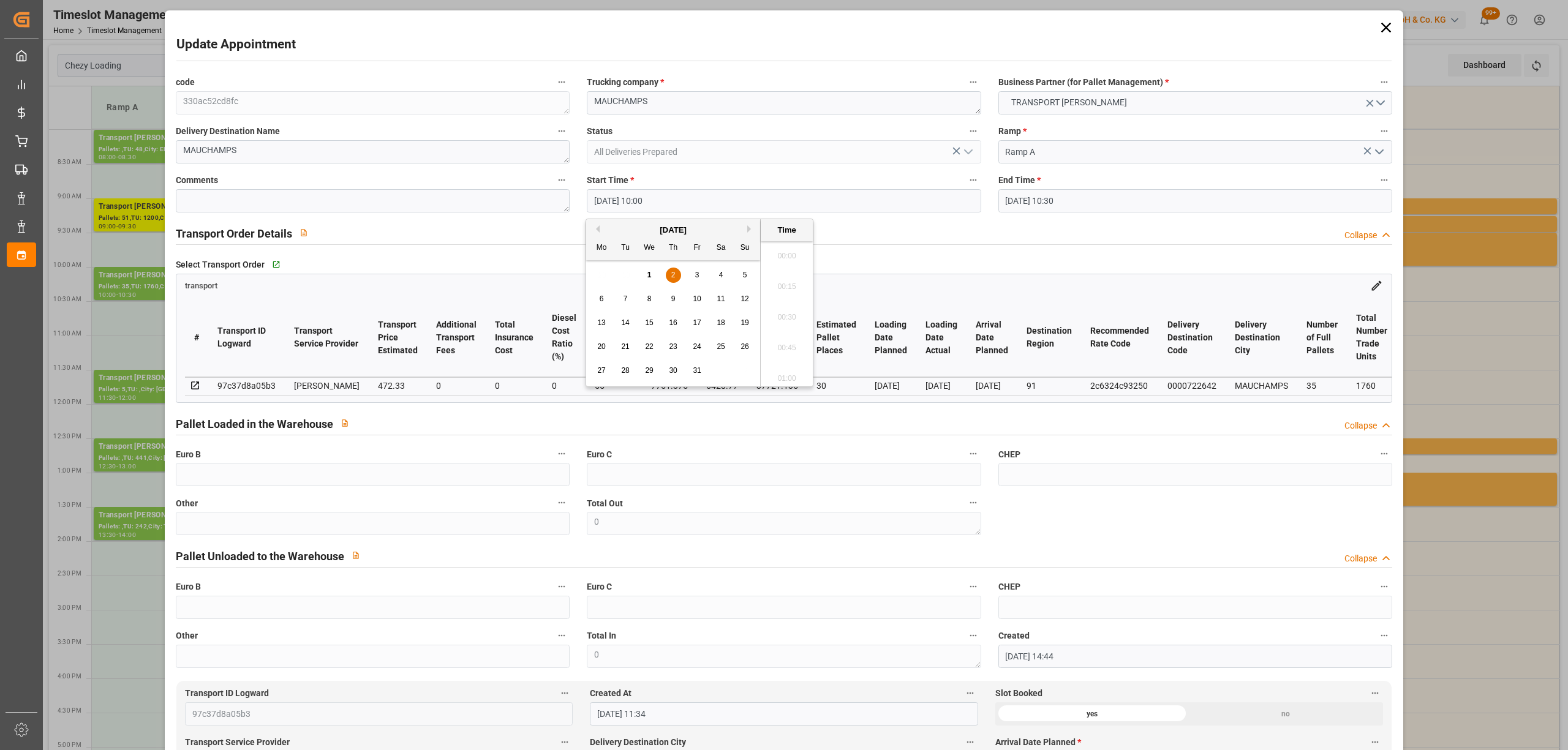
scroll to position [1167, 0]
click at [679, 278] on div "2" at bounding box center [673, 276] width 15 height 15
click at [787, 367] on li "10:30" at bounding box center [786, 375] width 52 height 31
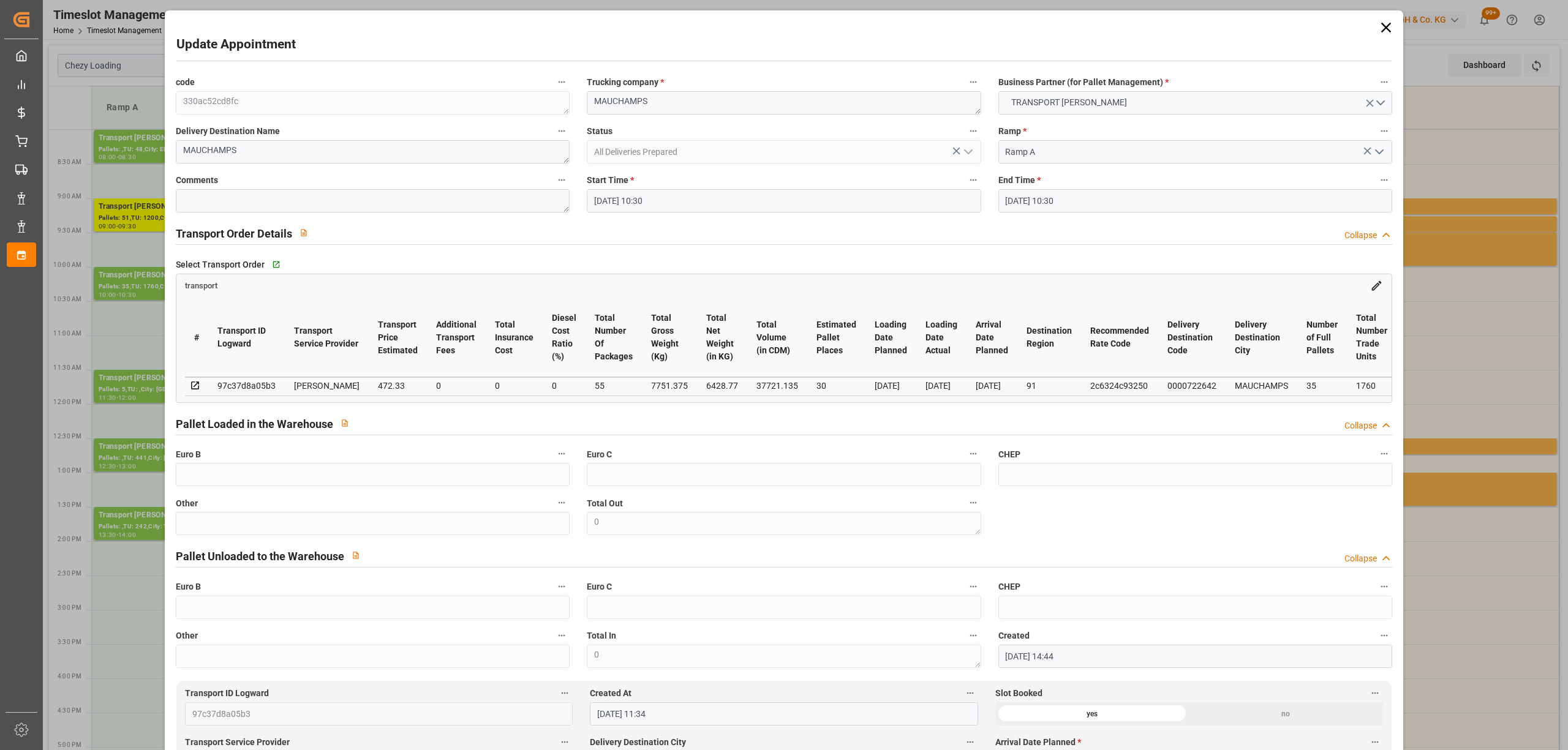
click at [1035, 214] on div "End Time * [DATE] 10:30" at bounding box center [1195, 192] width 411 height 49
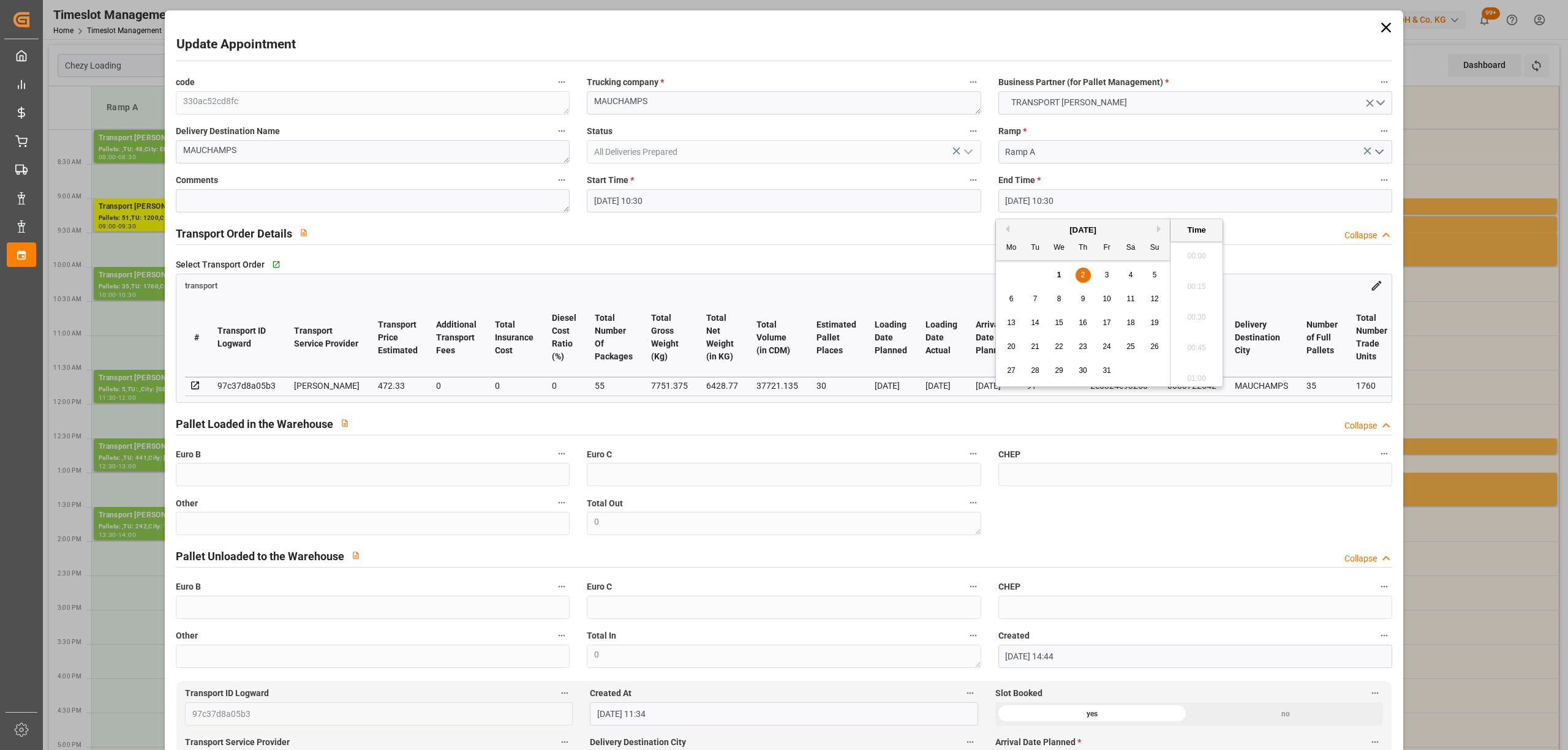
click at [1049, 197] on input "[DATE] 10:30" at bounding box center [1195, 201] width 394 height 23
click at [1088, 277] on div "2" at bounding box center [1083, 276] width 15 height 15
click at [1202, 373] on li "11:00" at bounding box center [1196, 375] width 52 height 31
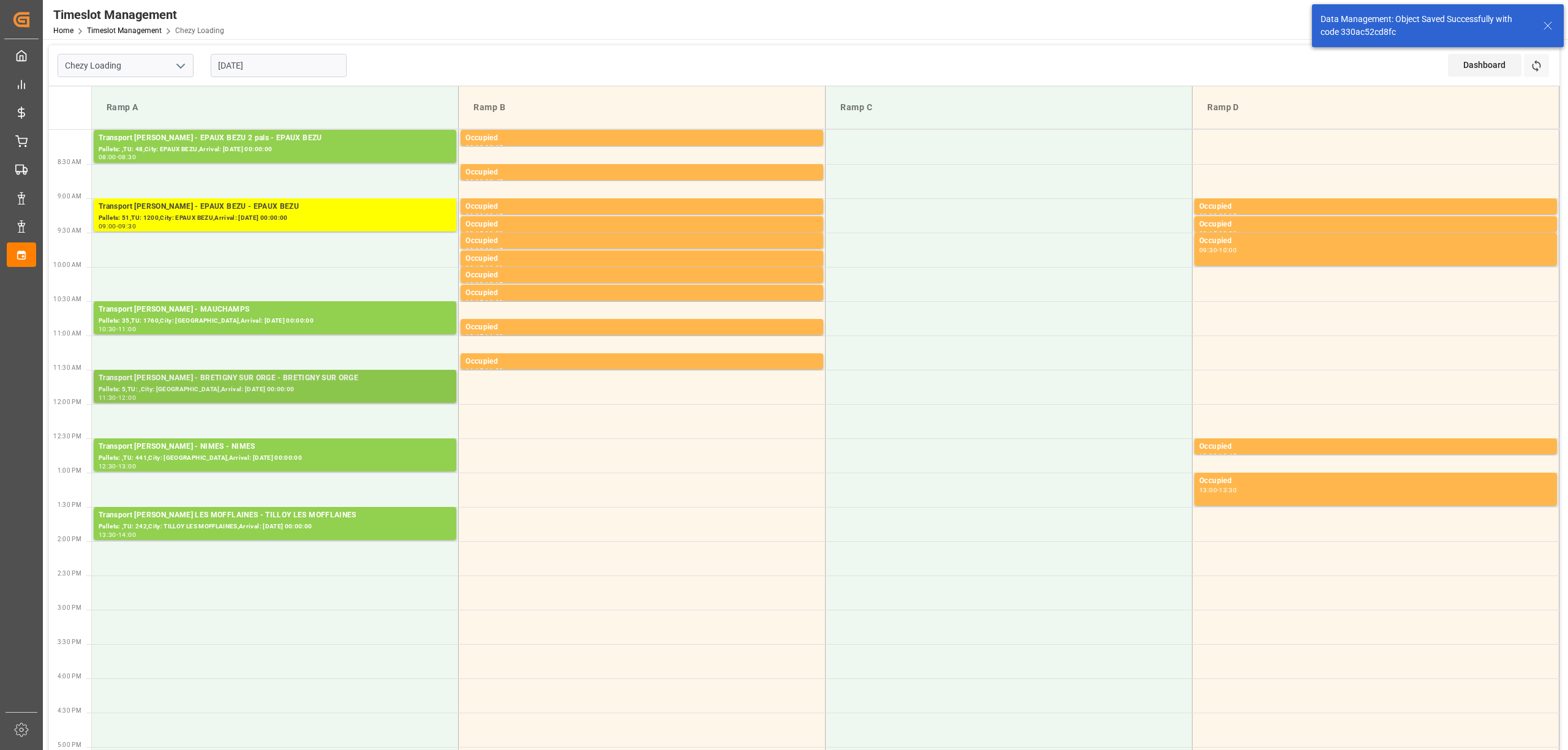
click at [221, 388] on div "Pallets: 5,TU: ,City: [GEOGRAPHIC_DATA],Arrival: [DATE] 00:00:00" at bounding box center [275, 389] width 353 height 10
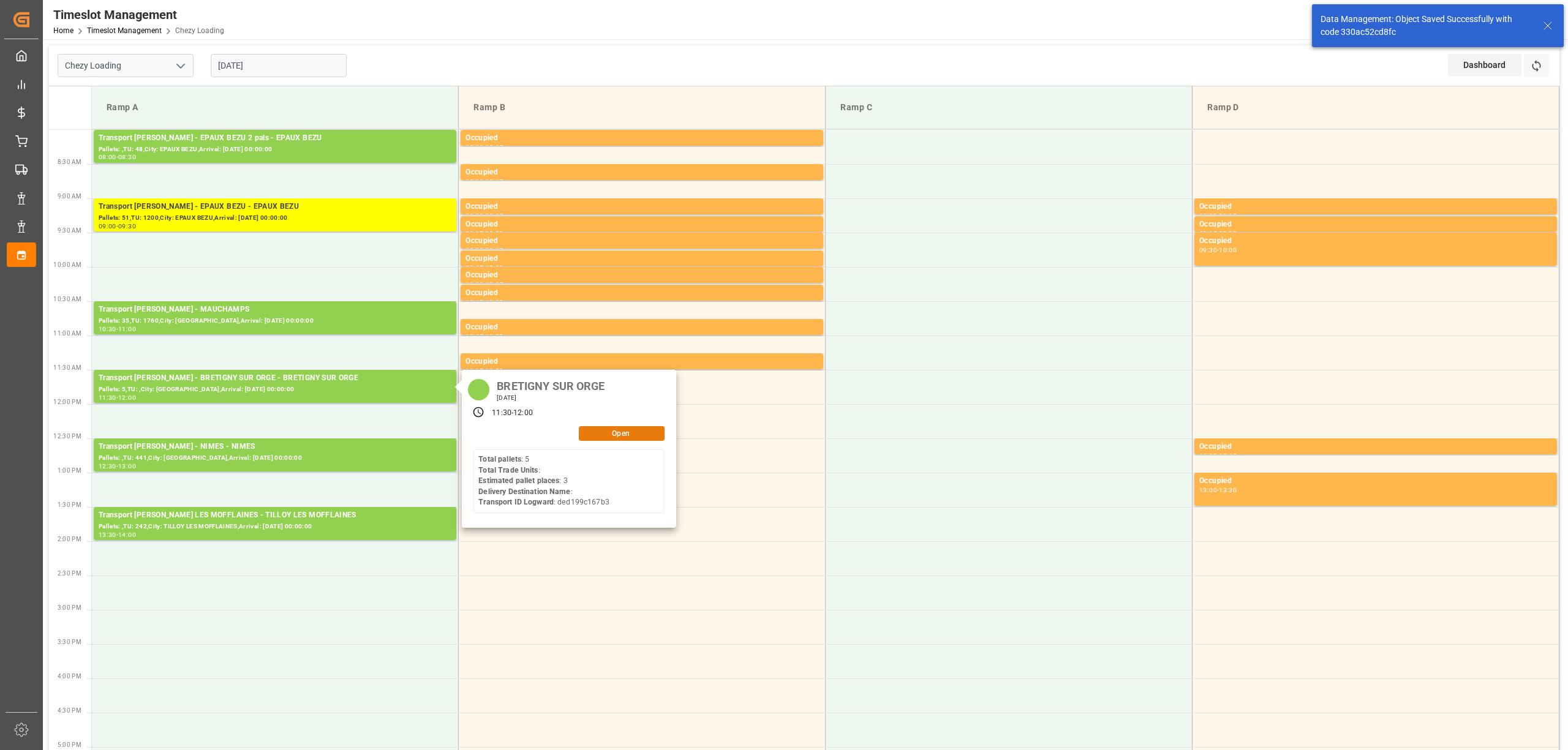
click at [616, 427] on button "Open" at bounding box center [622, 433] width 86 height 15
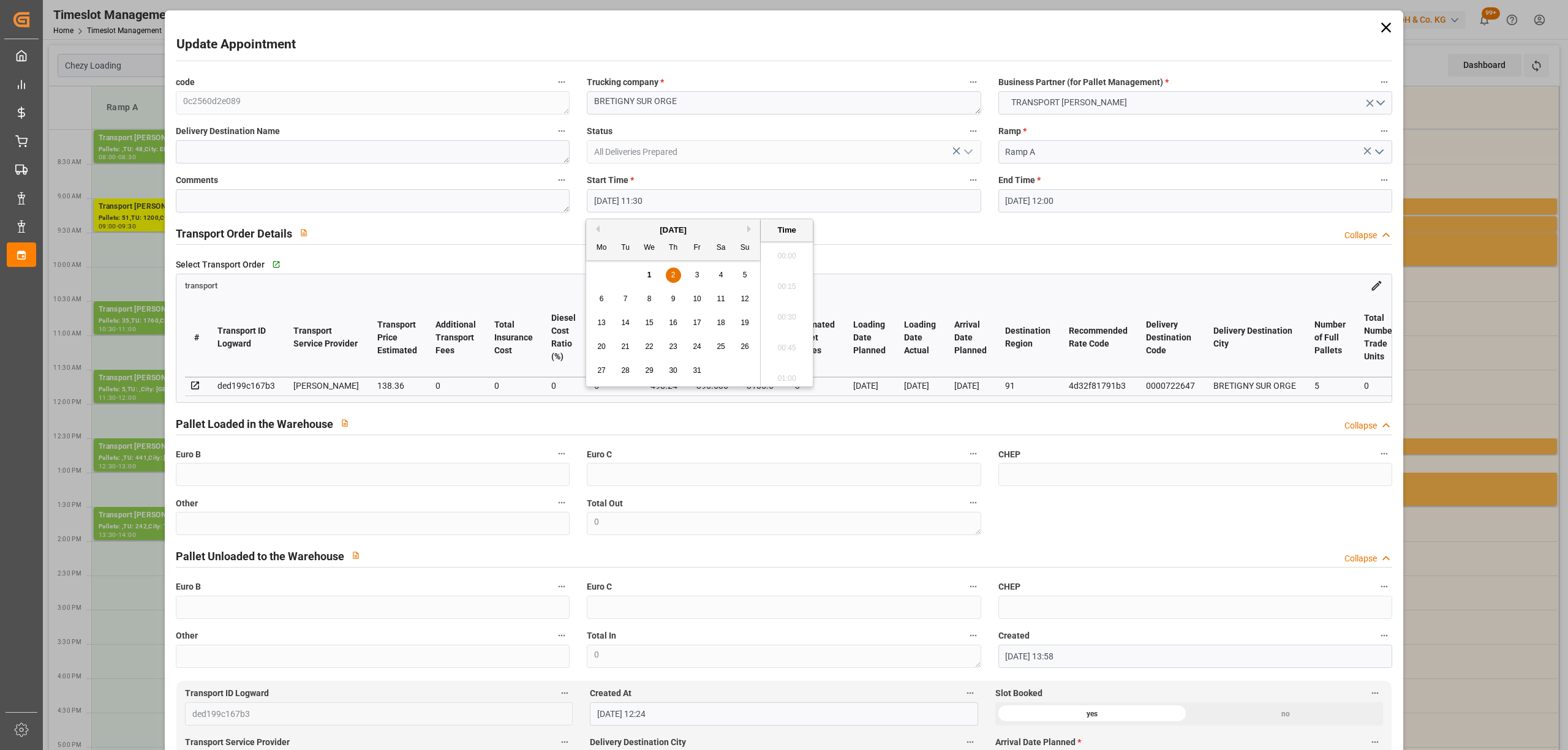
click at [646, 197] on input "[DATE] 11:30" at bounding box center [783, 201] width 394 height 23
click at [675, 271] on span "2" at bounding box center [673, 275] width 4 height 9
click at [795, 283] on li "10:00" at bounding box center [786, 293] width 52 height 31
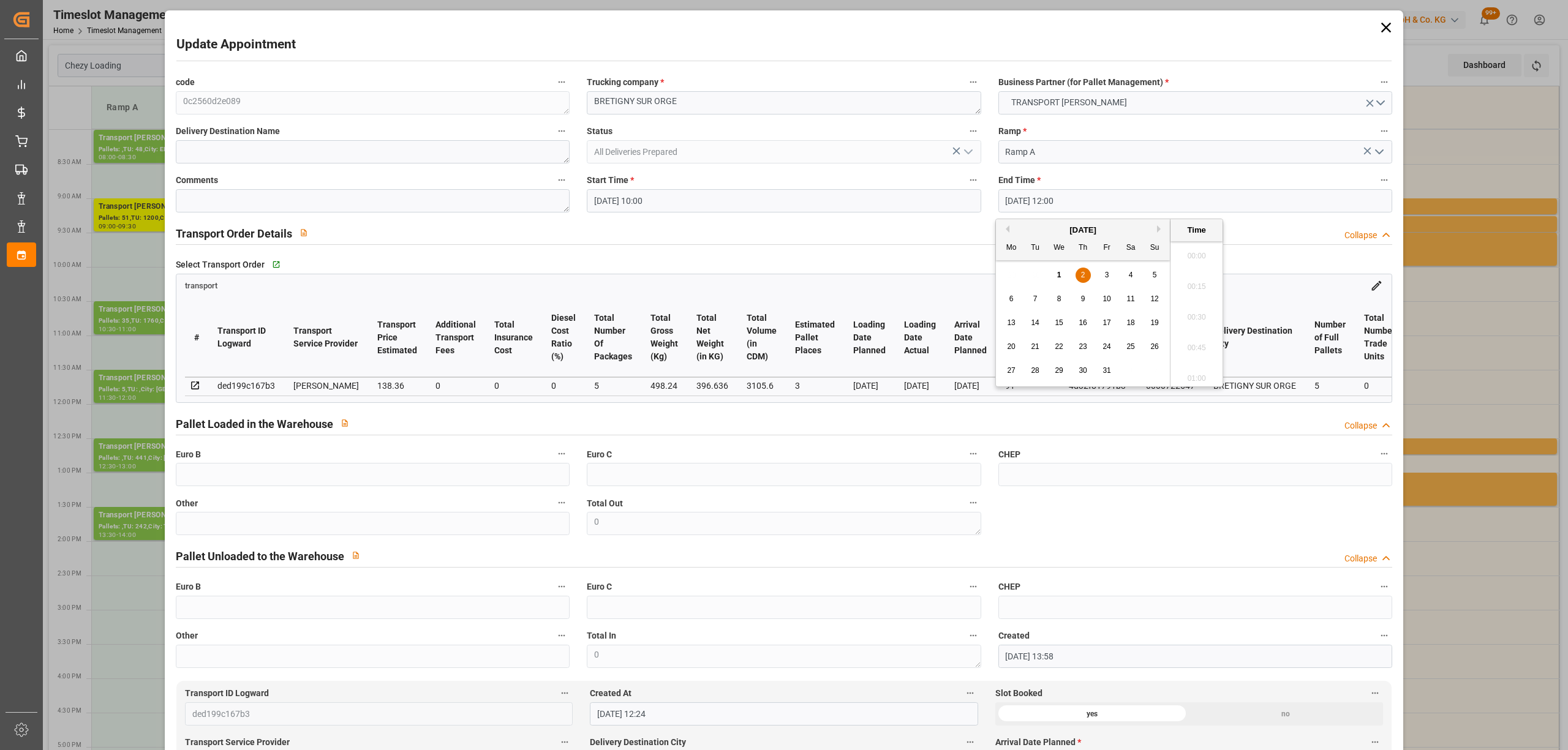
click at [1034, 202] on input "[DATE] 12:00" at bounding box center [1195, 201] width 394 height 23
click at [1084, 279] on span "2" at bounding box center [1083, 275] width 4 height 9
click at [1203, 290] on li "10:30" at bounding box center [1196, 293] width 52 height 31
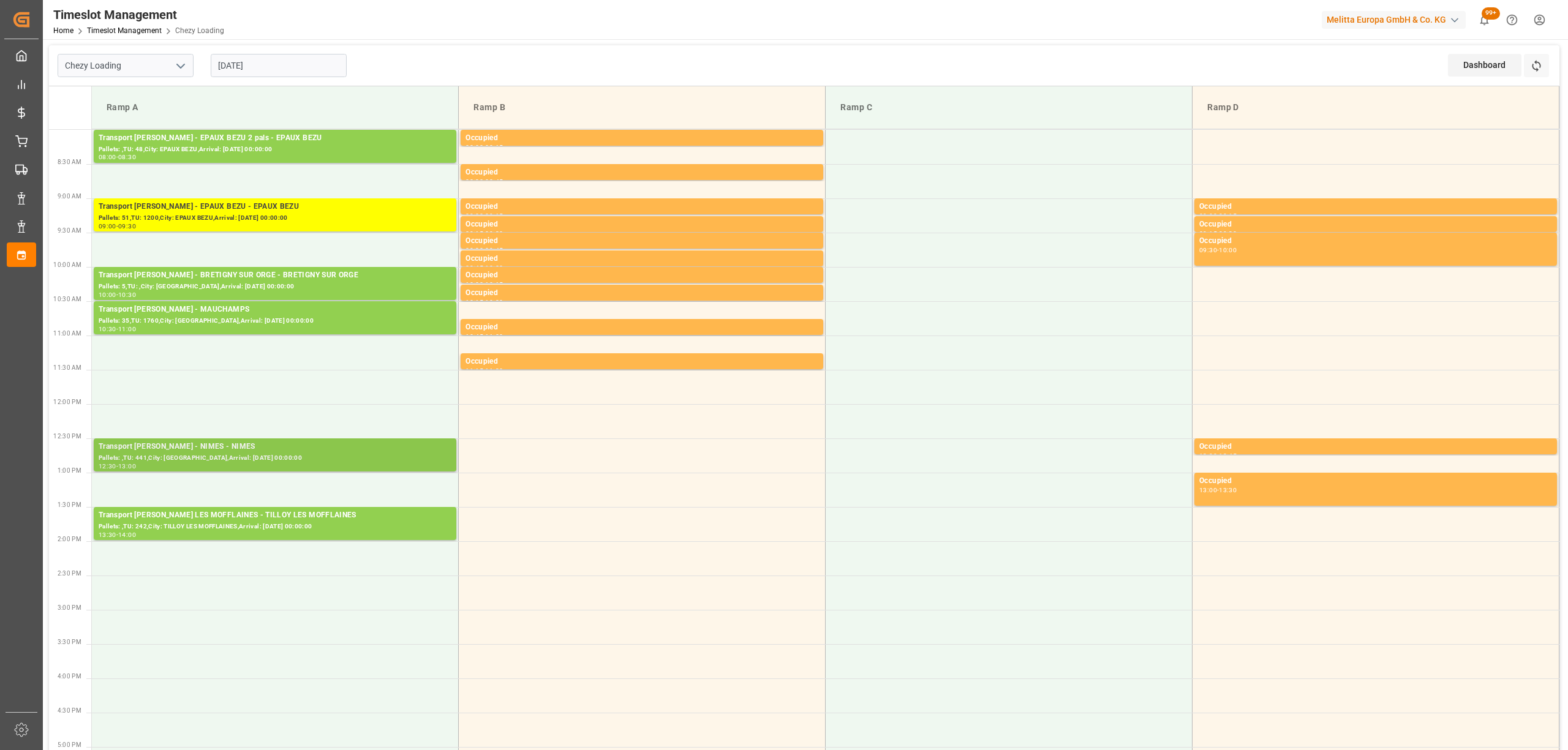
click at [221, 456] on div "Pallets: ,TU: 441,City: [GEOGRAPHIC_DATA],Arrival: [DATE] 00:00:00" at bounding box center [275, 458] width 353 height 10
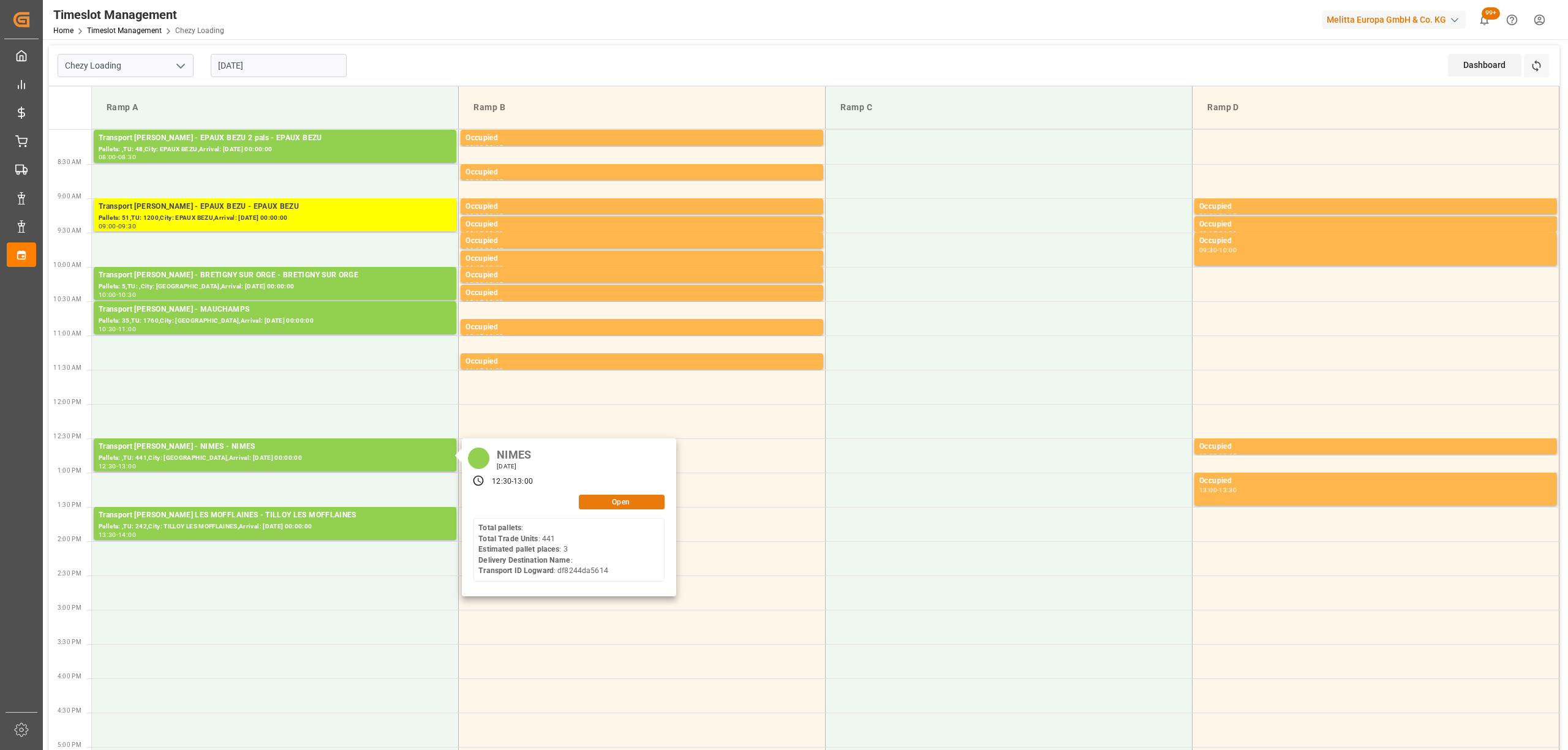
click at [599, 498] on button "Open" at bounding box center [622, 502] width 86 height 15
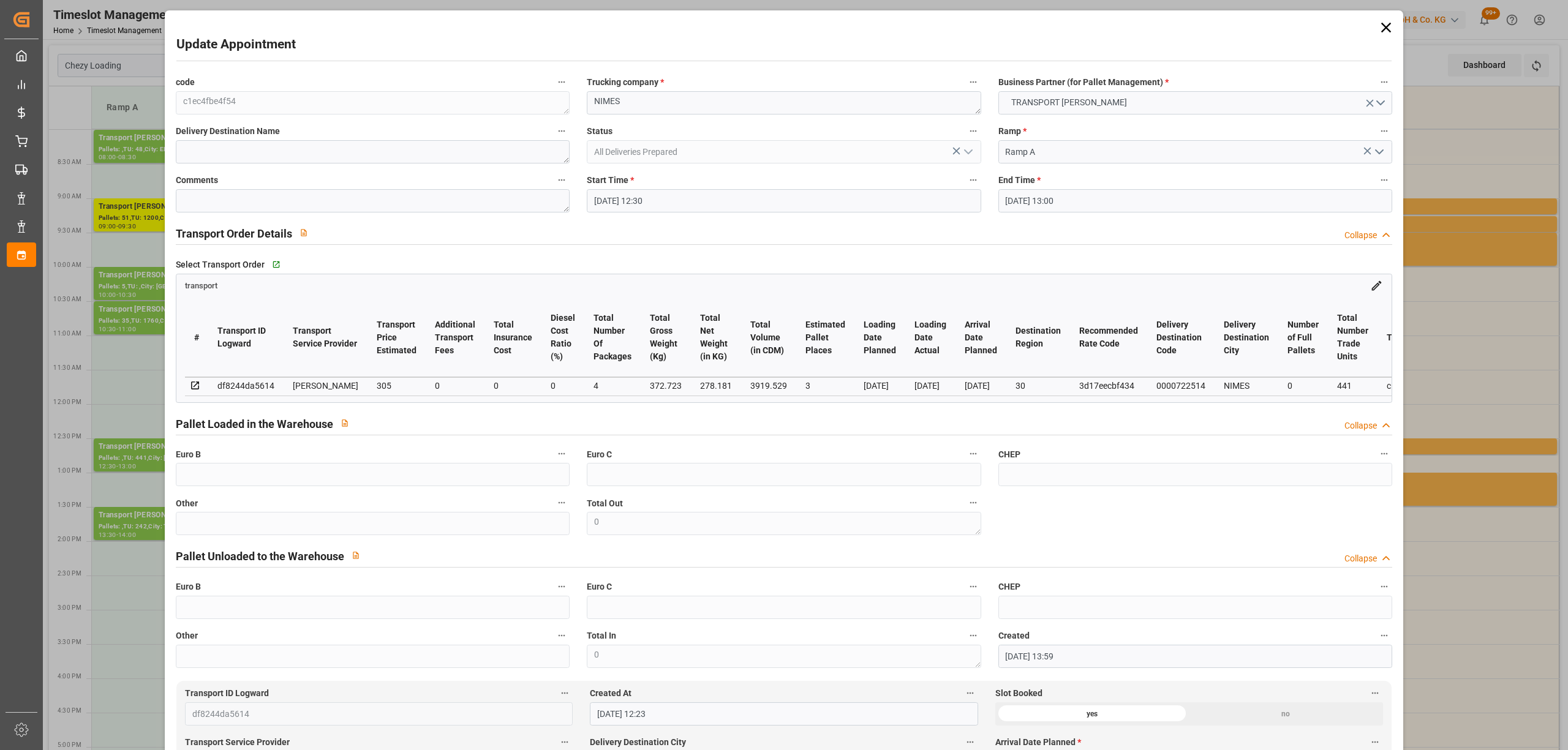
click at [718, 184] on label "Start Time *" at bounding box center [783, 181] width 394 height 17
click at [965, 184] on button "Start Time *" at bounding box center [973, 180] width 16 height 16
click at [706, 201] on div at bounding box center [784, 375] width 1568 height 750
click at [677, 203] on input "[DATE] 12:30" at bounding box center [783, 201] width 394 height 23
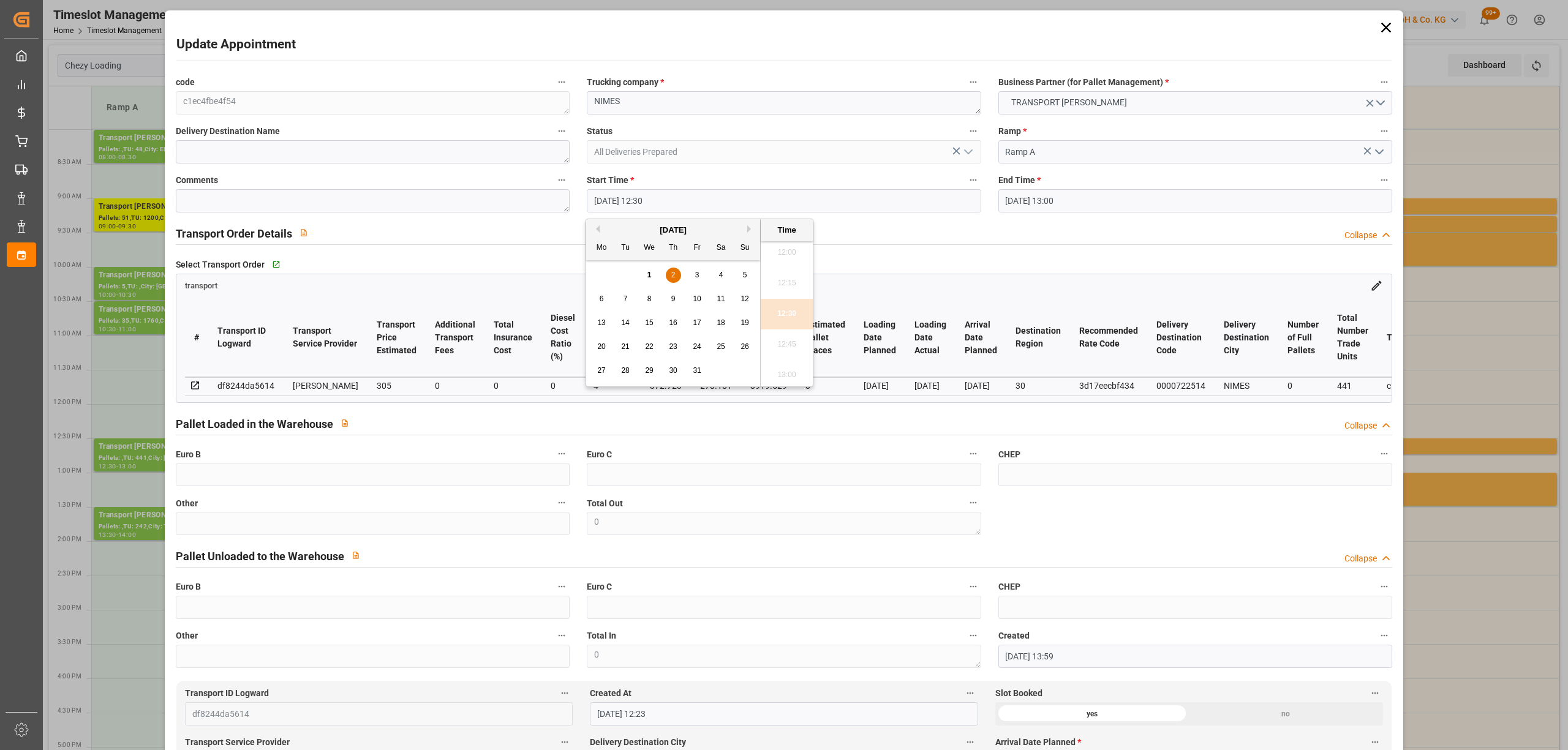
drag, startPoint x: 669, startPoint y: 278, endPoint x: 815, endPoint y: 292, distance: 146.7
click at [672, 279] on div "2" at bounding box center [673, 276] width 15 height 15
click at [786, 350] on li "11:30" at bounding box center [786, 354] width 52 height 31
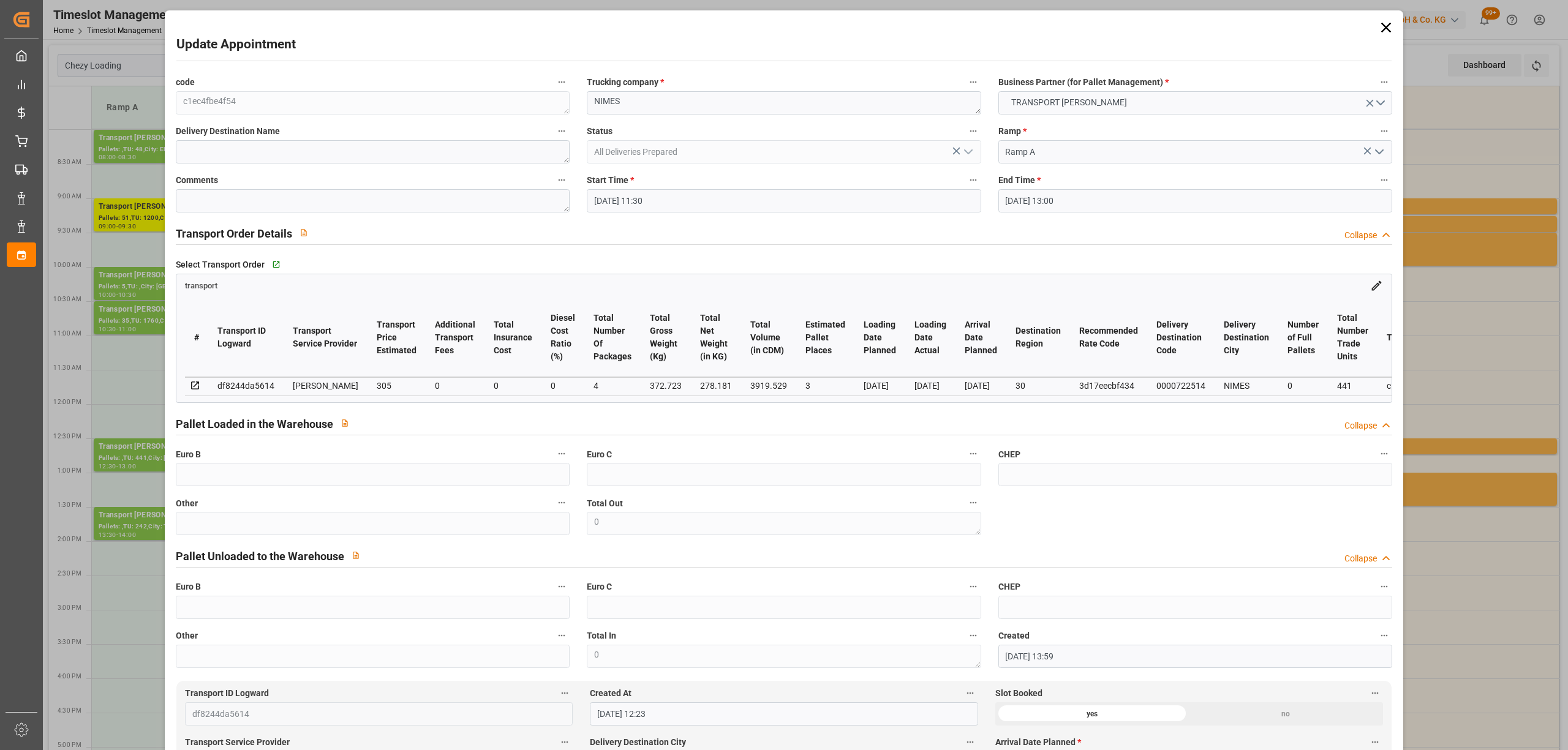
click at [1072, 192] on input "[DATE] 13:00" at bounding box center [1195, 201] width 394 height 23
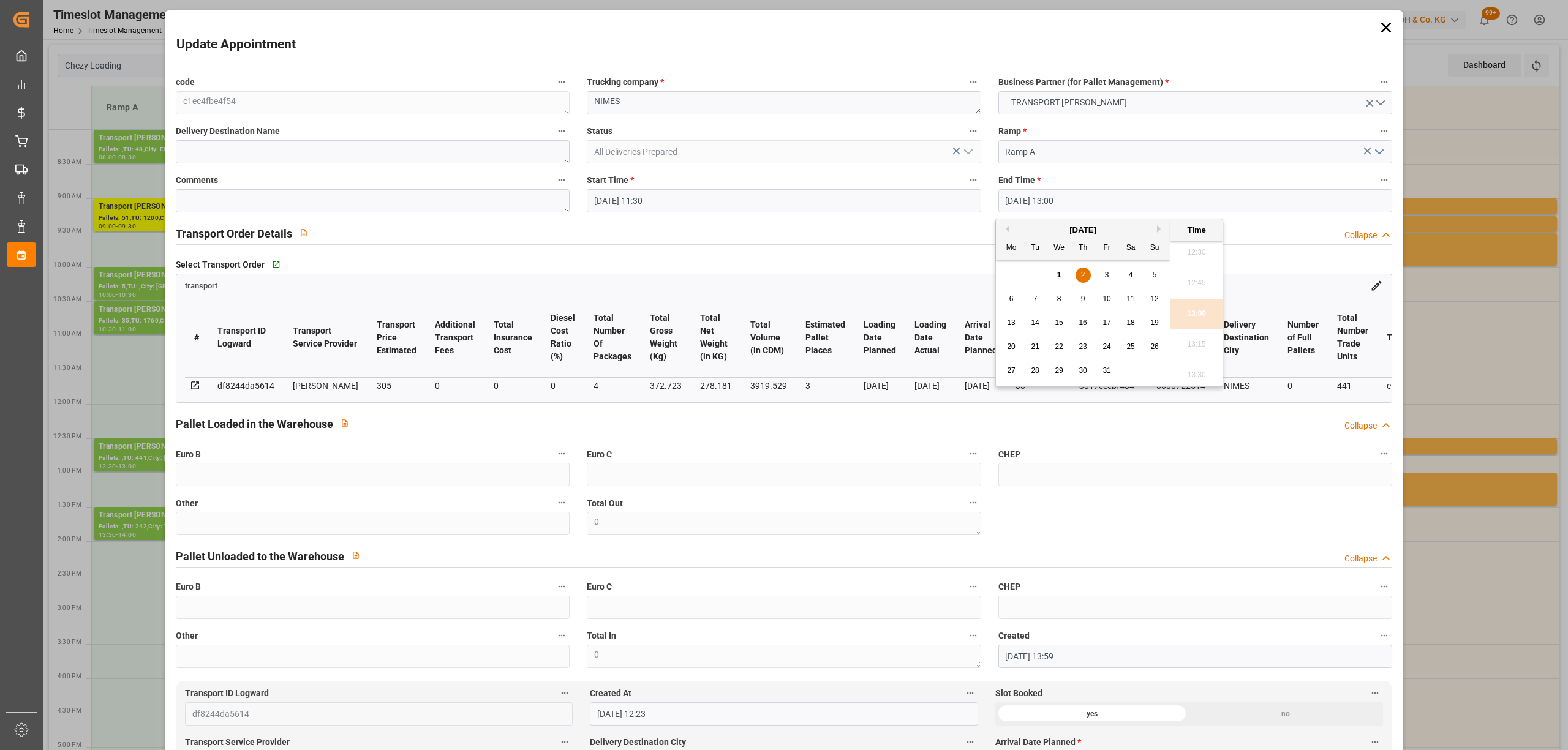
click at [1082, 273] on span "2" at bounding box center [1083, 275] width 4 height 9
click at [1194, 265] on li "12:00" at bounding box center [1196, 273] width 52 height 31
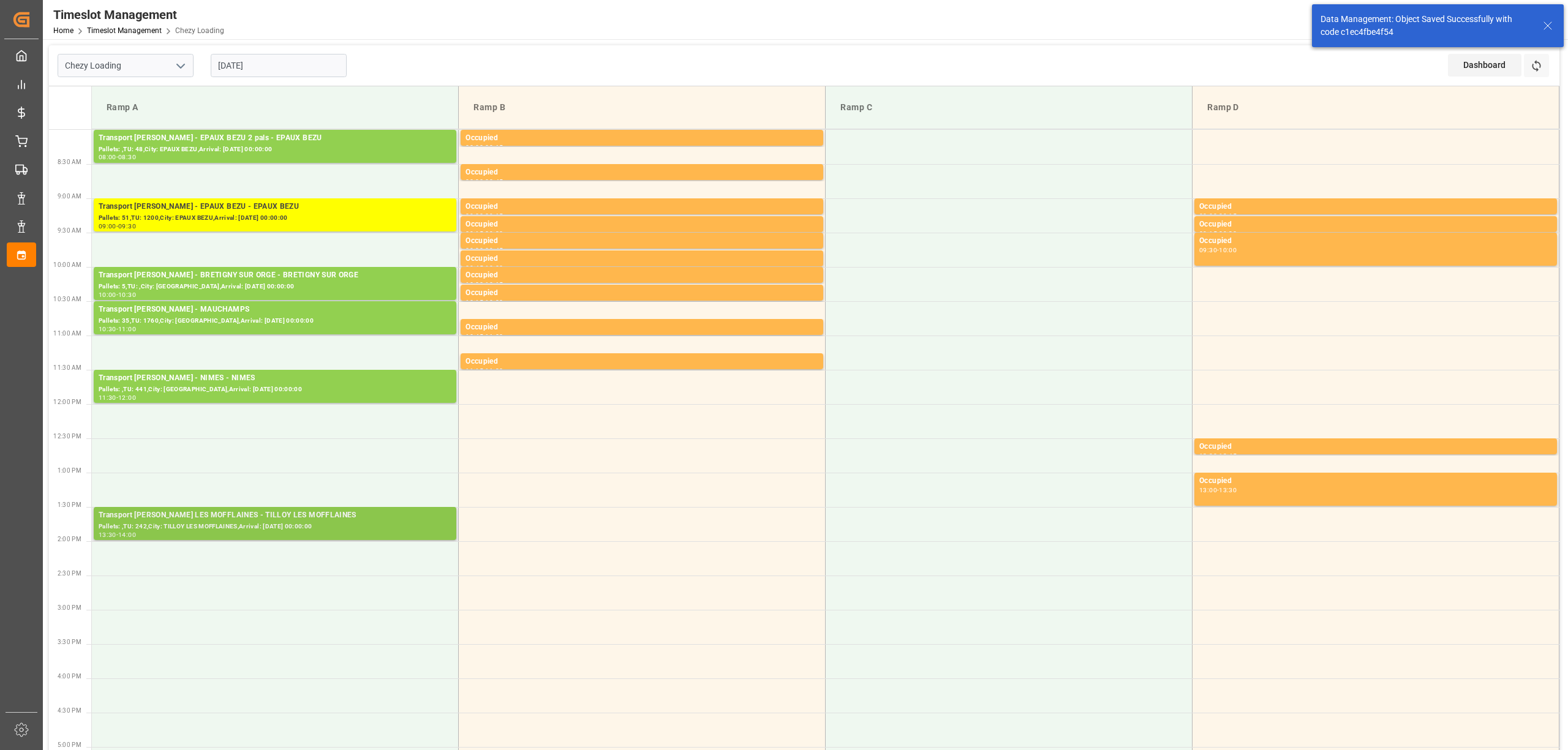
click at [211, 537] on div "13:30 - 14:00" at bounding box center [275, 535] width 353 height 7
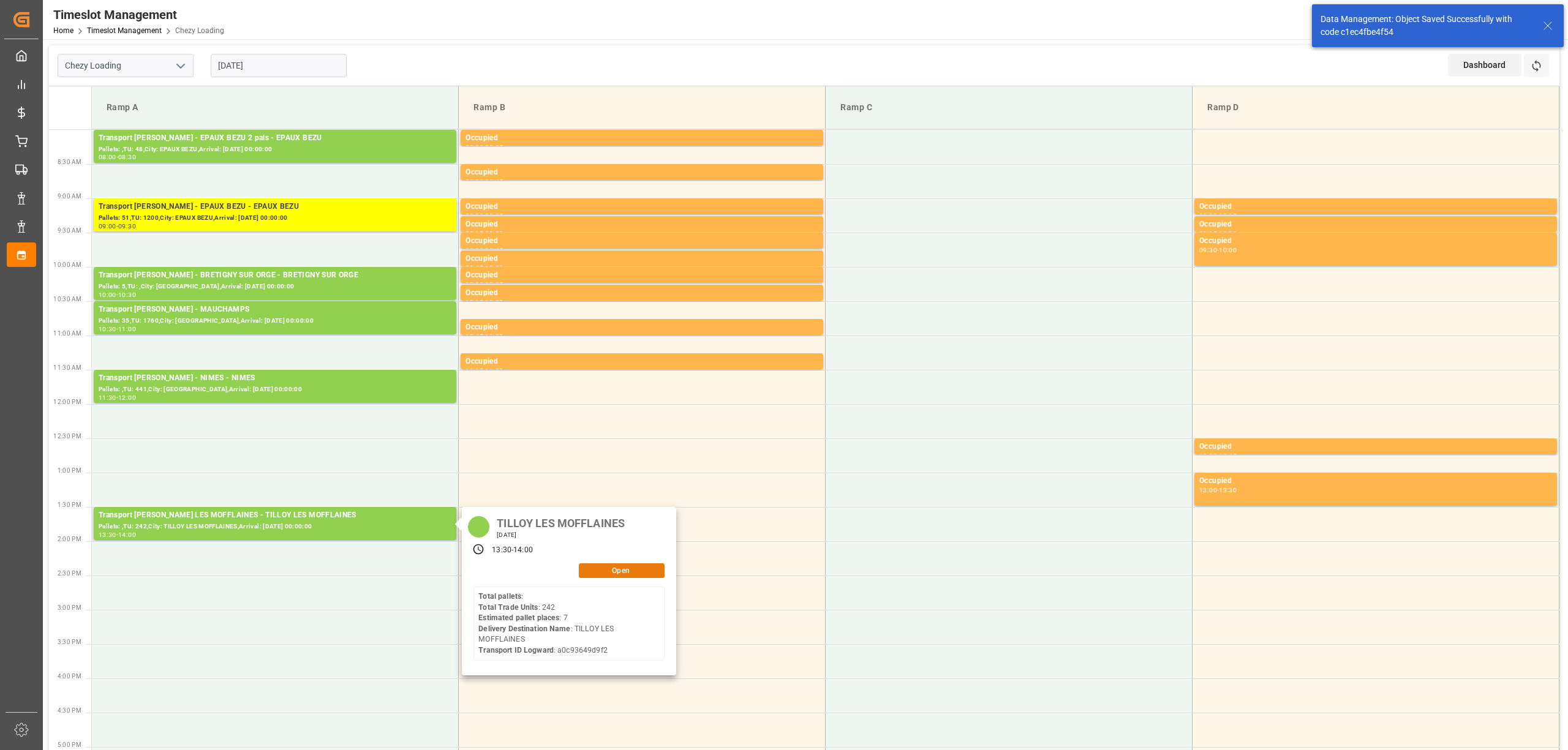
click at [606, 576] on button "Open" at bounding box center [622, 571] width 86 height 15
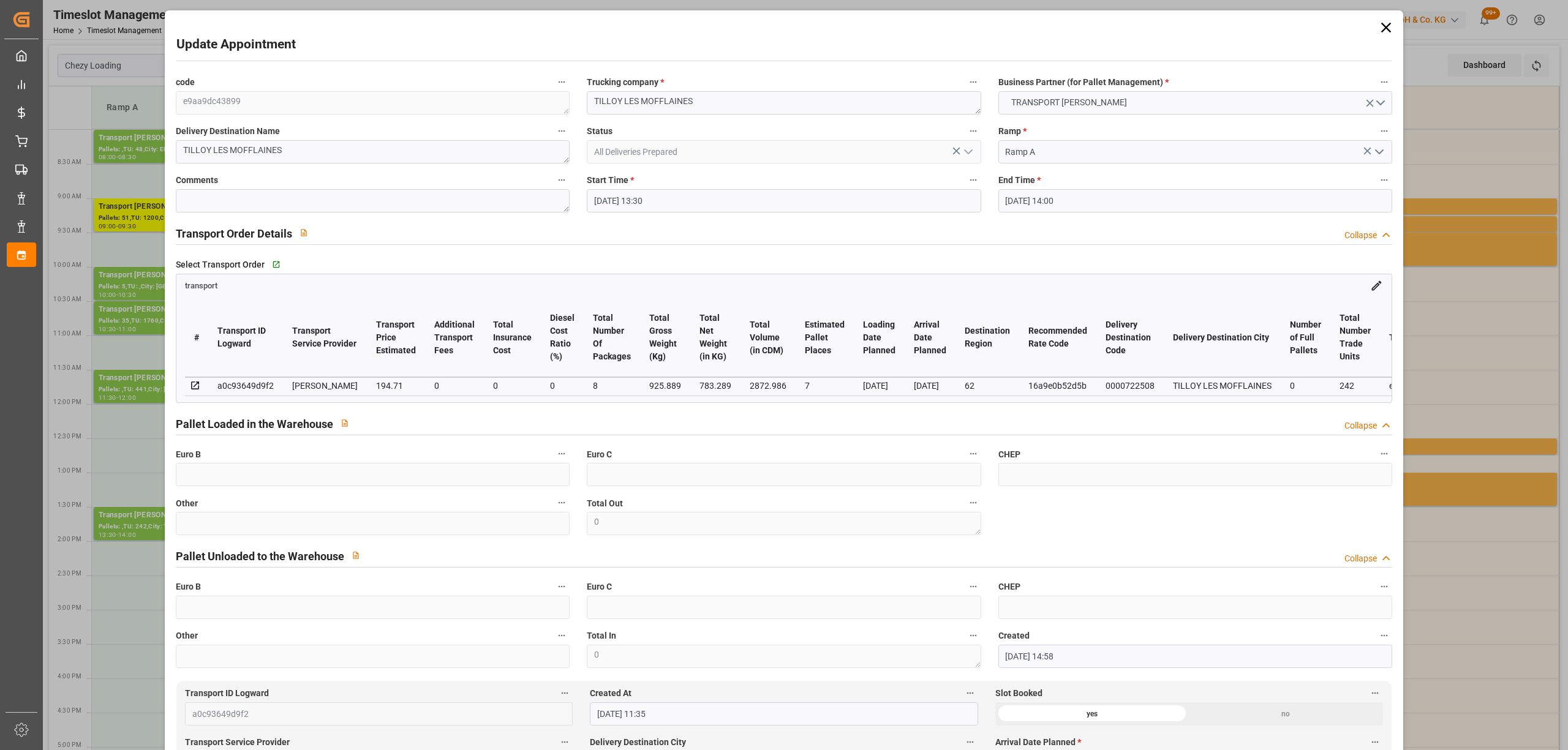
click at [652, 203] on input "[DATE] 13:30" at bounding box center [783, 201] width 394 height 23
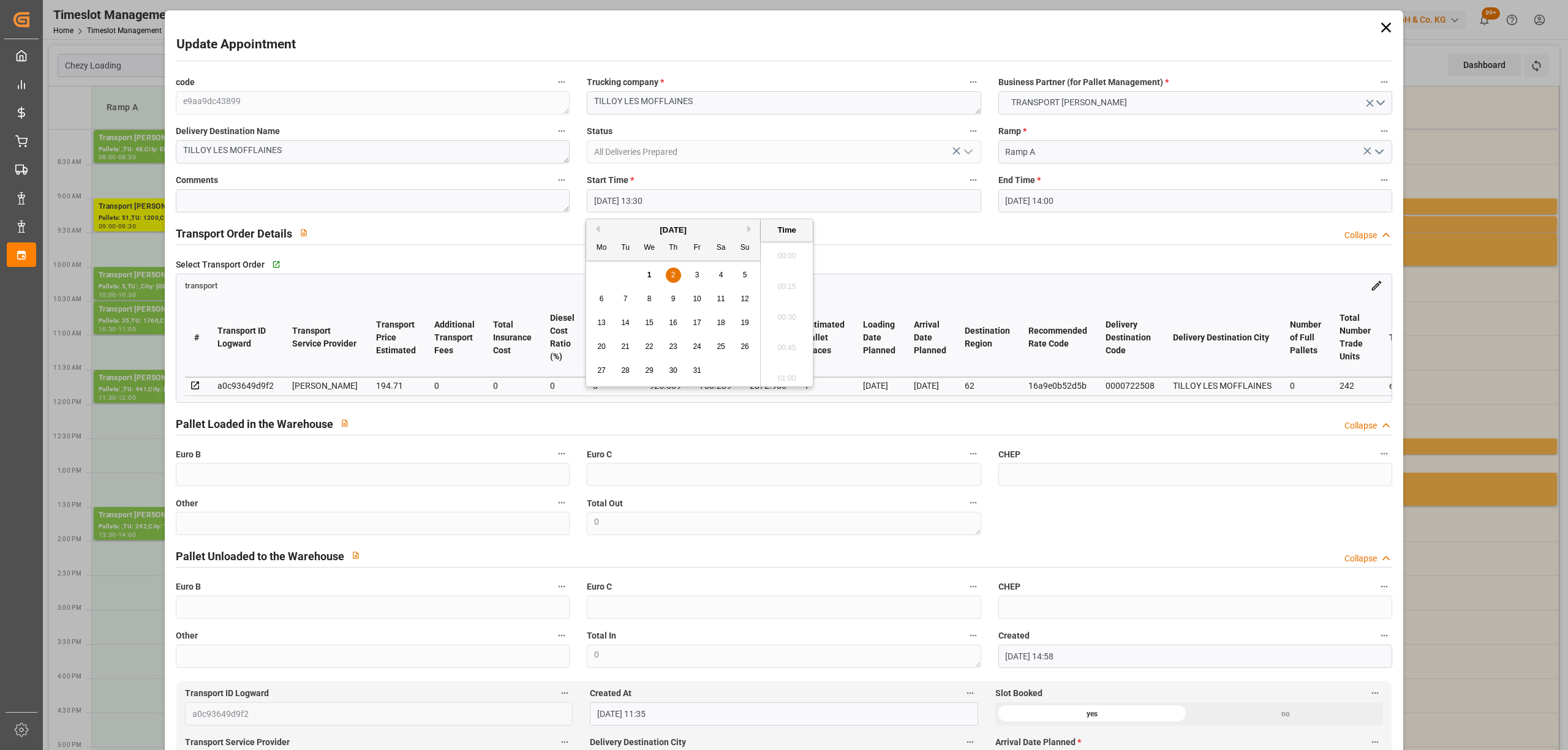
scroll to position [1596, 0]
click at [677, 277] on div "2" at bounding box center [673, 276] width 15 height 15
click at [801, 272] on li "12:30" at bounding box center [786, 273] width 52 height 31
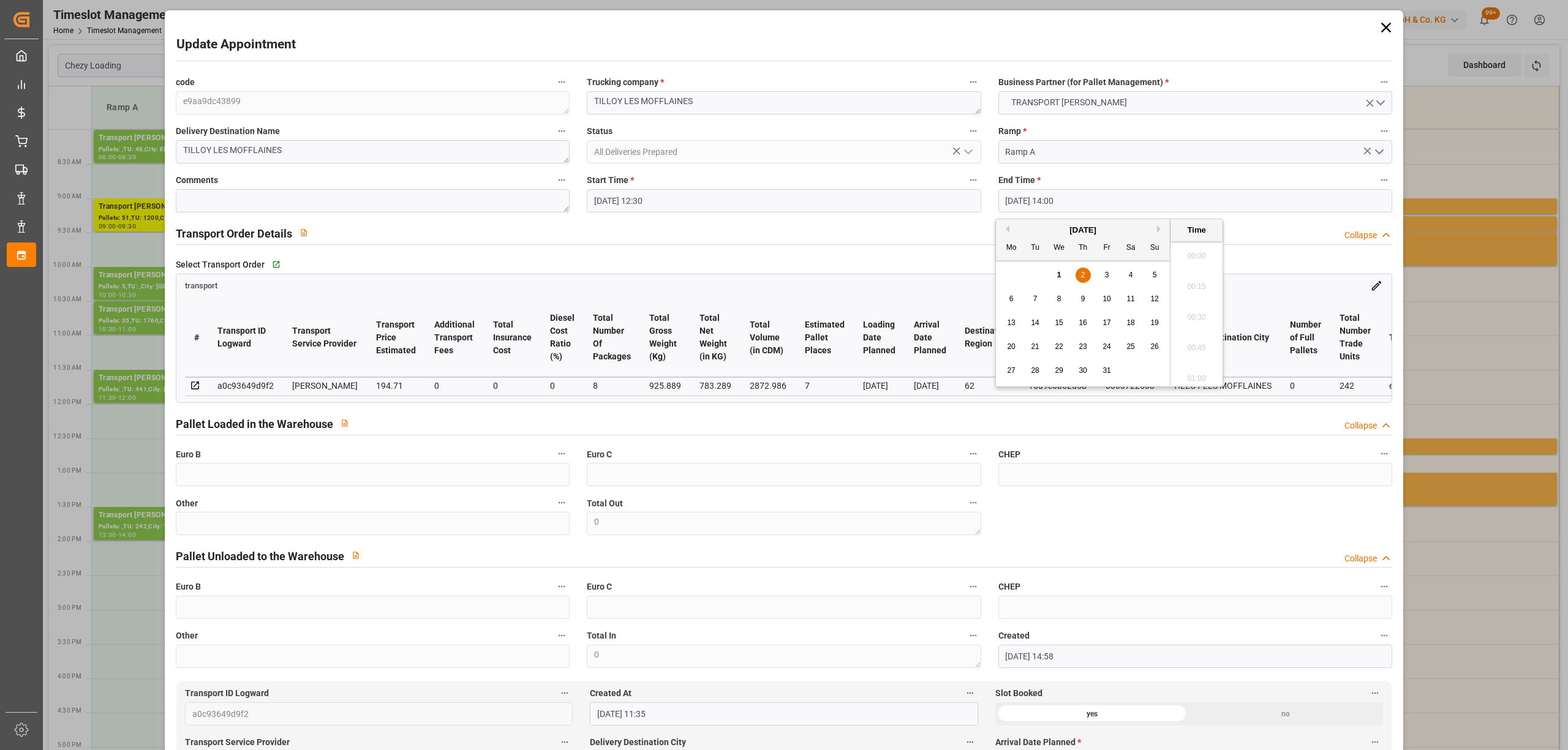
click at [1014, 203] on input "[DATE] 14:00" at bounding box center [1195, 201] width 394 height 23
click at [1079, 274] on div "2" at bounding box center [1083, 276] width 15 height 15
click at [1209, 273] on li "13:00" at bounding box center [1196, 273] width 52 height 31
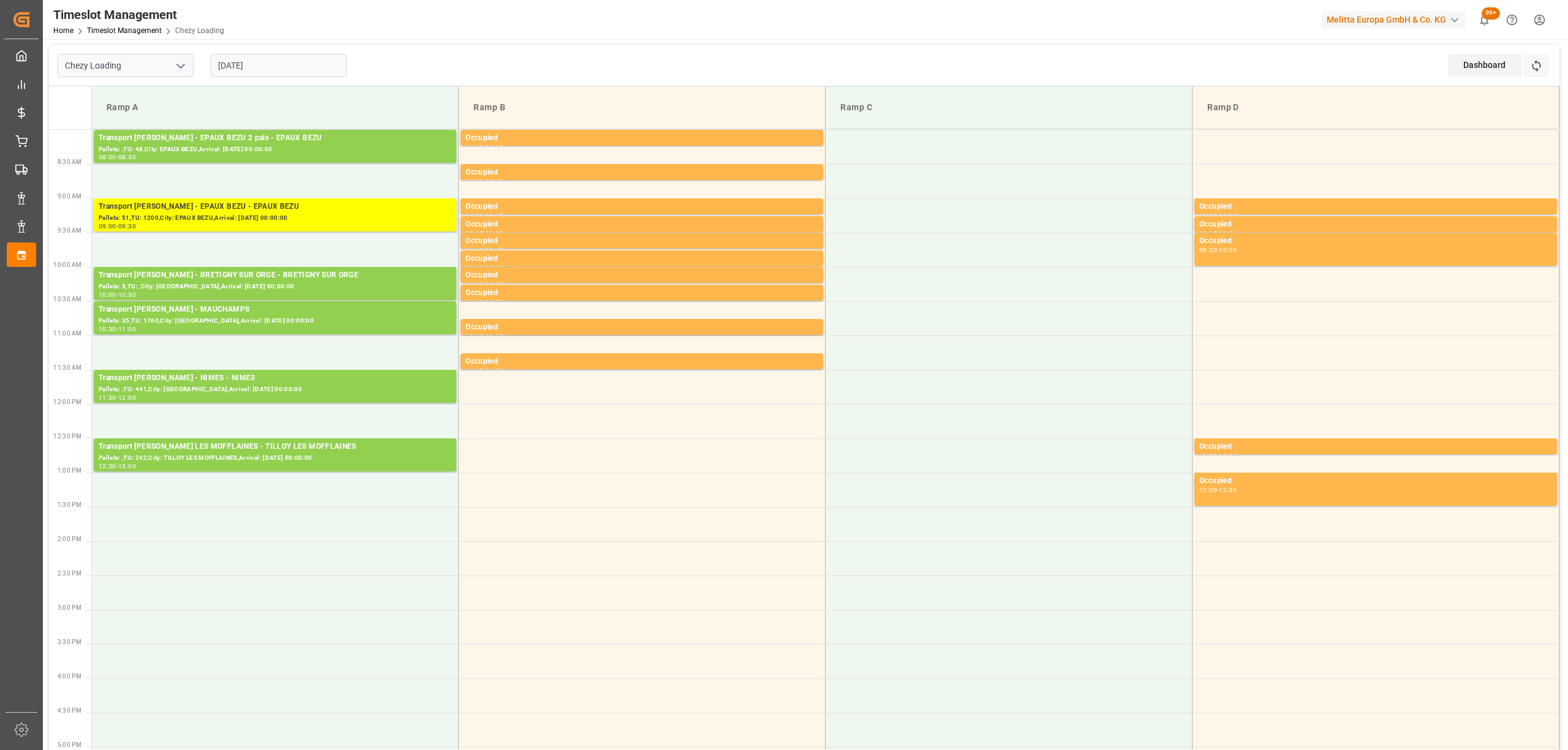
click at [253, 59] on input "[DATE]" at bounding box center [279, 66] width 136 height 23
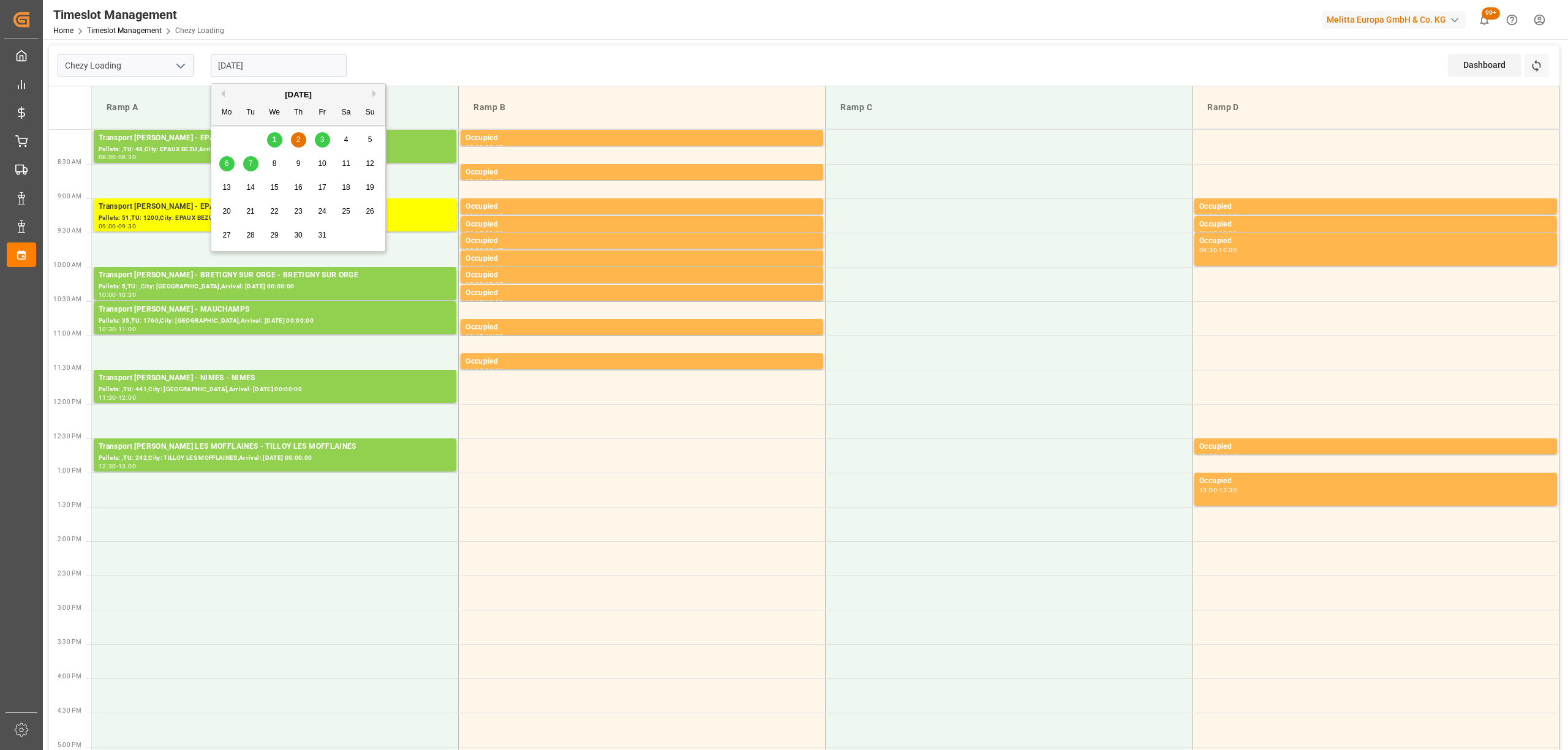
click at [276, 140] on span "1" at bounding box center [274, 140] width 4 height 9
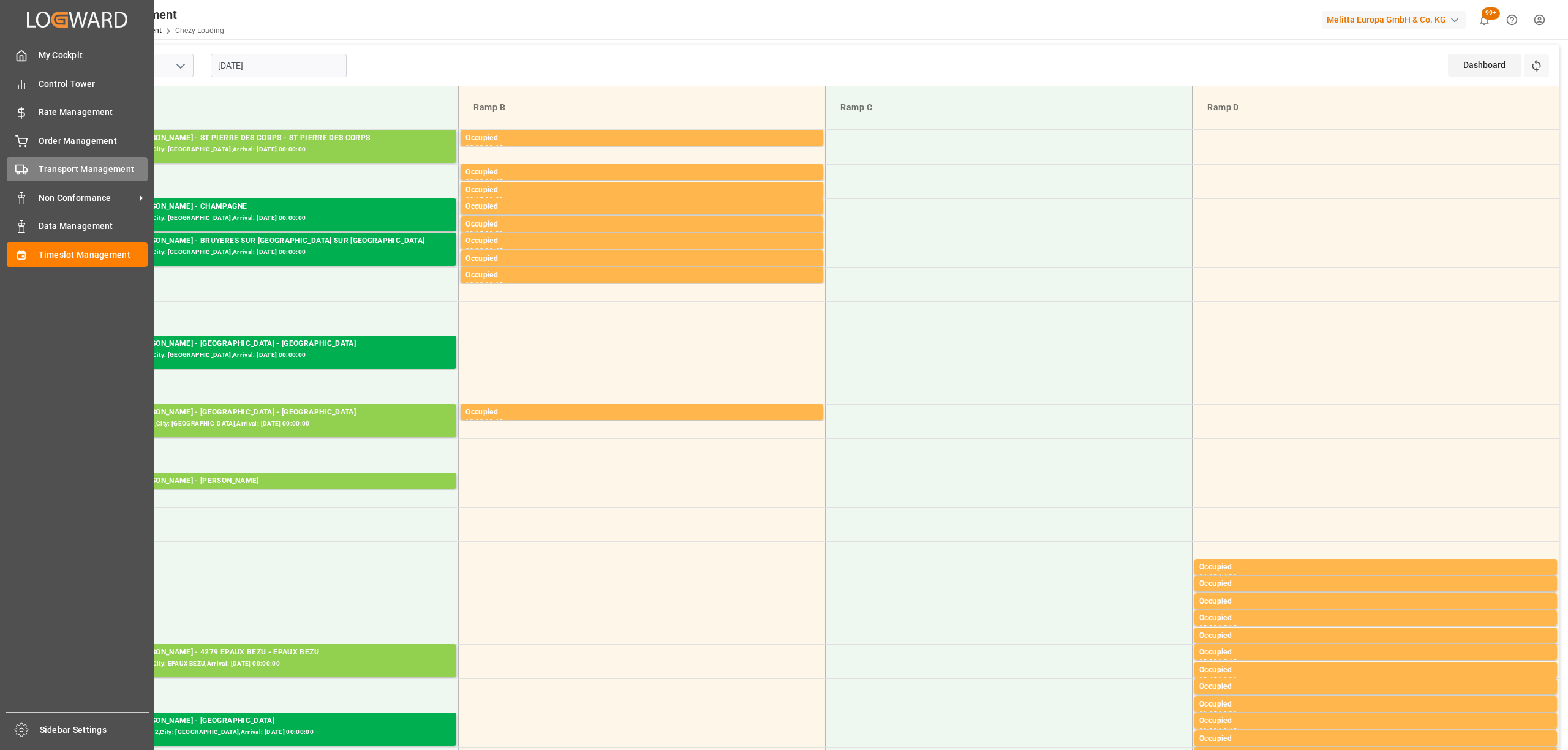
click at [42, 168] on span "Transport Management" at bounding box center [93, 169] width 110 height 13
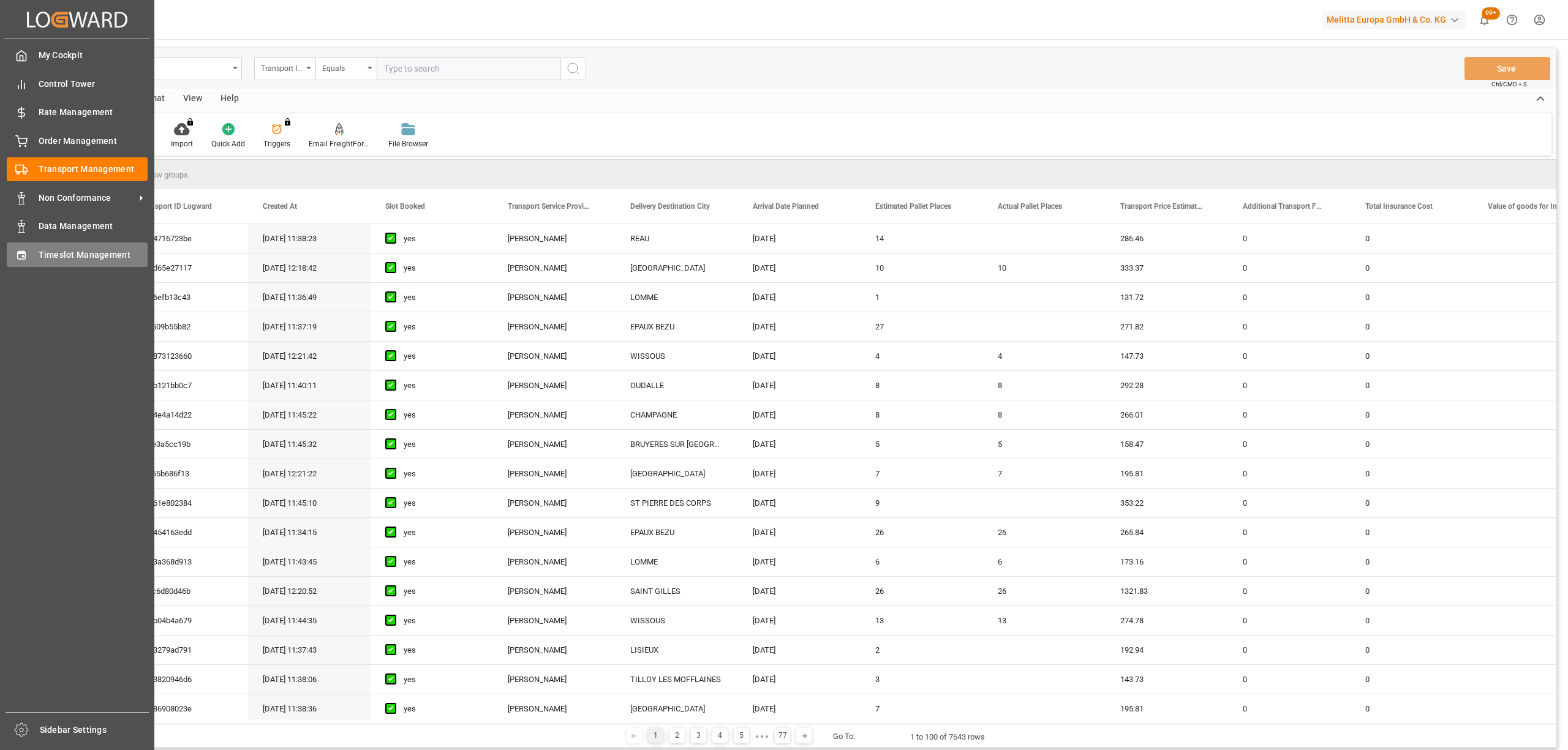
click at [7, 245] on div "Timeslot Management Timeslot Management" at bounding box center [77, 254] width 141 height 24
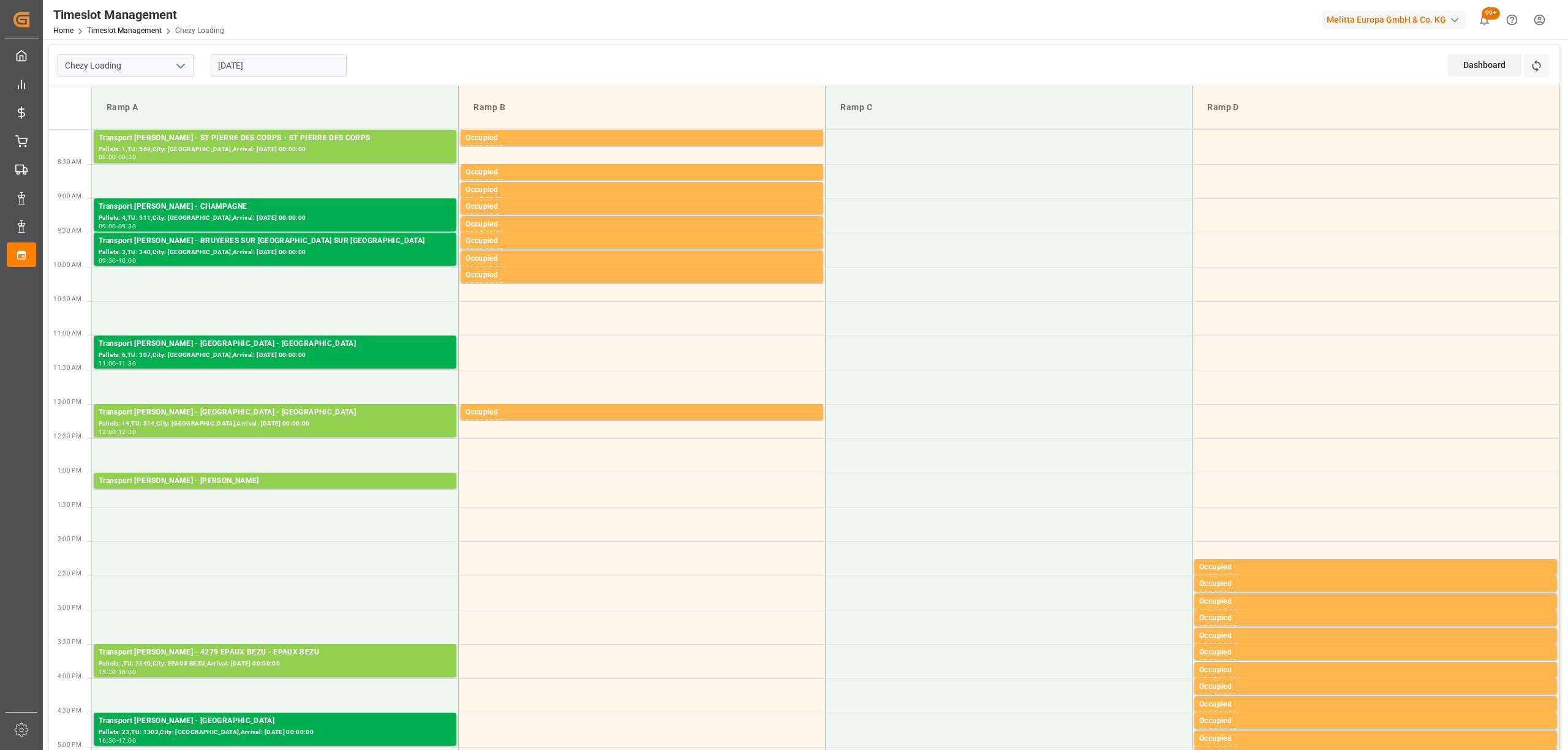
click at [253, 56] on input "[DATE]" at bounding box center [279, 66] width 136 height 23
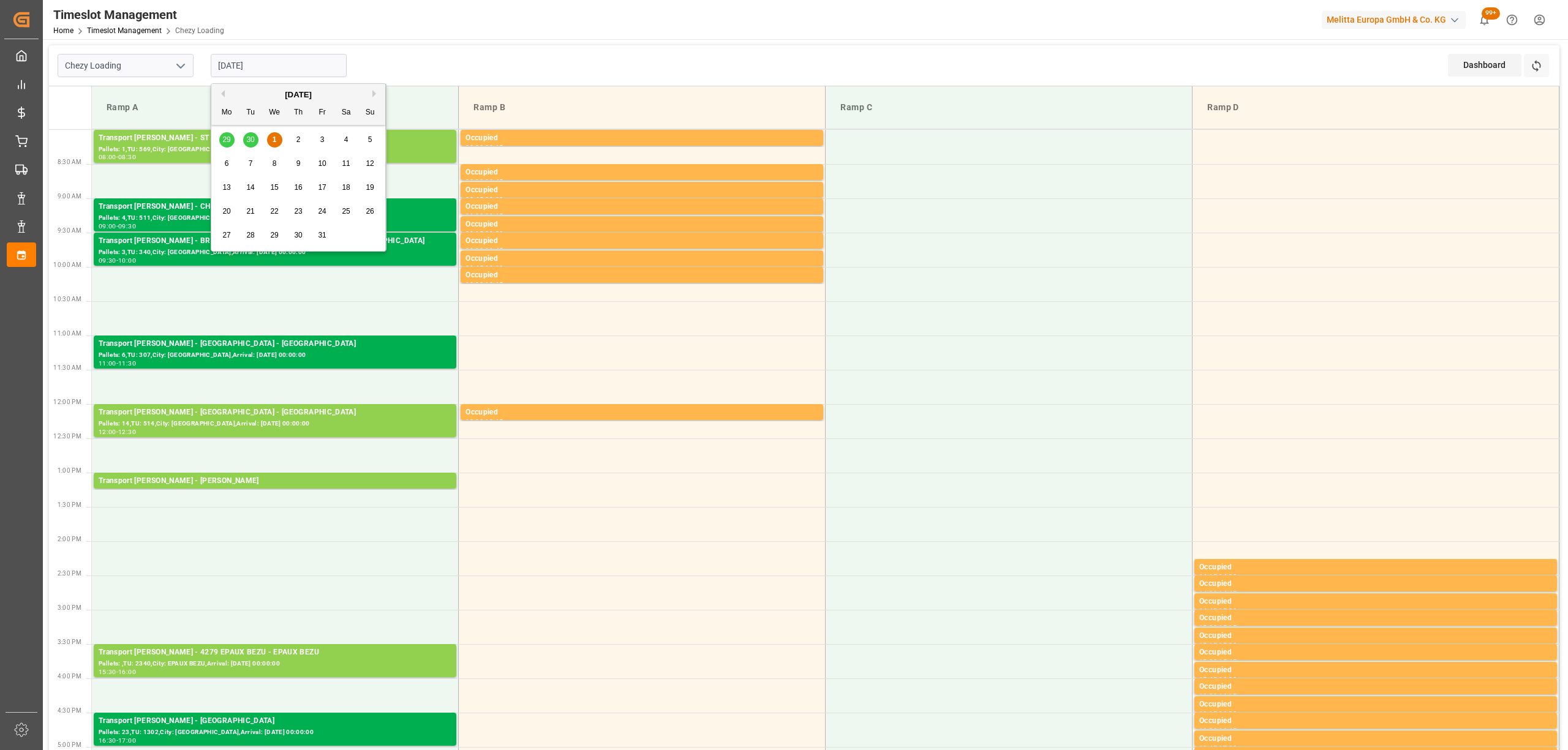
click at [292, 141] on div "2" at bounding box center [298, 140] width 15 height 15
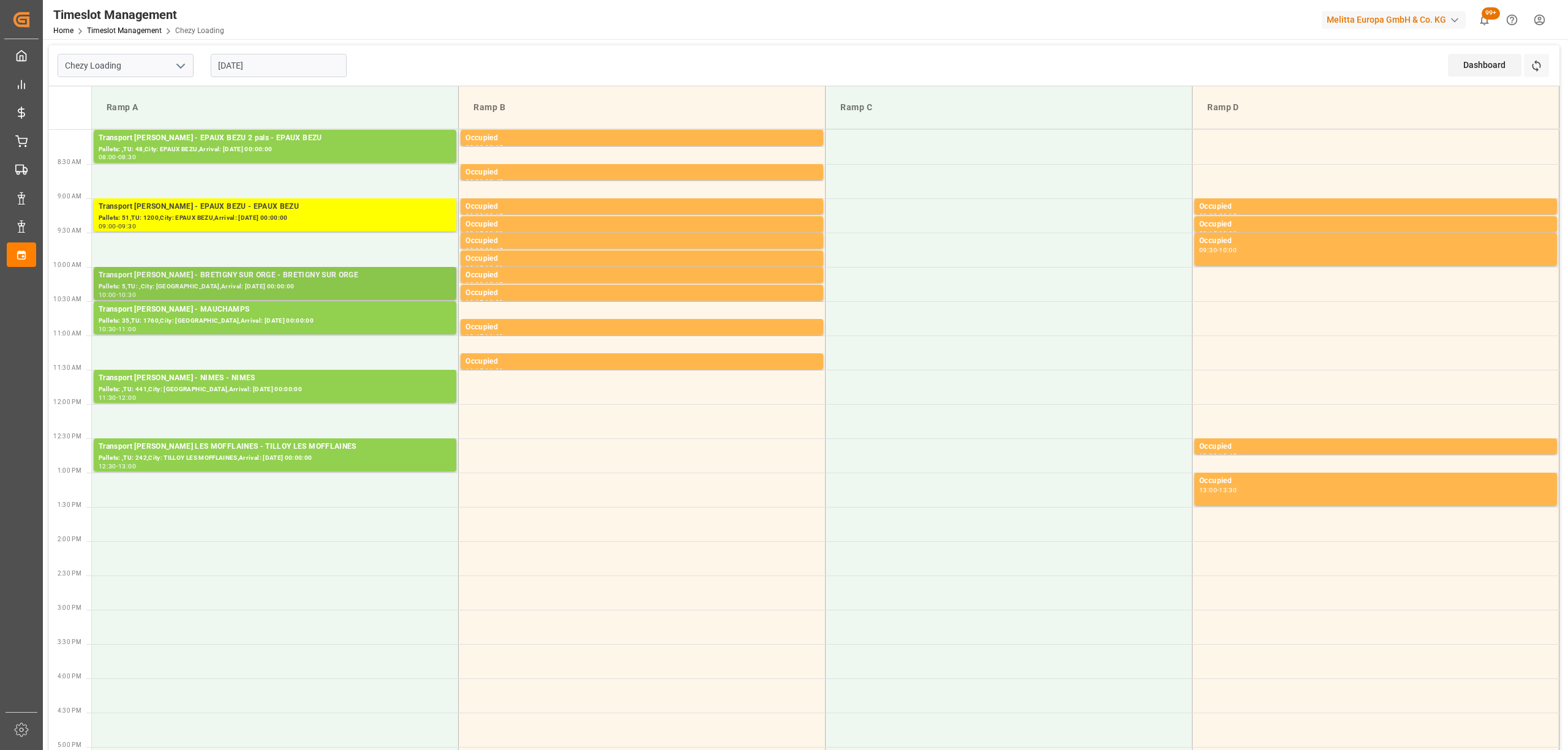
click at [228, 280] on div "Transport [PERSON_NAME] - BRETIGNY SUR ORGE - BRETIGNY SUR ORGE" at bounding box center [275, 276] width 353 height 12
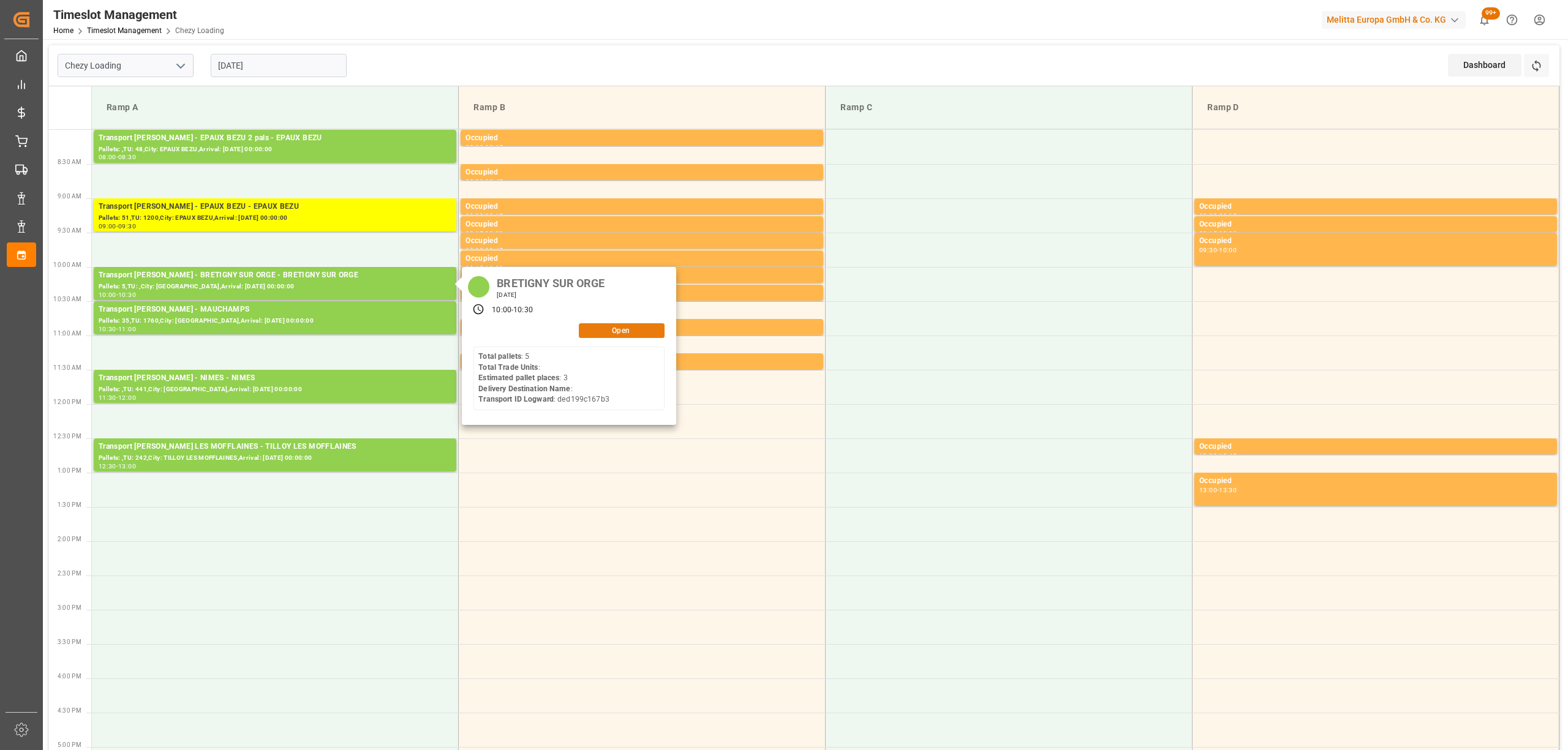
click at [608, 324] on button "Open" at bounding box center [622, 331] width 86 height 15
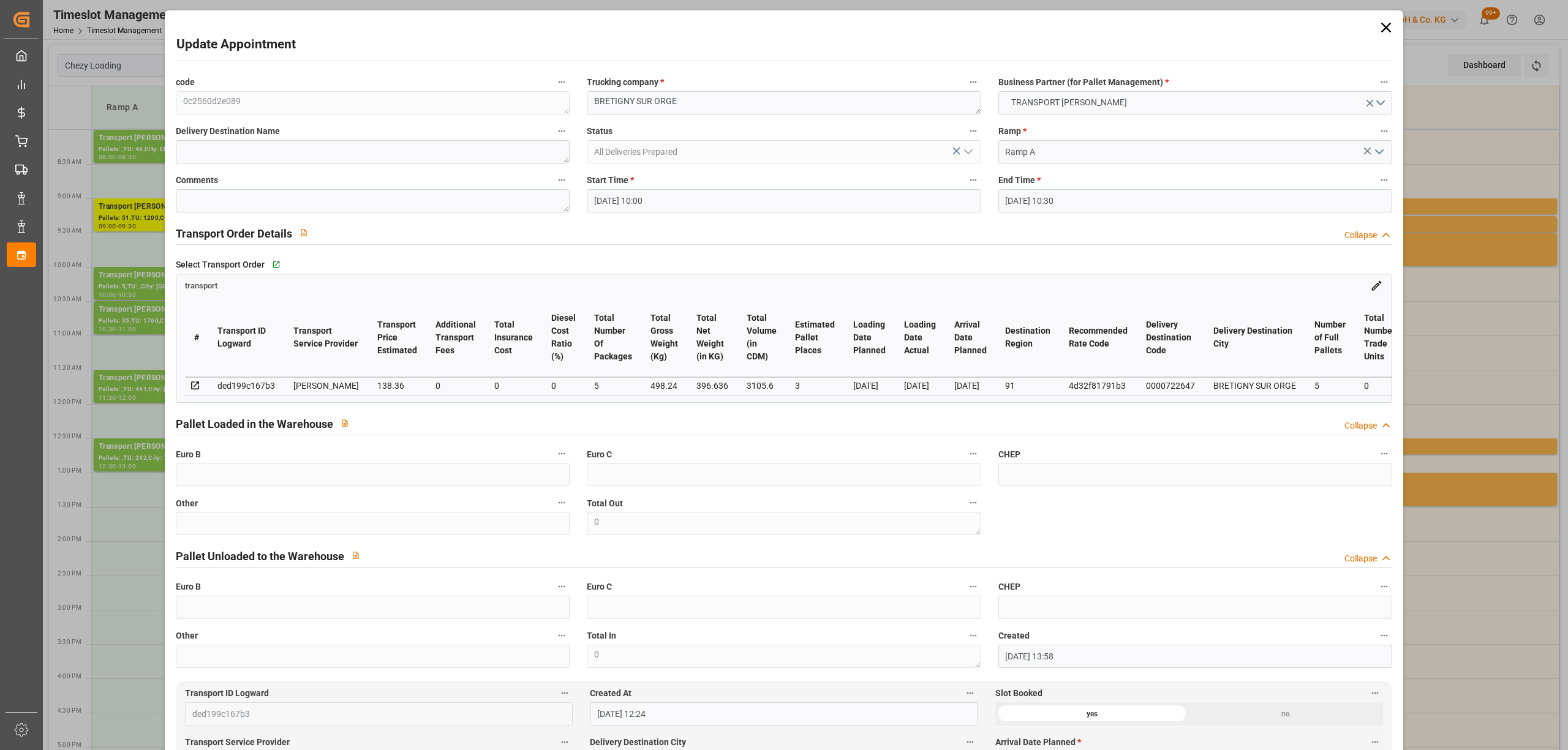
click at [609, 203] on input "[DATE] 10:00" at bounding box center [783, 201] width 394 height 23
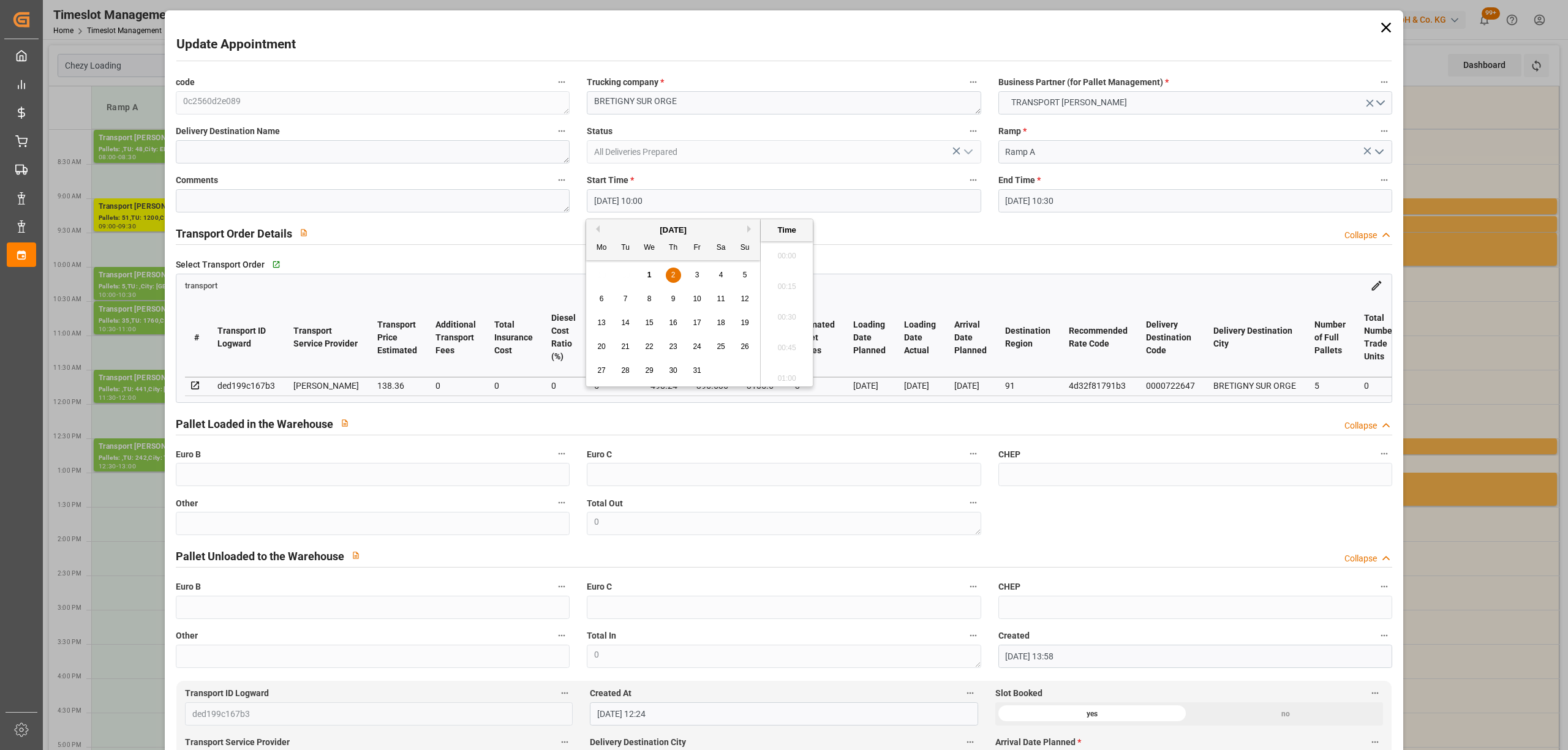
scroll to position [1167, 0]
click at [653, 277] on div "1" at bounding box center [649, 276] width 15 height 15
click at [787, 310] on li "14:00" at bounding box center [786, 314] width 52 height 31
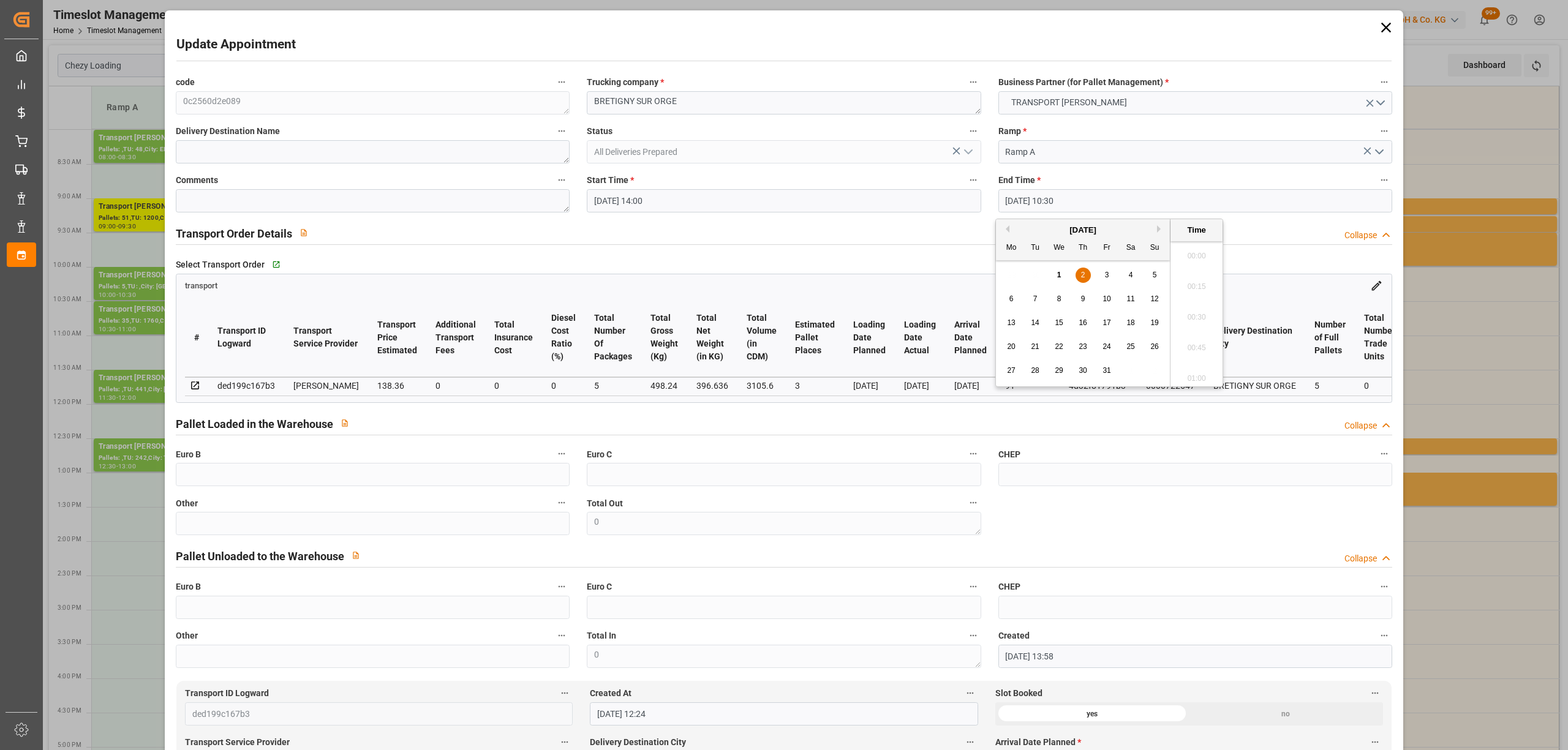
click at [1022, 189] on input "[DATE] 10:30" at bounding box center [1195, 201] width 394 height 23
click at [1061, 275] on div "1" at bounding box center [1059, 276] width 15 height 15
click at [1204, 318] on li "14:30" at bounding box center [1196, 314] width 52 height 31
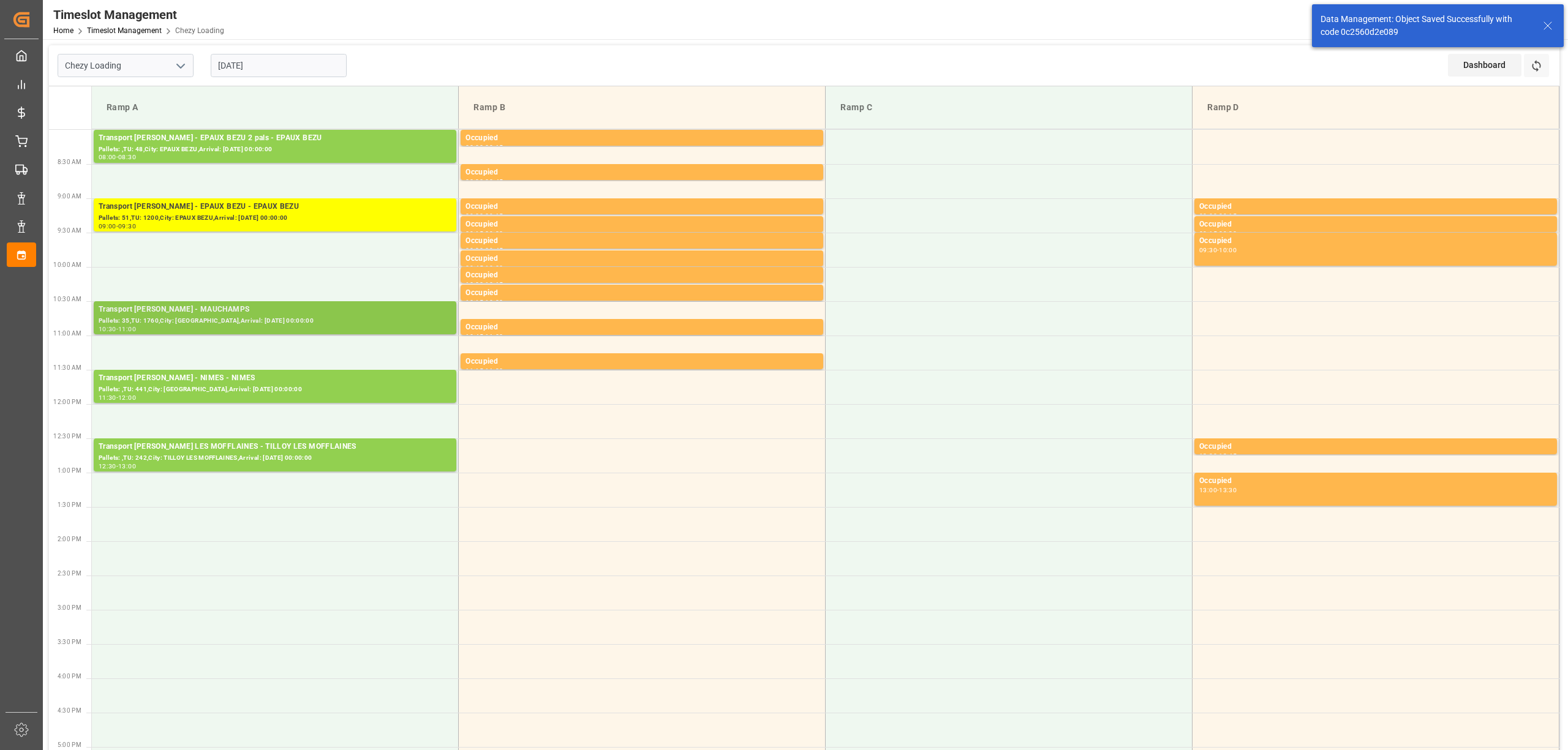
click at [258, 313] on div "Transport [PERSON_NAME] - MAUCHAMPS" at bounding box center [275, 310] width 353 height 12
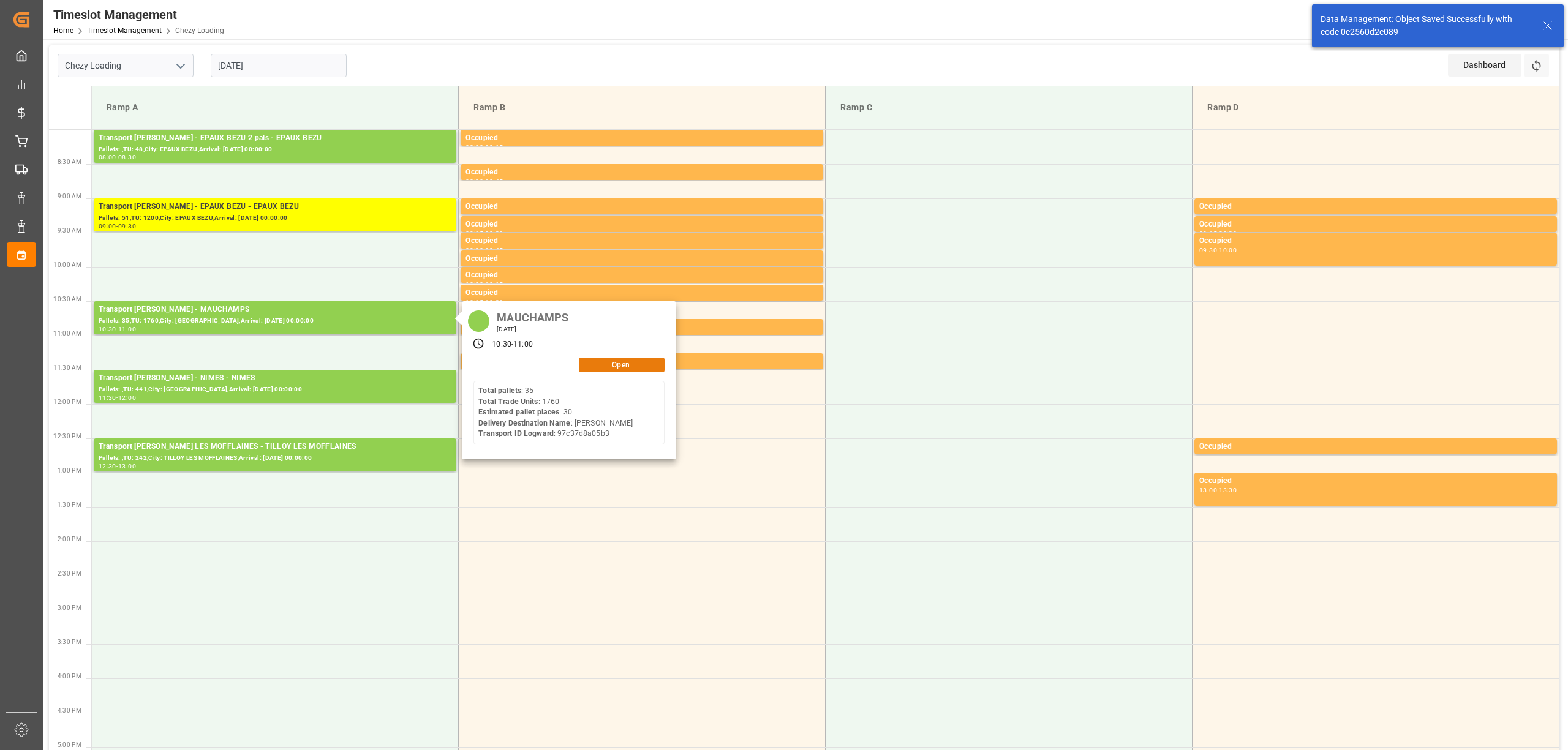
click at [657, 366] on button "Open" at bounding box center [622, 365] width 86 height 15
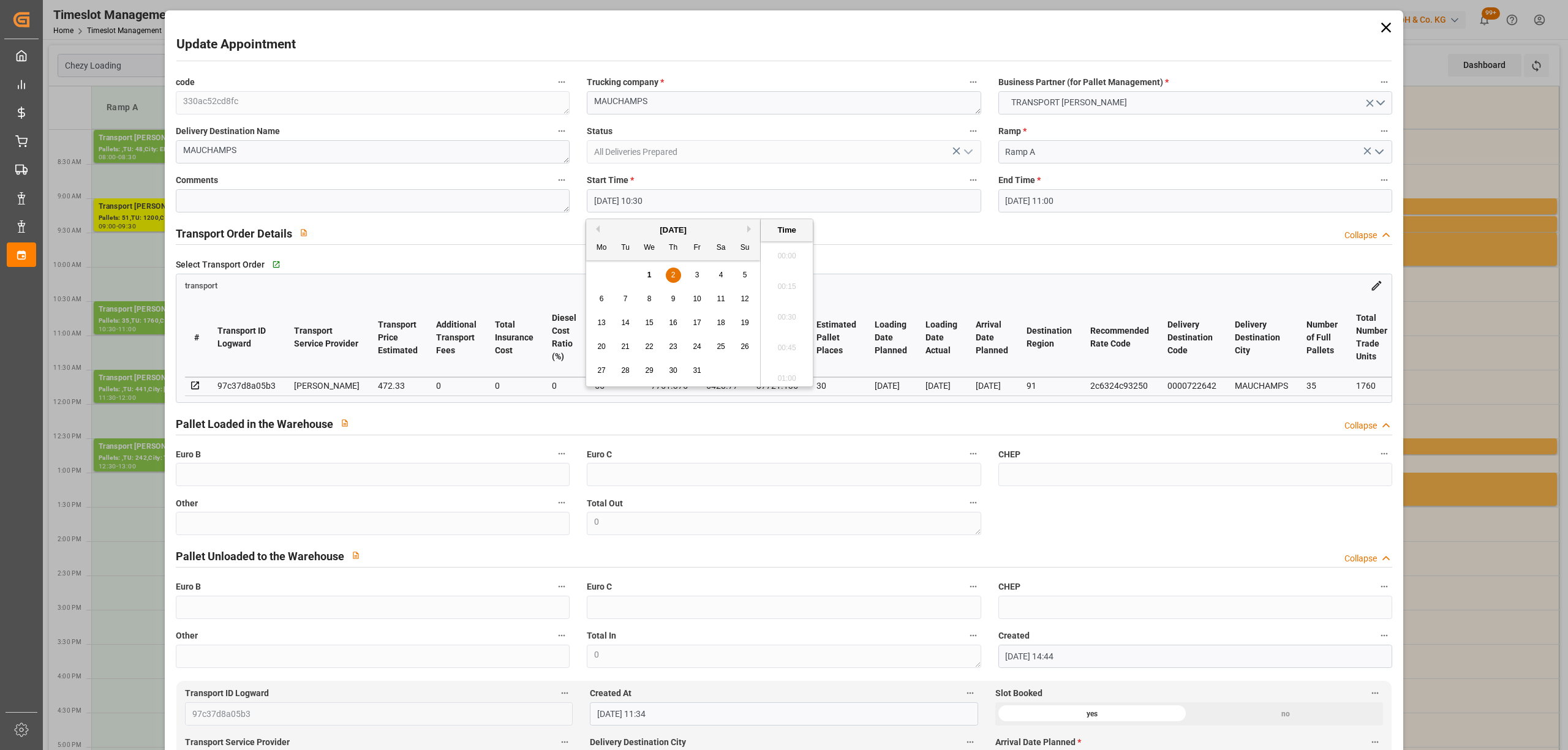
click at [647, 209] on input "[DATE] 10:30" at bounding box center [783, 201] width 394 height 23
click at [642, 272] on div "1" at bounding box center [649, 276] width 15 height 15
click at [789, 315] on li "14:30" at bounding box center [786, 314] width 52 height 31
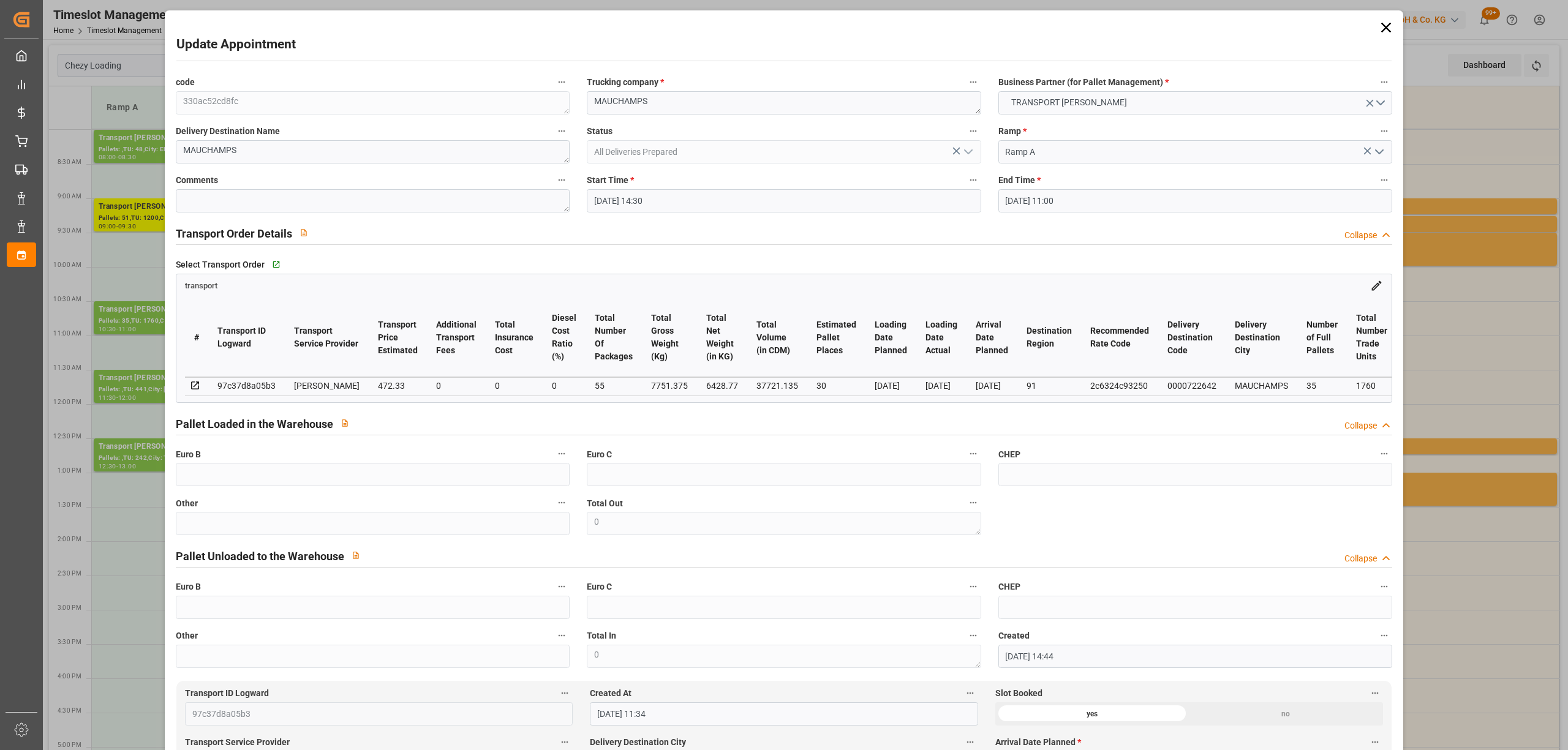
click at [1039, 193] on input "[DATE] 11:00" at bounding box center [1195, 201] width 394 height 23
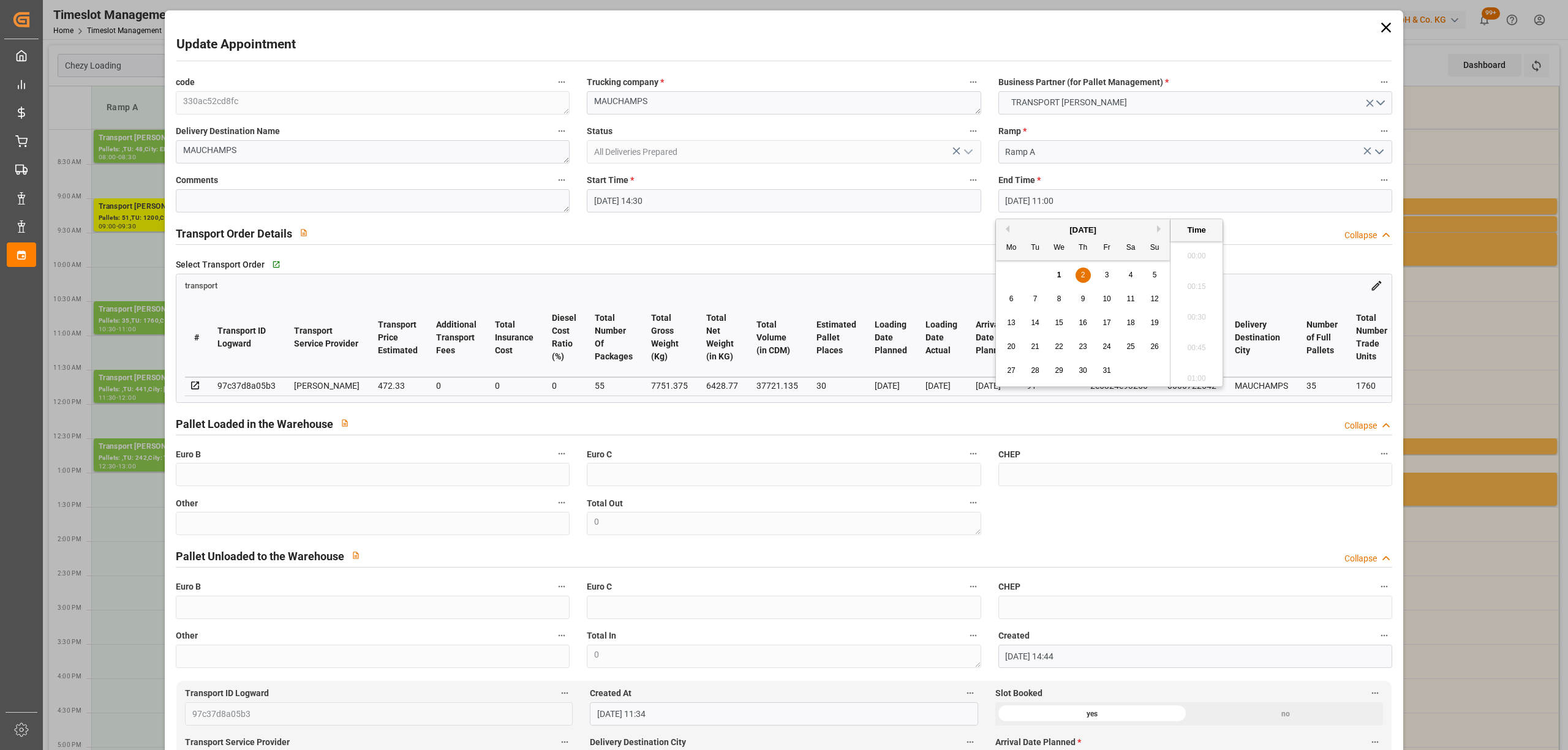
scroll to position [1289, 0]
click at [1062, 273] on div "1" at bounding box center [1059, 276] width 15 height 15
click at [1203, 312] on li "15:00" at bounding box center [1196, 314] width 52 height 31
